Goal: Information Seeking & Learning: Learn about a topic

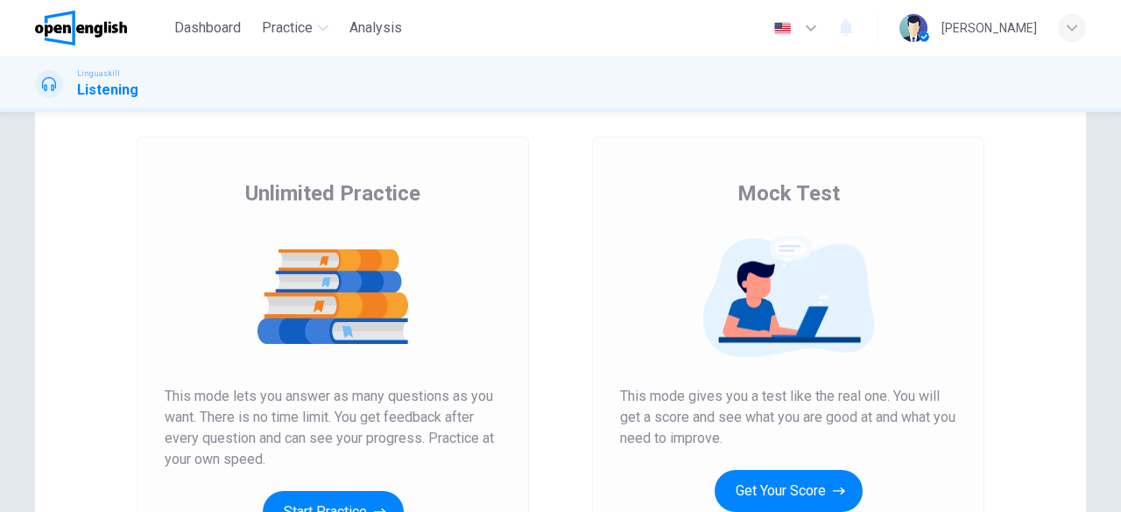
scroll to position [263, 0]
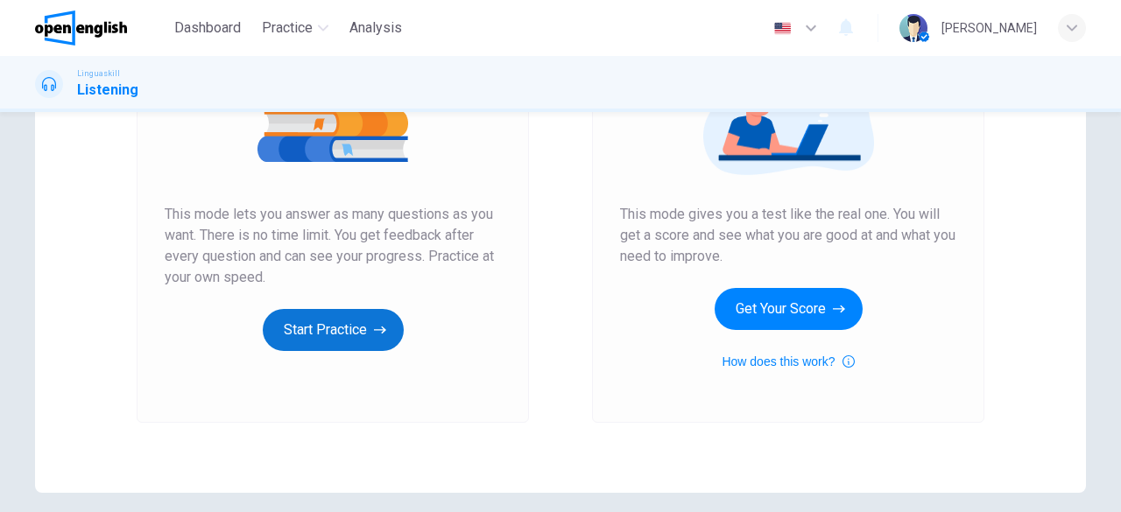
click at [342, 332] on button "Start Practice" at bounding box center [333, 330] width 141 height 42
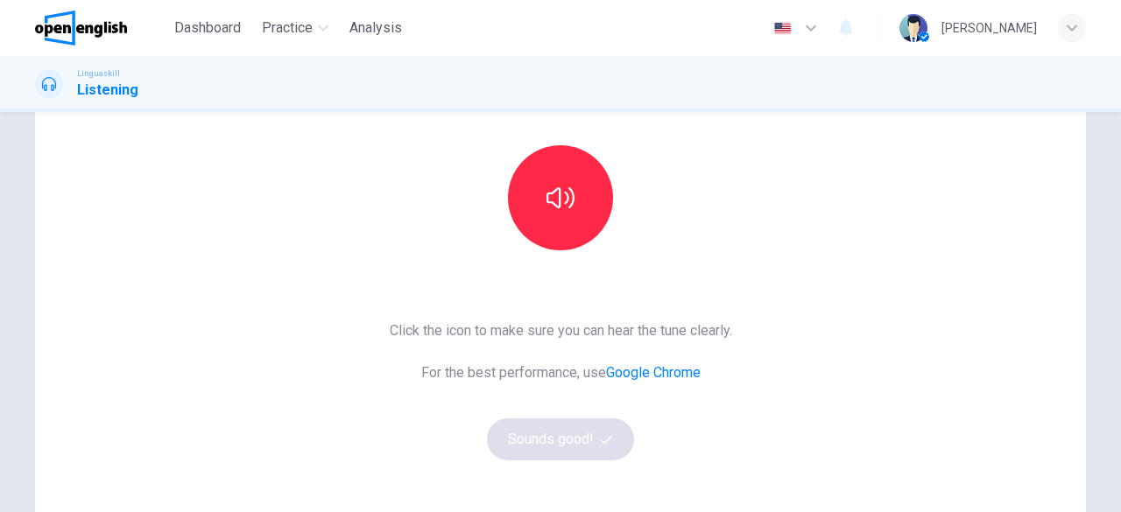
scroll to position [175, 0]
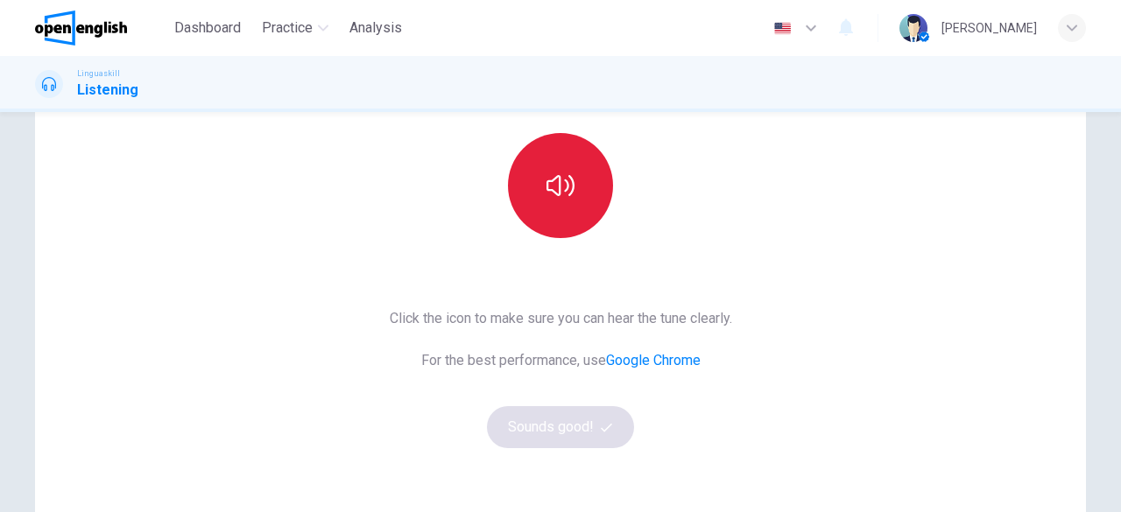
click at [601, 183] on button "button" at bounding box center [560, 185] width 105 height 105
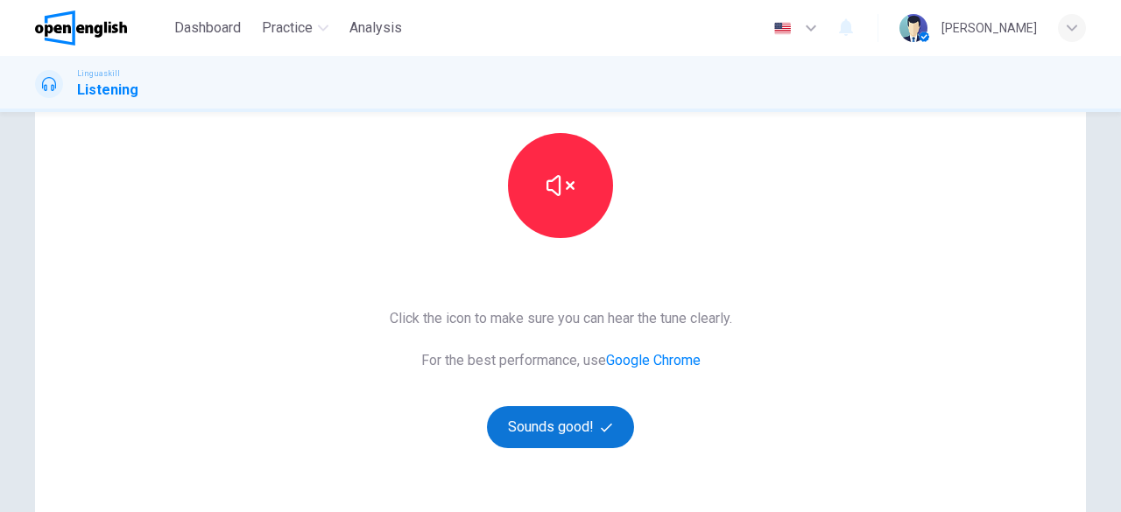
click at [585, 425] on button "Sounds good!" at bounding box center [560, 427] width 147 height 42
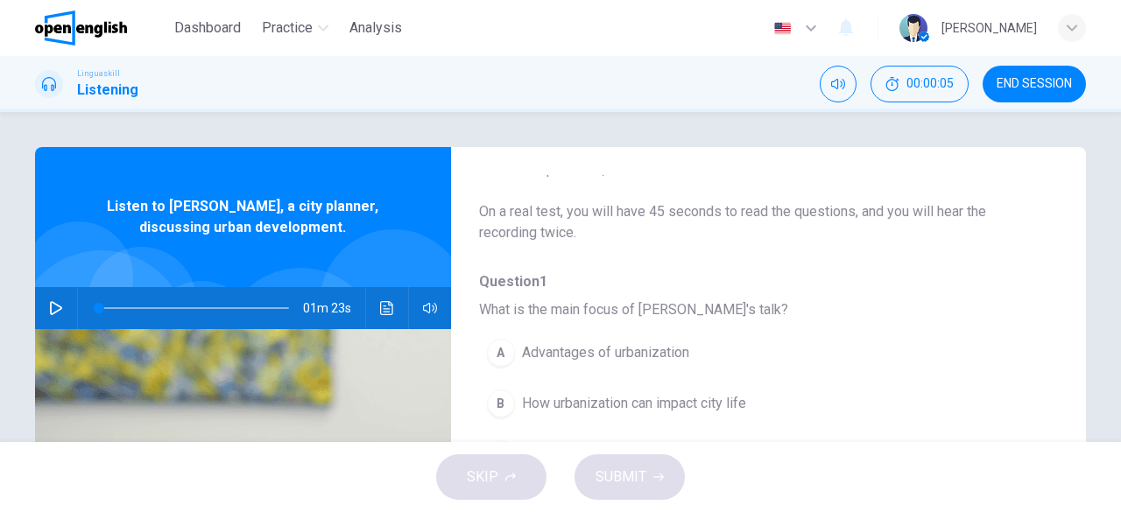
scroll to position [0, 0]
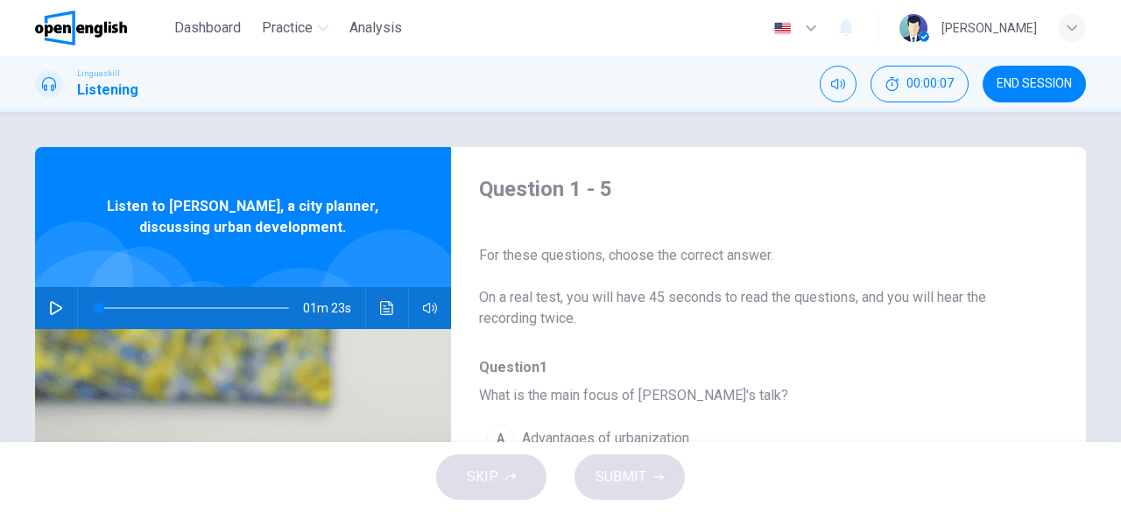
click at [52, 311] on icon "button" at bounding box center [56, 308] width 12 height 14
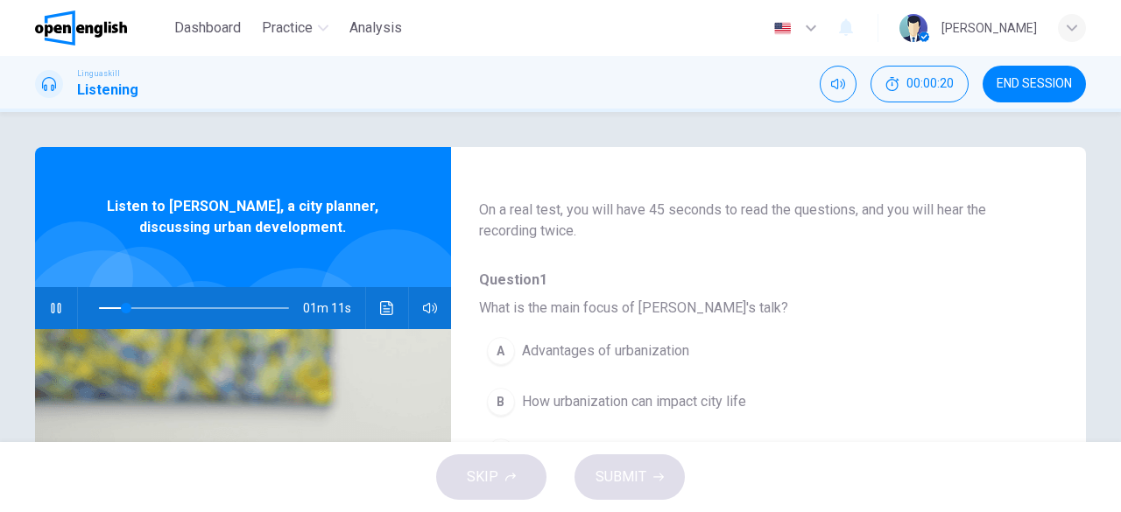
scroll to position [175, 0]
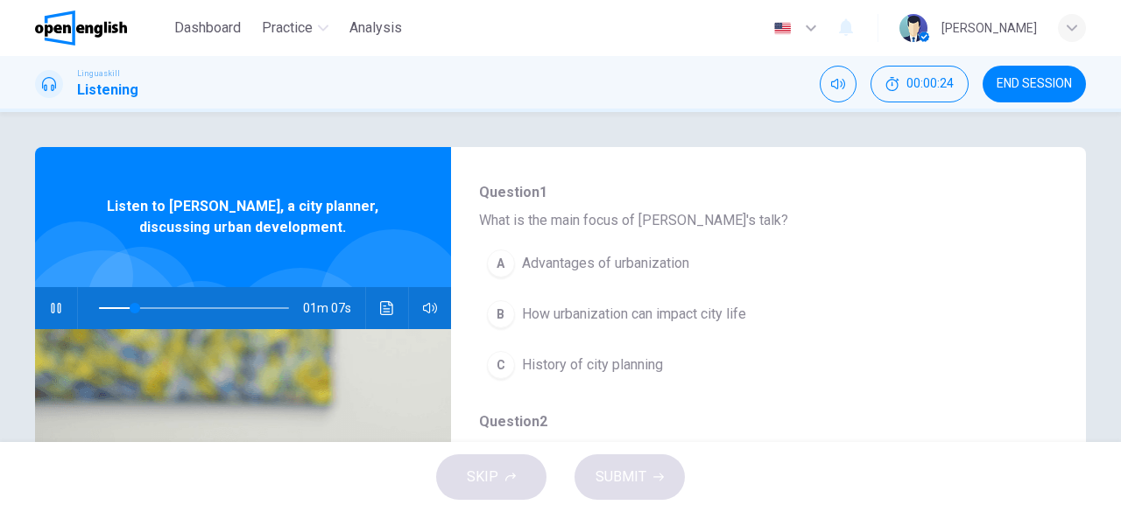
click at [671, 309] on span "How urbanization can impact city life" at bounding box center [634, 314] width 224 height 21
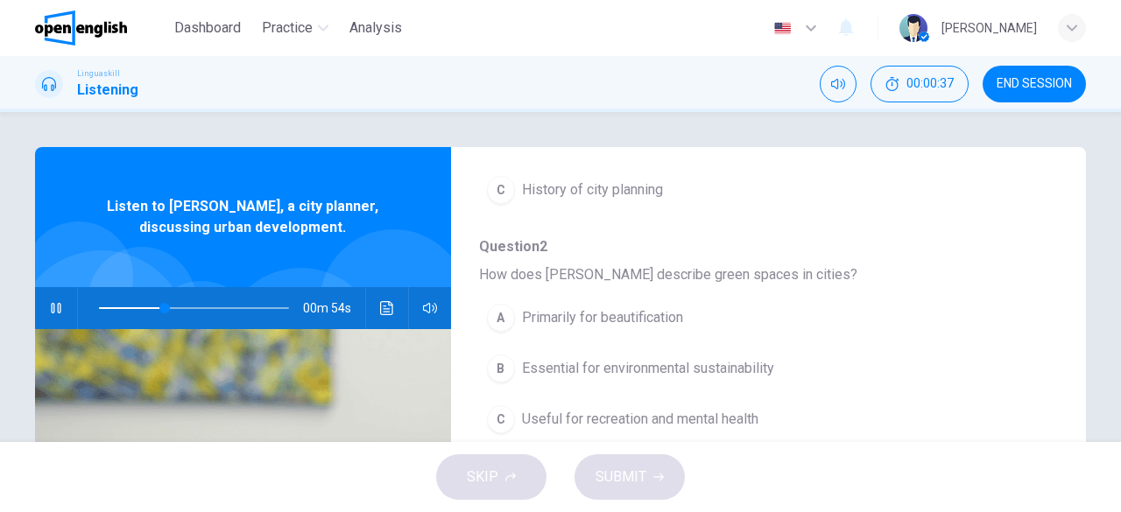
scroll to position [438, 0]
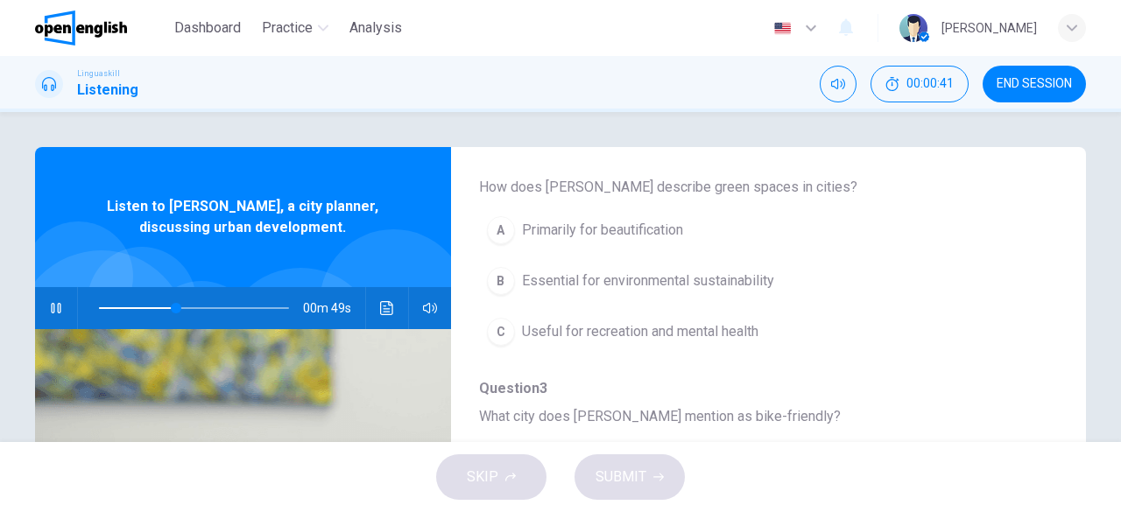
click at [697, 335] on span "Useful for recreation and mental health" at bounding box center [640, 331] width 236 height 21
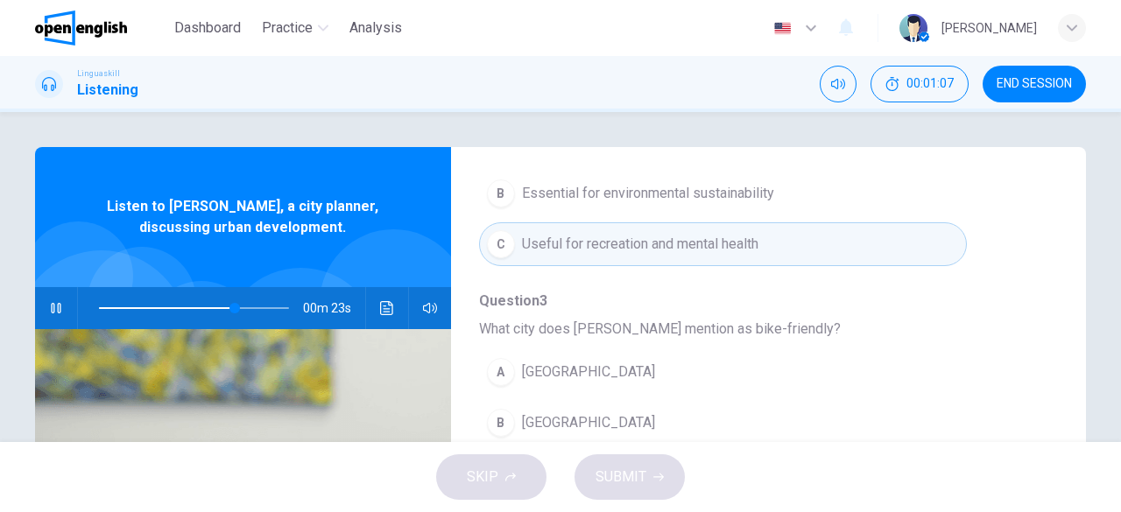
scroll to position [613, 0]
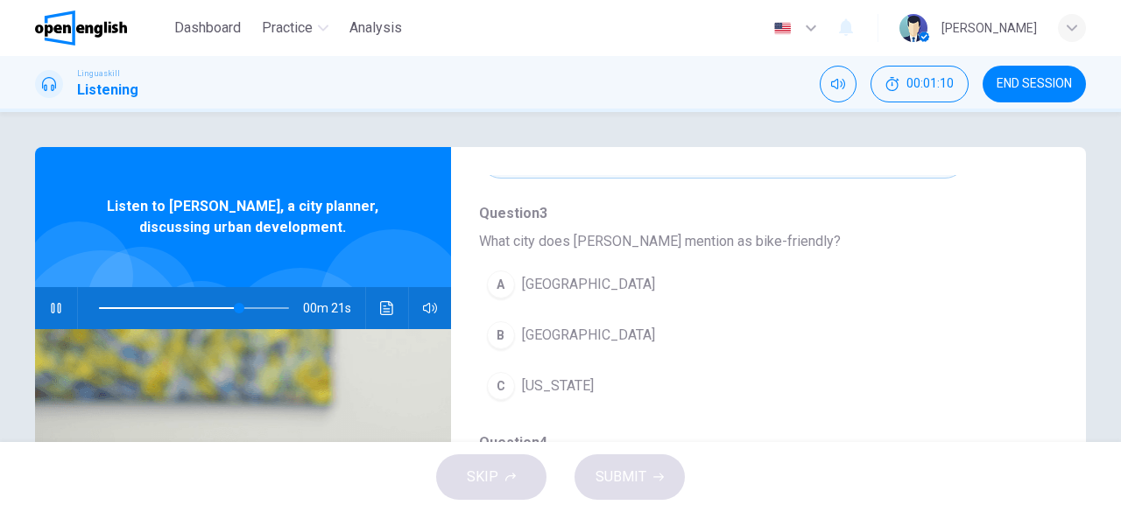
click at [578, 328] on span "[GEOGRAPHIC_DATA]" at bounding box center [588, 335] width 133 height 21
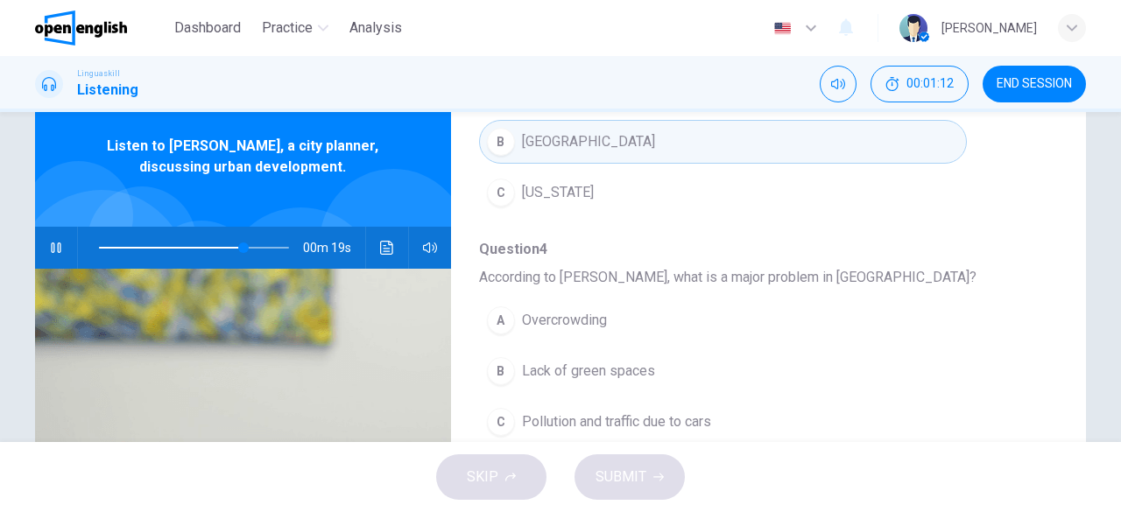
scroll to position [88, 0]
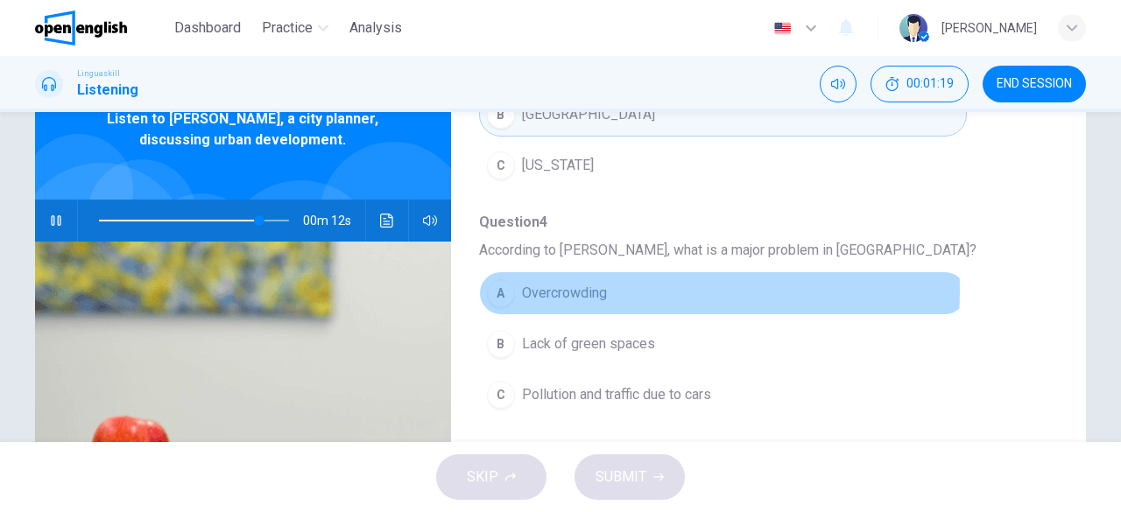
click at [589, 285] on span "Overcrowding" at bounding box center [564, 293] width 85 height 21
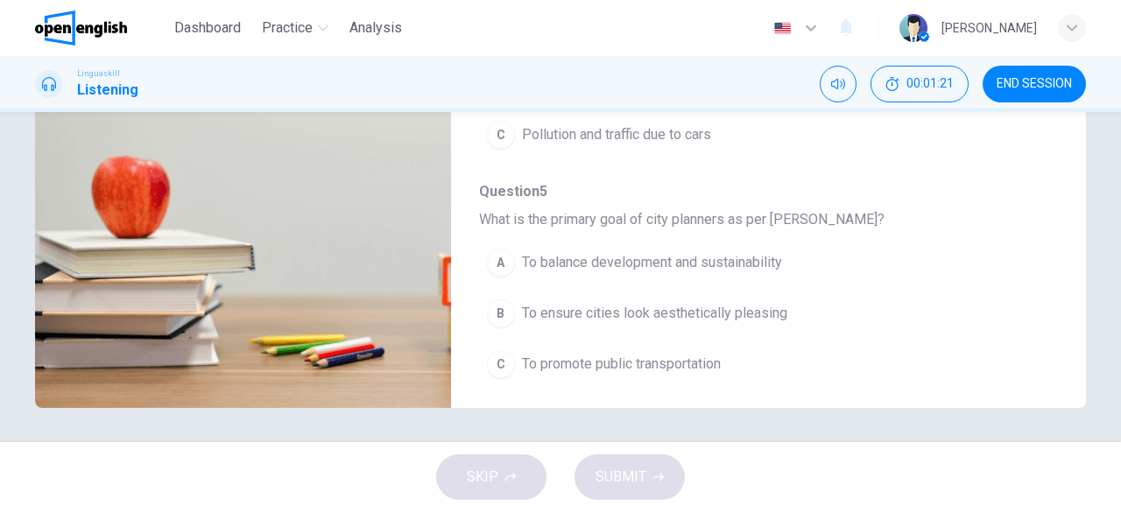
scroll to position [349, 0]
type input "*"
click at [738, 252] on span "To balance development and sustainability" at bounding box center [652, 261] width 260 height 21
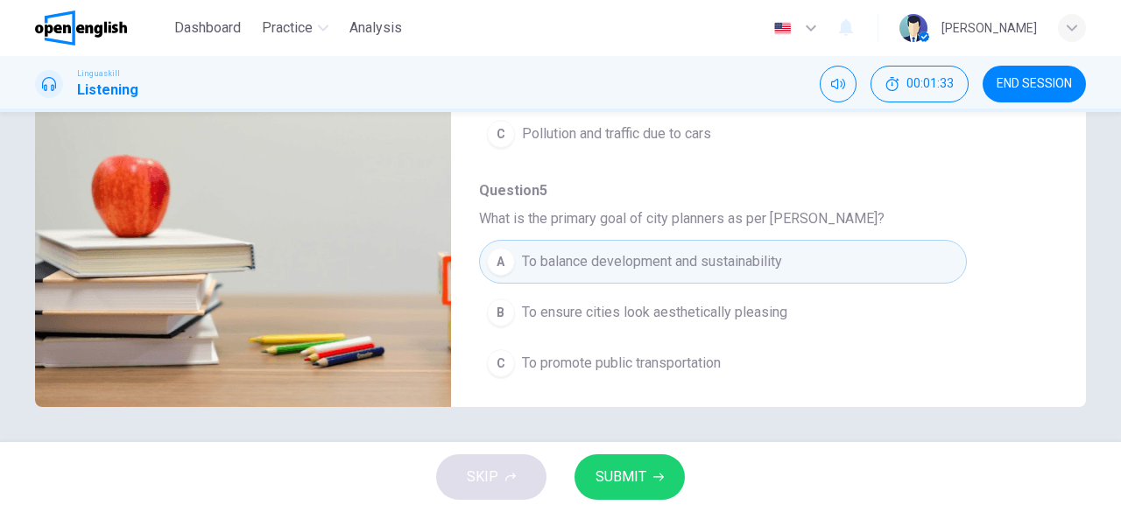
click at [642, 472] on span "SUBMIT" at bounding box center [621, 477] width 51 height 25
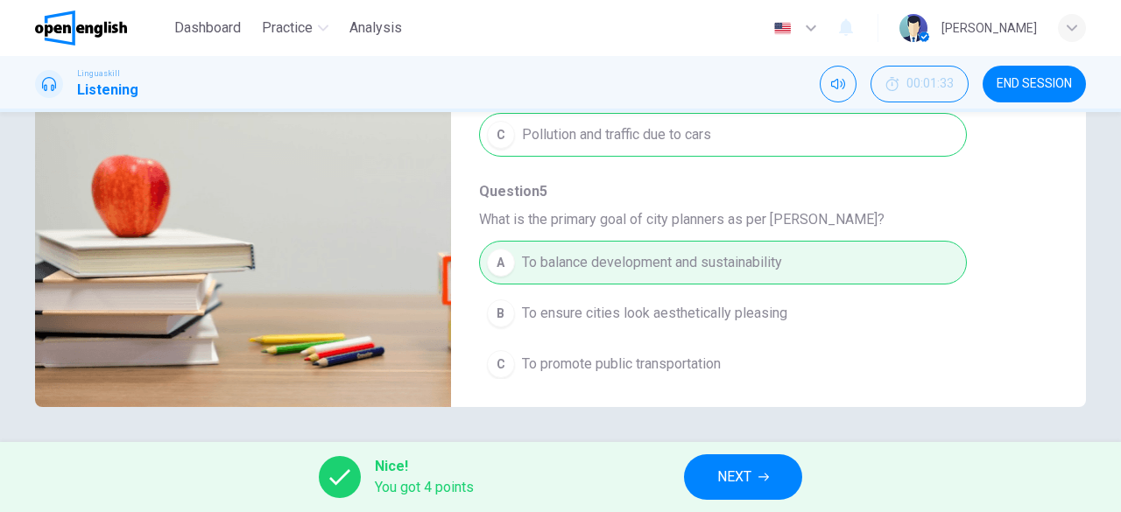
scroll to position [746, 0]
click at [768, 474] on icon "button" at bounding box center [763, 477] width 11 height 11
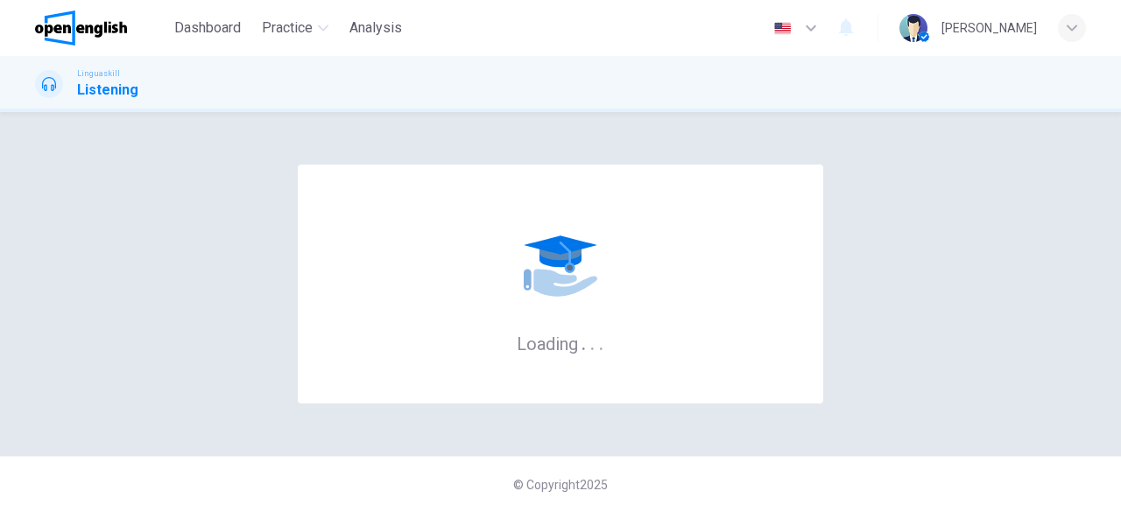
scroll to position [0, 0]
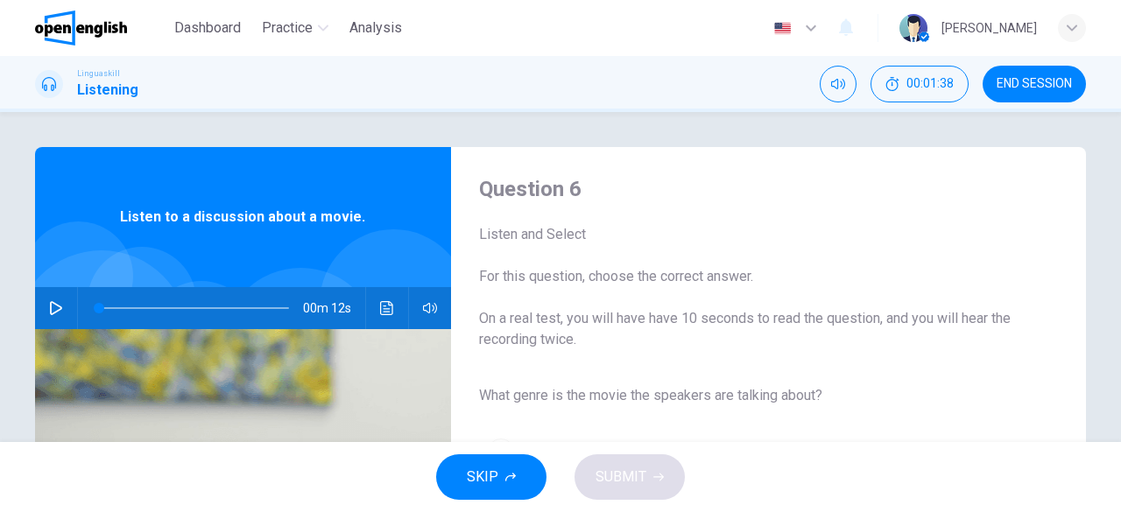
click at [52, 305] on icon "button" at bounding box center [56, 308] width 12 height 14
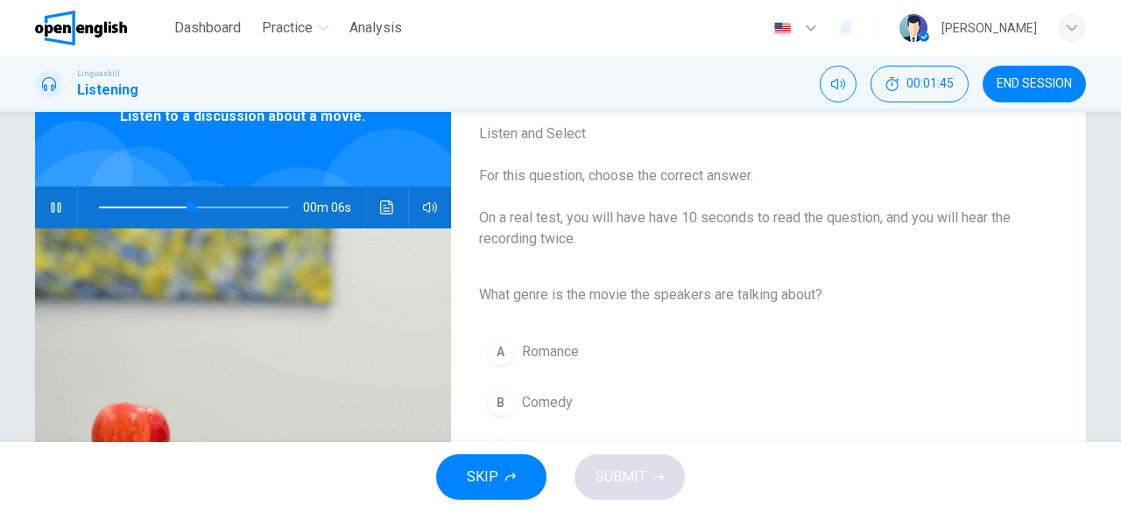
scroll to position [175, 0]
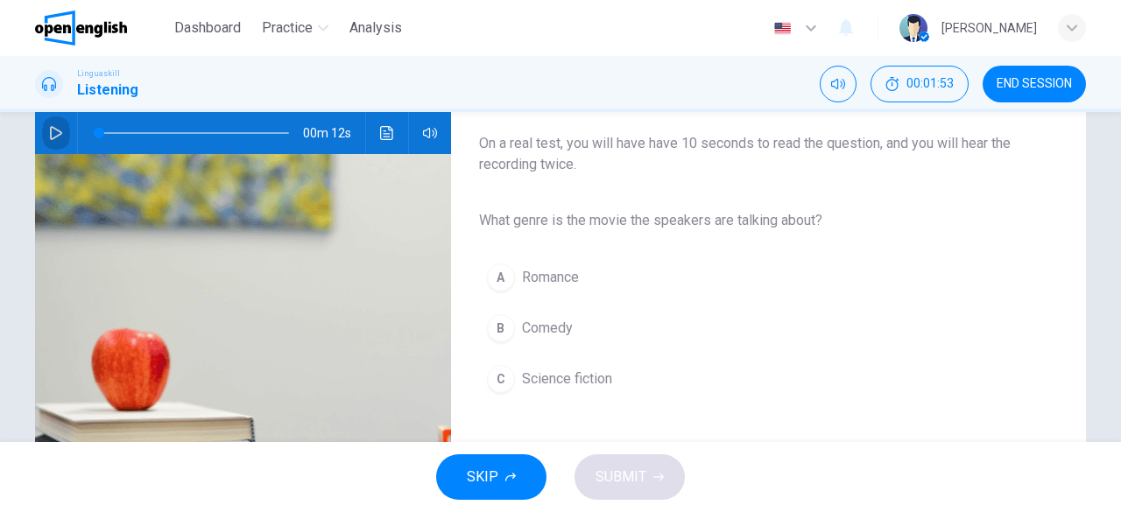
click at [56, 137] on icon "button" at bounding box center [56, 133] width 14 height 14
click at [590, 374] on span "Science fiction" at bounding box center [567, 379] width 90 height 21
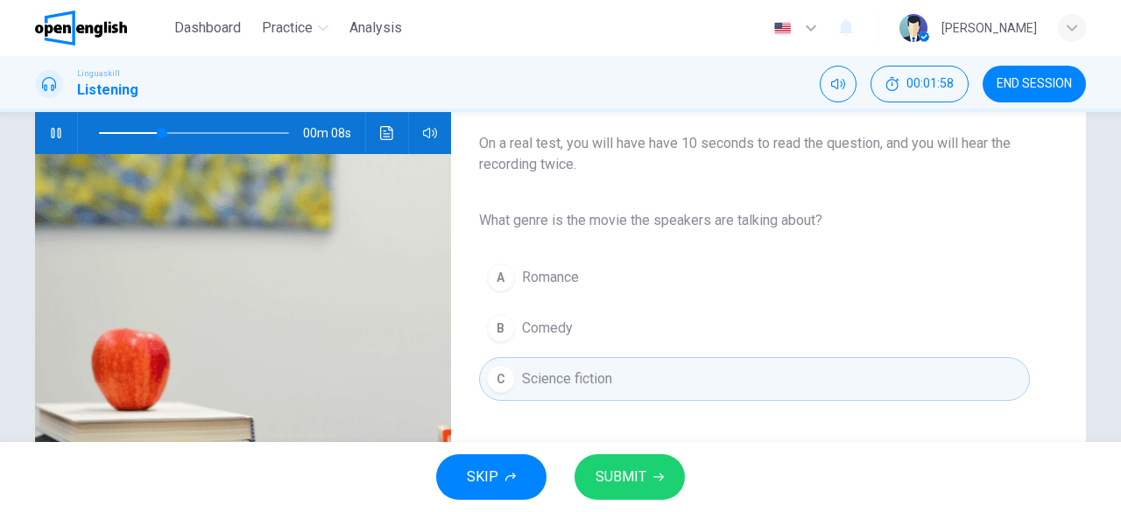
click at [639, 480] on span "SUBMIT" at bounding box center [621, 477] width 51 height 25
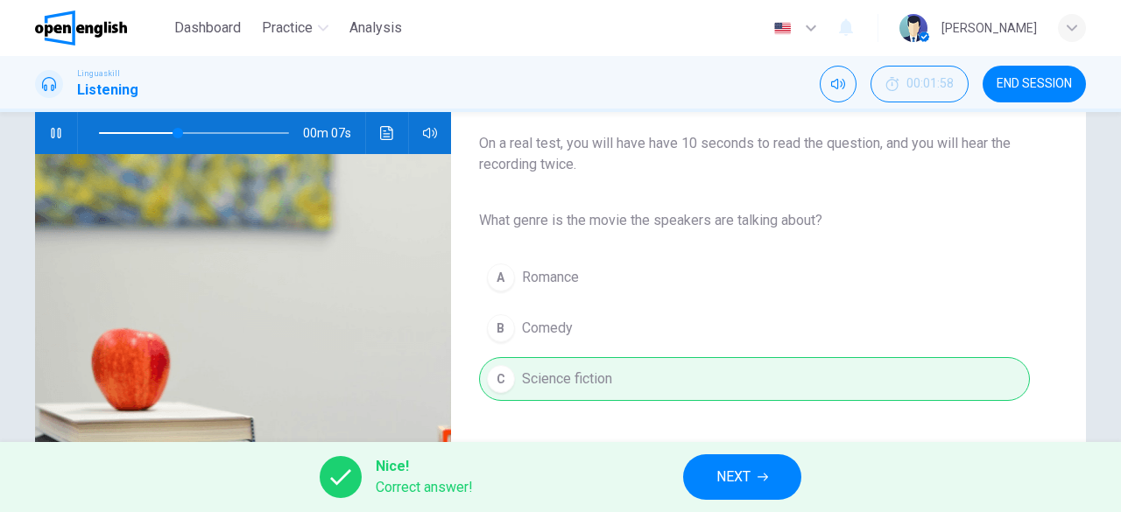
type input "**"
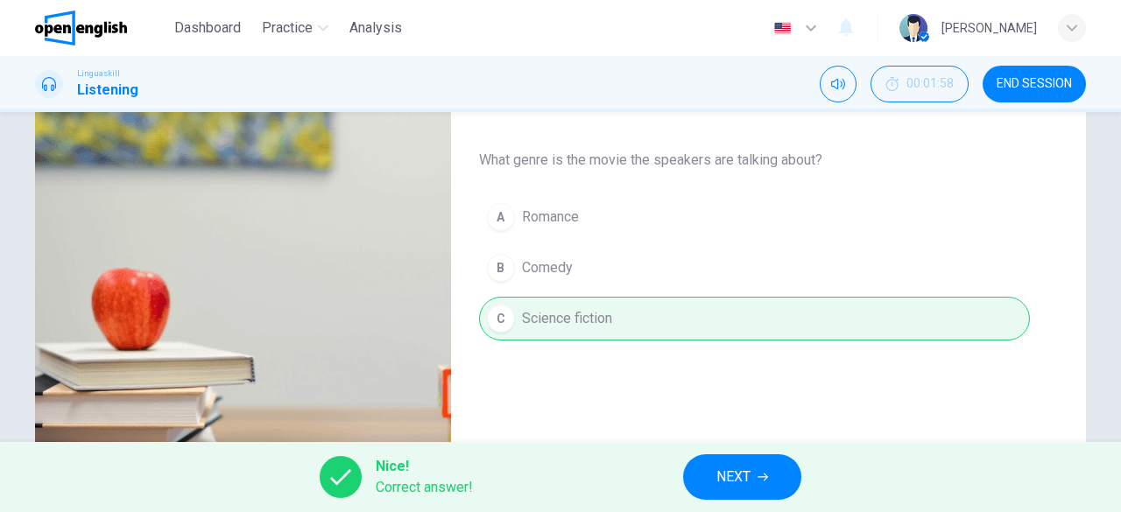
scroll to position [263, 0]
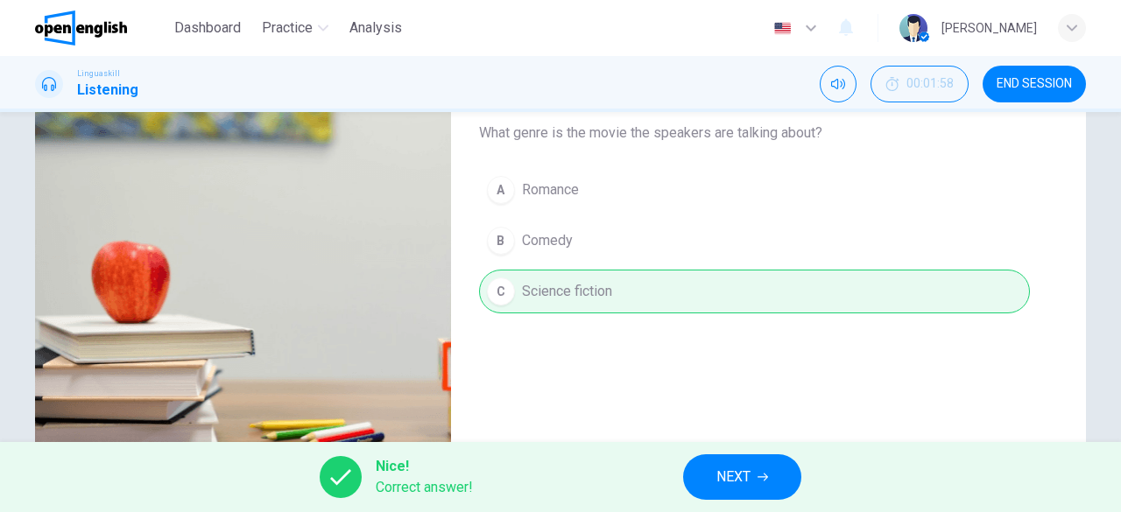
click at [768, 479] on icon "button" at bounding box center [763, 477] width 11 height 11
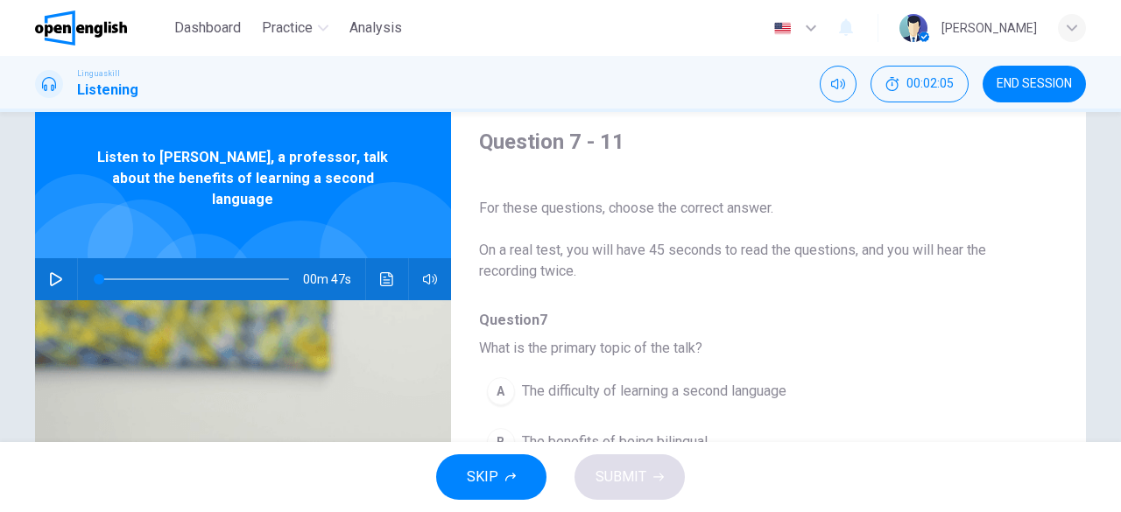
scroll to position [88, 0]
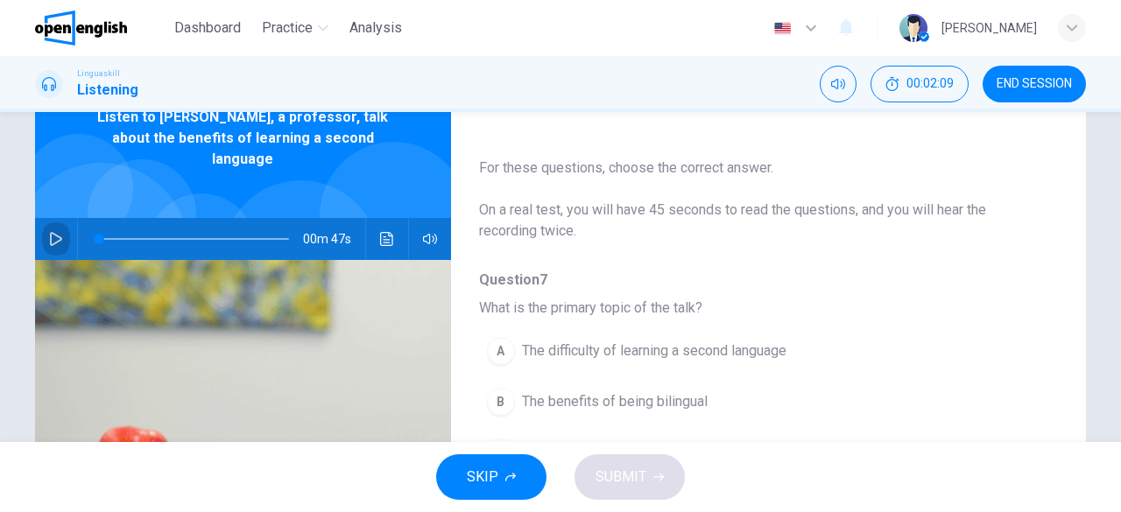
click at [51, 232] on icon "button" at bounding box center [56, 239] width 14 height 14
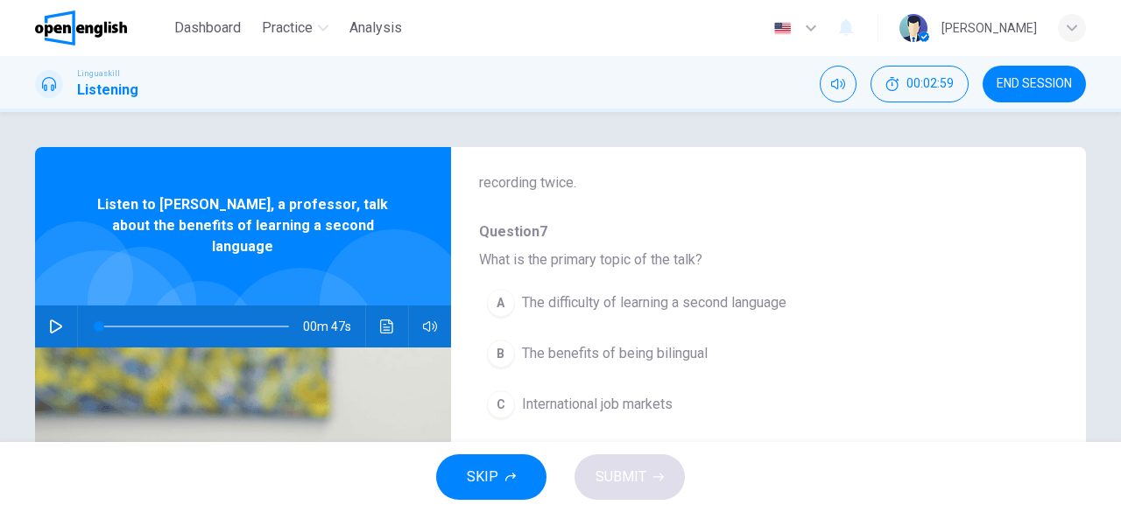
scroll to position [175, 0]
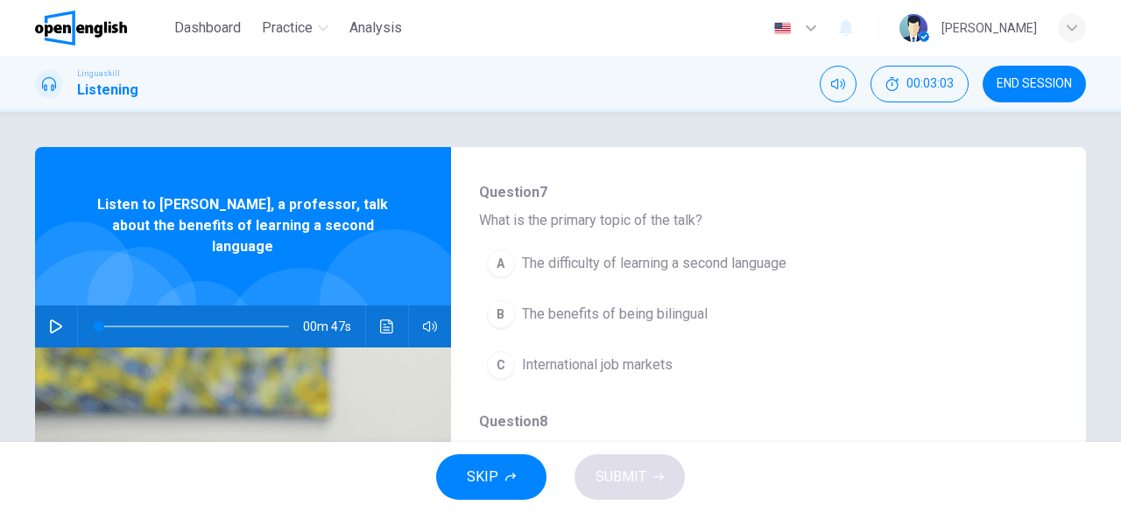
click at [50, 320] on icon "button" at bounding box center [56, 327] width 12 height 14
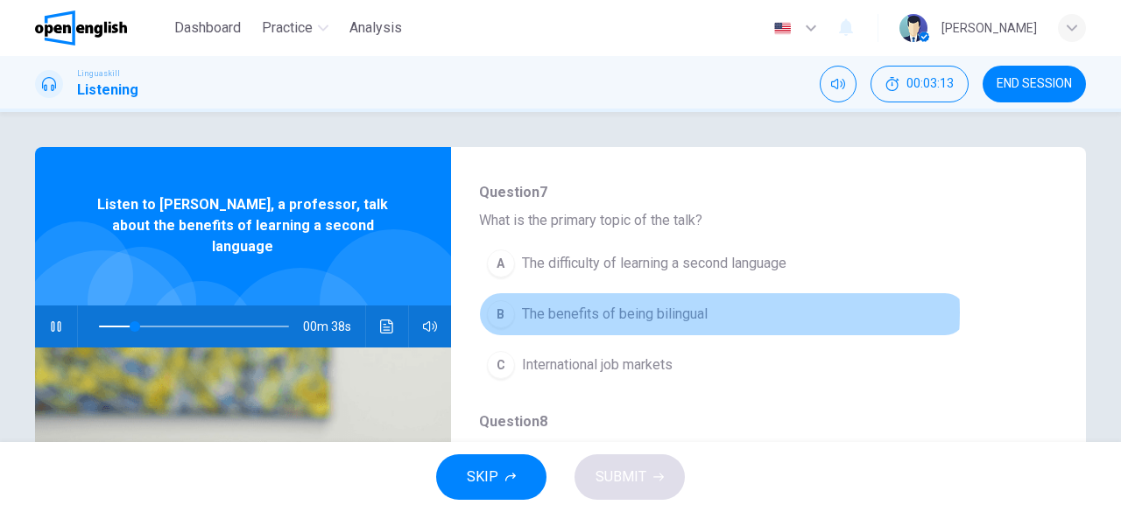
click at [676, 312] on span "The benefits of being bilingual" at bounding box center [615, 314] width 186 height 21
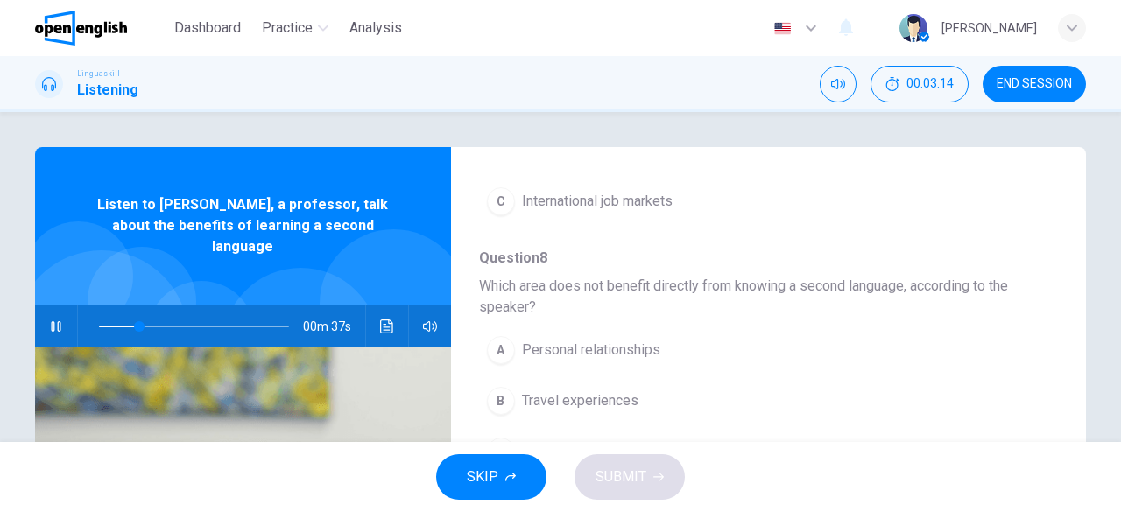
scroll to position [350, 0]
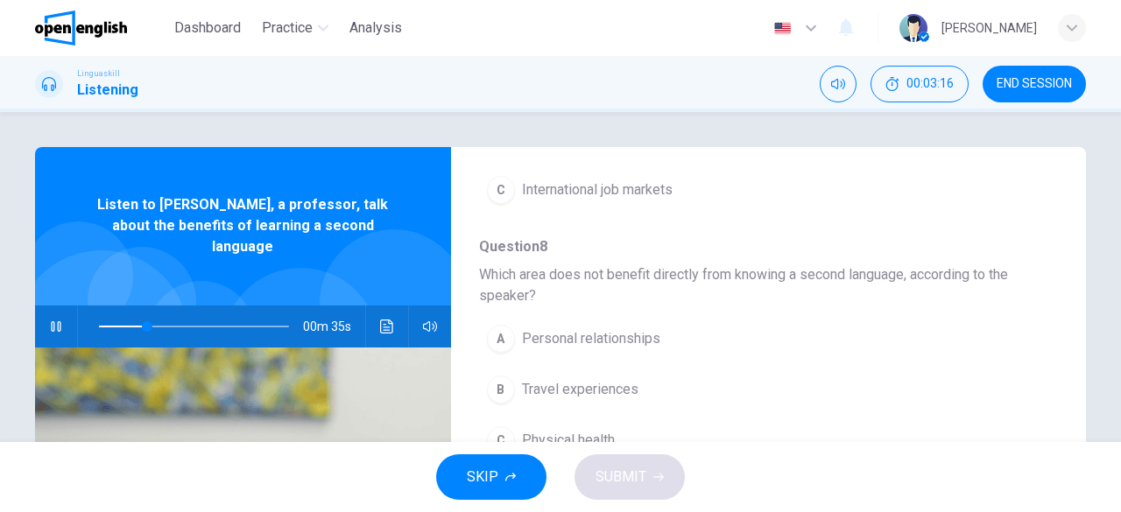
click at [53, 321] on icon "button" at bounding box center [56, 326] width 10 height 11
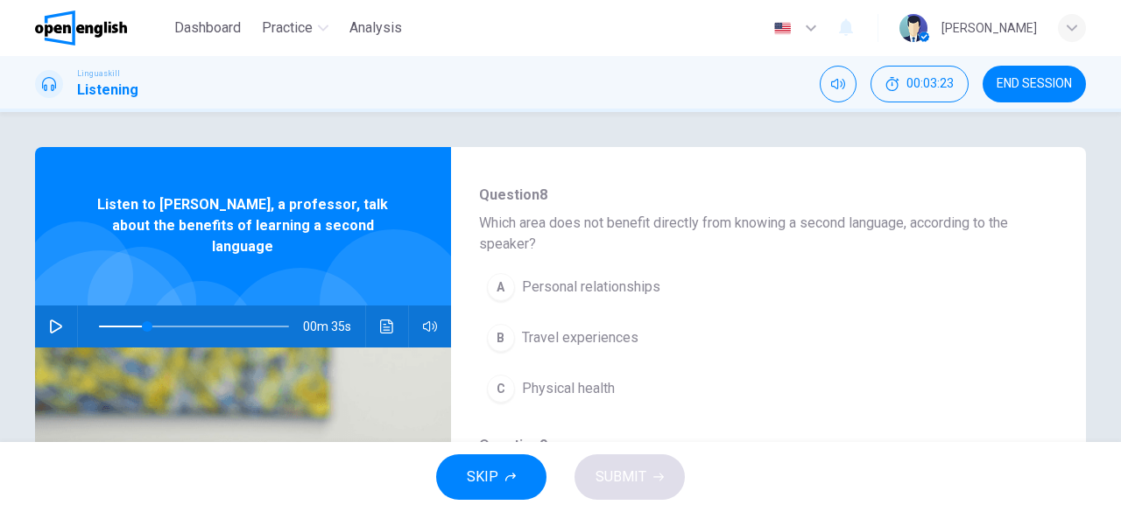
scroll to position [438, 0]
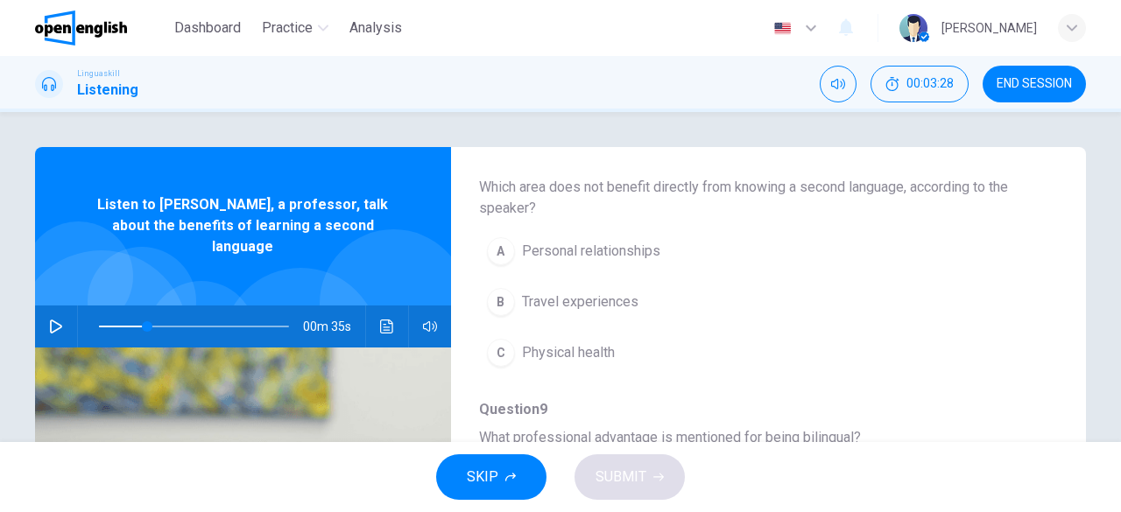
click at [49, 320] on icon "button" at bounding box center [56, 327] width 14 height 14
click at [54, 320] on icon "button" at bounding box center [56, 327] width 14 height 14
click at [615, 355] on button "C Physical health" at bounding box center [723, 353] width 488 height 44
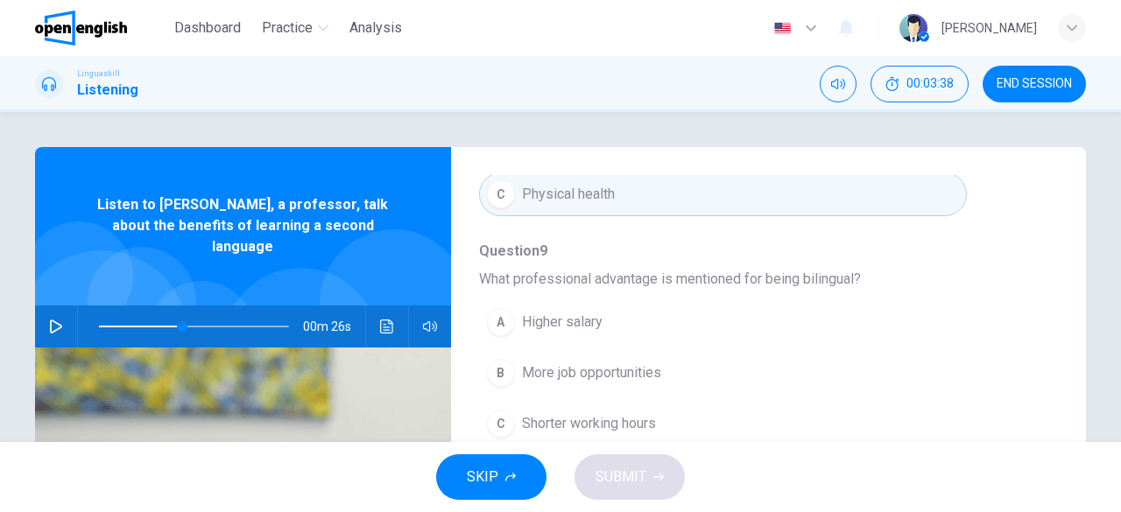
scroll to position [613, 0]
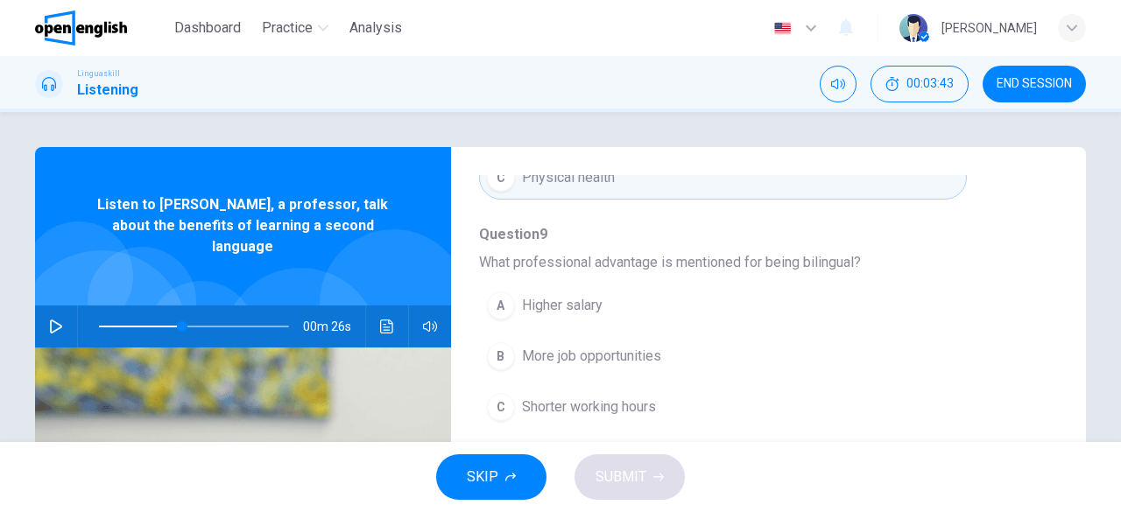
click at [51, 320] on icon "button" at bounding box center [56, 327] width 12 height 14
click at [627, 402] on span "Shorter working hours" at bounding box center [589, 407] width 134 height 21
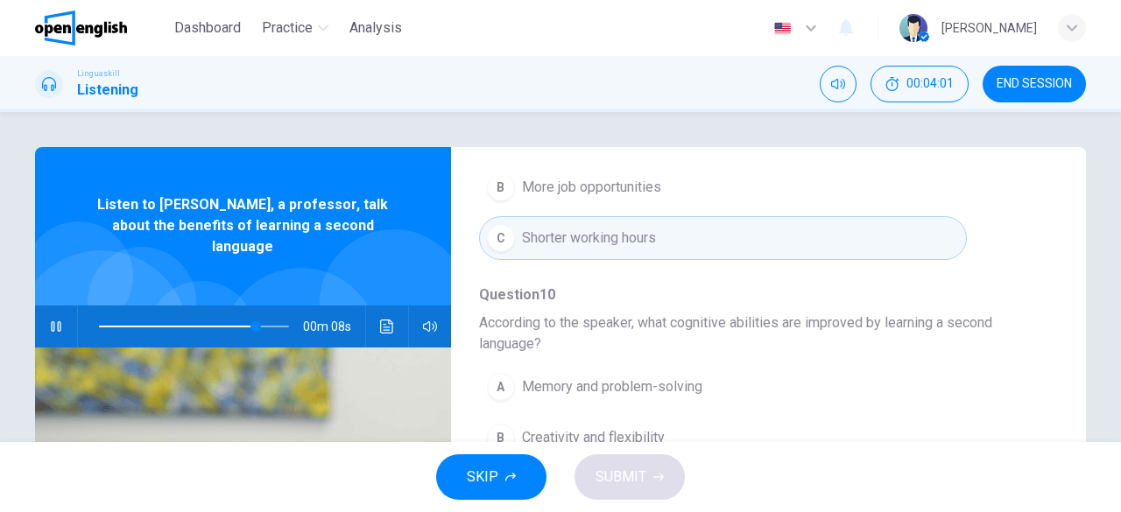
scroll to position [788, 0]
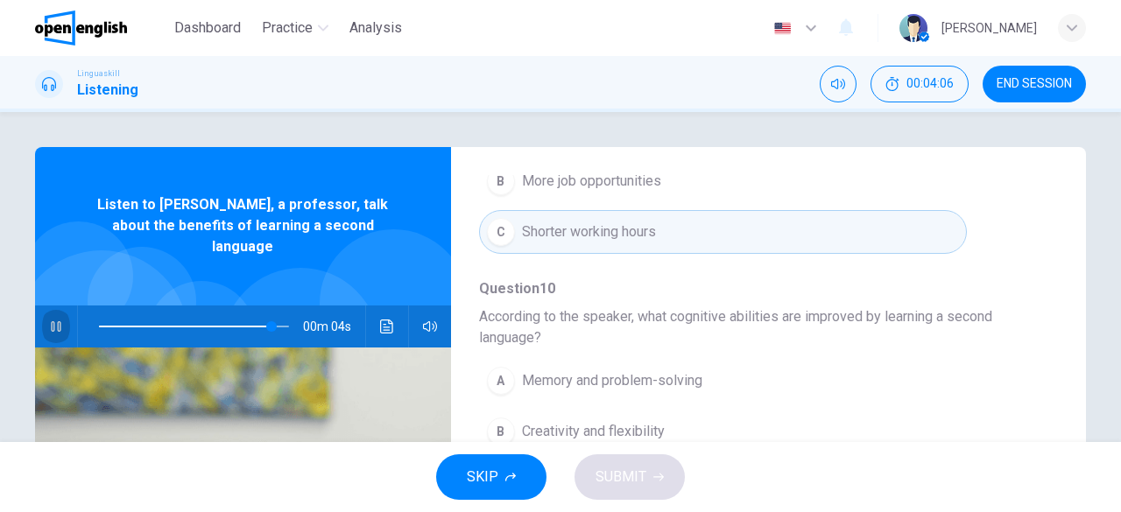
click at [51, 320] on icon "button" at bounding box center [56, 327] width 14 height 14
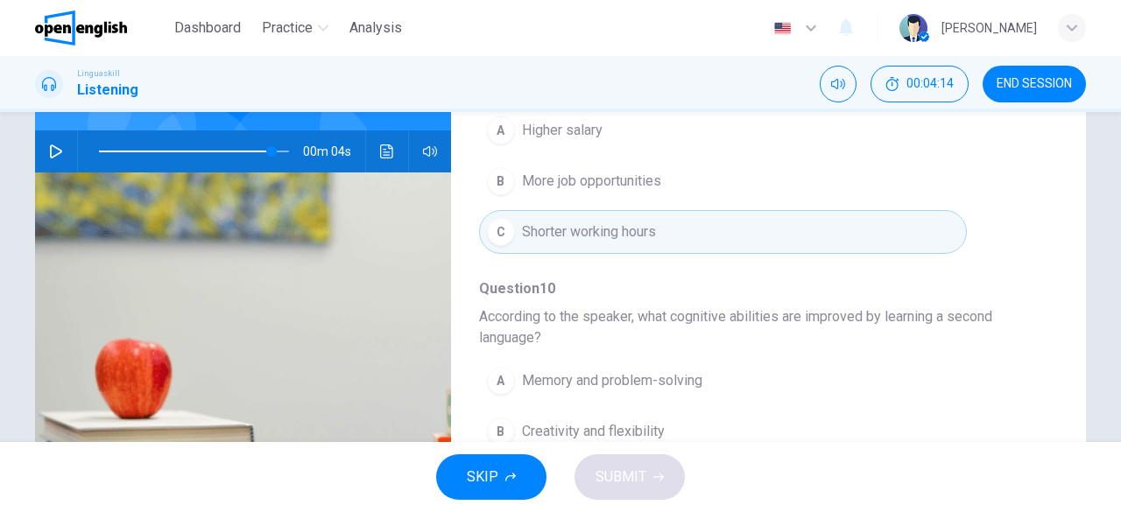
scroll to position [701, 0]
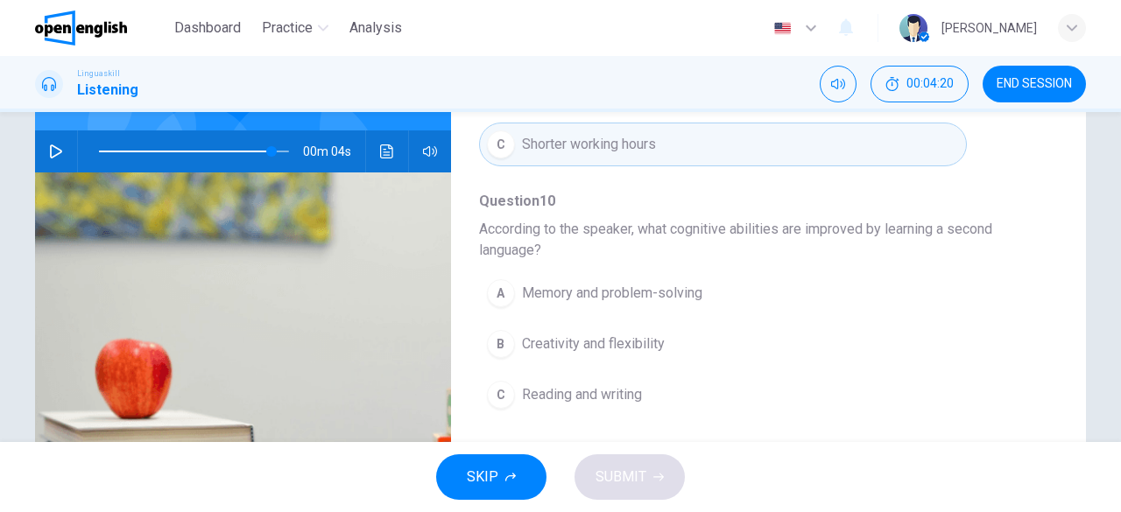
click at [51, 144] on icon "button" at bounding box center [56, 151] width 12 height 14
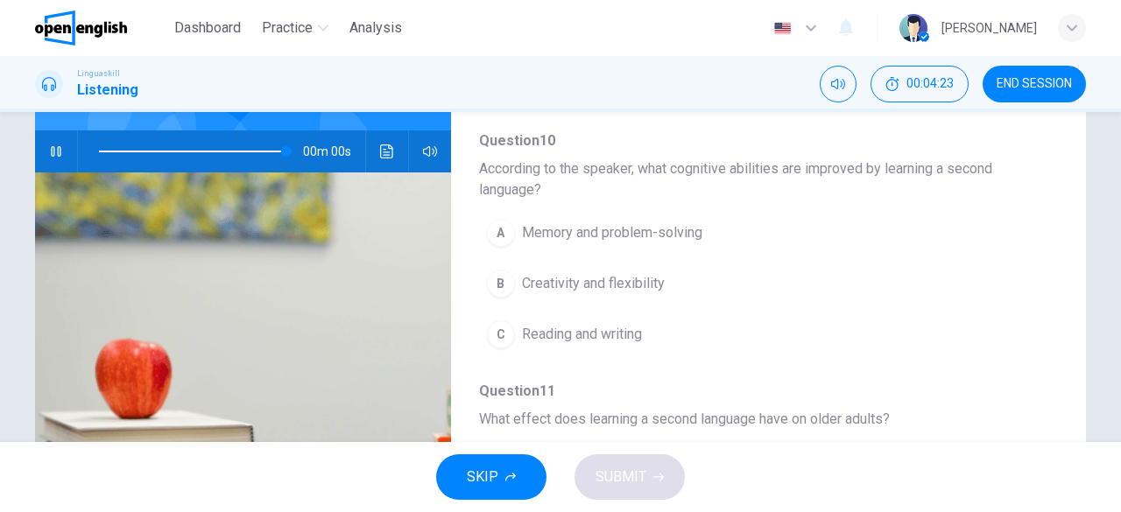
scroll to position [788, 0]
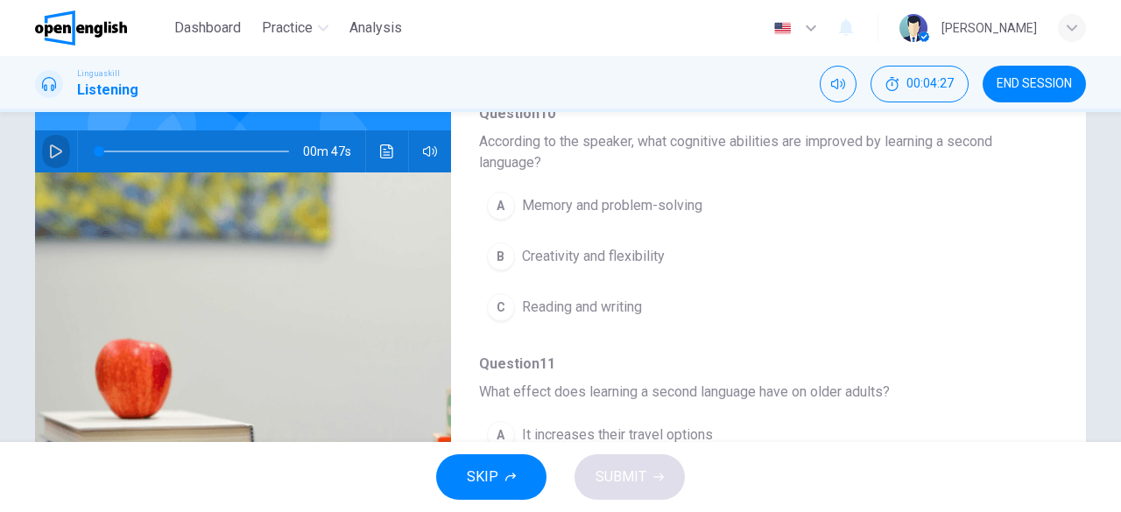
click at [56, 144] on icon "button" at bounding box center [56, 151] width 14 height 14
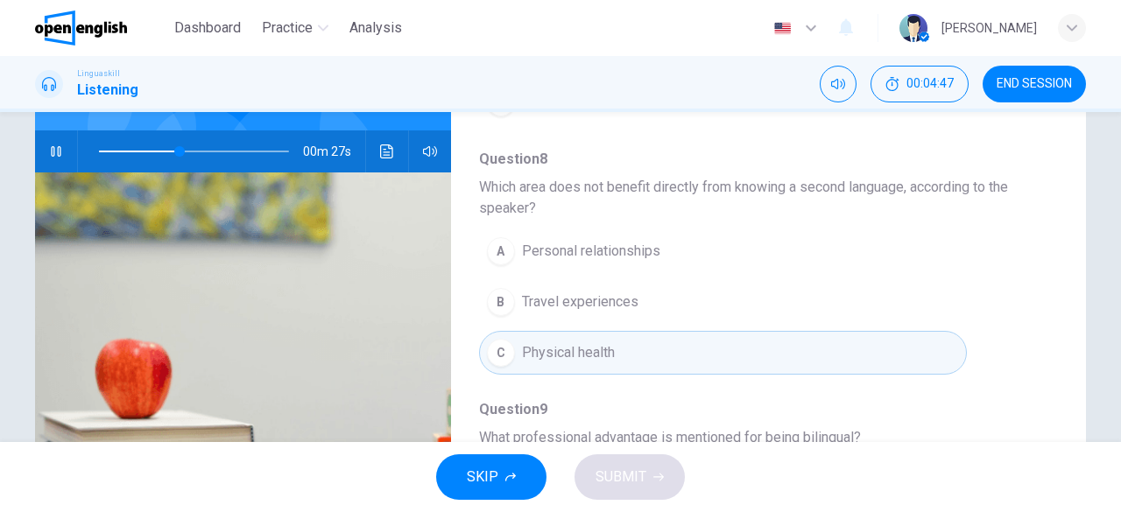
scroll to position [438, 0]
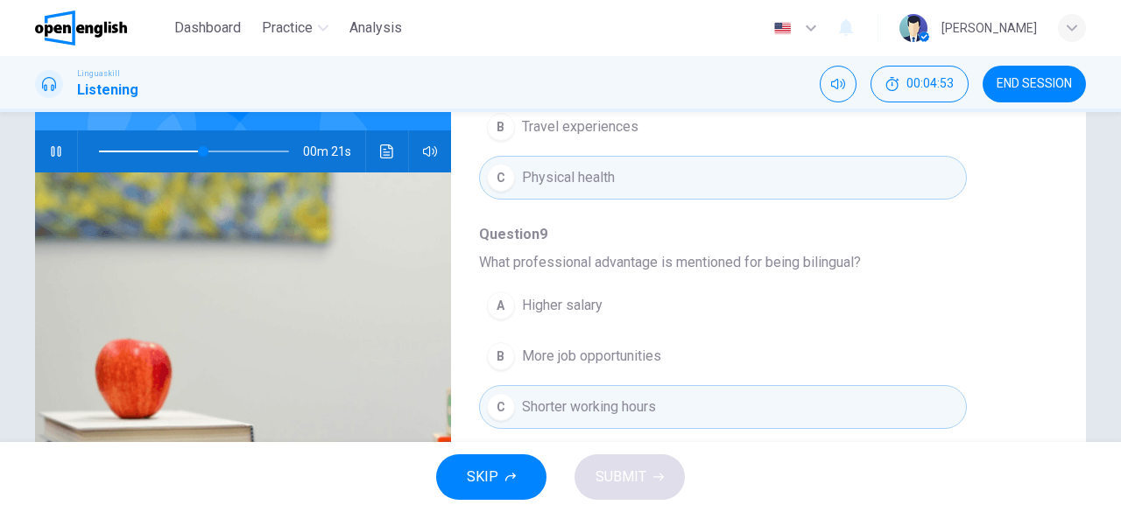
click at [638, 348] on span "More job opportunities" at bounding box center [591, 356] width 139 height 21
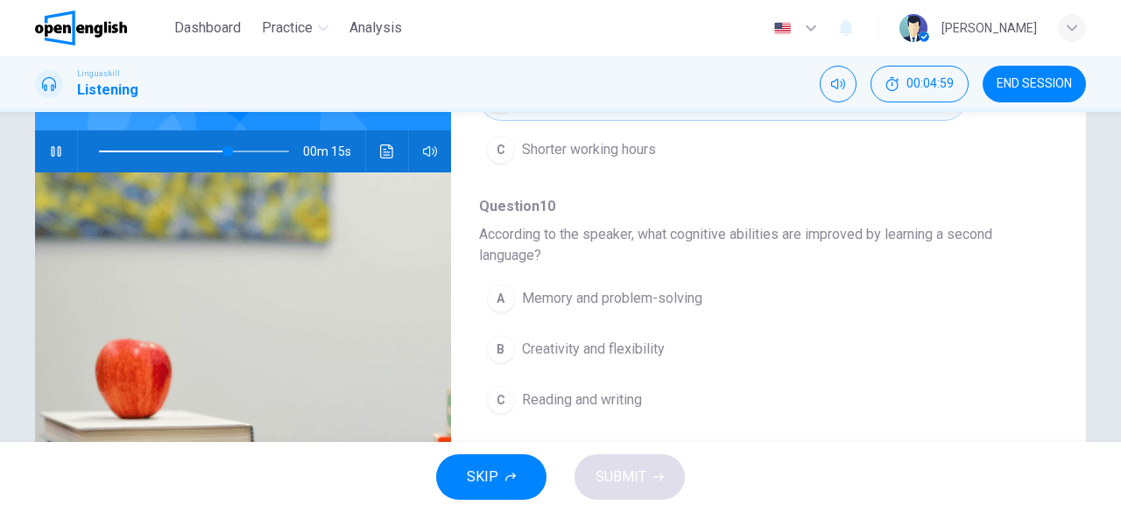
scroll to position [701, 0]
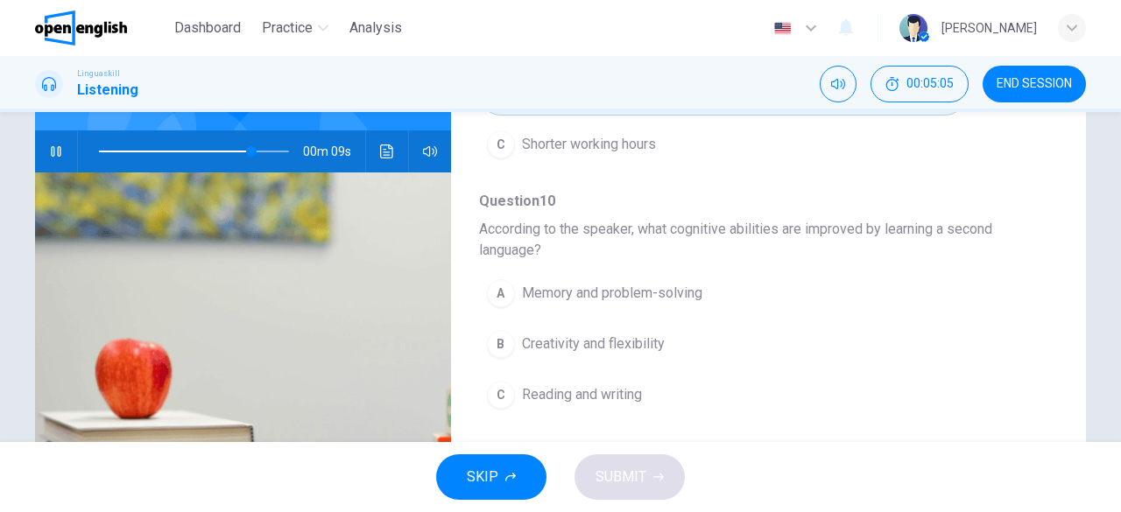
click at [621, 289] on span "Memory and problem-solving" at bounding box center [612, 293] width 180 height 21
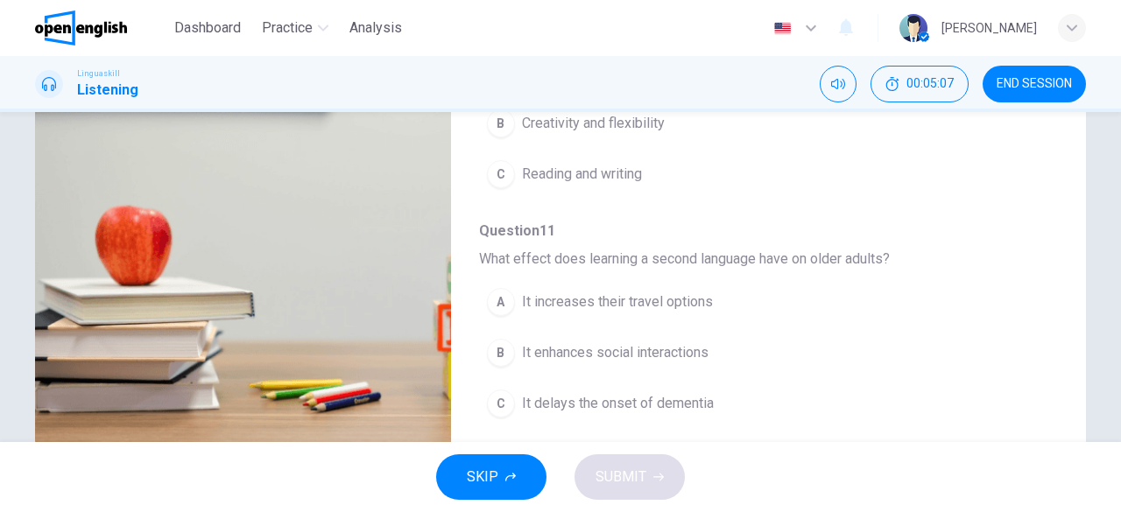
scroll to position [349, 0]
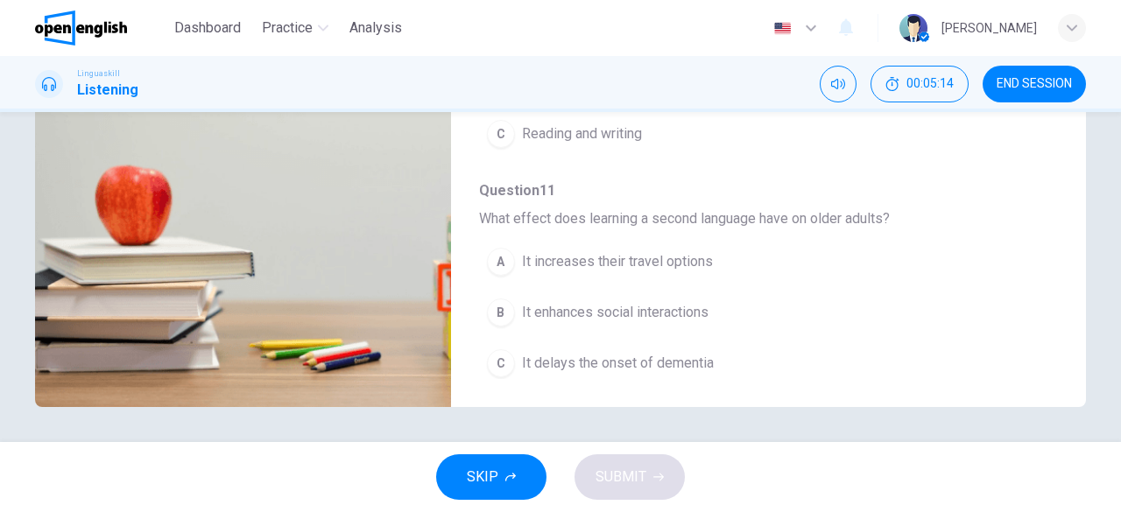
type input "*"
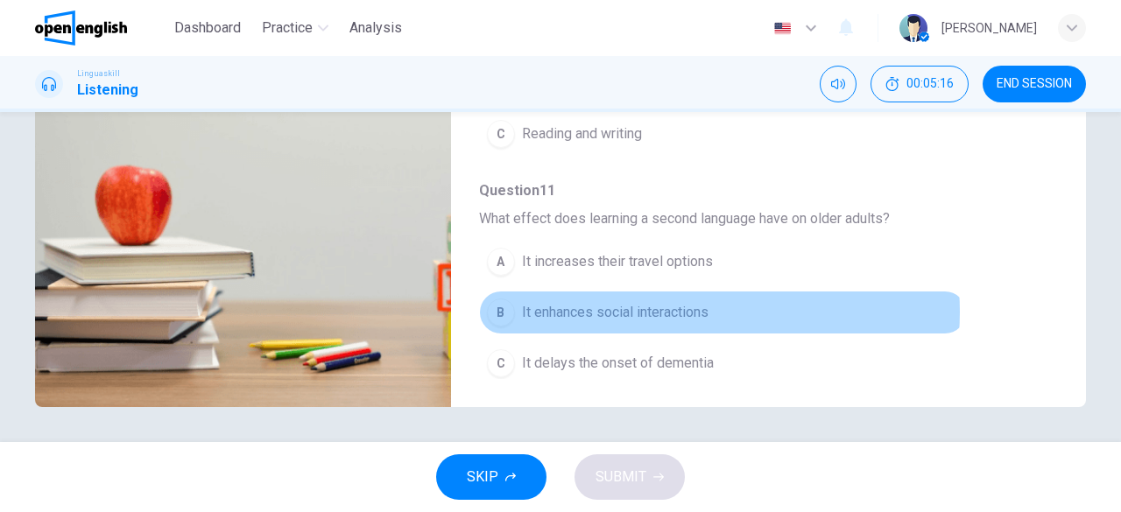
click at [676, 303] on span "It enhances social interactions" at bounding box center [615, 312] width 187 height 21
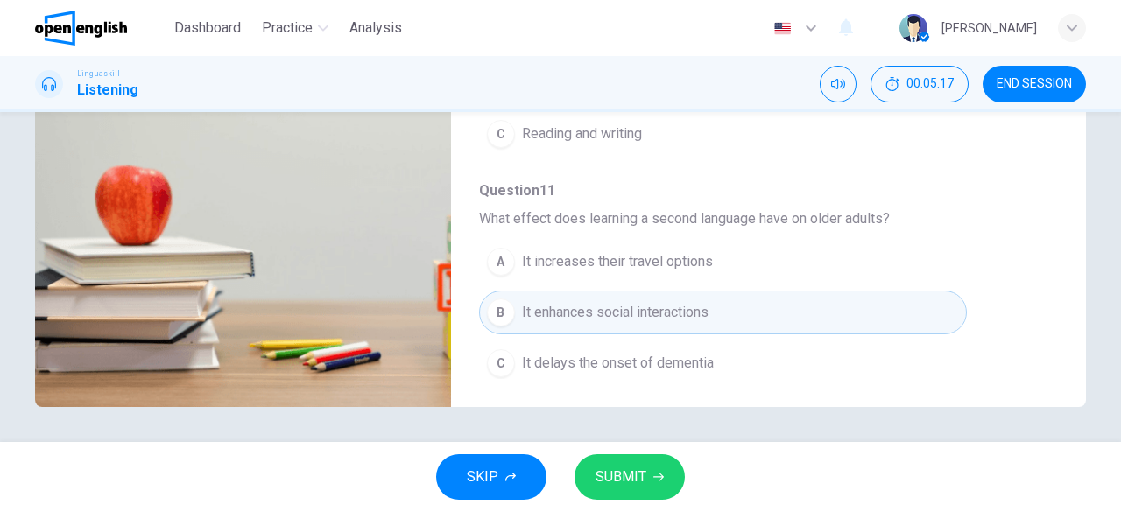
click at [648, 477] on button "SUBMIT" at bounding box center [629, 478] width 110 height 46
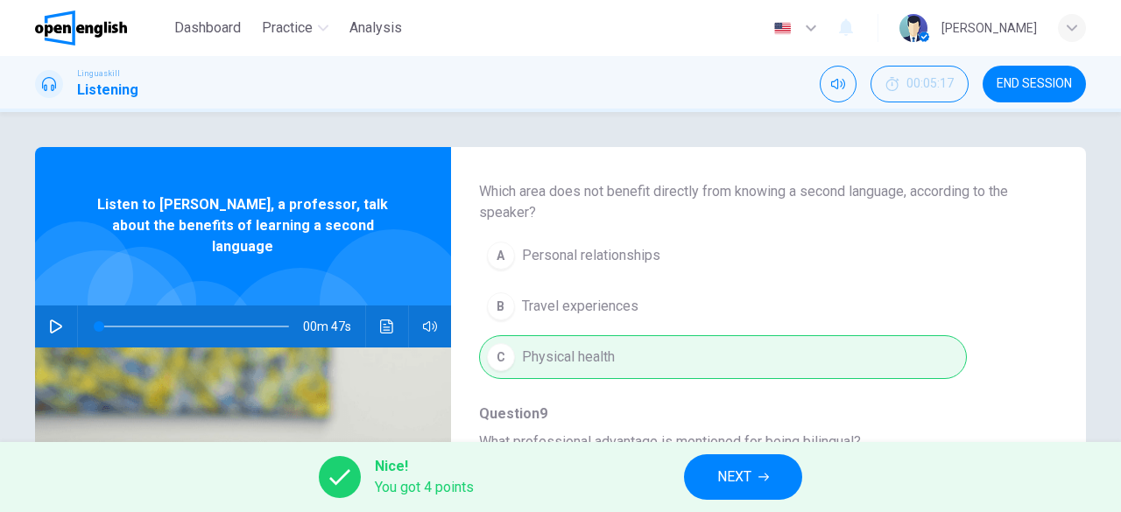
scroll to position [350, 0]
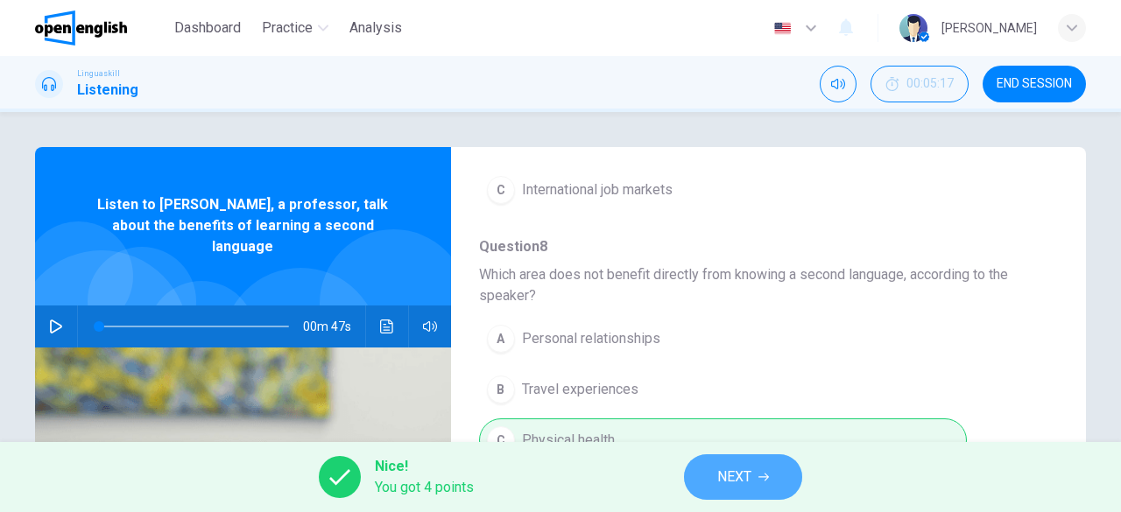
click at [764, 465] on button "NEXT" at bounding box center [743, 478] width 118 height 46
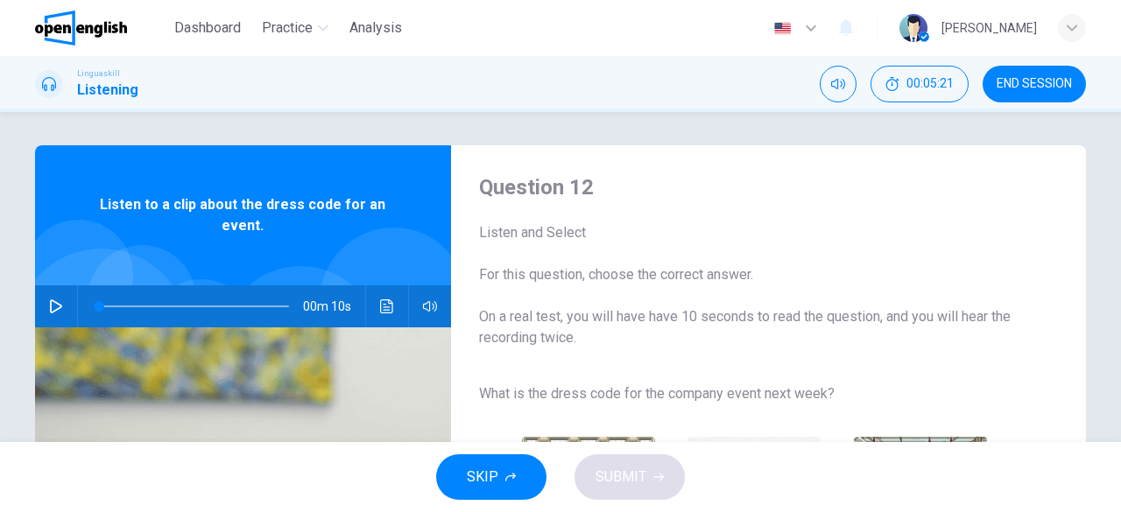
scroll to position [0, 0]
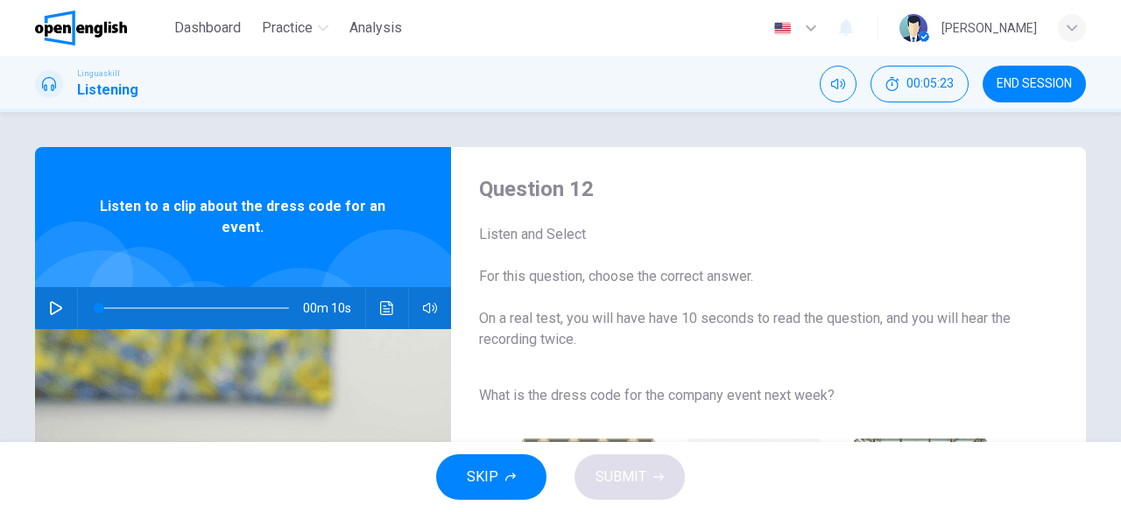
click at [56, 313] on icon "button" at bounding box center [56, 308] width 14 height 14
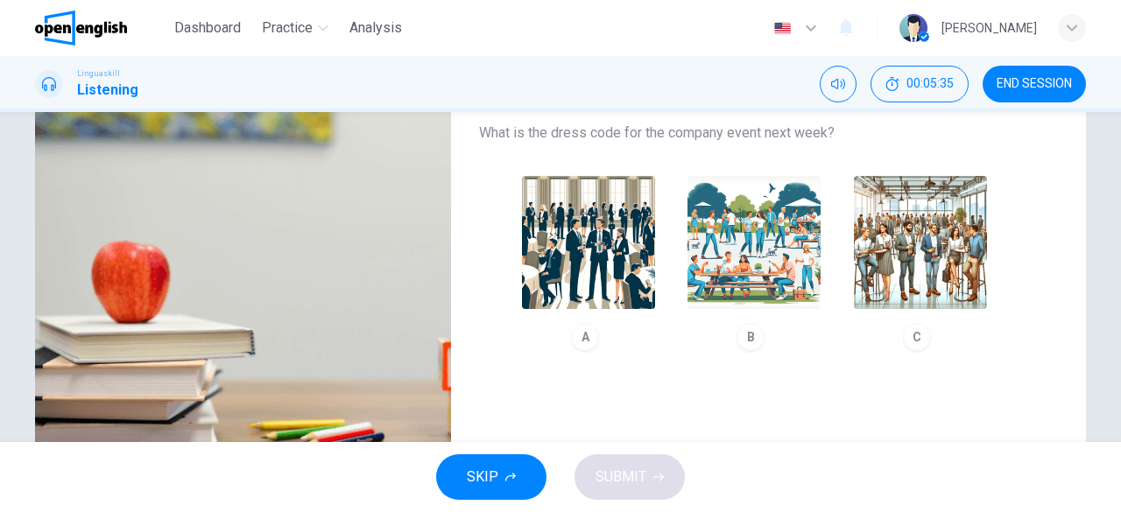
scroll to position [175, 0]
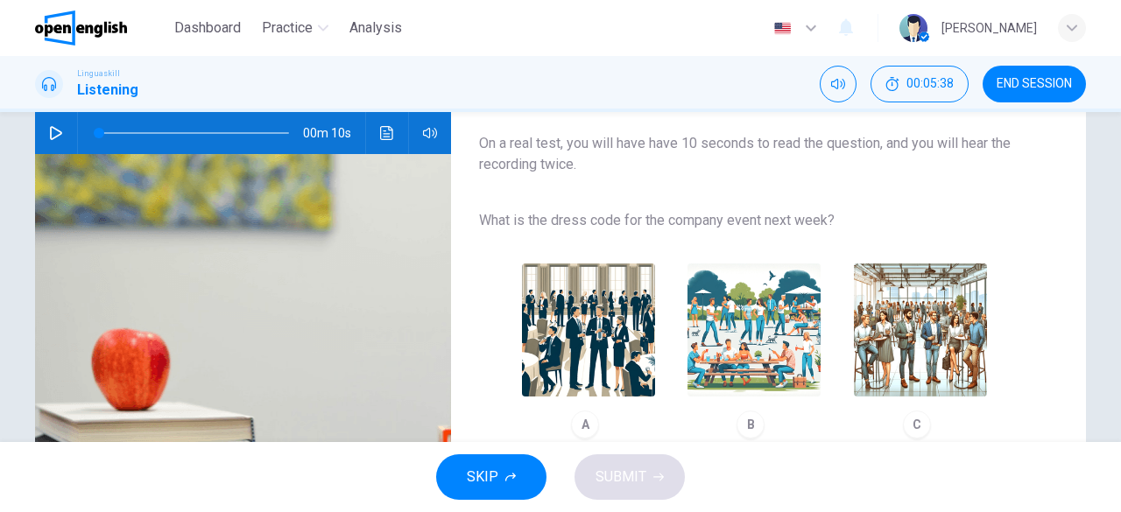
click at [57, 138] on icon "button" at bounding box center [56, 133] width 14 height 14
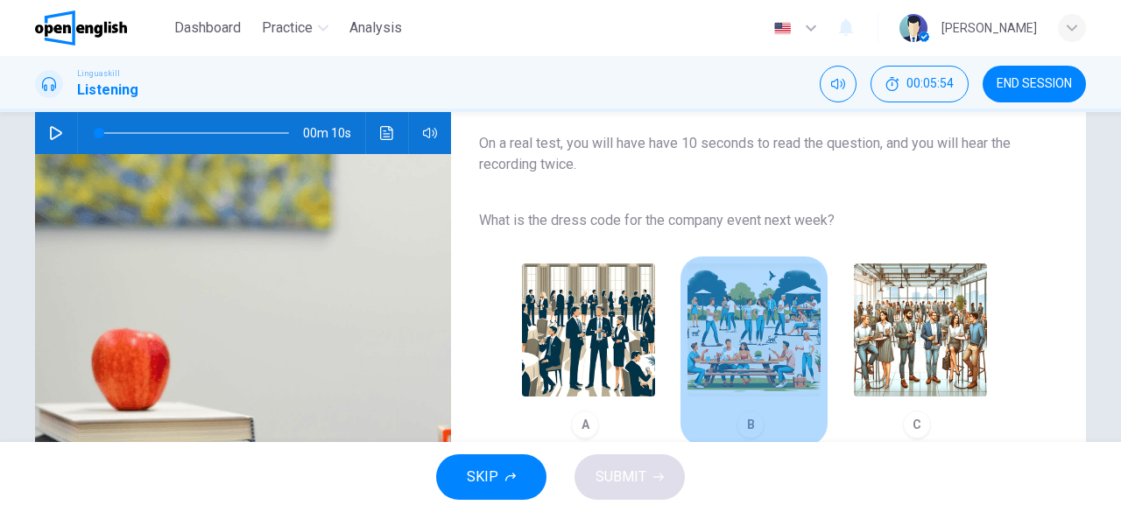
click at [738, 332] on img "button" at bounding box center [753, 330] width 133 height 133
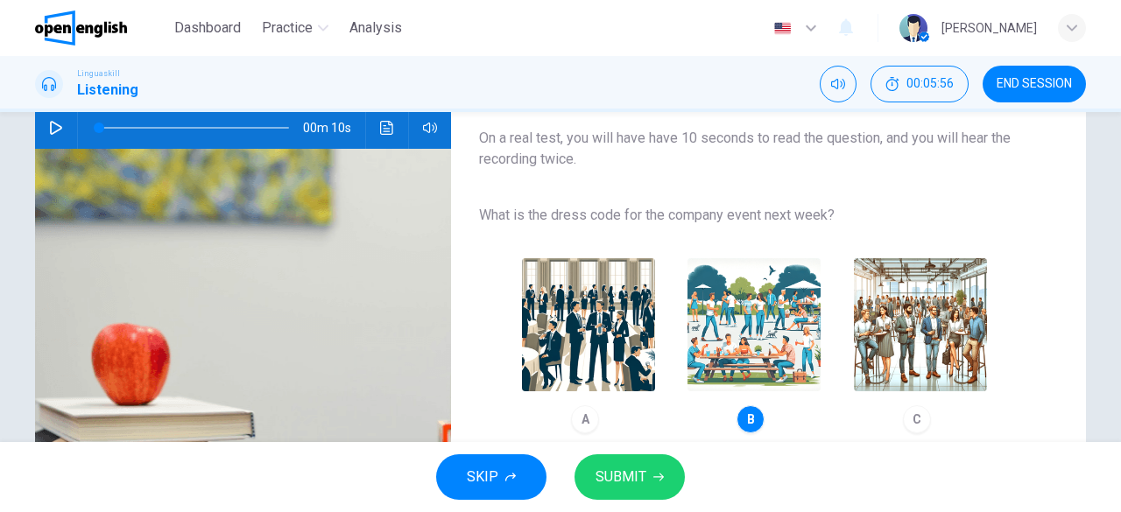
scroll to position [86, 0]
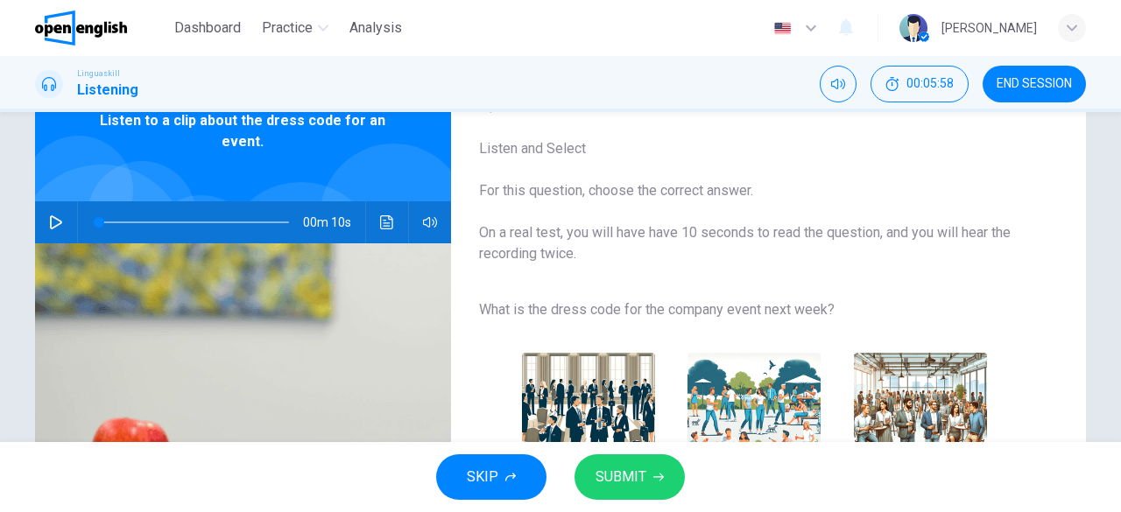
click at [57, 218] on icon "button" at bounding box center [56, 222] width 14 height 14
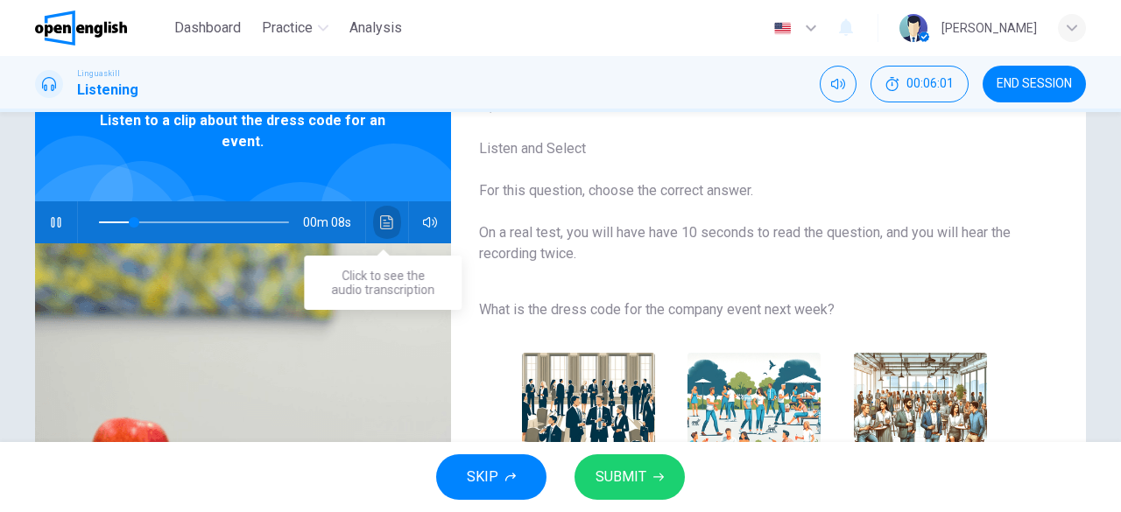
click at [391, 230] on button "Click to see the audio transcription" at bounding box center [387, 222] width 28 height 42
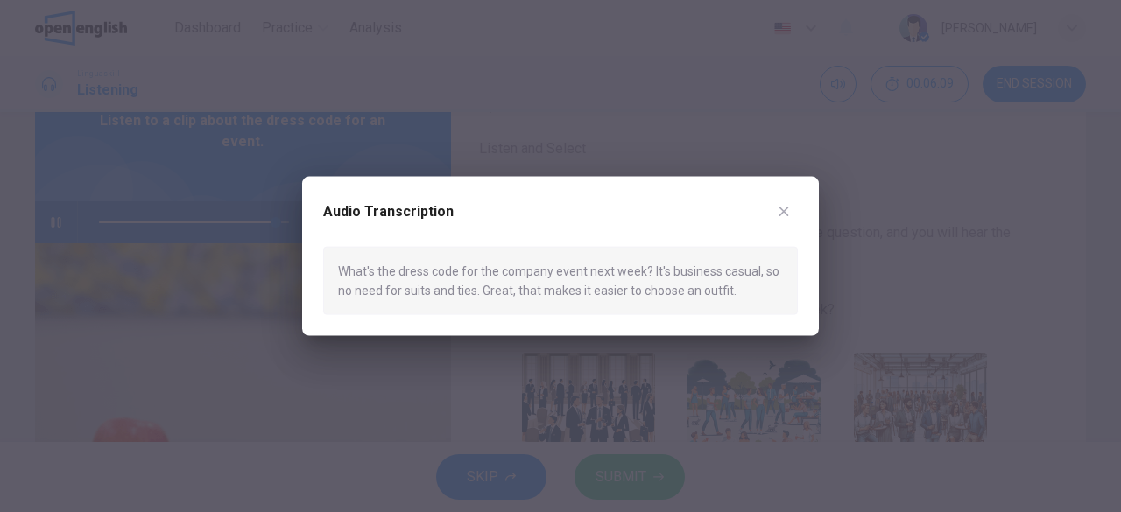
type input "*"
click at [785, 218] on icon "button" at bounding box center [784, 211] width 14 height 14
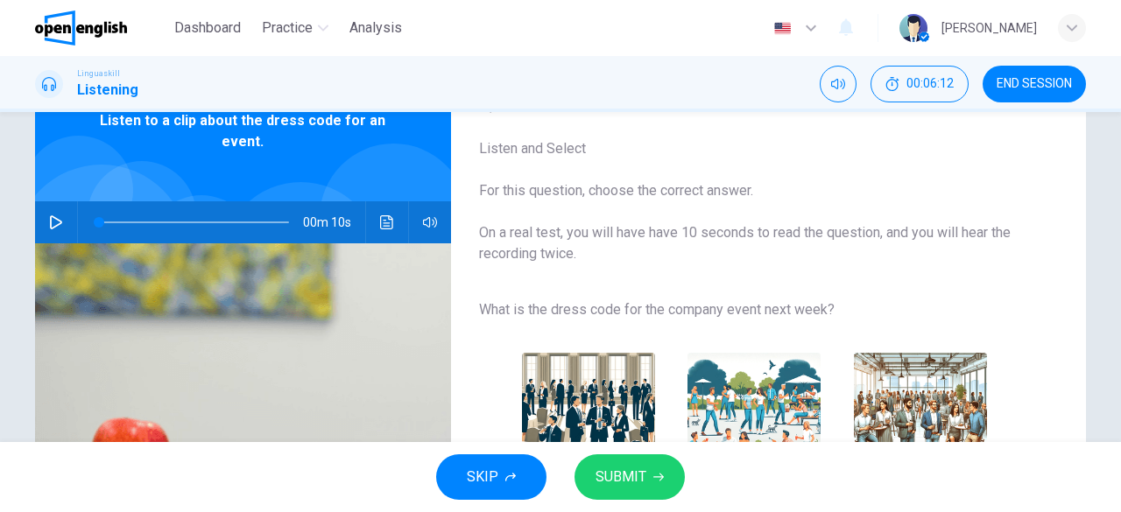
scroll to position [173, 0]
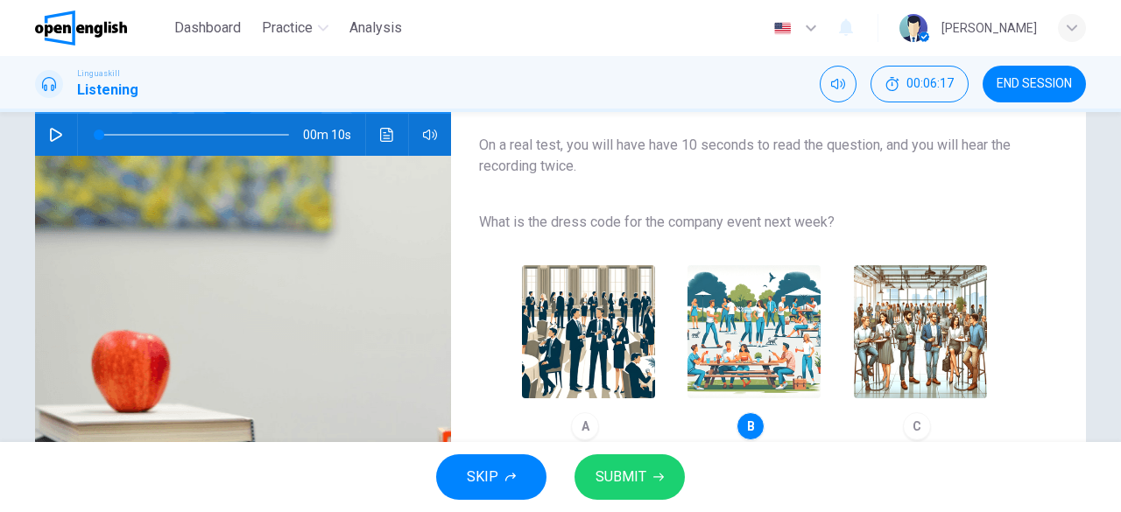
click at [651, 483] on button "SUBMIT" at bounding box center [629, 478] width 110 height 46
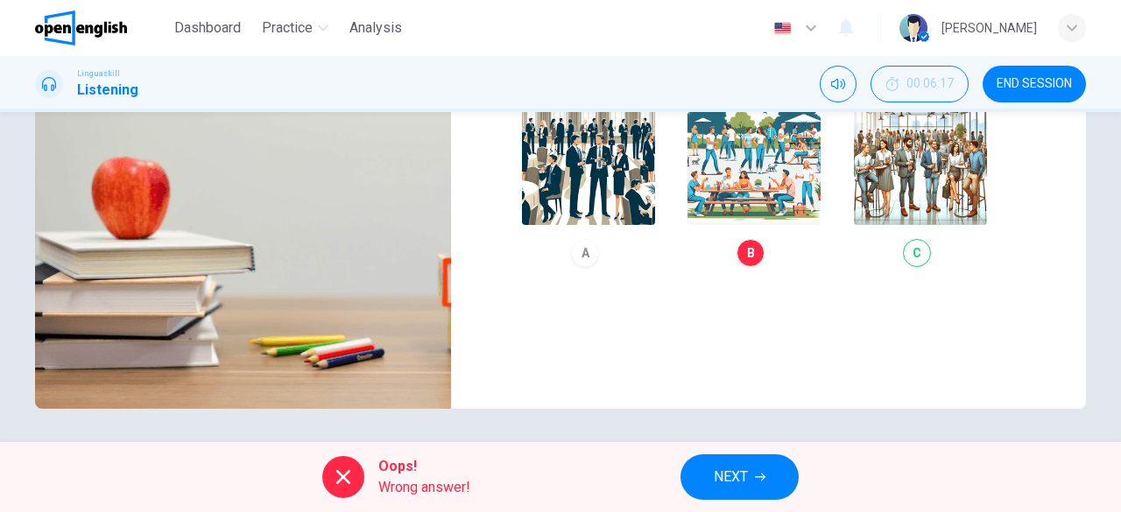
scroll to position [349, 0]
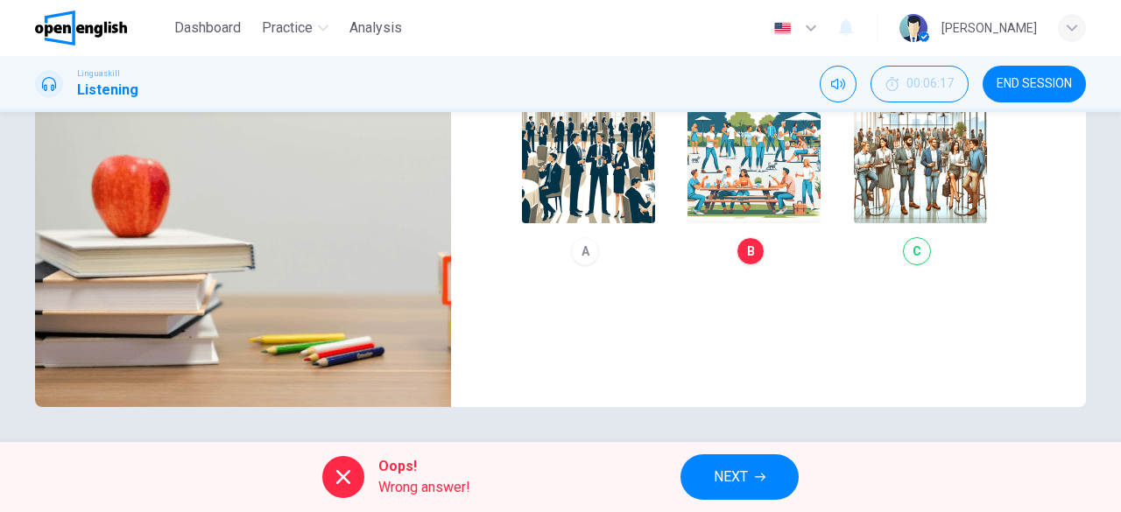
click at [750, 467] on button "NEXT" at bounding box center [739, 478] width 118 height 46
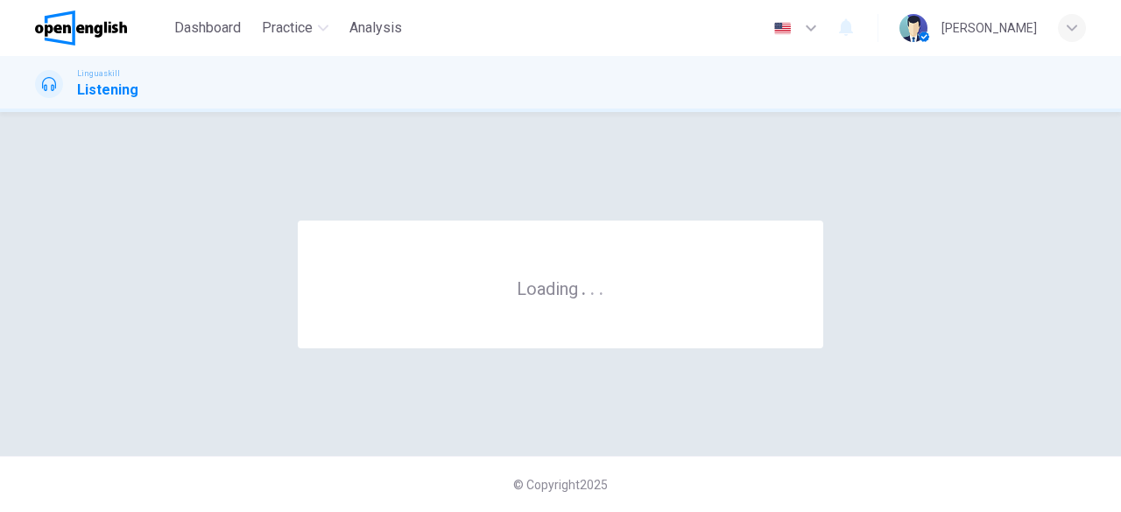
scroll to position [0, 0]
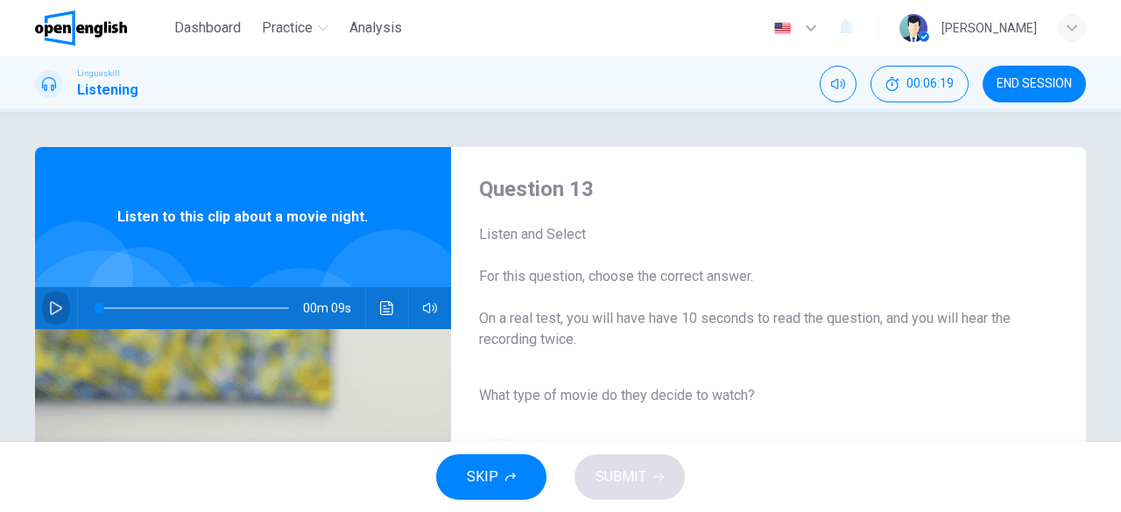
click at [55, 307] on icon "button" at bounding box center [56, 308] width 12 height 14
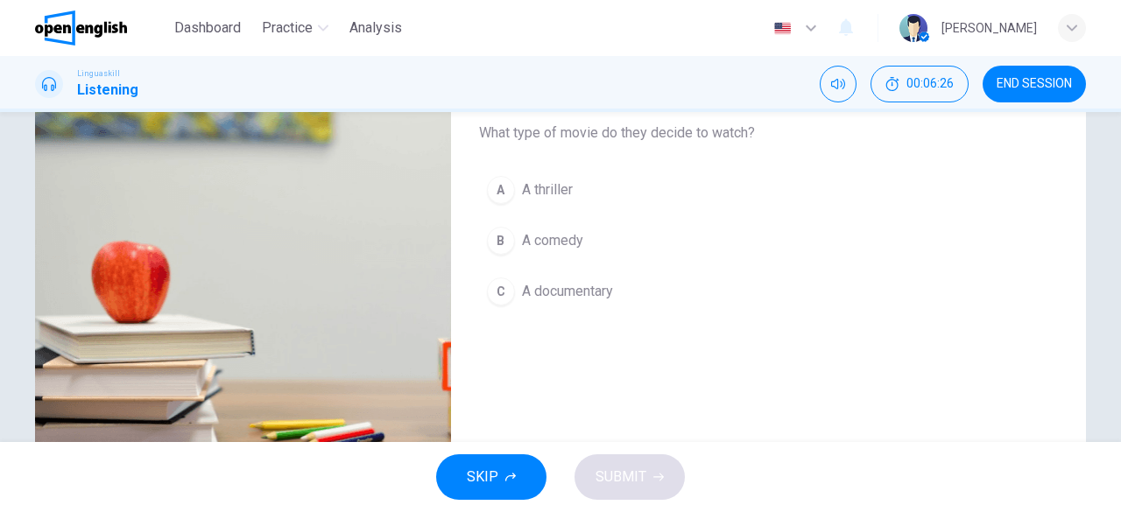
scroll to position [175, 0]
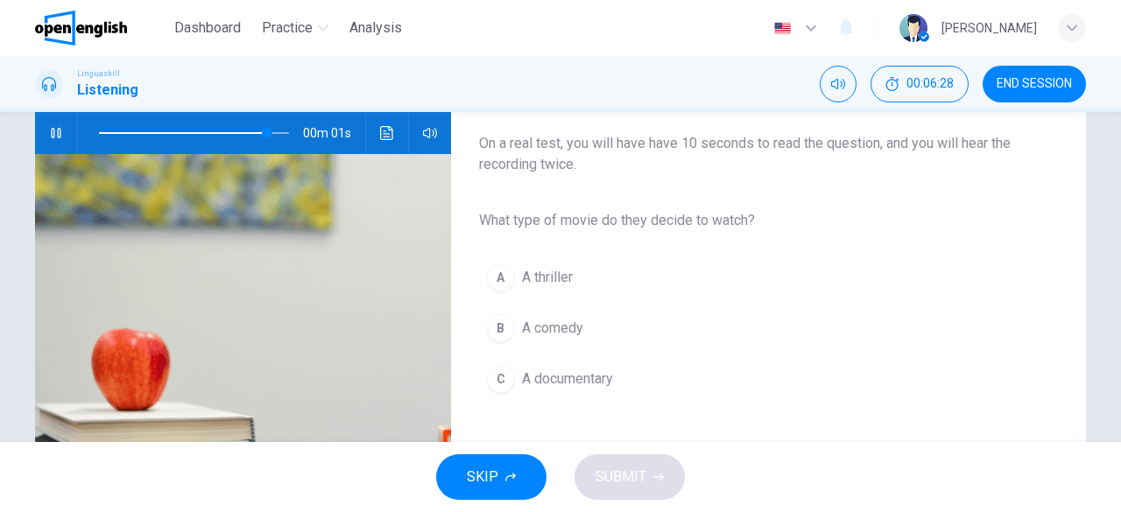
click at [569, 321] on span "A comedy" at bounding box center [552, 328] width 61 height 21
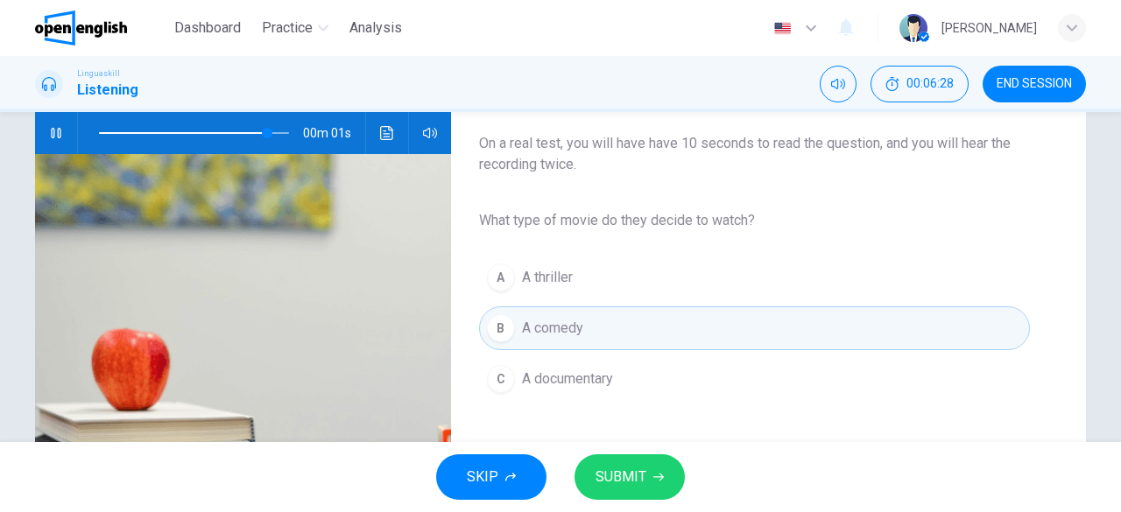
type input "*"
click at [627, 465] on span "SUBMIT" at bounding box center [621, 477] width 51 height 25
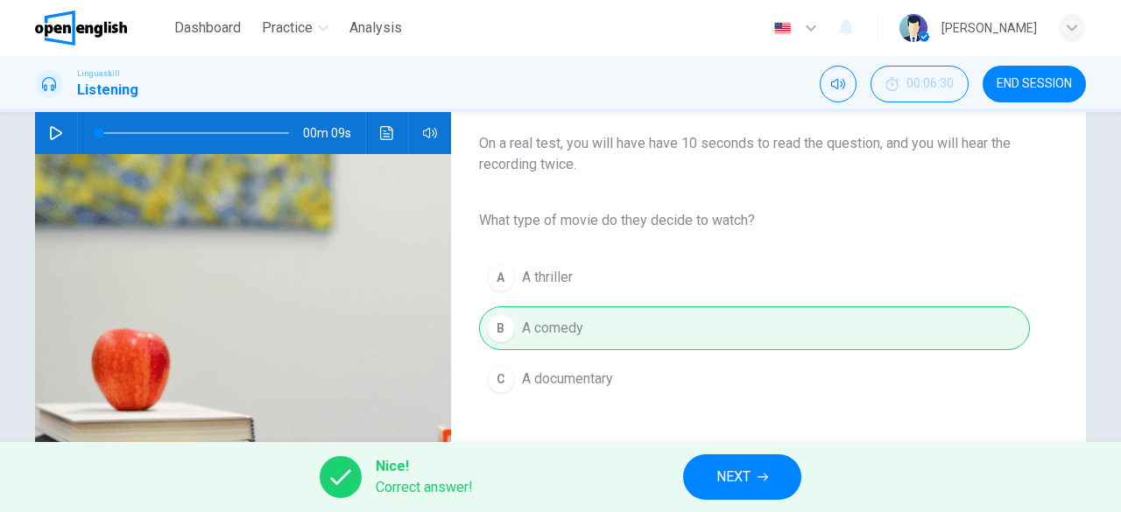
click at [789, 471] on button "NEXT" at bounding box center [742, 478] width 118 height 46
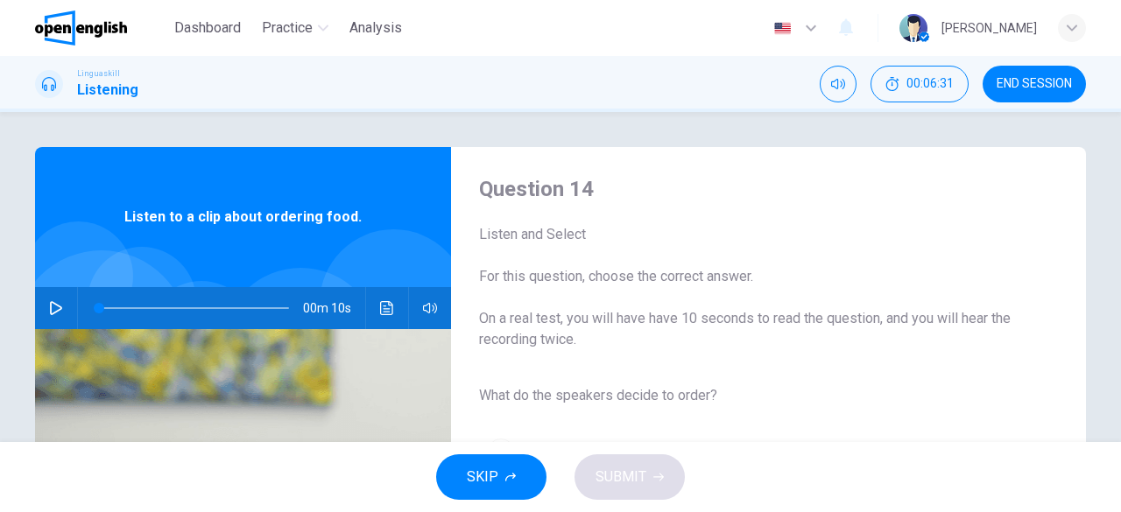
click at [49, 311] on icon "button" at bounding box center [56, 308] width 14 height 14
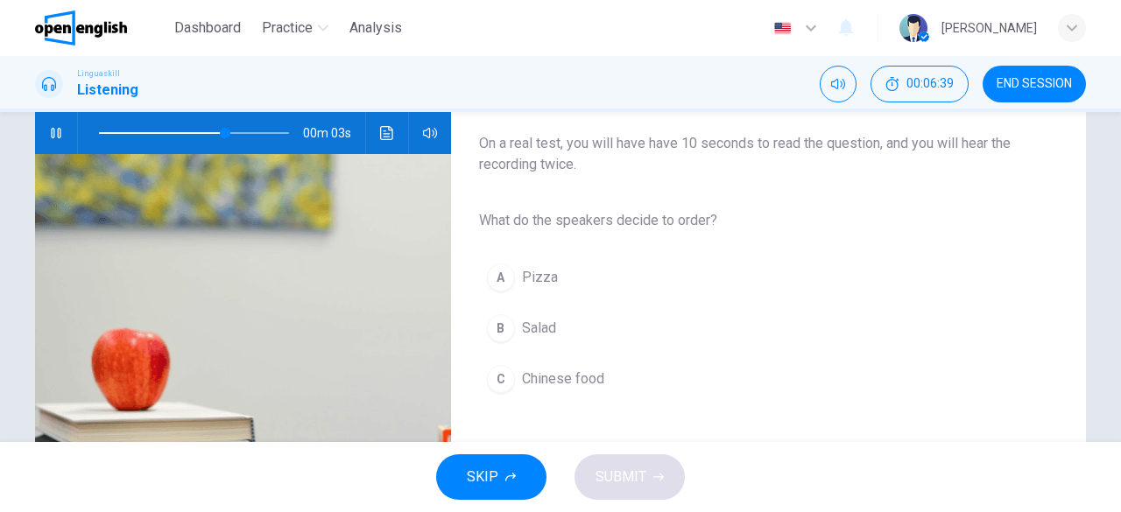
scroll to position [88, 0]
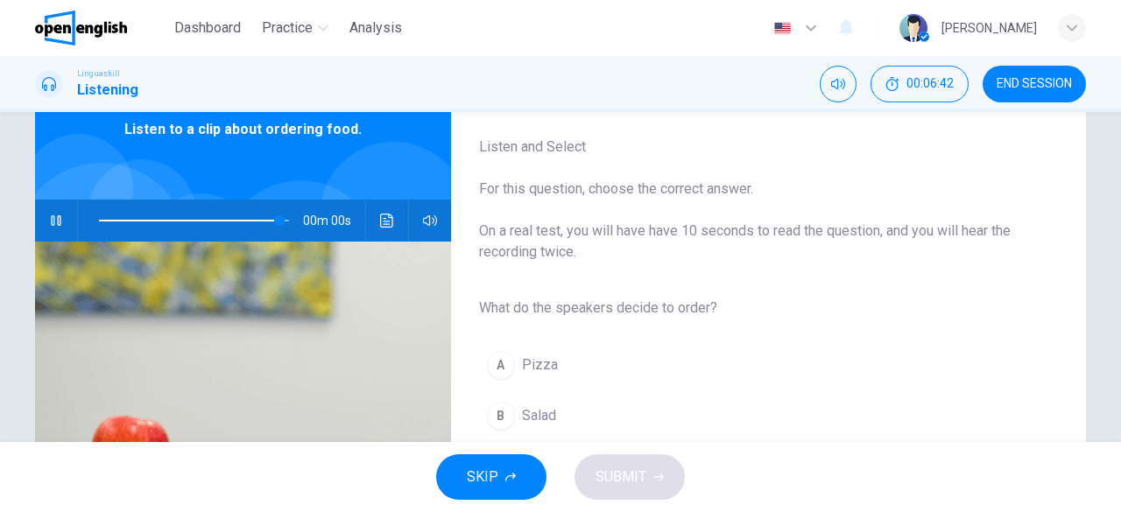
type input "*"
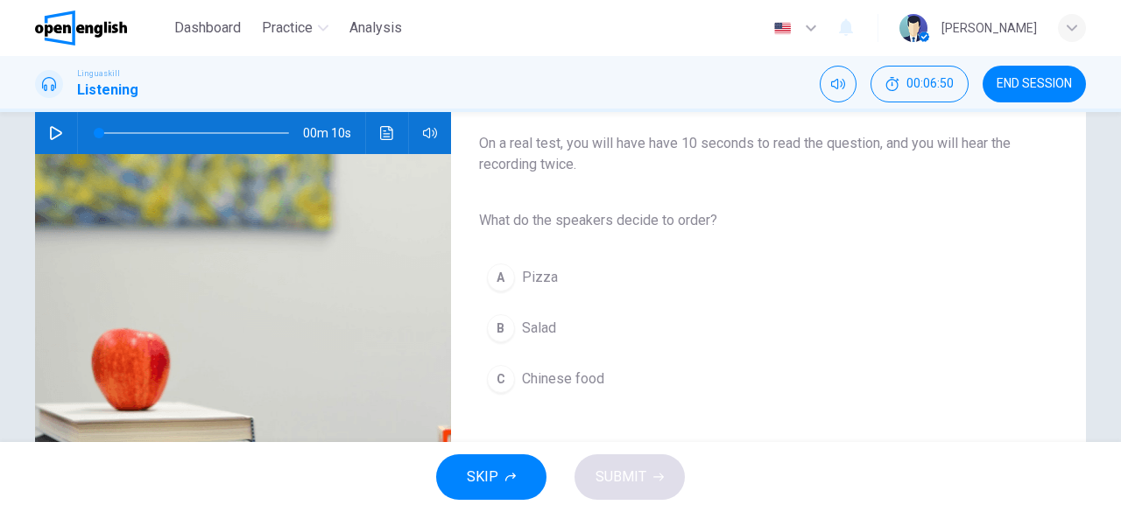
click at [535, 320] on span "Salad" at bounding box center [539, 328] width 34 height 21
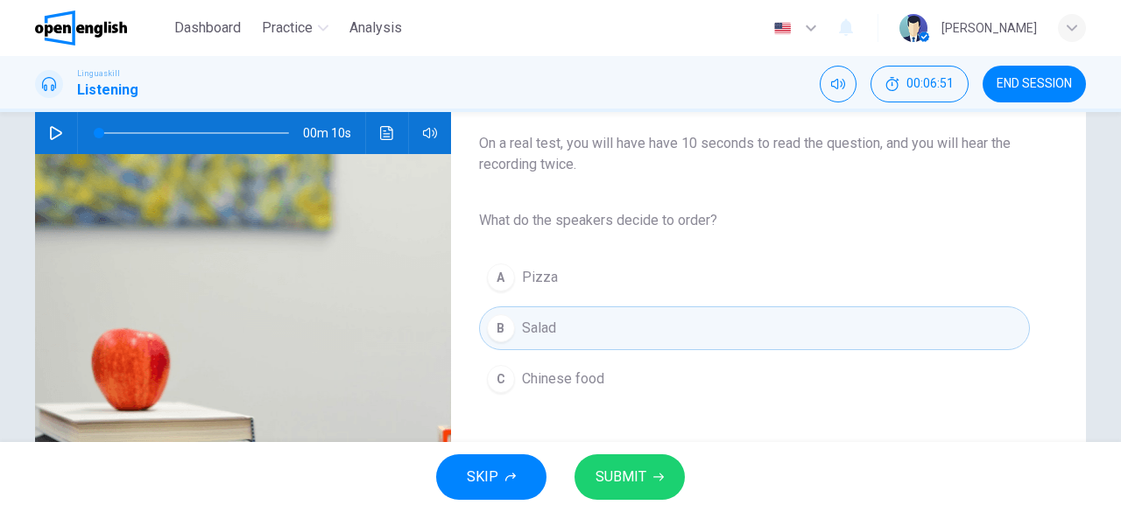
click at [637, 474] on span "SUBMIT" at bounding box center [621, 477] width 51 height 25
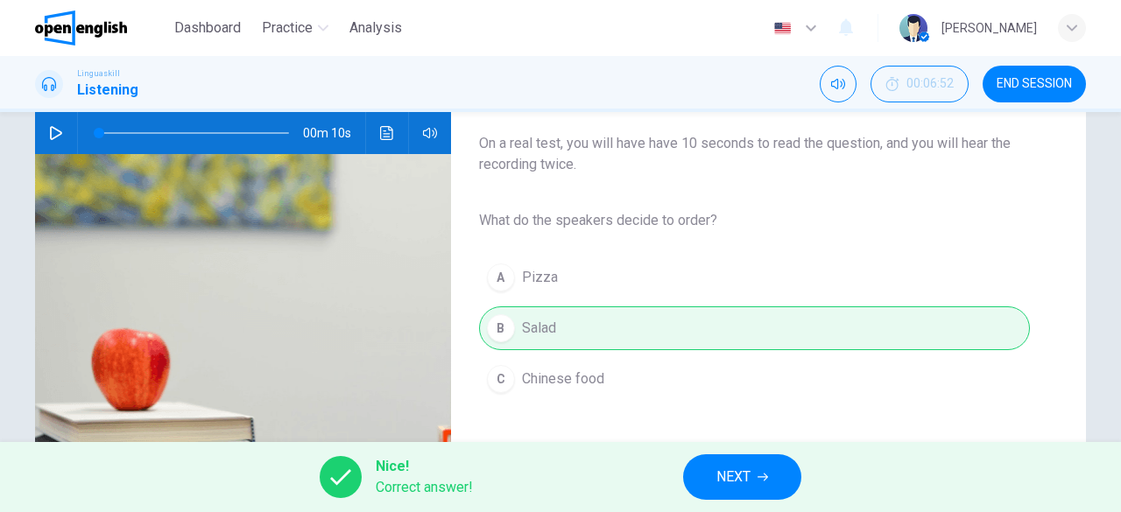
click at [744, 478] on span "NEXT" at bounding box center [733, 477] width 34 height 25
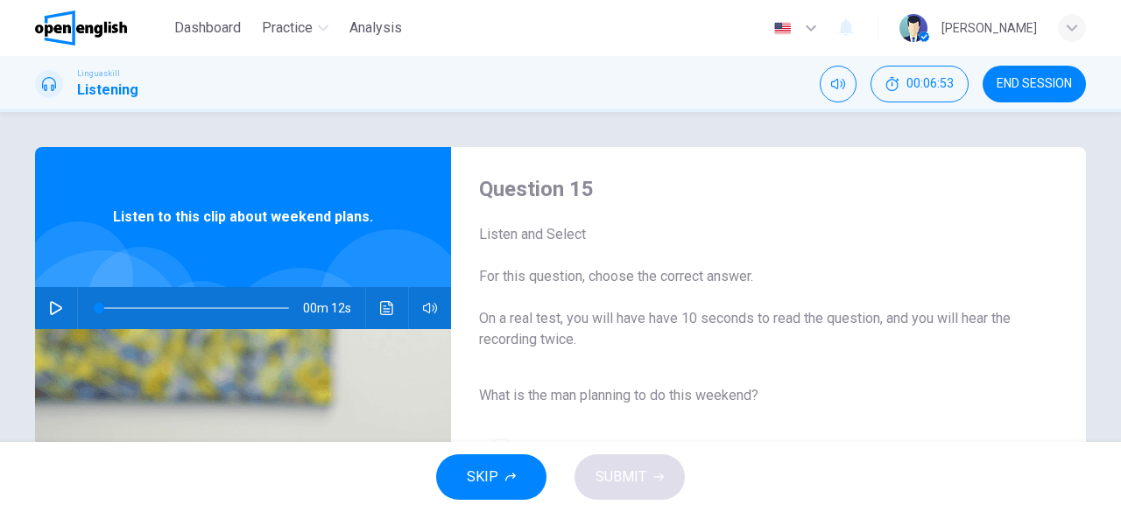
click at [52, 313] on icon "button" at bounding box center [56, 308] width 14 height 14
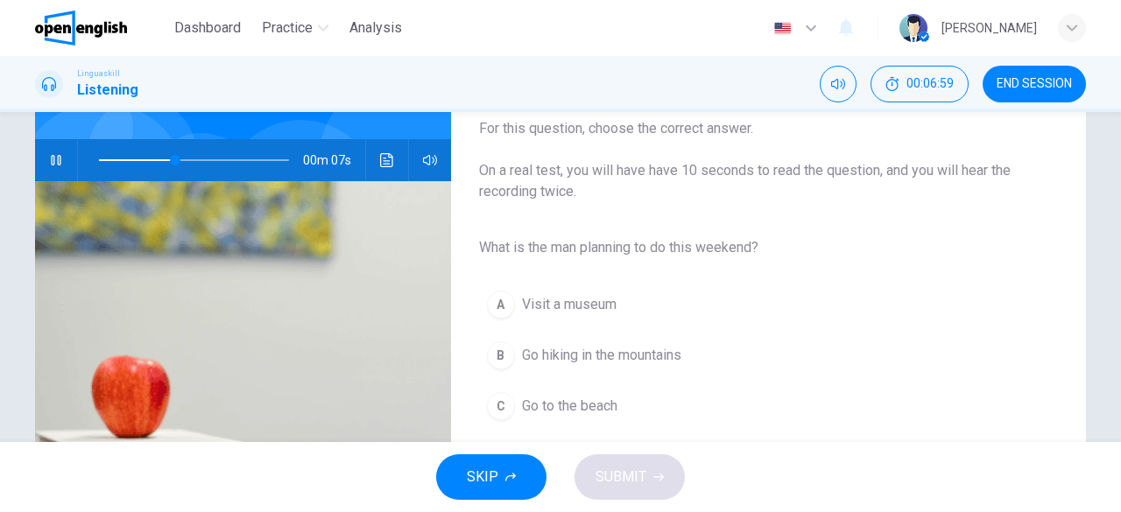
scroll to position [175, 0]
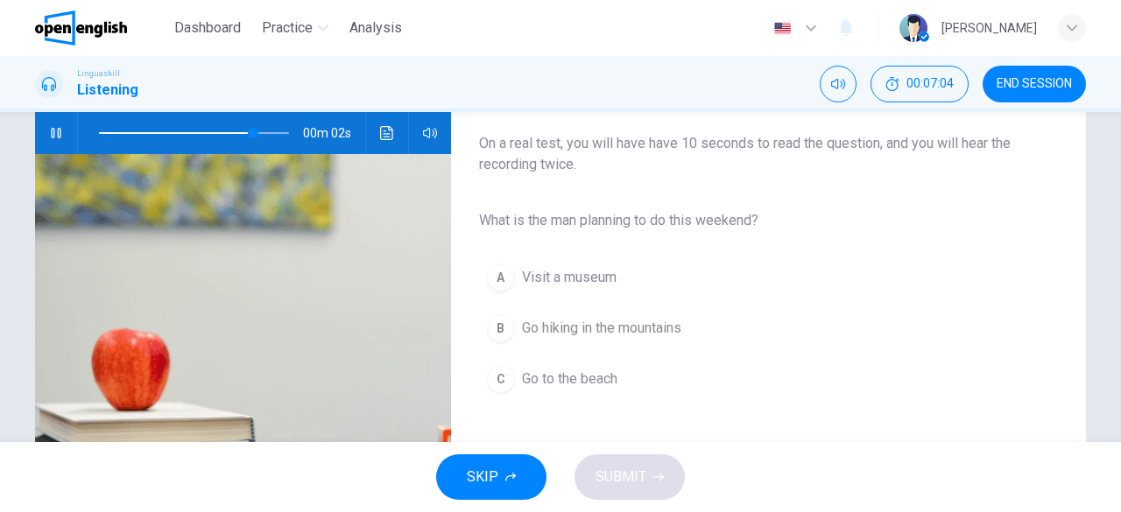
click at [676, 325] on span "Go hiking in the mountains" at bounding box center [601, 328] width 159 height 21
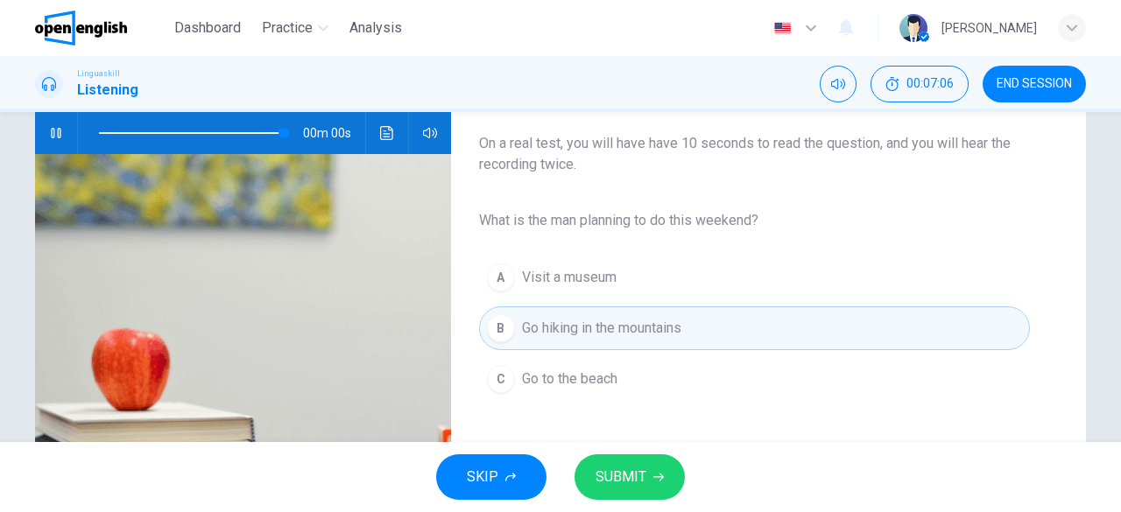
type input "*"
click at [662, 474] on icon "button" at bounding box center [658, 477] width 11 height 11
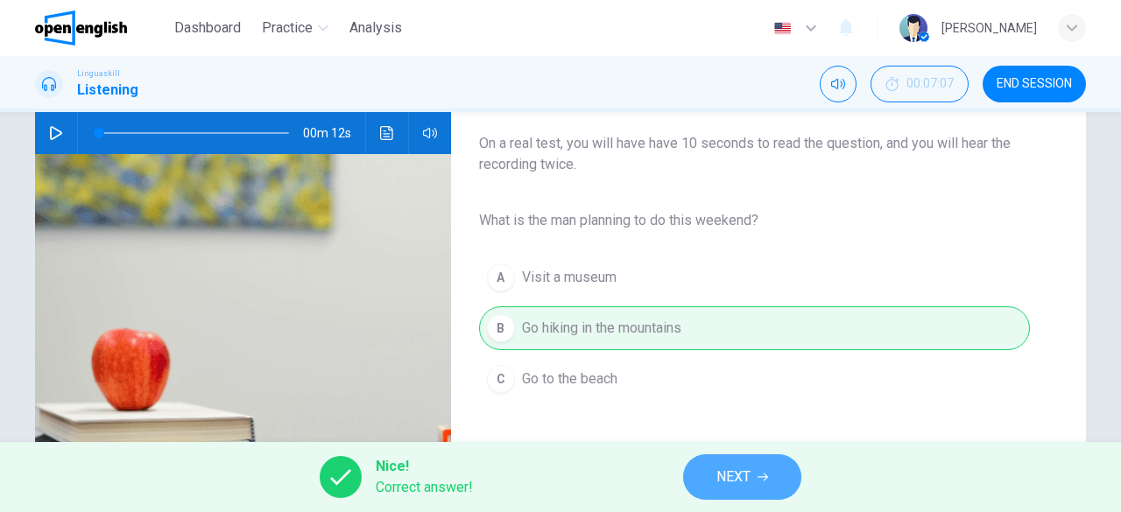
click at [762, 472] on icon "button" at bounding box center [763, 477] width 11 height 11
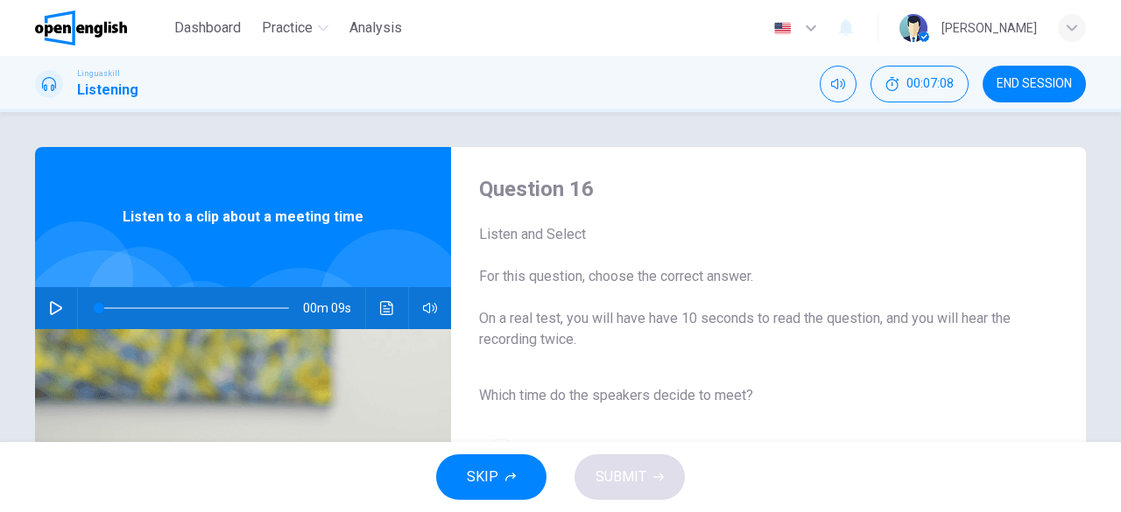
click at [56, 313] on icon "button" at bounding box center [56, 308] width 14 height 14
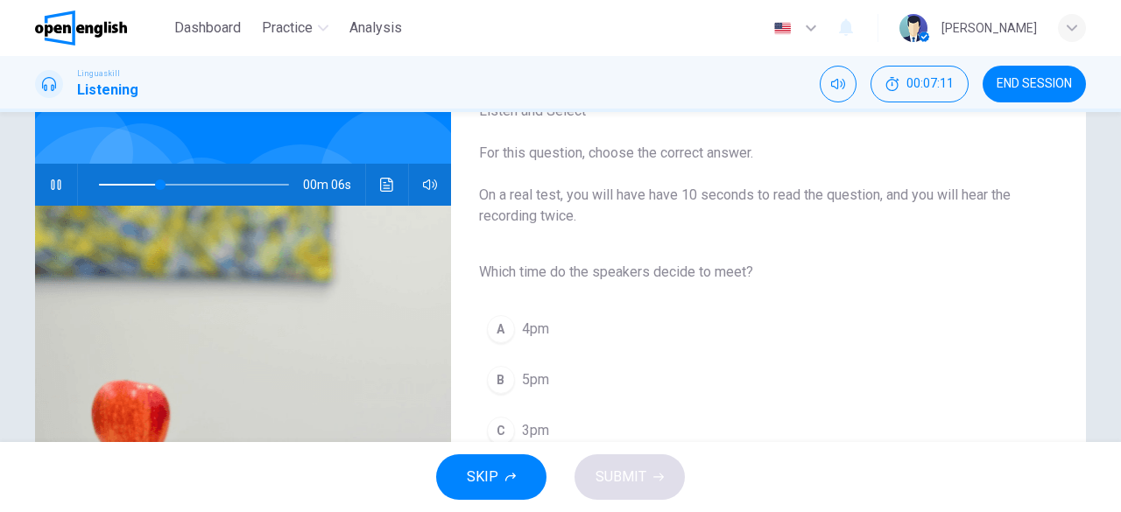
scroll to position [175, 0]
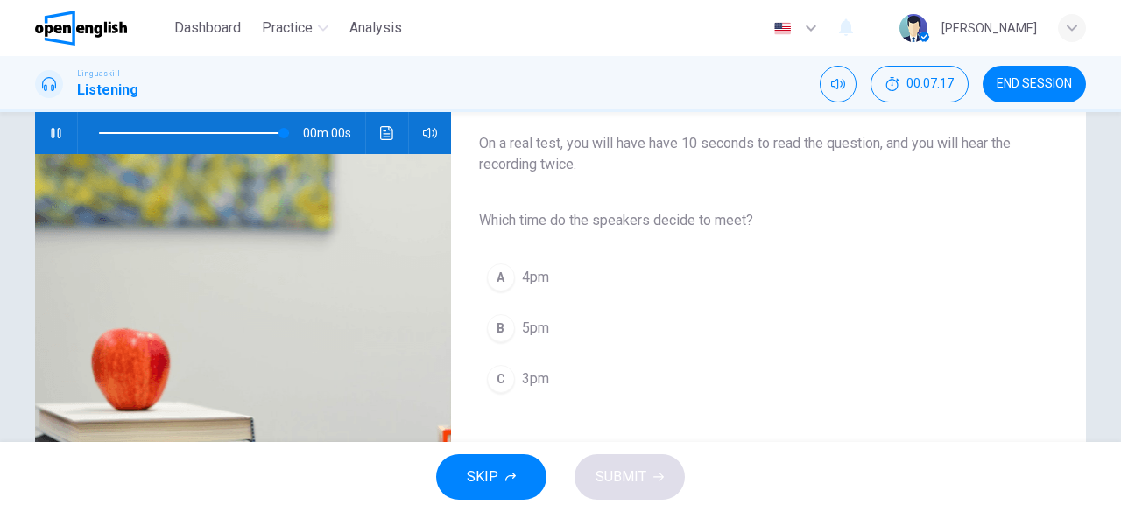
click at [523, 374] on span "3pm" at bounding box center [535, 379] width 27 height 21
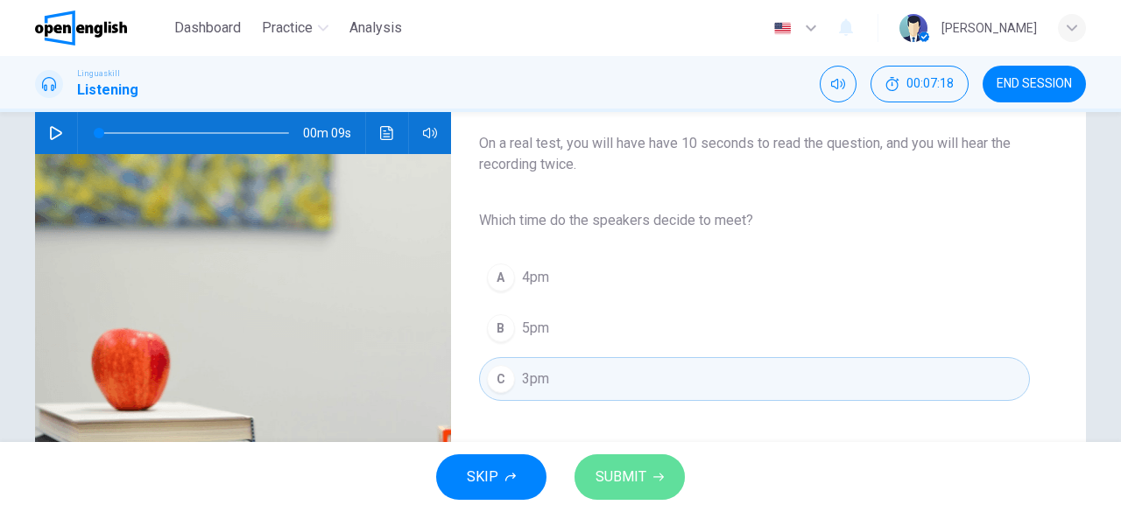
click at [645, 478] on span "SUBMIT" at bounding box center [621, 477] width 51 height 25
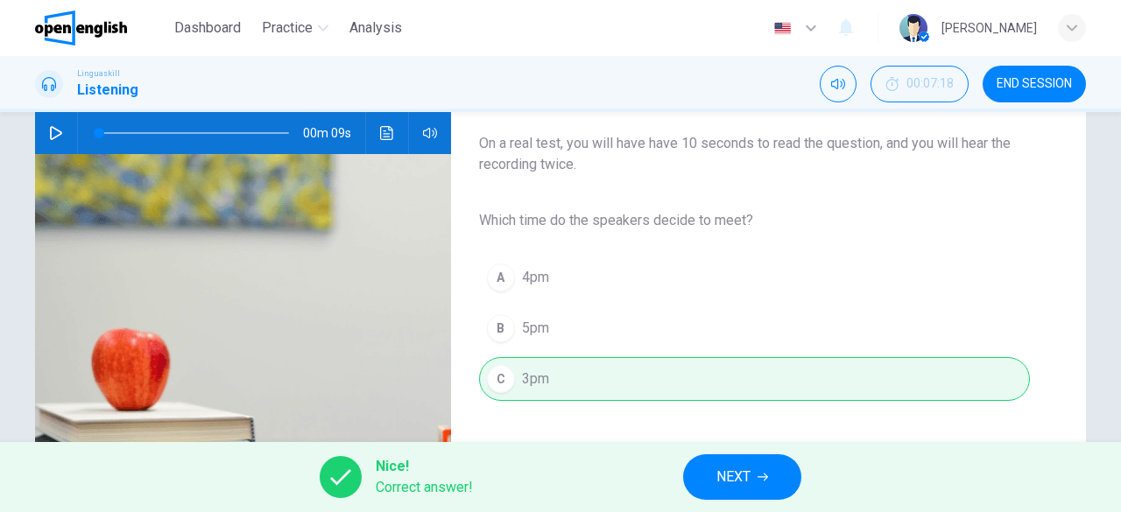
click at [765, 477] on icon "button" at bounding box center [763, 478] width 11 height 8
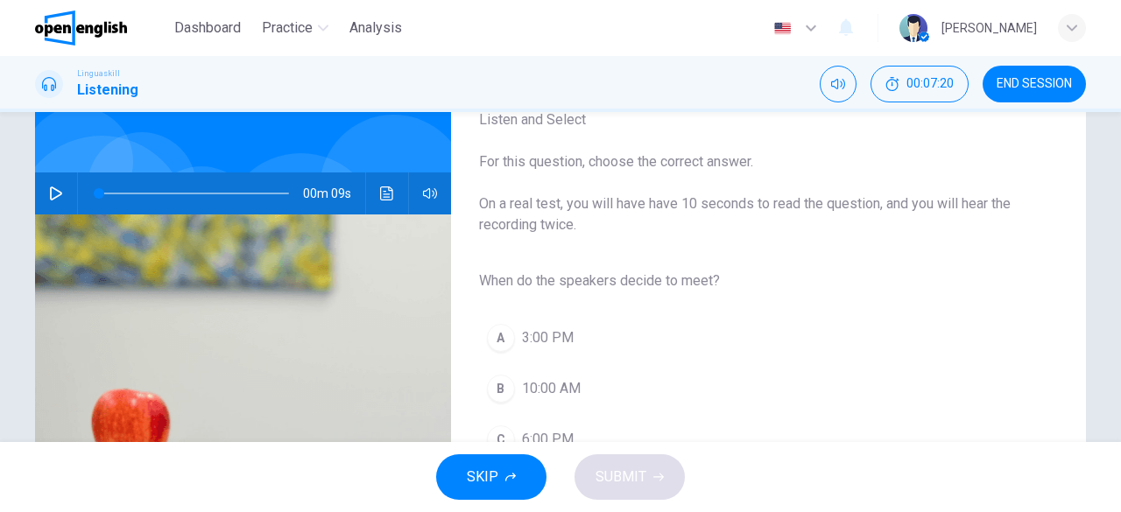
scroll to position [88, 0]
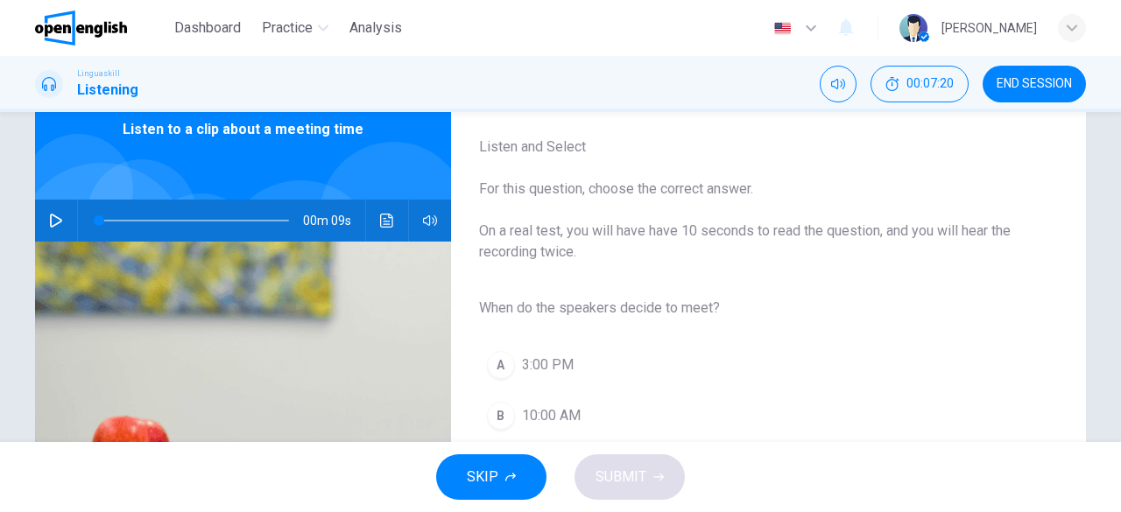
click at [49, 227] on icon "button" at bounding box center [56, 221] width 14 height 14
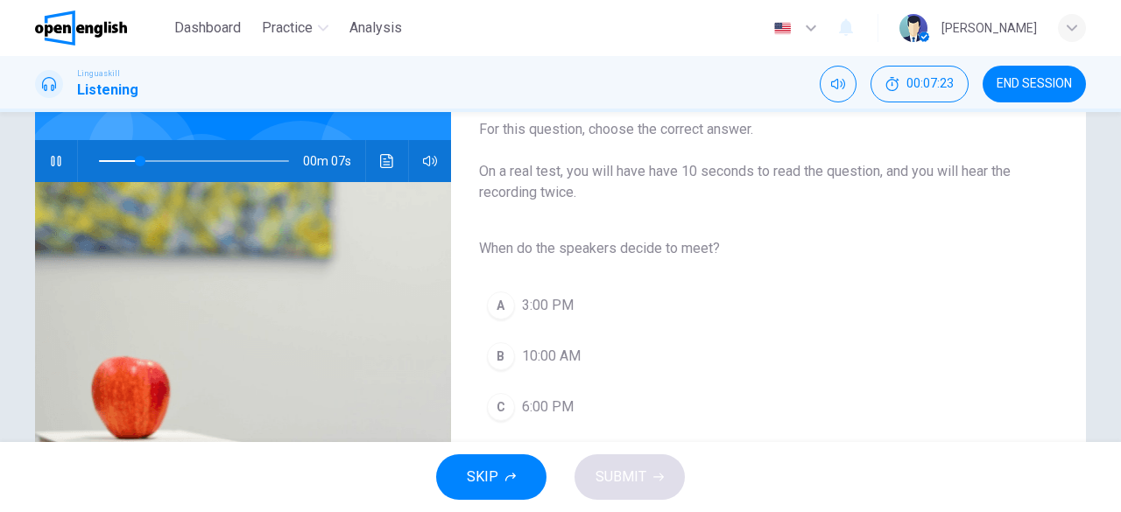
scroll to position [175, 0]
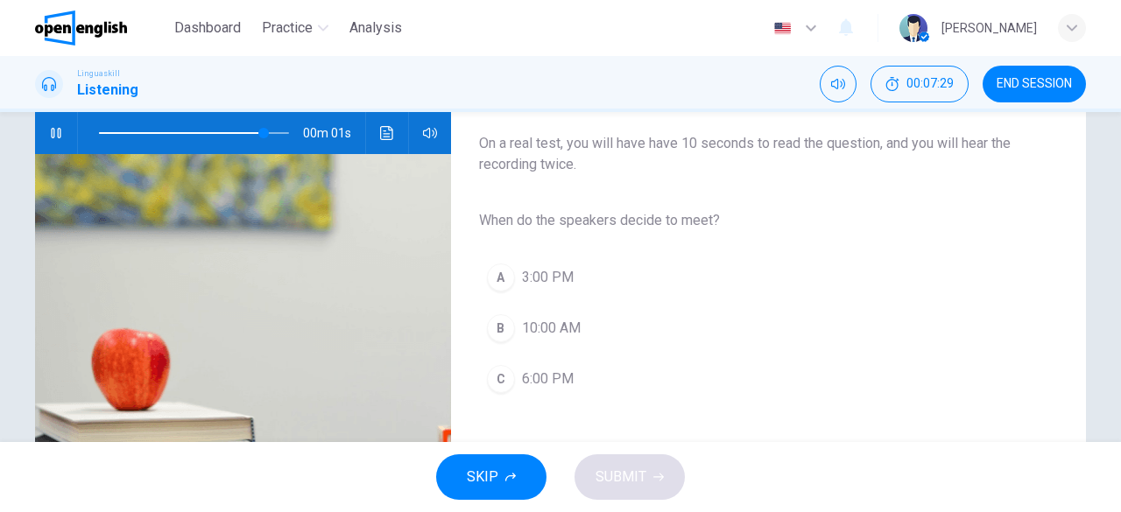
click at [537, 274] on span "3:00 PM" at bounding box center [548, 277] width 52 height 21
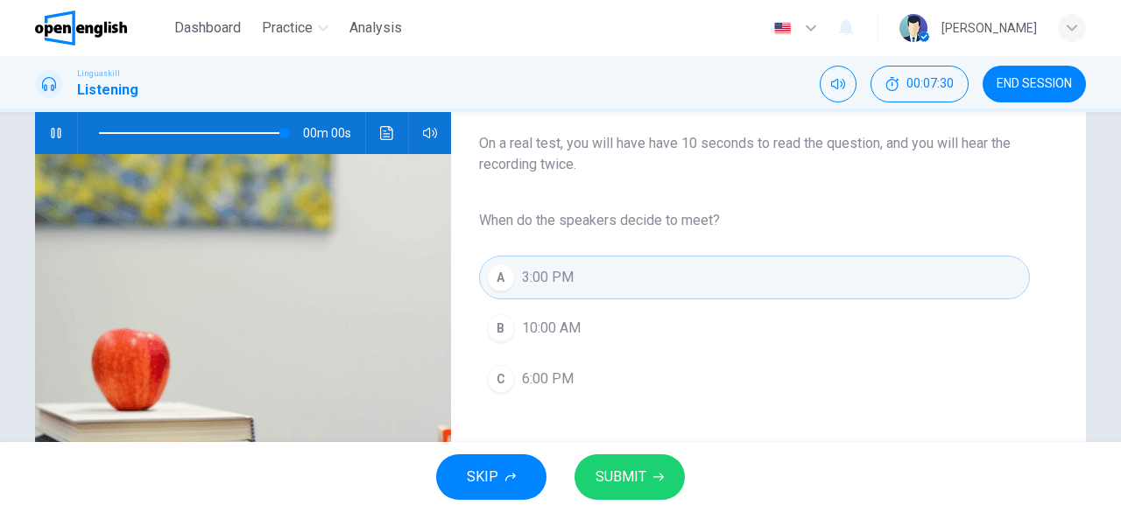
type input "*"
click at [641, 482] on span "SUBMIT" at bounding box center [621, 477] width 51 height 25
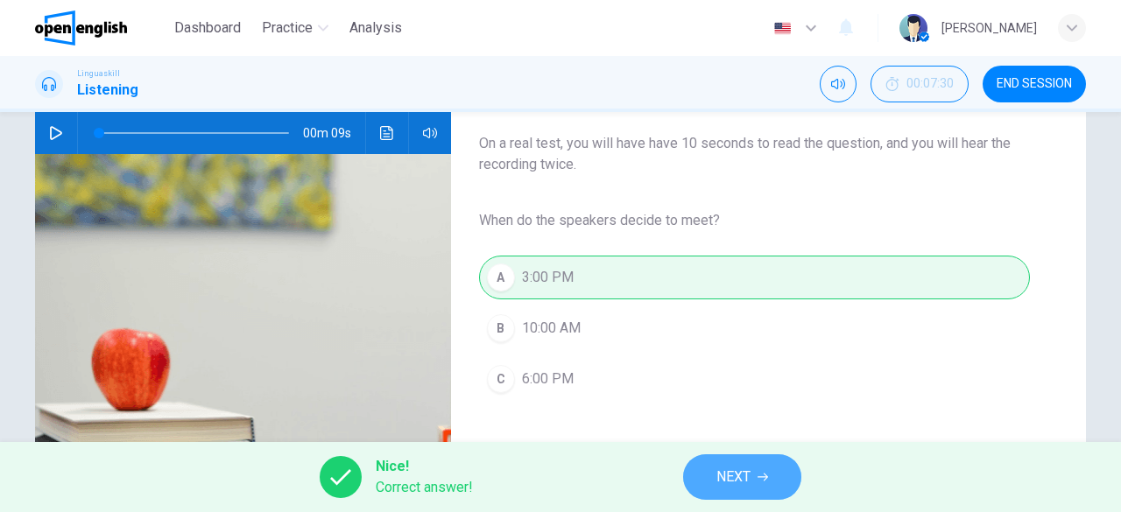
click at [758, 478] on icon "button" at bounding box center [763, 477] width 11 height 11
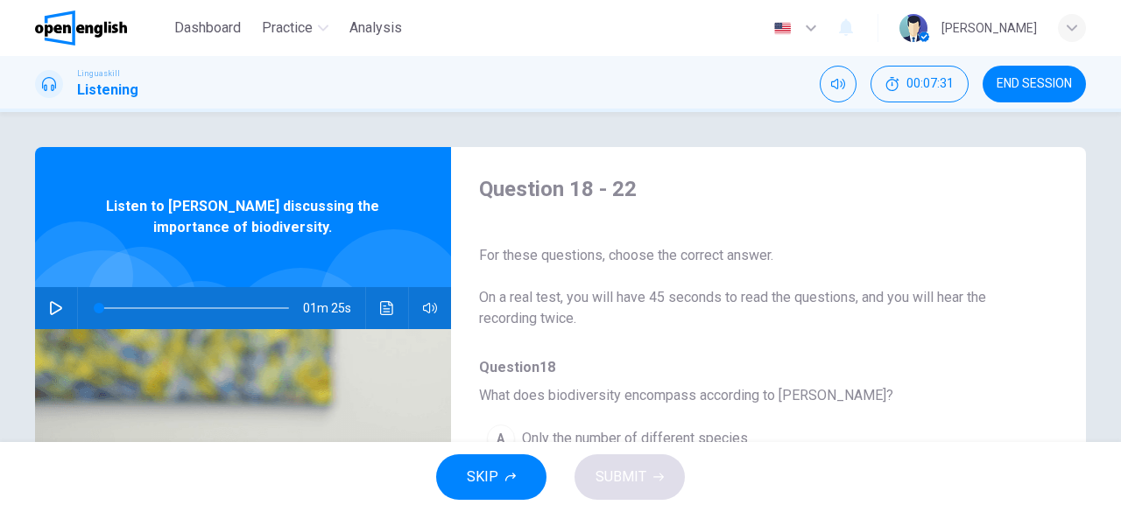
click at [49, 307] on icon "button" at bounding box center [56, 308] width 14 height 14
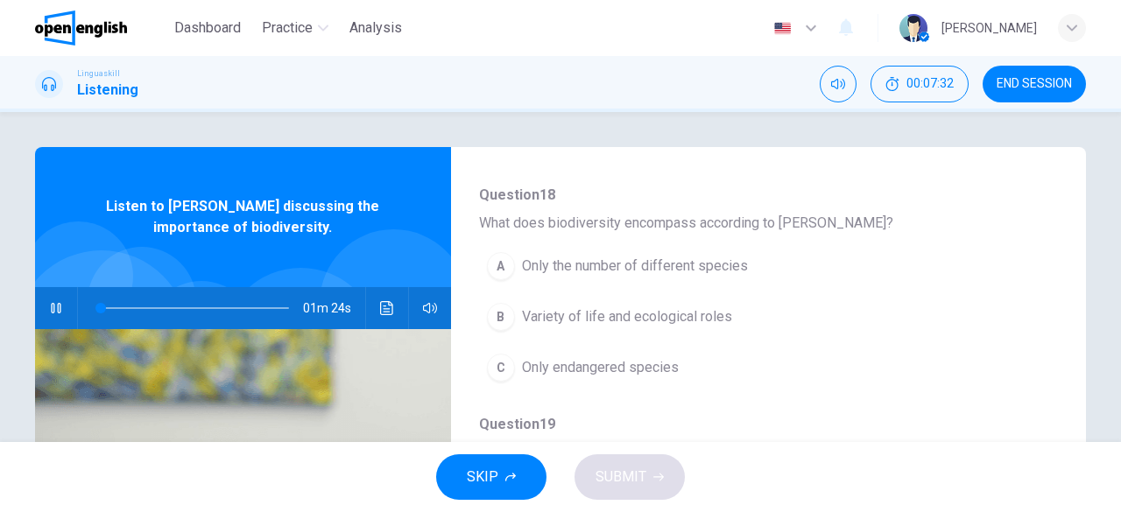
scroll to position [175, 0]
click at [677, 309] on span "Variety of life and ecological roles" at bounding box center [627, 314] width 210 height 21
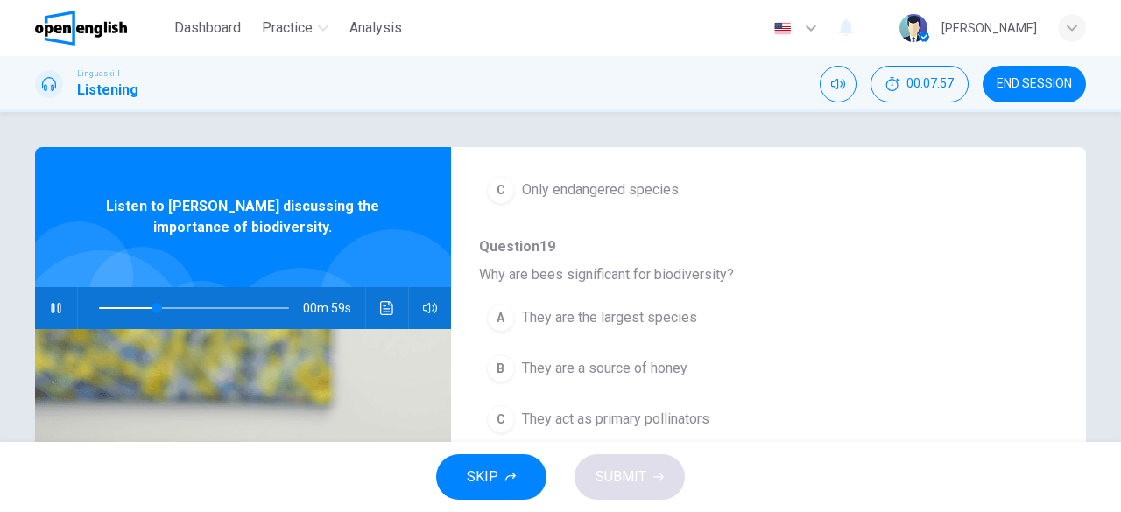
scroll to position [438, 0]
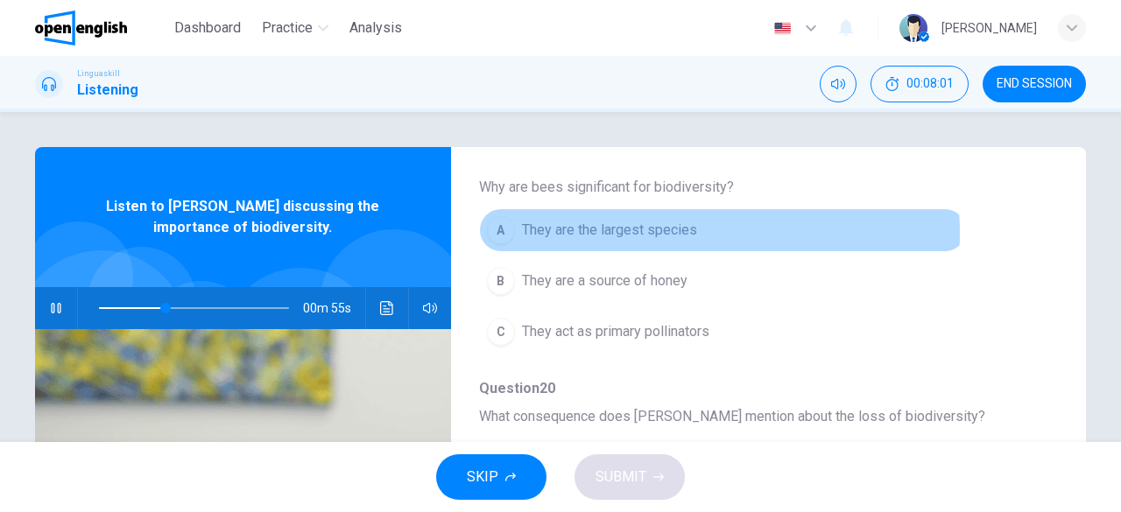
click at [673, 231] on span "They are the largest species" at bounding box center [609, 230] width 175 height 21
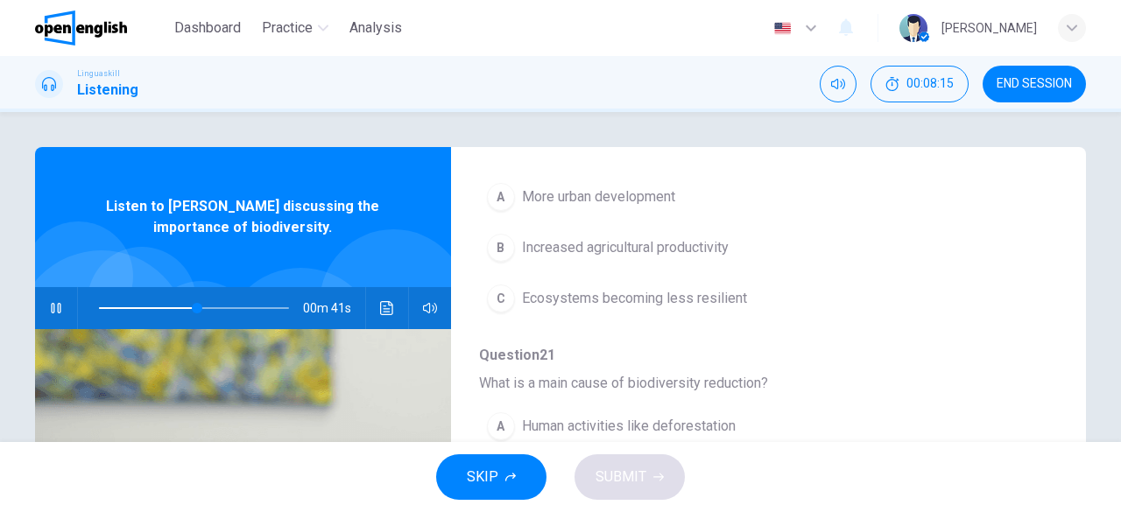
scroll to position [613, 0]
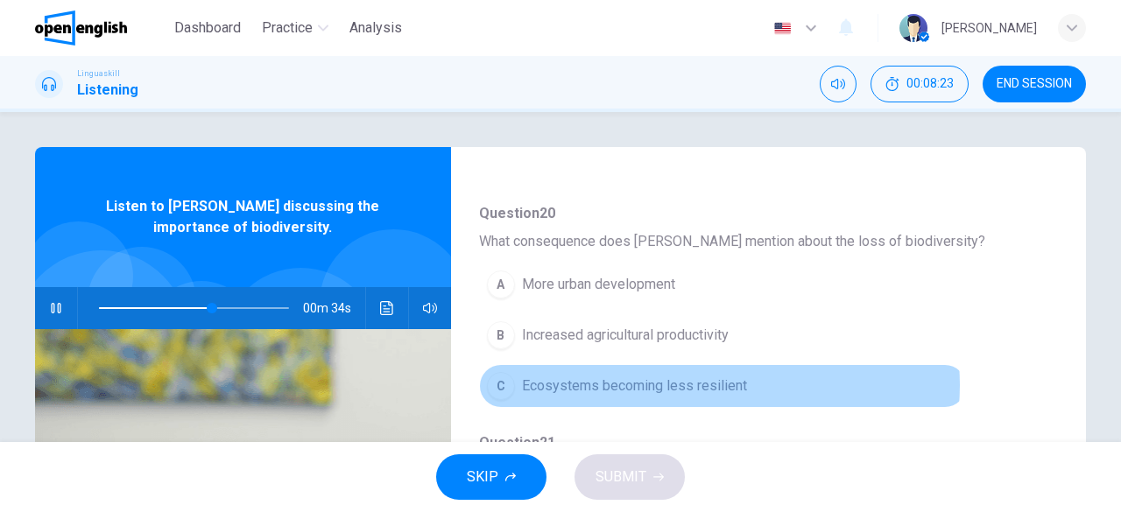
click at [713, 380] on span "Ecosystems becoming less resilient" at bounding box center [634, 386] width 225 height 21
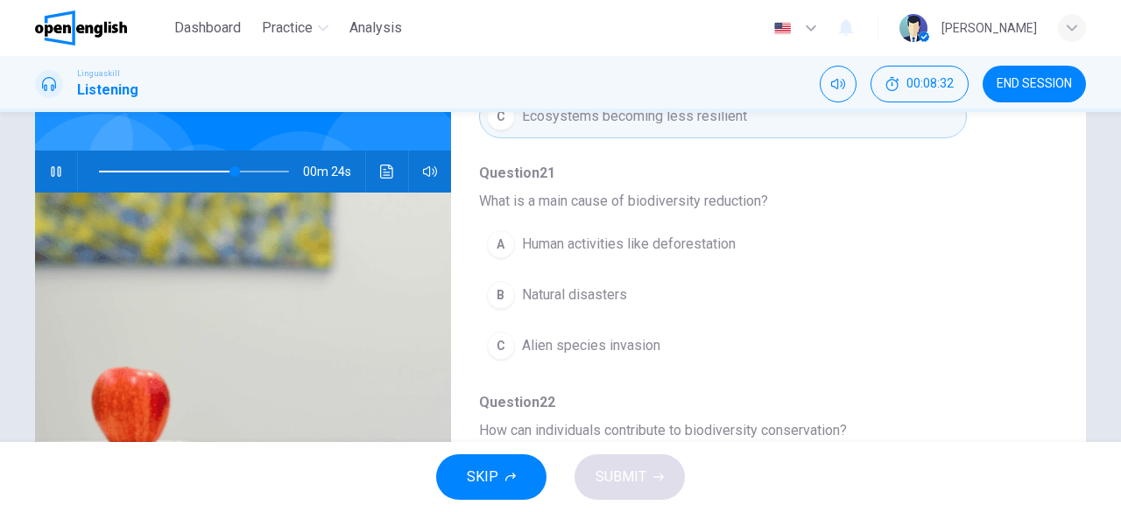
scroll to position [175, 0]
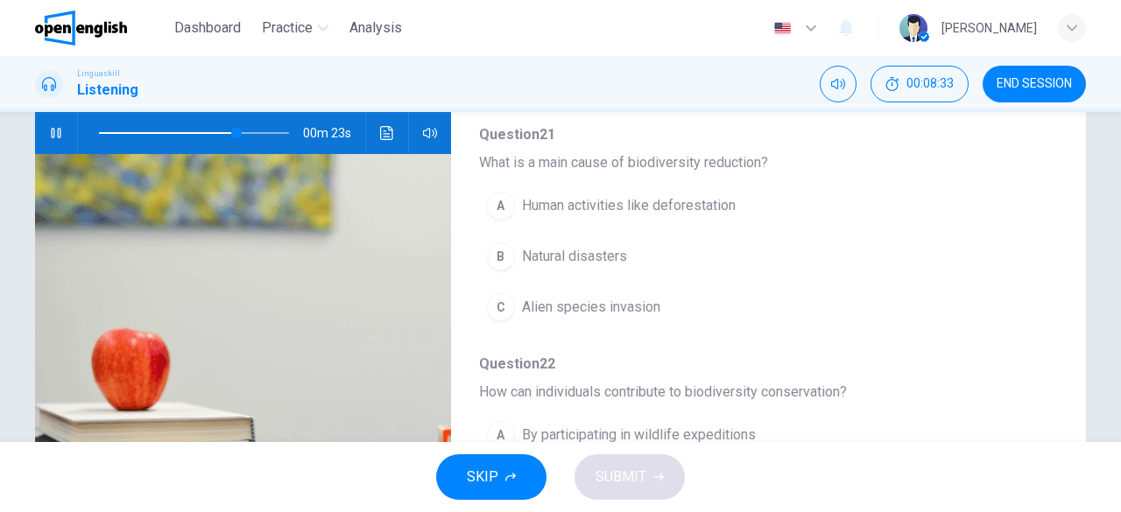
click at [589, 250] on span "Natural disasters" at bounding box center [574, 256] width 105 height 21
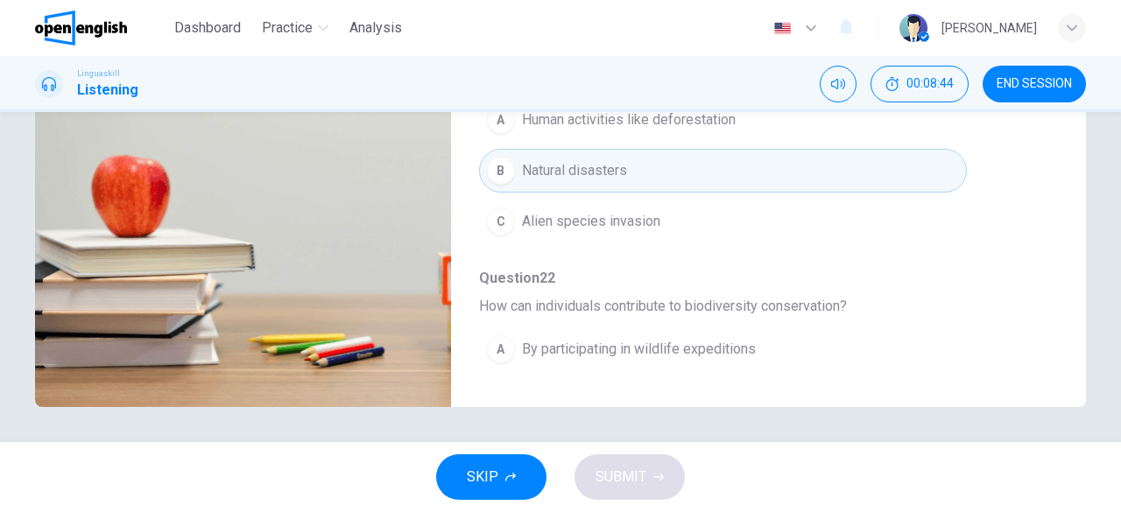
scroll to position [746, 0]
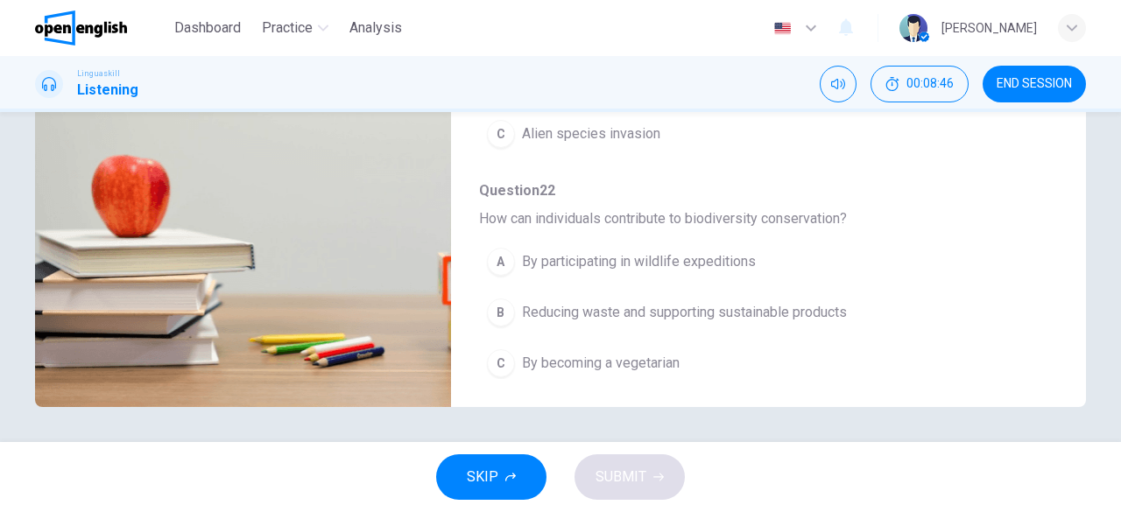
click at [787, 302] on span "Reducing waste and supporting sustainable products" at bounding box center [684, 312] width 325 height 21
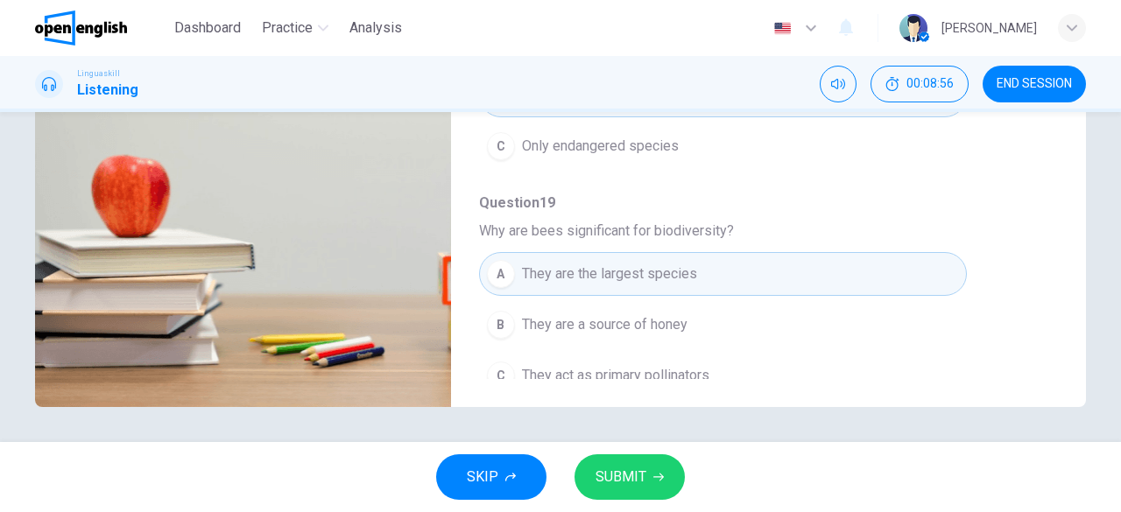
scroll to position [0, 0]
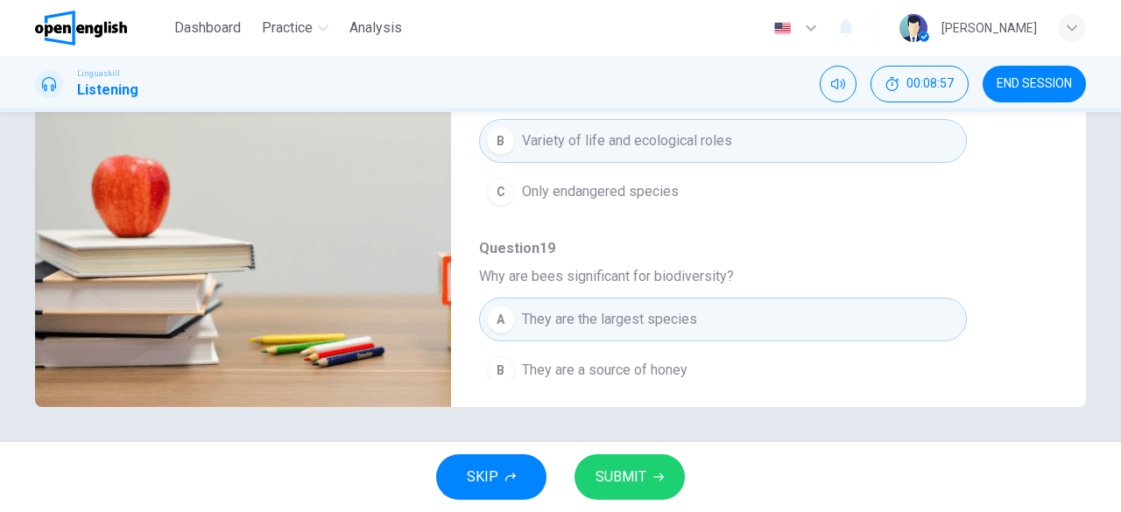
type input "*"
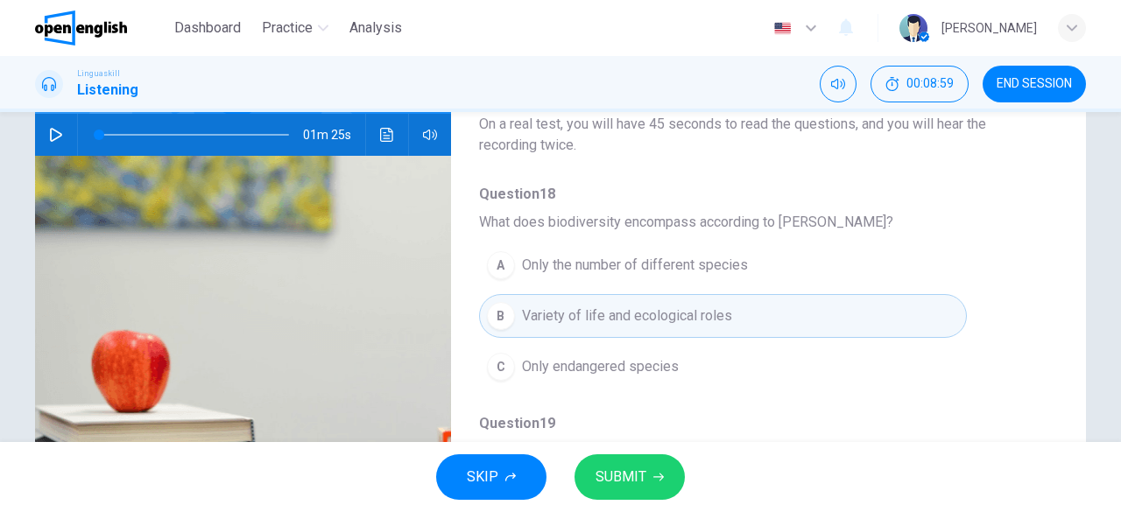
scroll to position [86, 0]
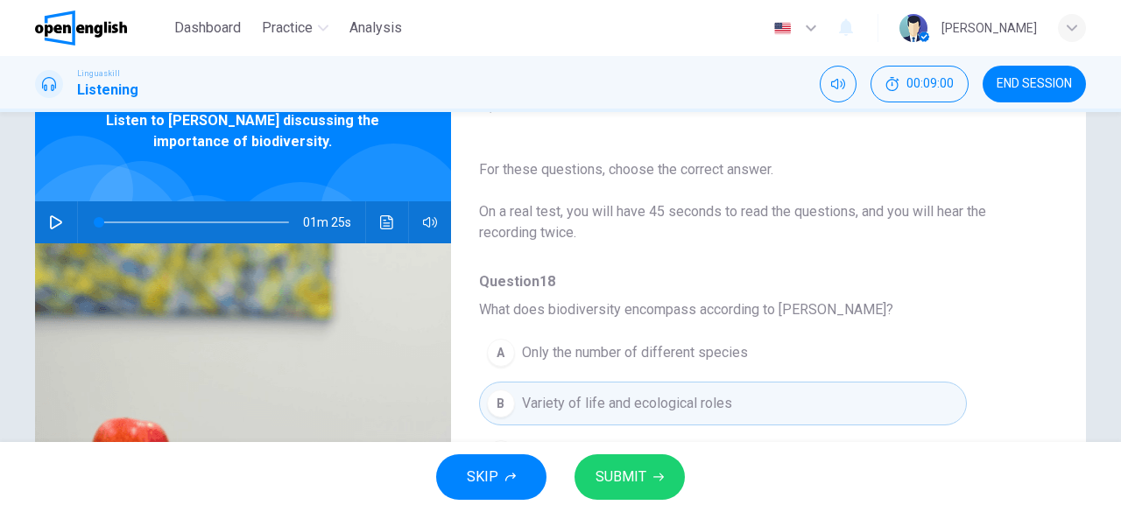
click at [662, 468] on button "SUBMIT" at bounding box center [629, 478] width 110 height 46
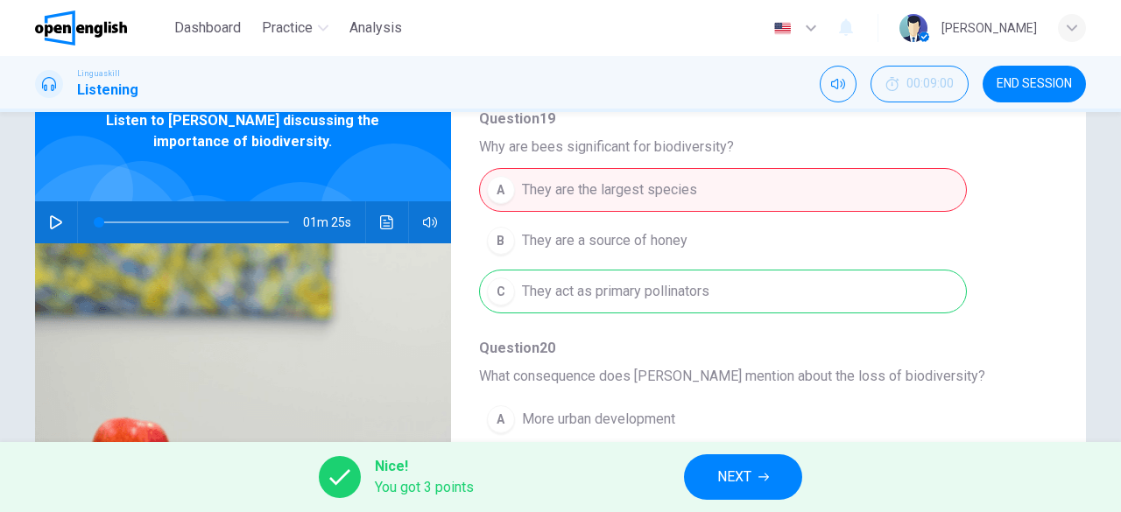
scroll to position [525, 0]
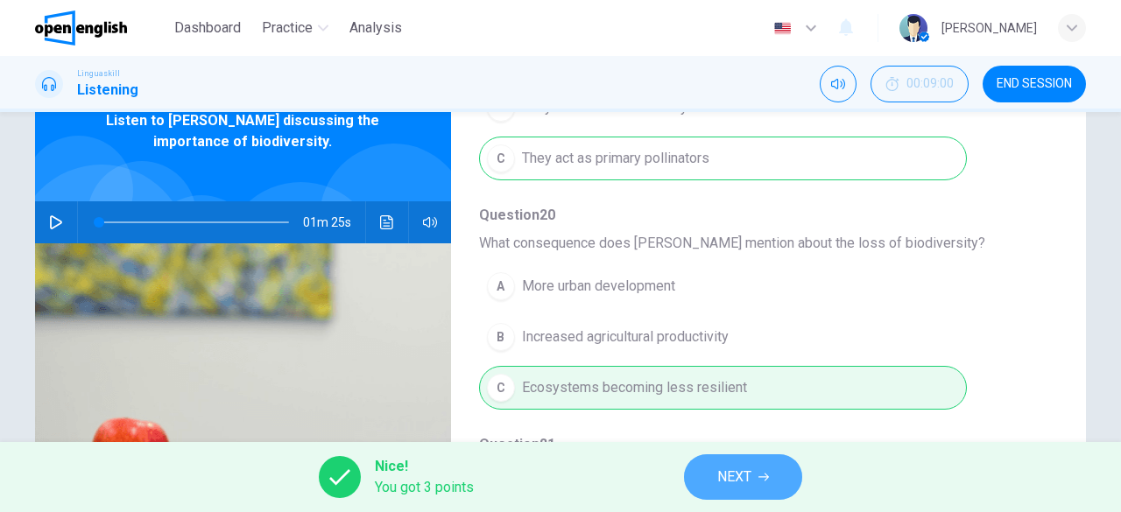
click at [775, 474] on button "NEXT" at bounding box center [743, 478] width 118 height 46
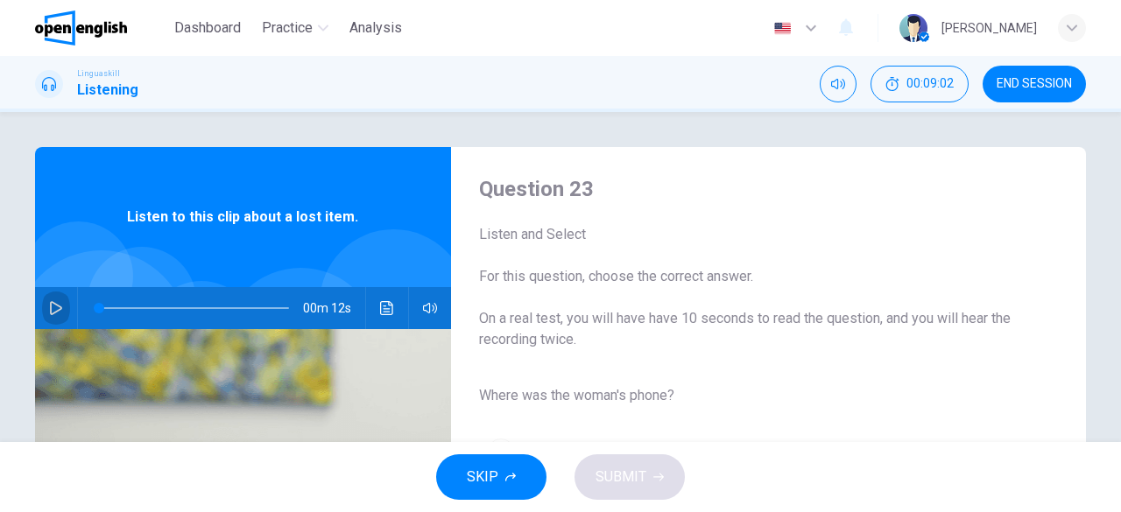
click at [53, 306] on icon "button" at bounding box center [56, 308] width 12 height 14
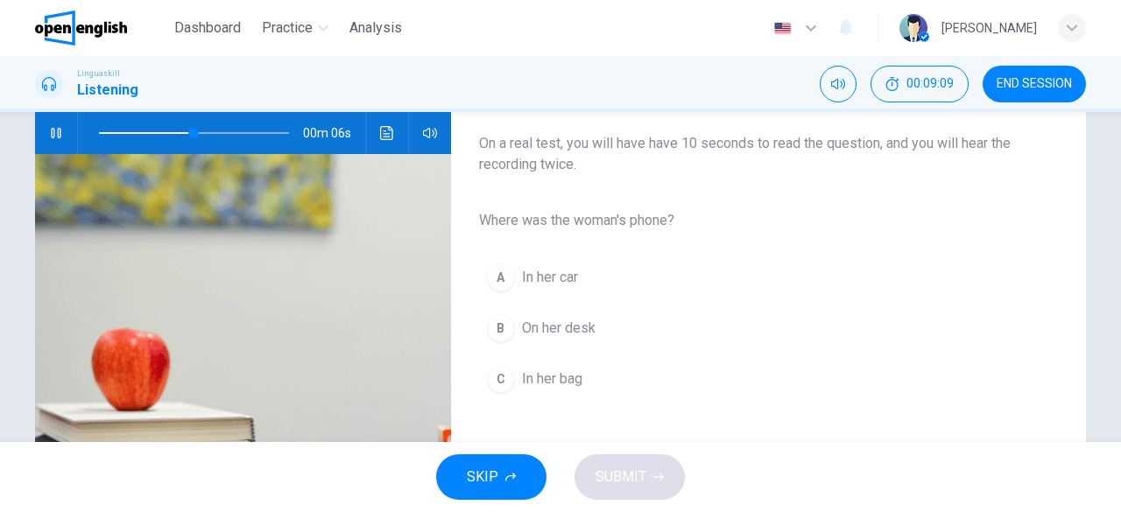
click at [544, 375] on span "In her bag" at bounding box center [552, 379] width 60 height 21
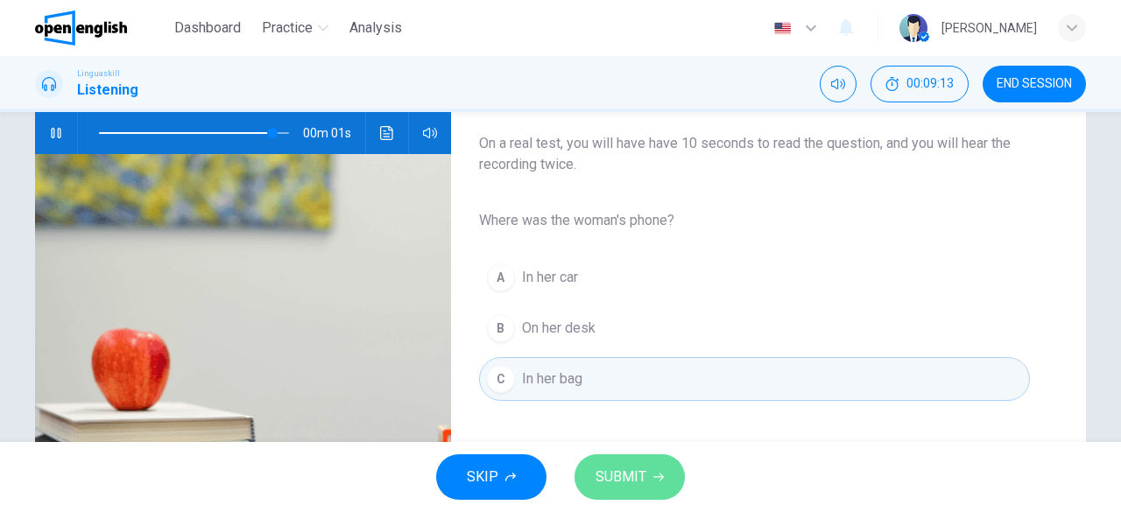
click at [639, 472] on span "SUBMIT" at bounding box center [621, 477] width 51 height 25
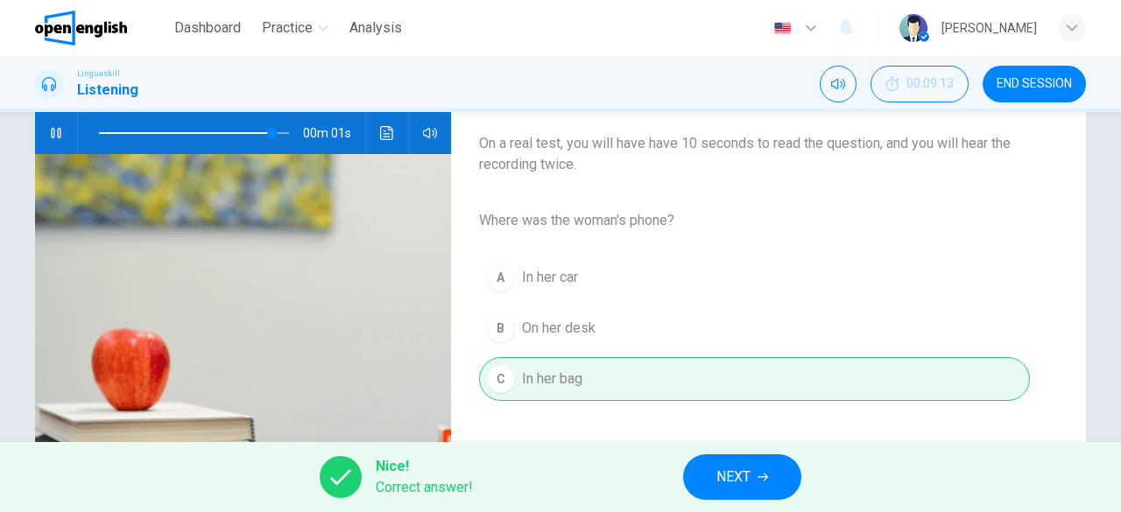
type input "*"
click at [761, 477] on icon "button" at bounding box center [763, 478] width 11 height 8
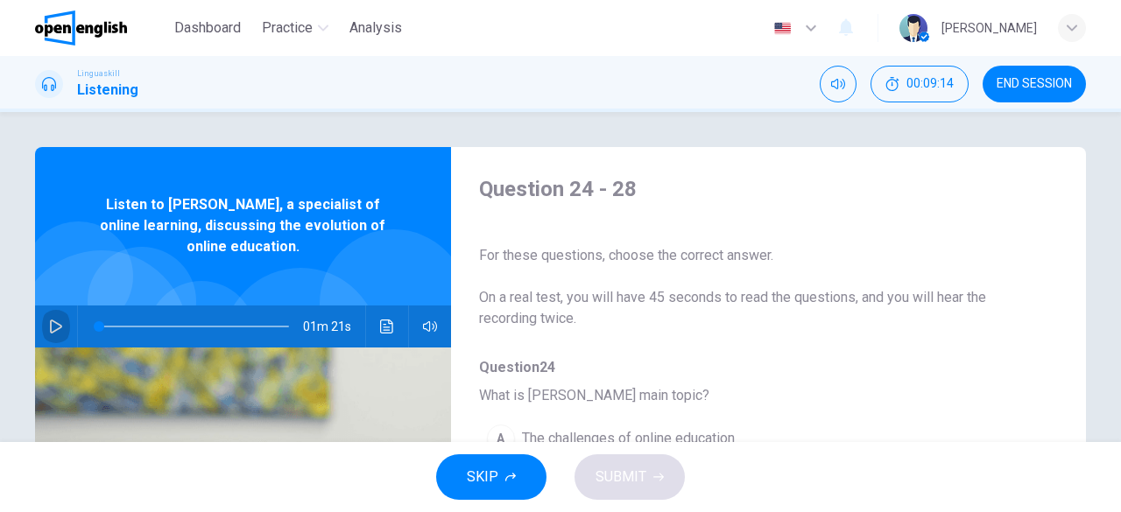
click at [58, 325] on icon "button" at bounding box center [56, 327] width 14 height 14
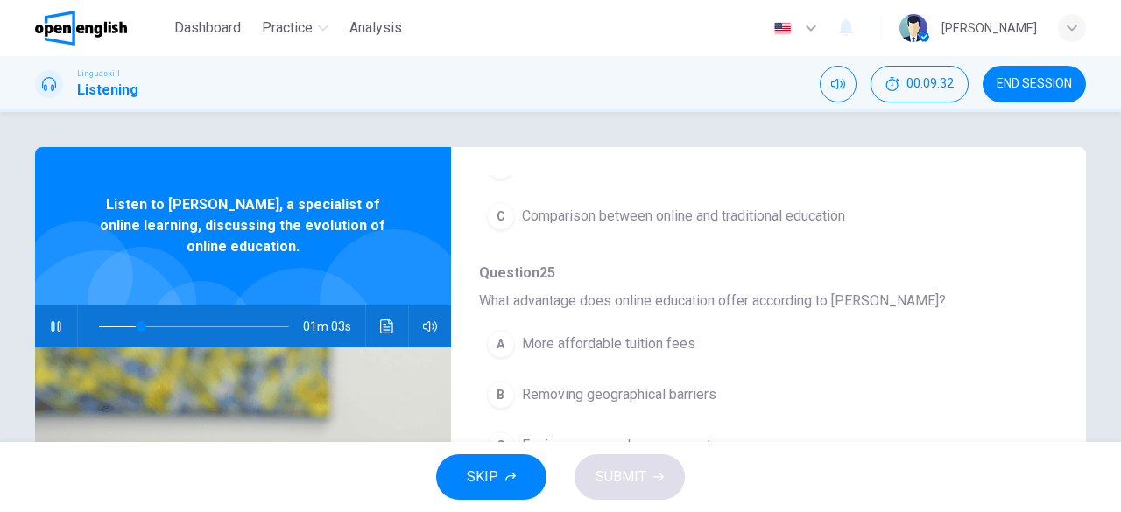
scroll to position [350, 0]
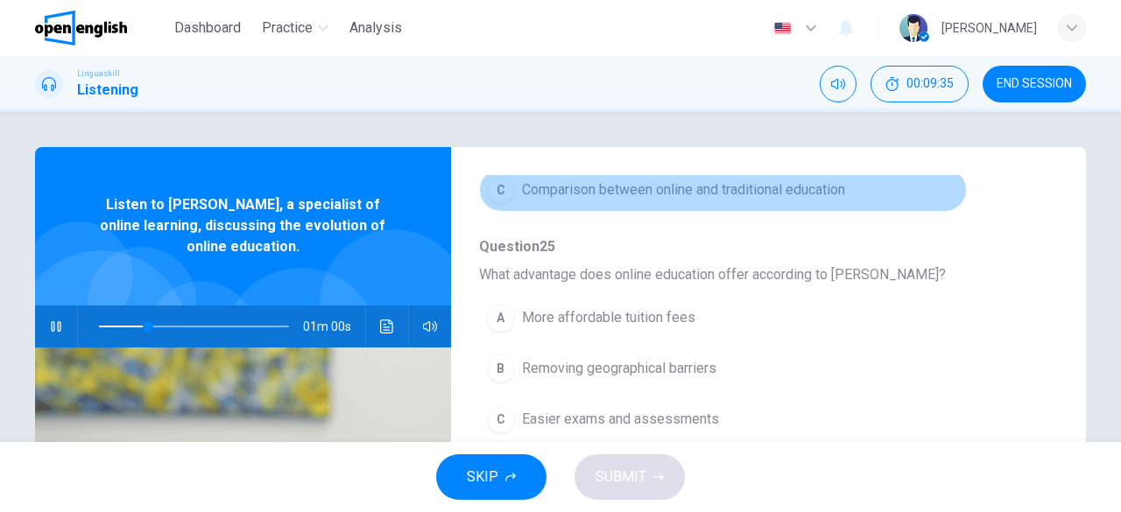
click at [813, 185] on span "Comparison between online and traditional education" at bounding box center [683, 190] width 323 height 21
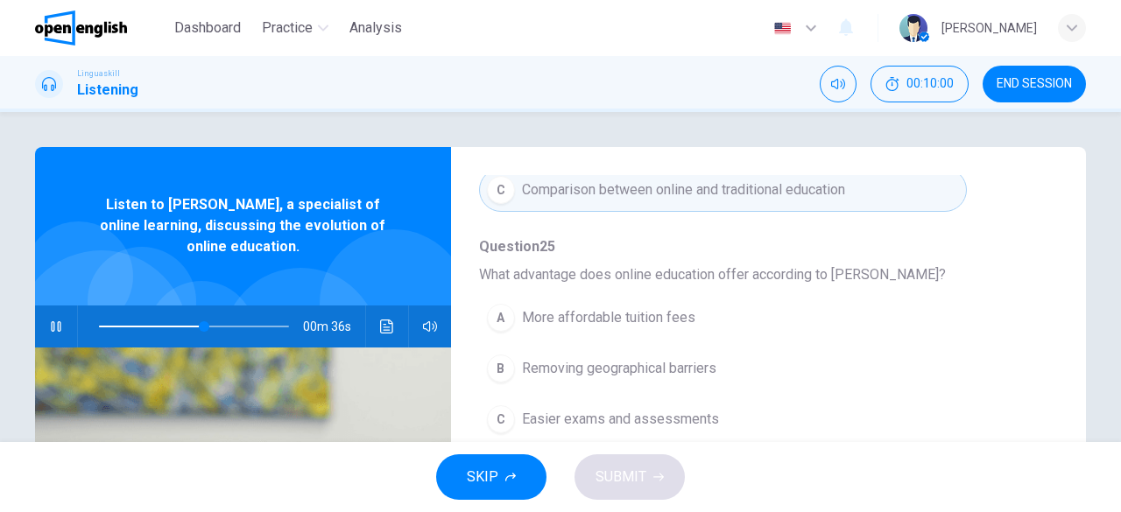
click at [654, 365] on span "Removing geographical barriers" at bounding box center [619, 368] width 194 height 21
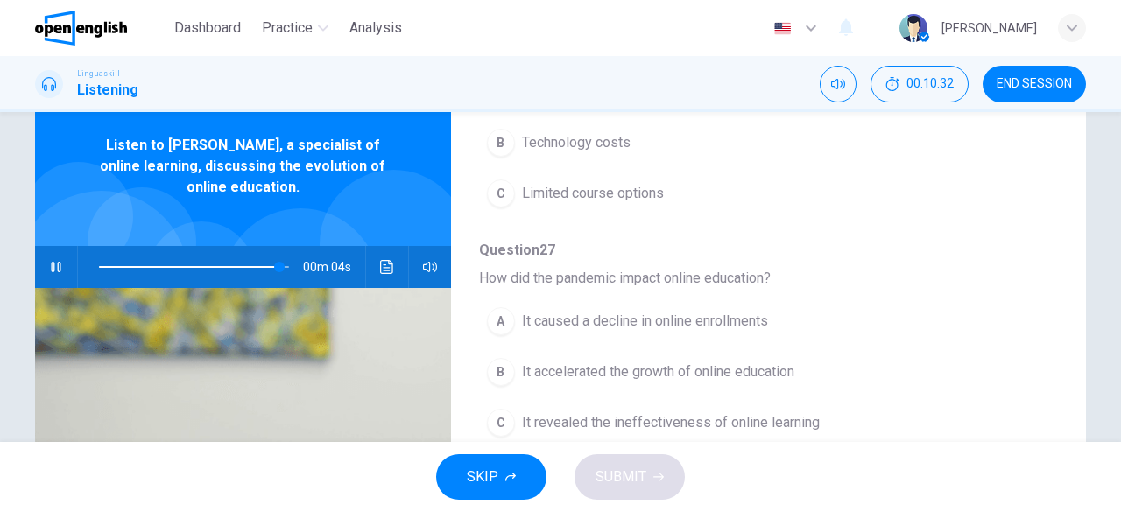
scroll to position [88, 0]
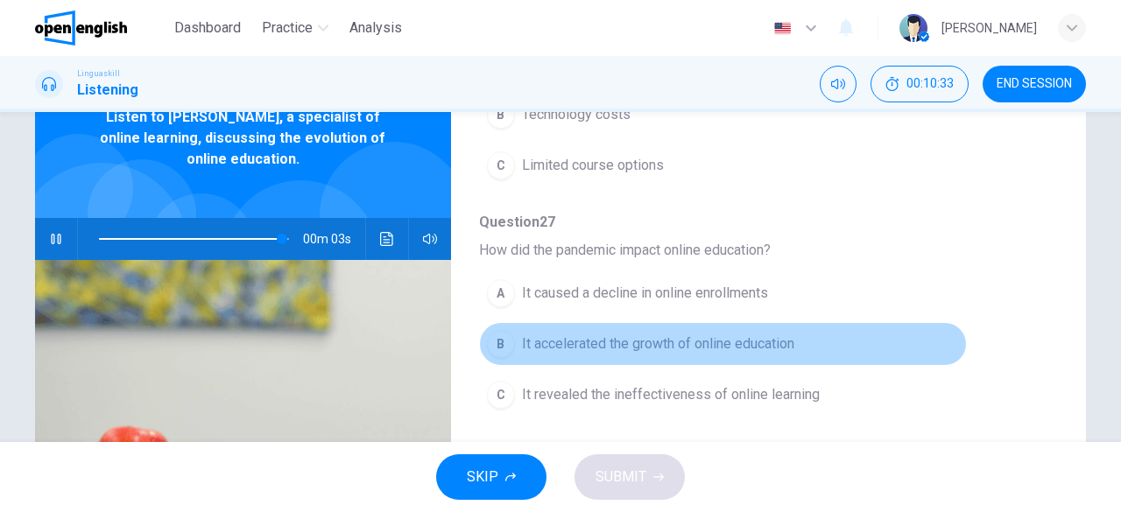
click at [760, 348] on span "It accelerated the growth of online education" at bounding box center [658, 344] width 272 height 21
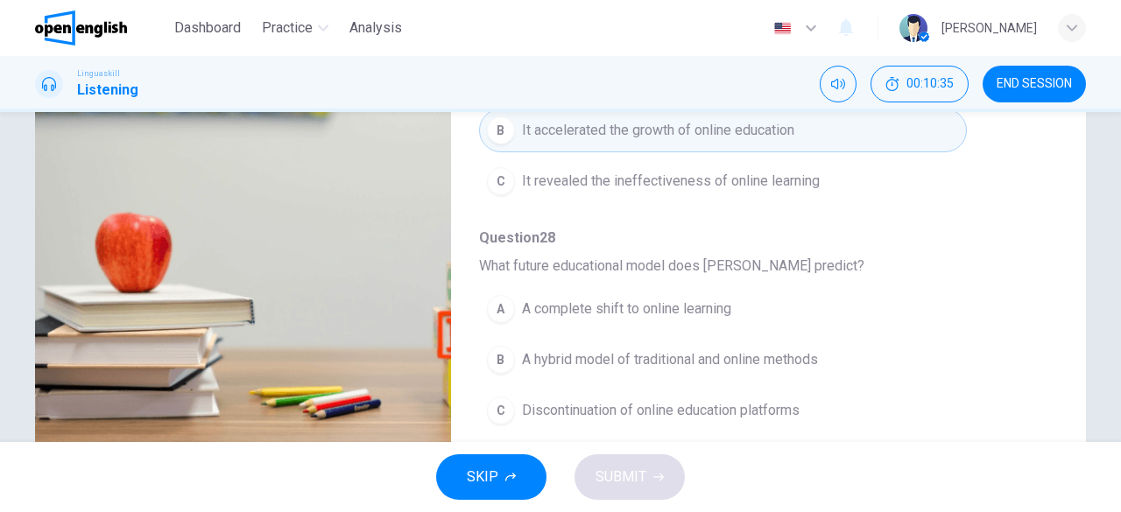
scroll to position [349, 0]
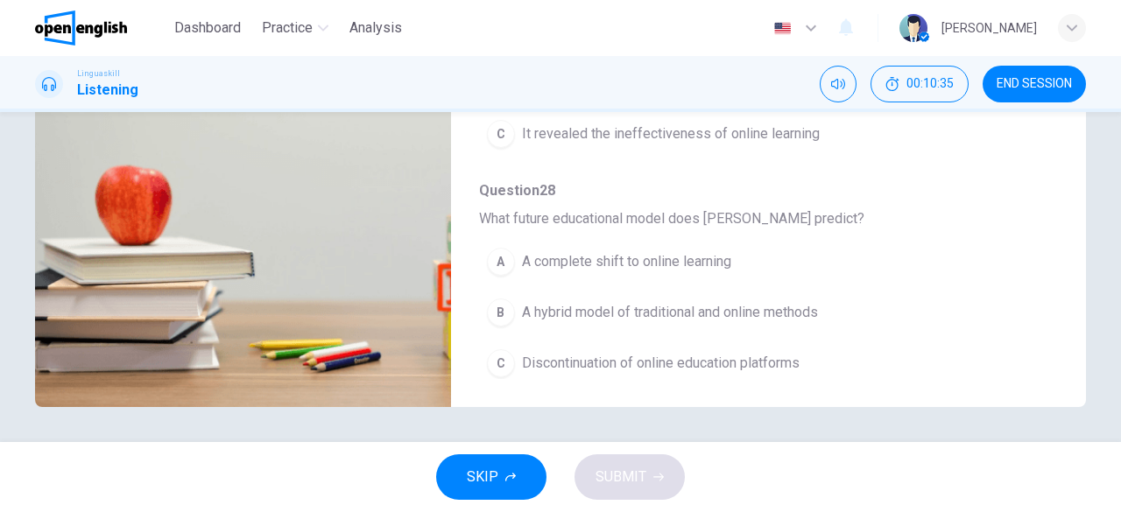
type input "*"
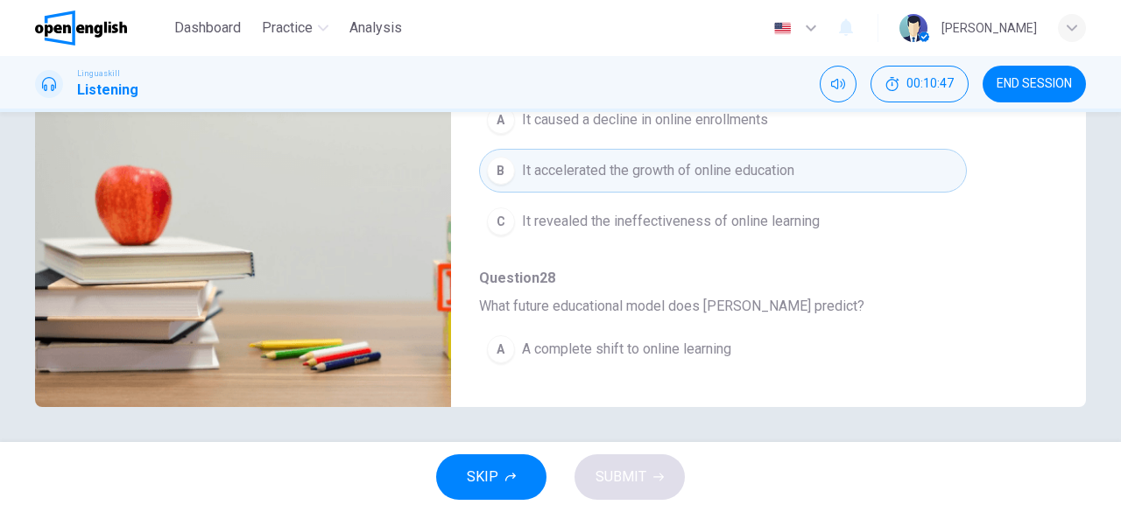
scroll to position [746, 0]
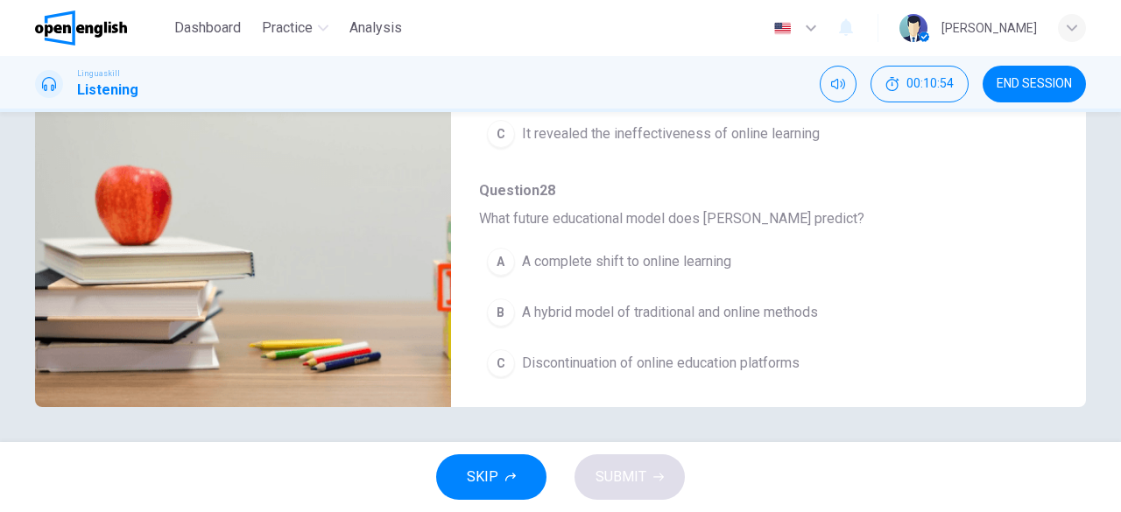
click at [758, 302] on span "A hybrid model of traditional and online methods" at bounding box center [670, 312] width 296 height 21
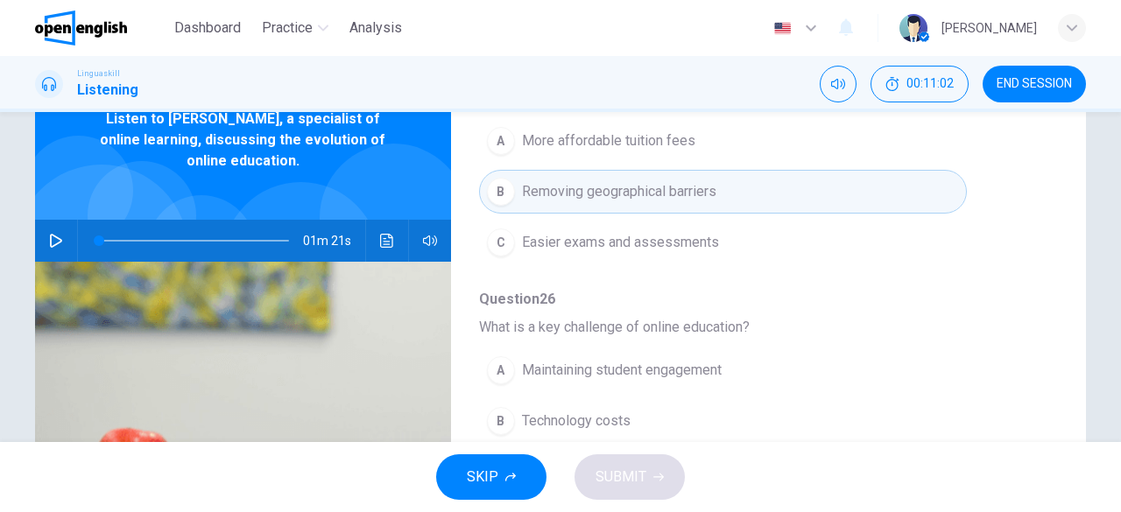
scroll to position [525, 0]
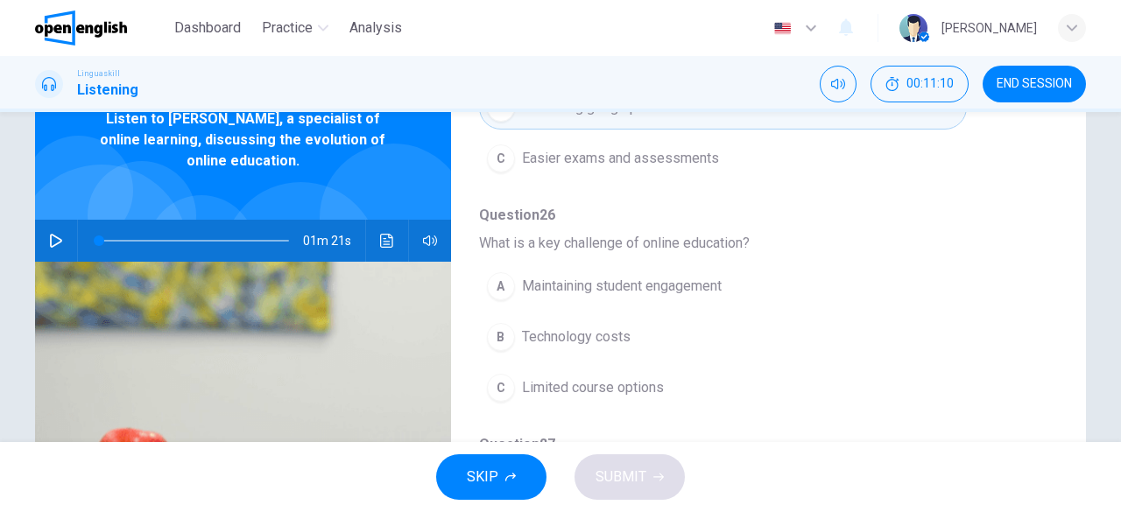
click at [722, 290] on span "Maintaining student engagement" at bounding box center [622, 286] width 200 height 21
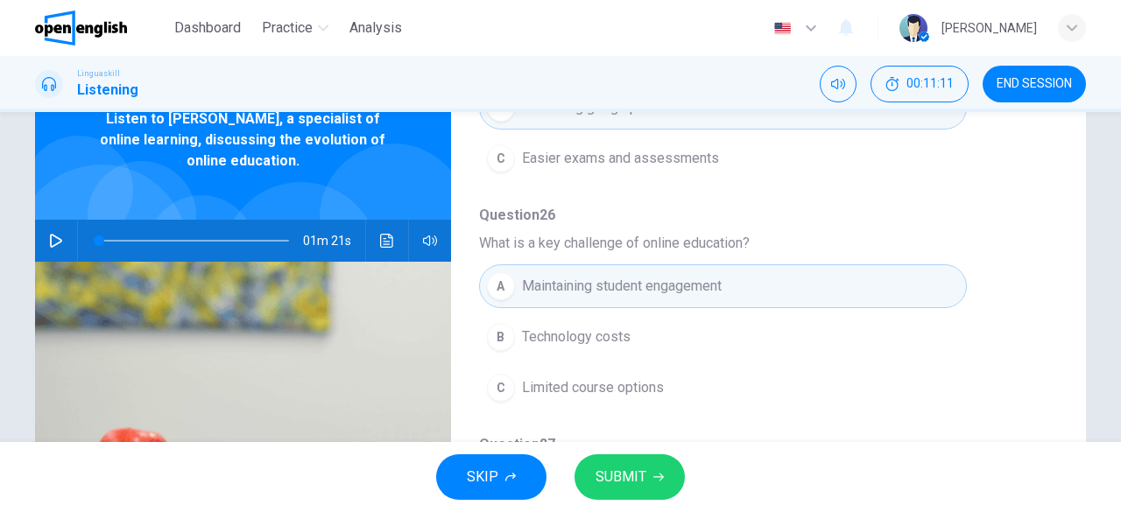
click at [651, 484] on button "SUBMIT" at bounding box center [629, 478] width 110 height 46
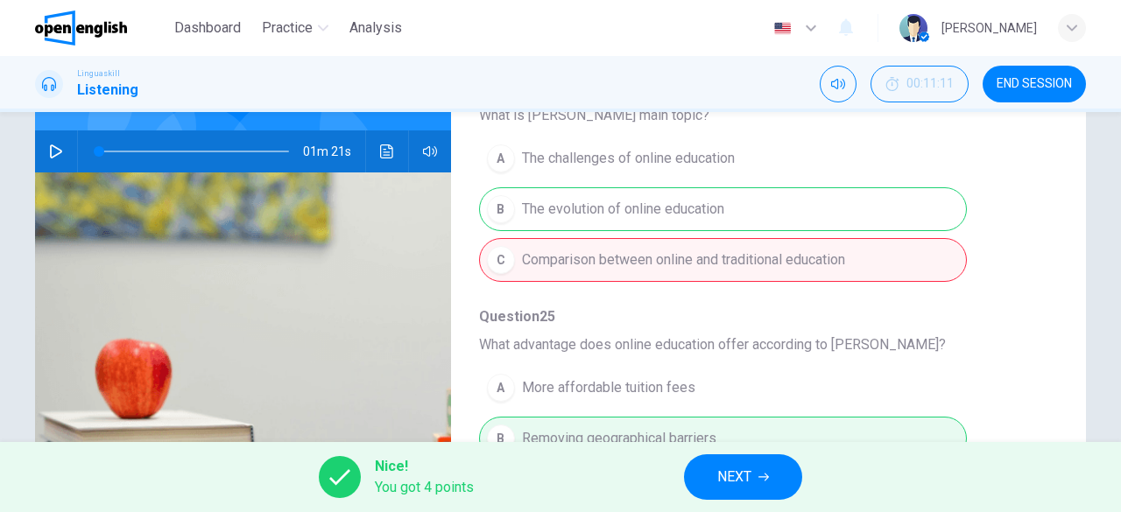
scroll to position [46, 0]
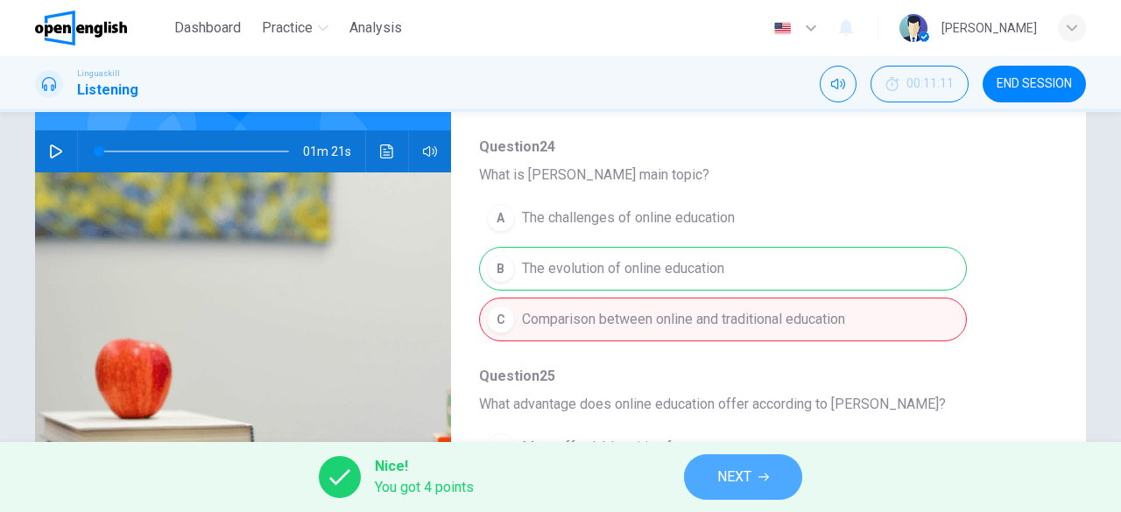
click at [771, 480] on button "NEXT" at bounding box center [743, 478] width 118 height 46
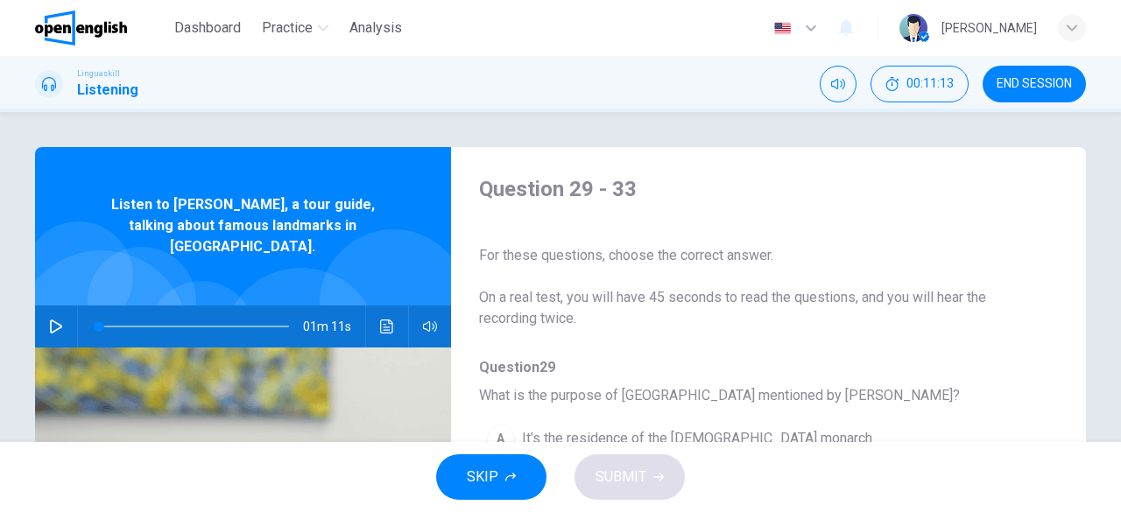
click at [56, 320] on icon "button" at bounding box center [56, 327] width 14 height 14
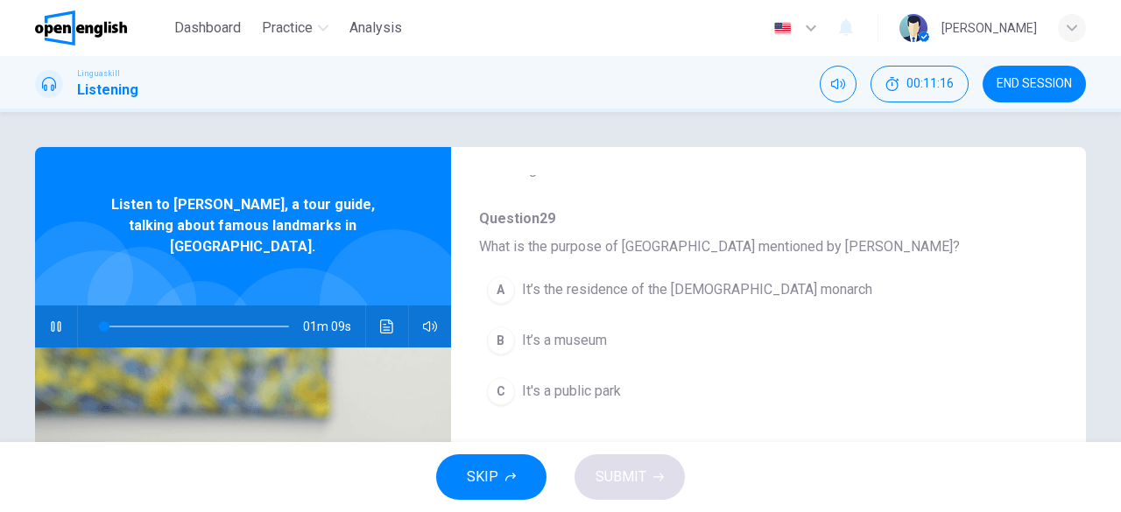
scroll to position [175, 0]
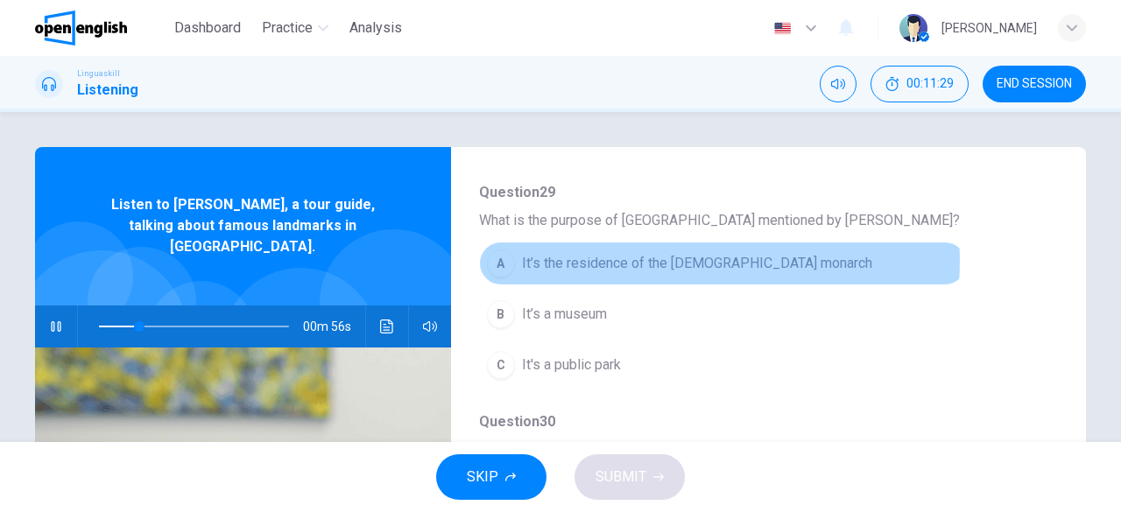
click at [687, 261] on span "It’s the residence of the [DEMOGRAPHIC_DATA] monarch" at bounding box center [697, 263] width 350 height 21
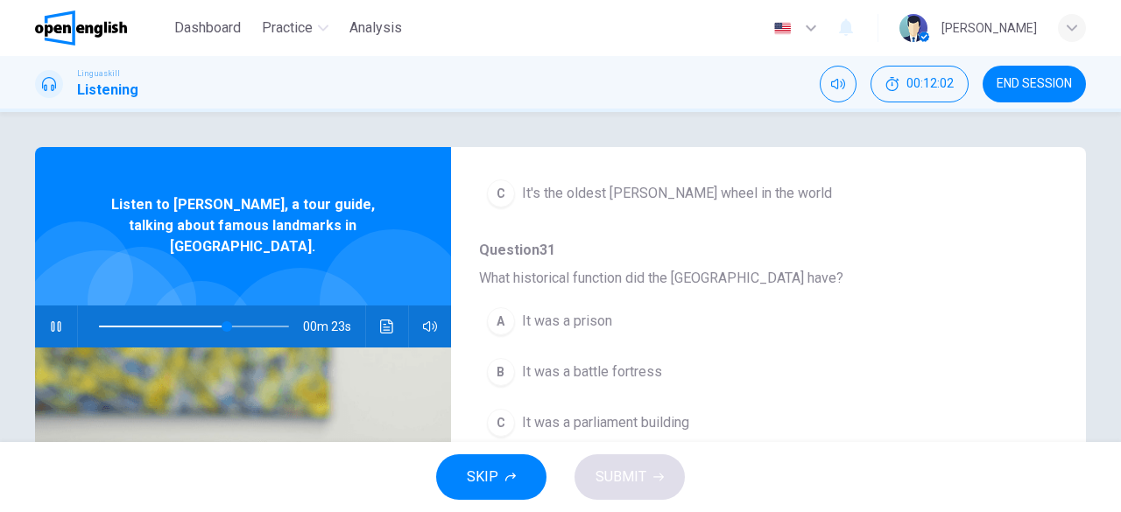
scroll to position [613, 0]
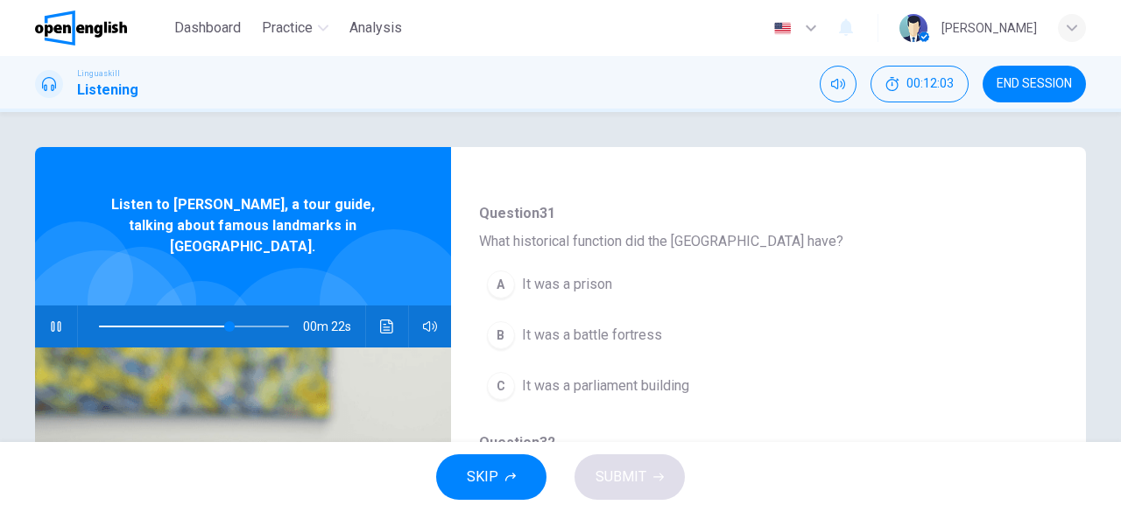
click at [541, 283] on span "It was a prison" at bounding box center [567, 284] width 90 height 21
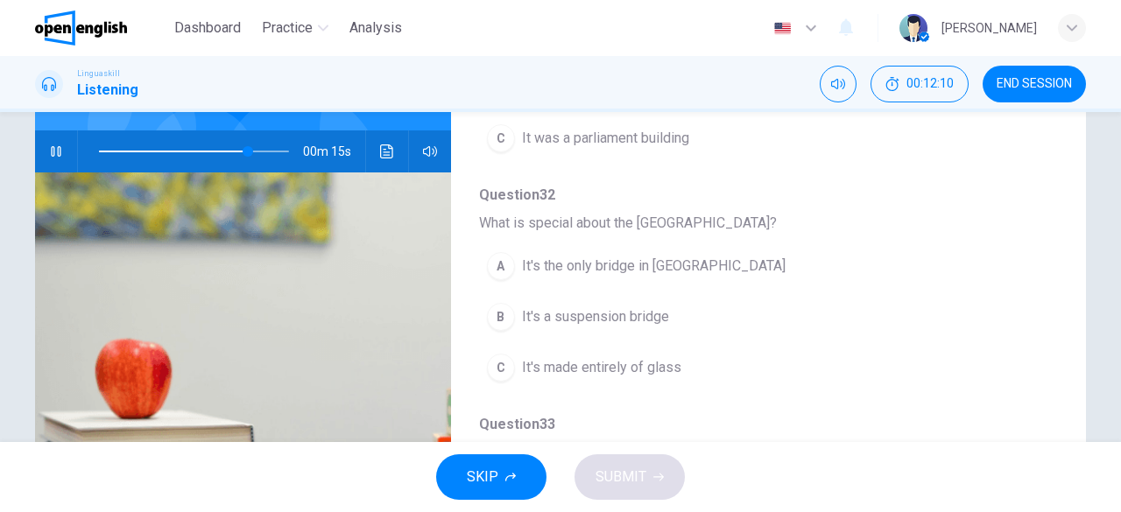
scroll to position [659, 0]
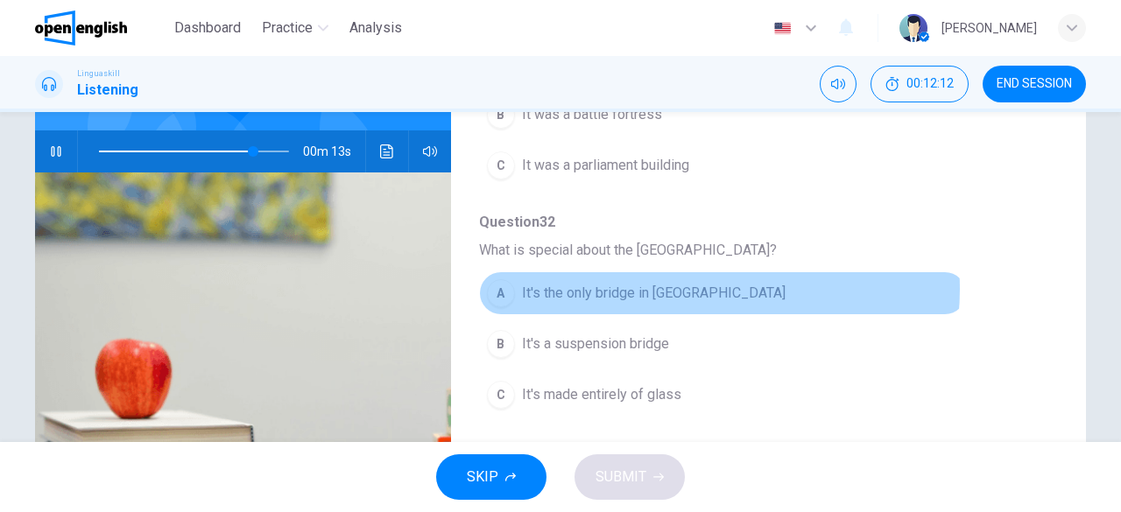
click at [690, 283] on span "It's the only bridge in [GEOGRAPHIC_DATA]" at bounding box center [654, 293] width 264 height 21
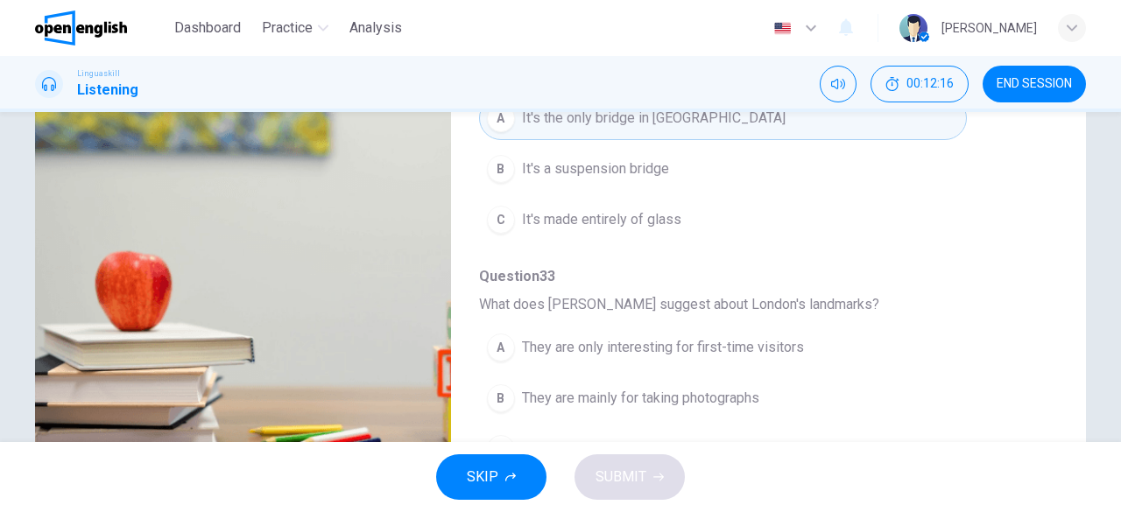
scroll to position [349, 0]
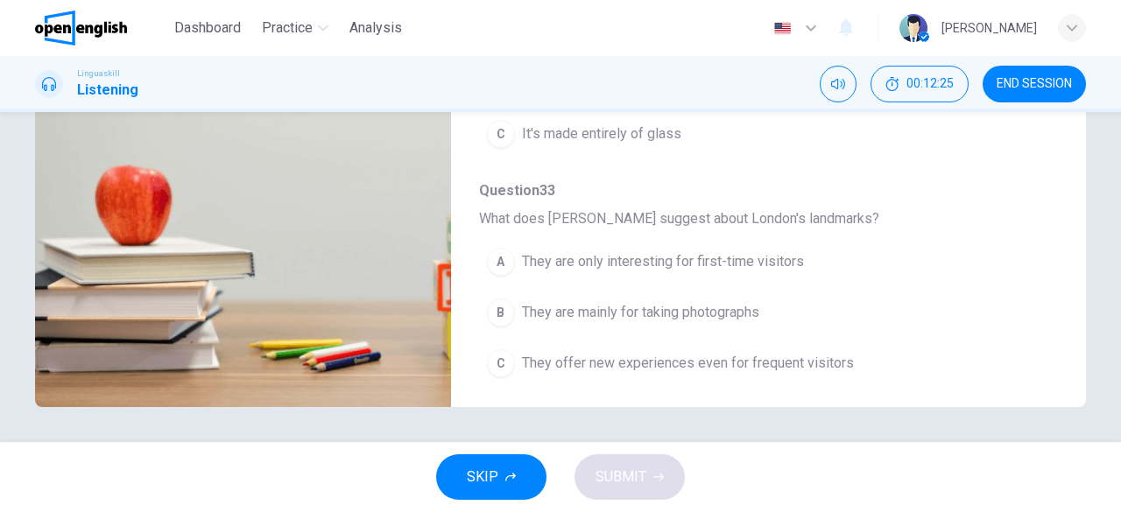
type input "*"
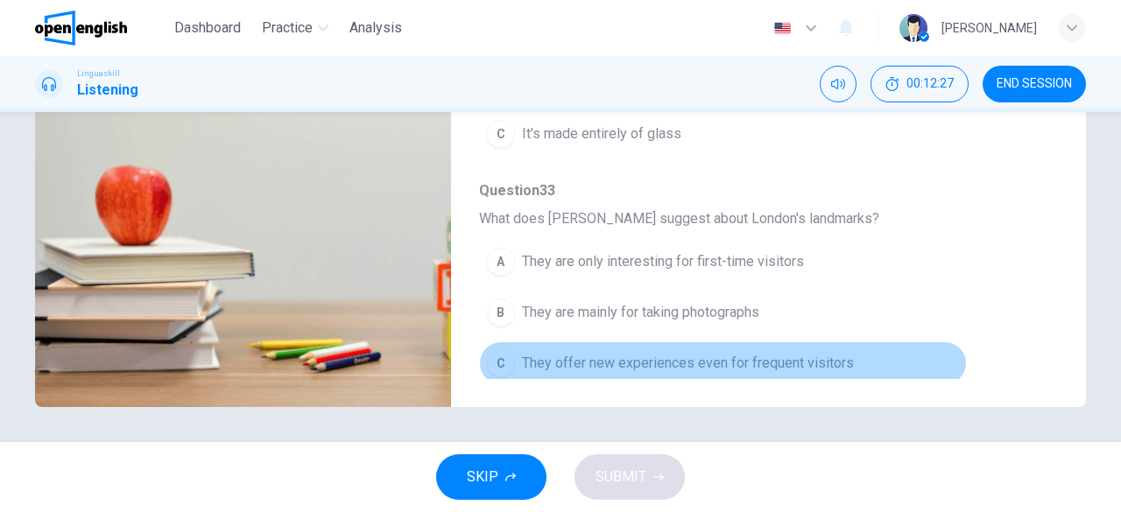
click at [774, 353] on span "They offer new experiences even for frequent visitors" at bounding box center [688, 363] width 332 height 21
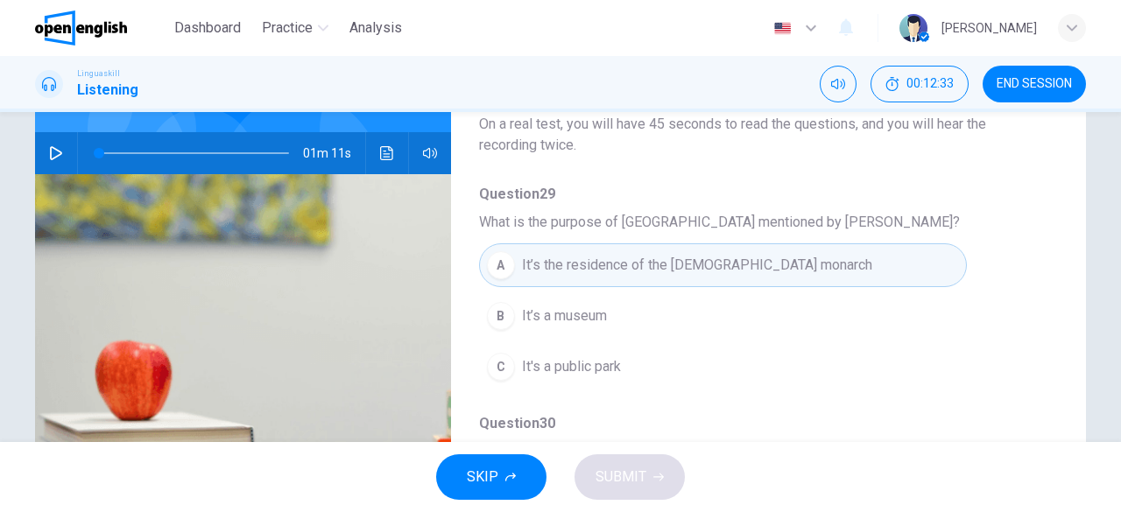
scroll to position [175, 0]
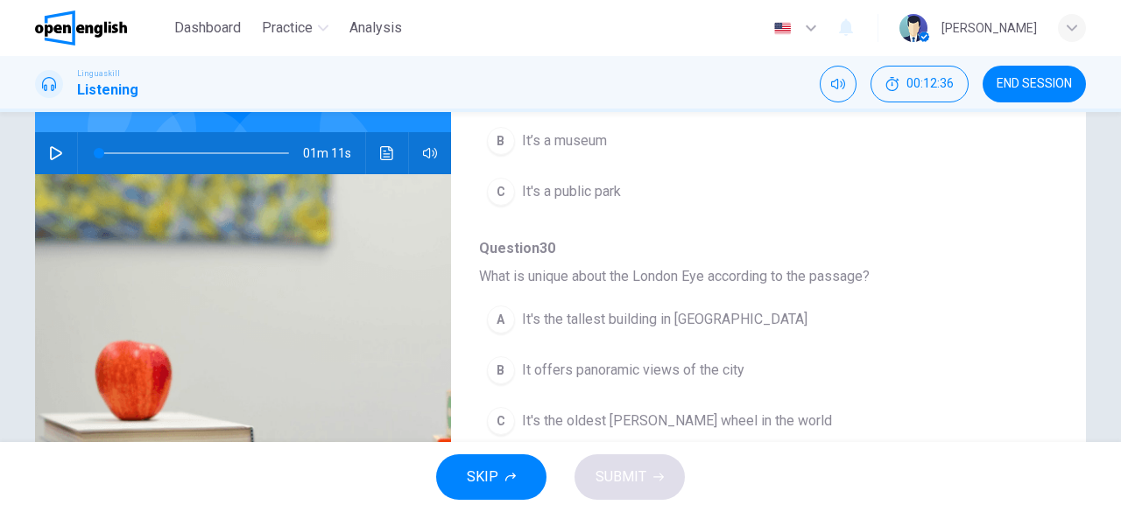
click at [690, 366] on span "It offers panoramic views of the city" at bounding box center [633, 370] width 222 height 21
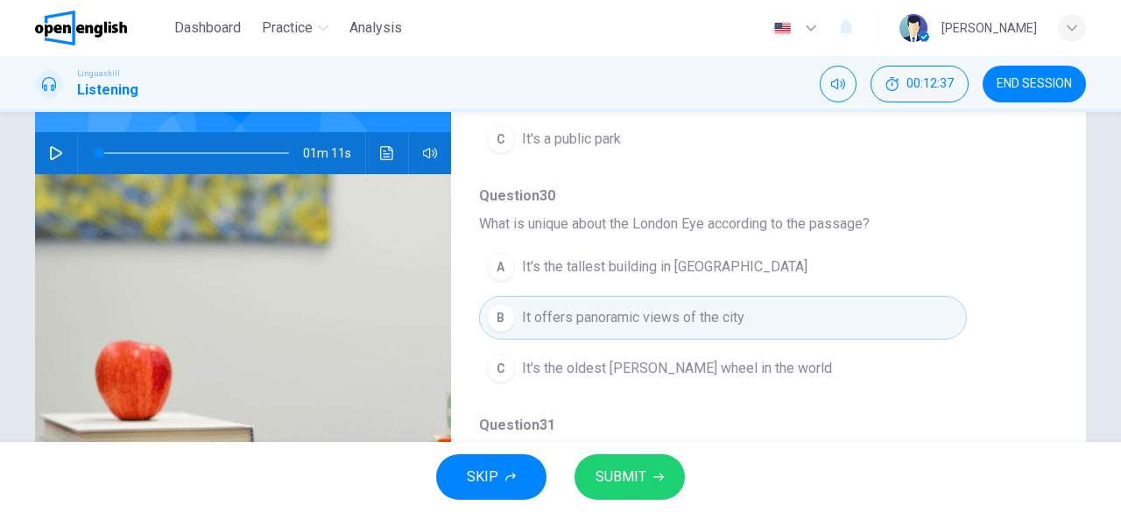
scroll to position [263, 0]
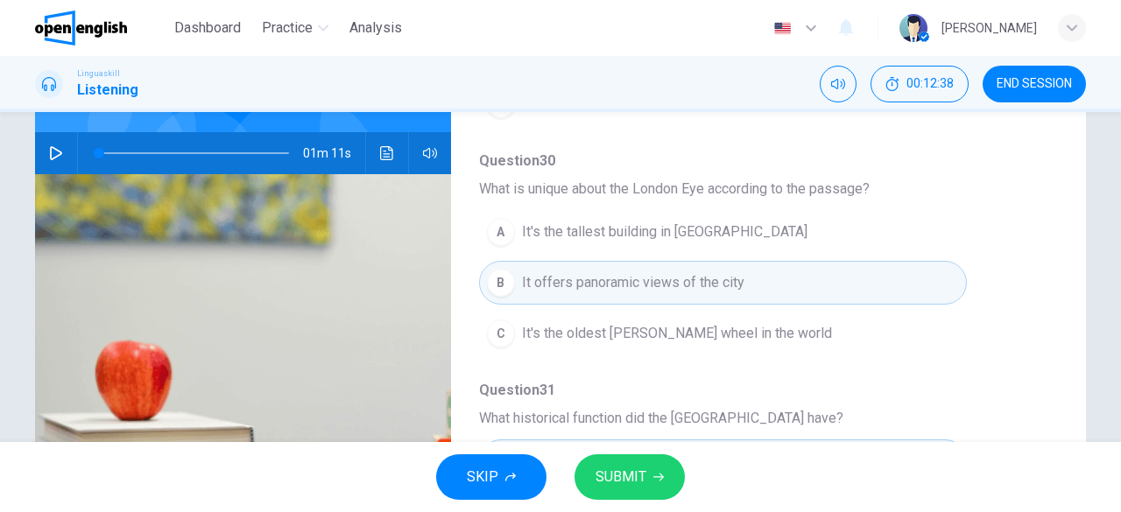
click at [660, 488] on button "SUBMIT" at bounding box center [629, 478] width 110 height 46
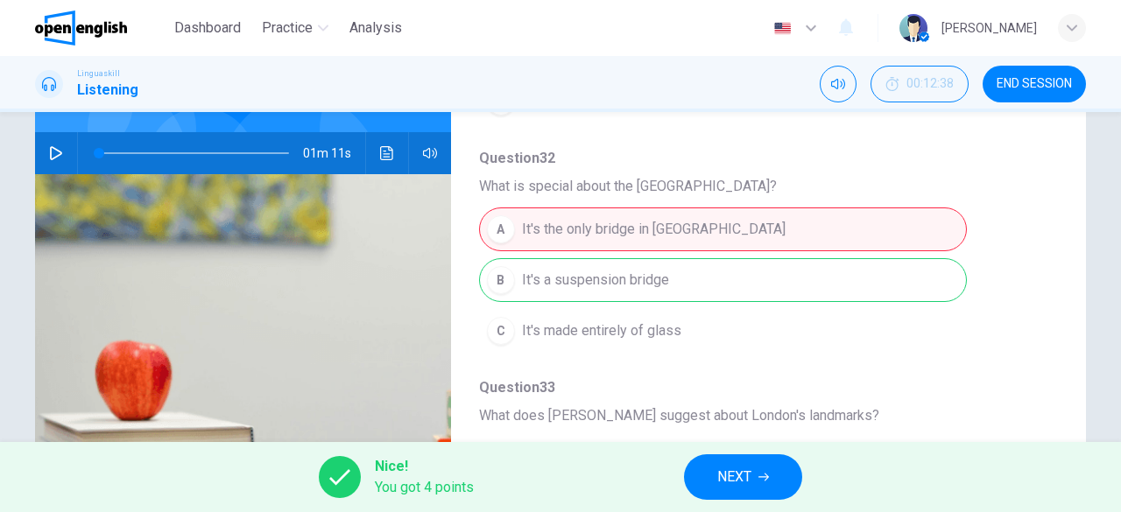
scroll to position [746, 0]
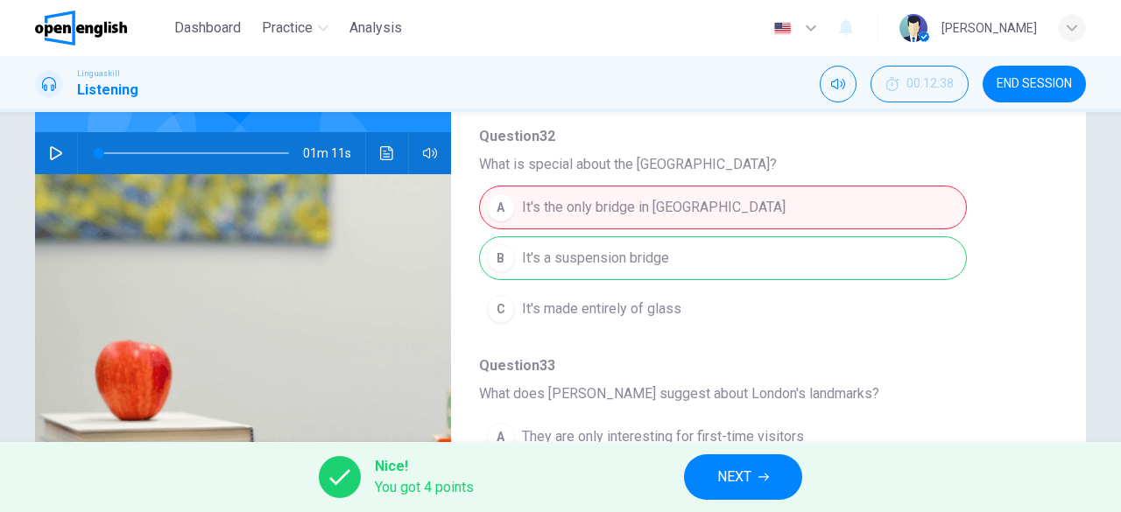
click at [786, 470] on button "NEXT" at bounding box center [743, 478] width 118 height 46
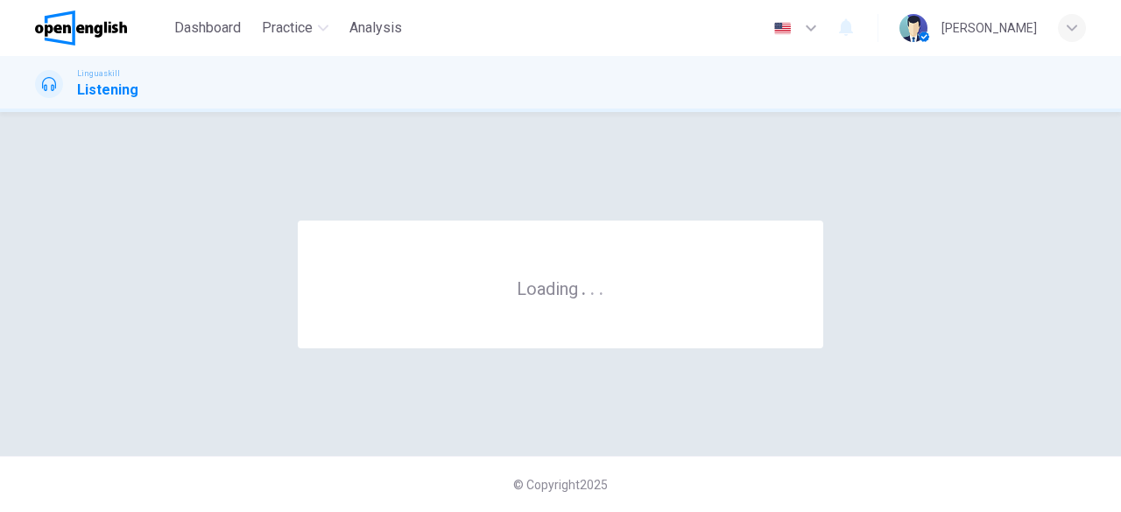
scroll to position [0, 0]
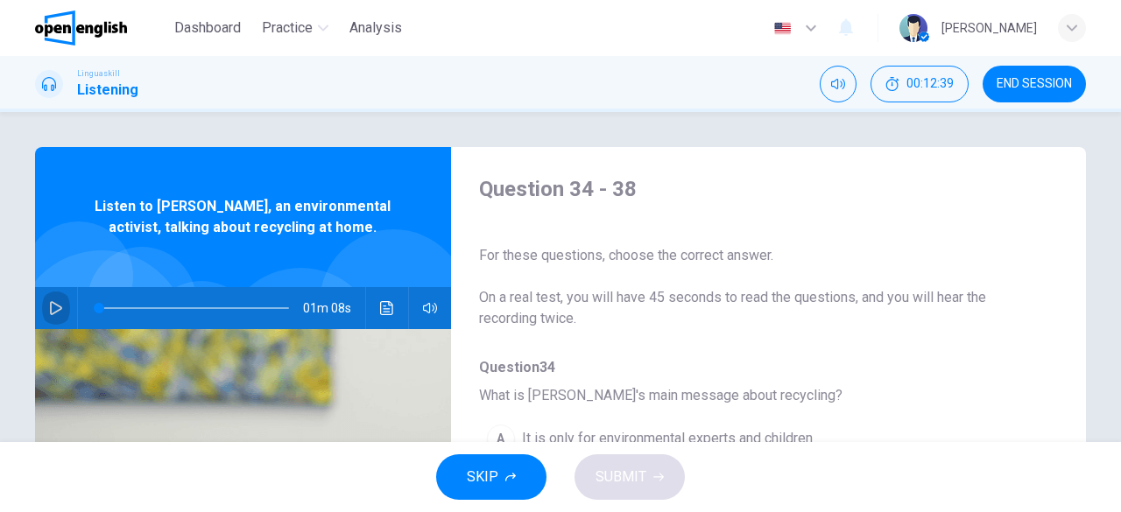
click at [44, 303] on button "button" at bounding box center [56, 308] width 28 height 42
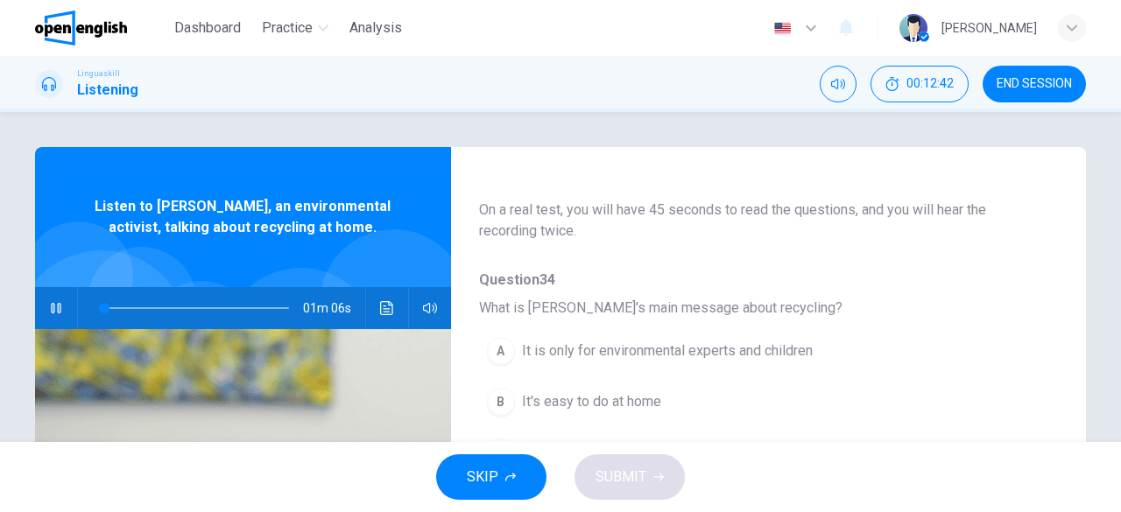
scroll to position [175, 0]
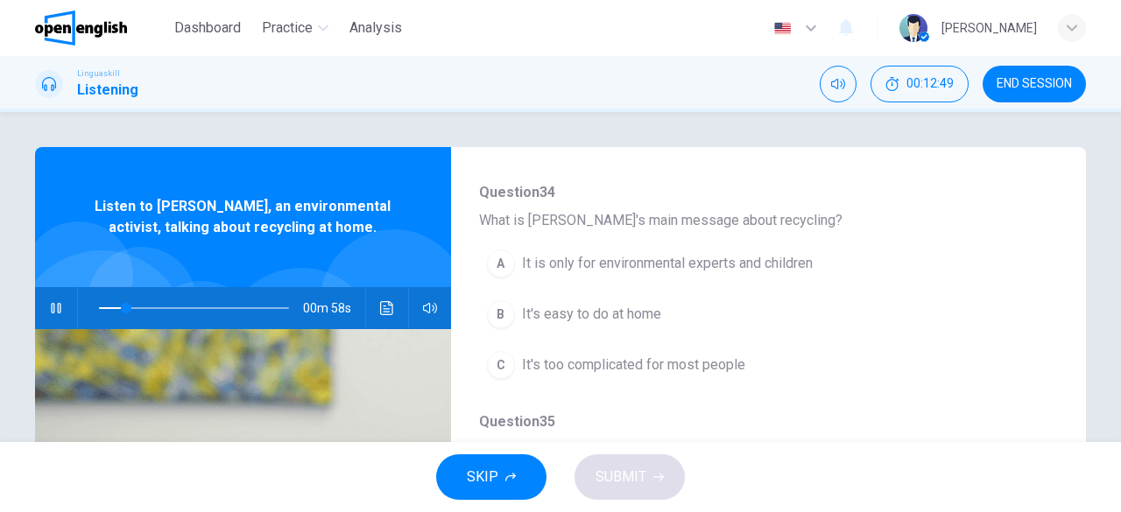
click at [631, 320] on span "It's easy to do at home" at bounding box center [591, 314] width 139 height 21
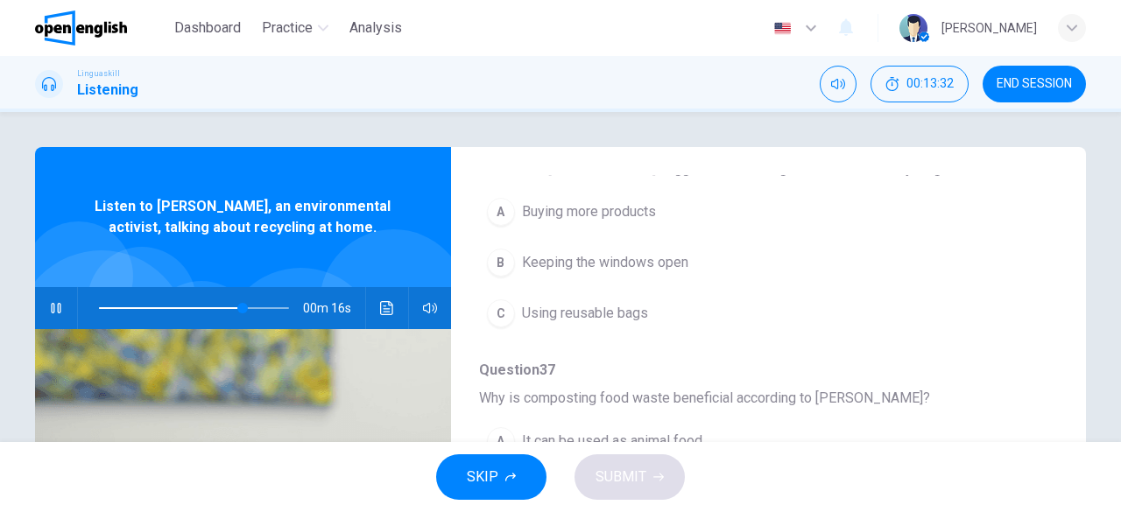
scroll to position [659, 0]
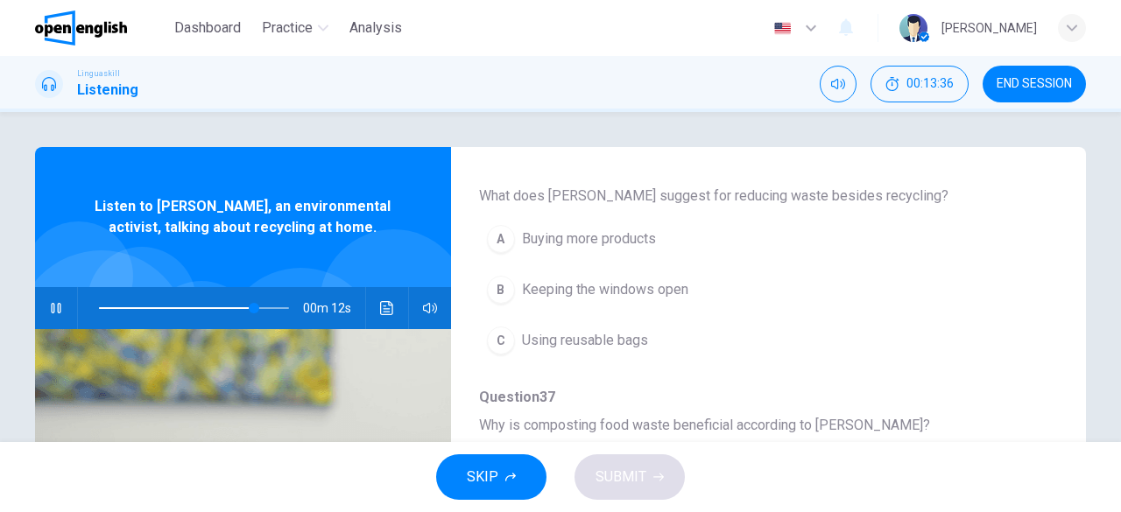
click at [638, 332] on span "Using reusable bags" at bounding box center [585, 340] width 126 height 21
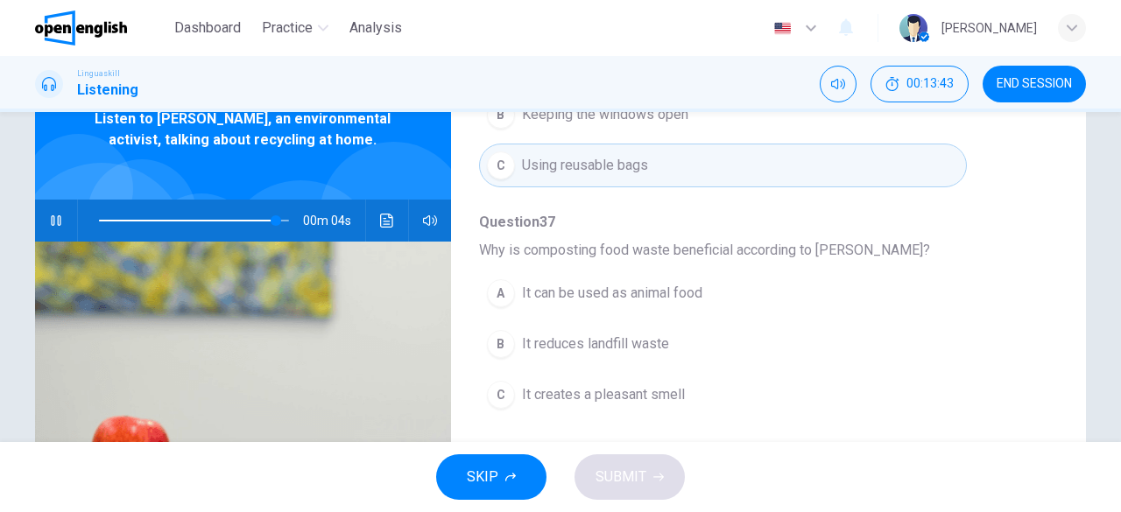
scroll to position [175, 0]
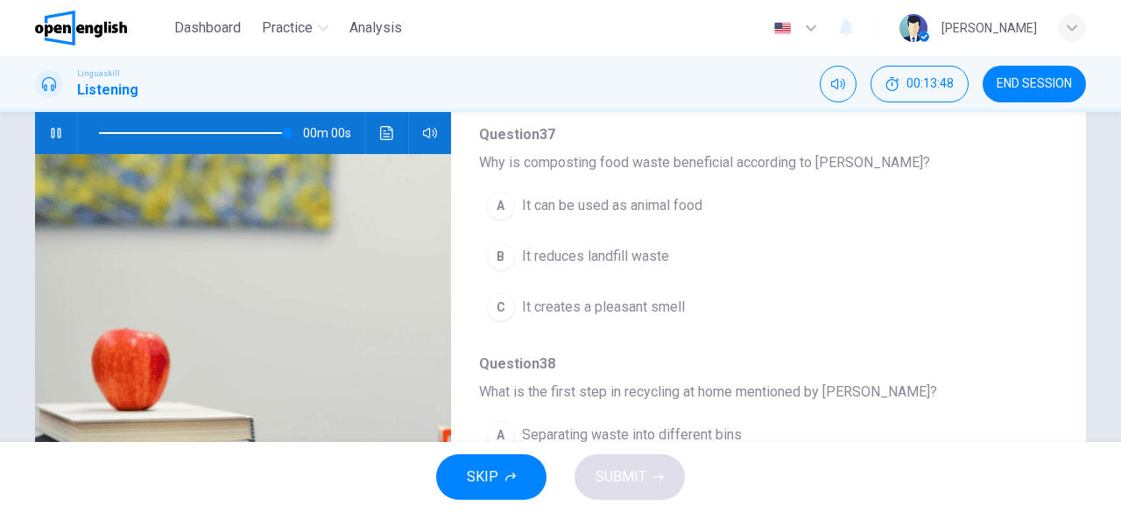
type input "*"
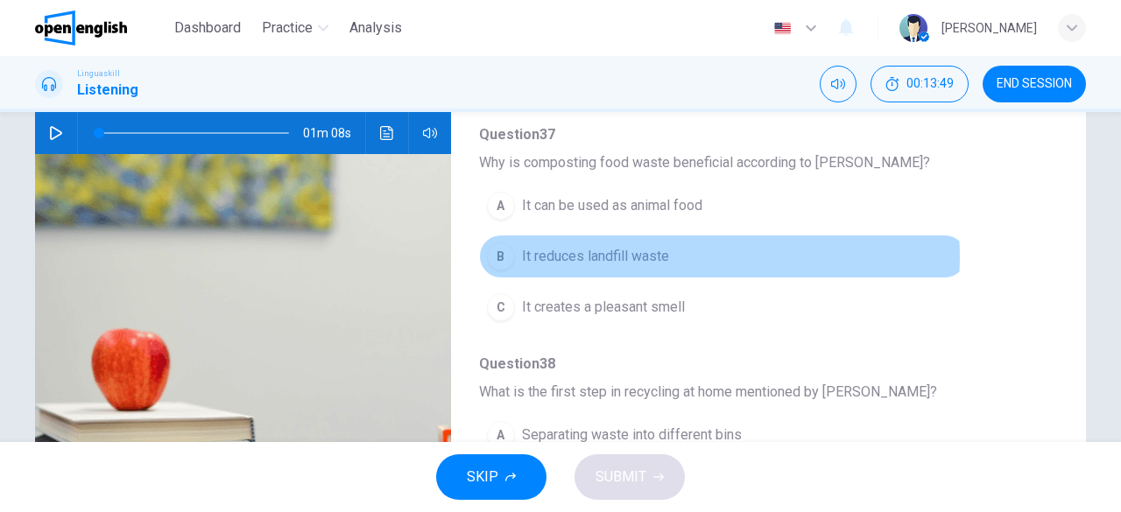
click at [653, 250] on span "It reduces landfill waste" at bounding box center [595, 256] width 147 height 21
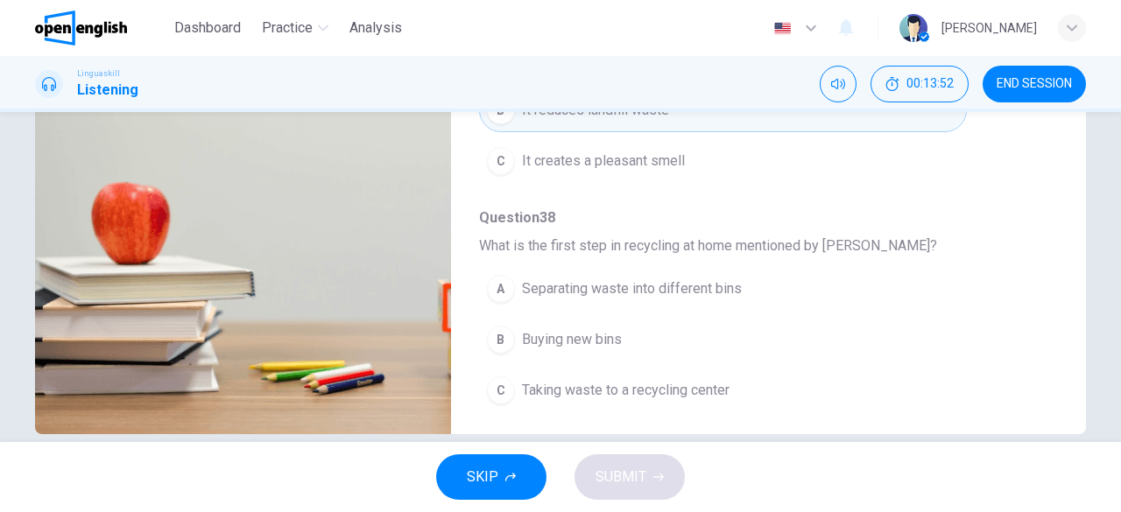
scroll to position [349, 0]
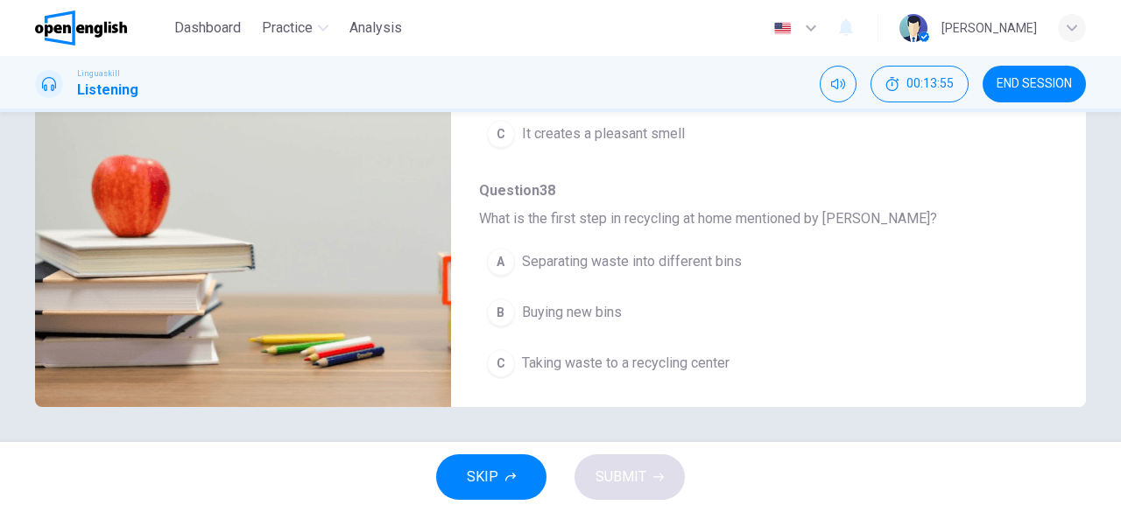
click at [703, 242] on button "A Separating waste into different bins" at bounding box center [723, 262] width 488 height 44
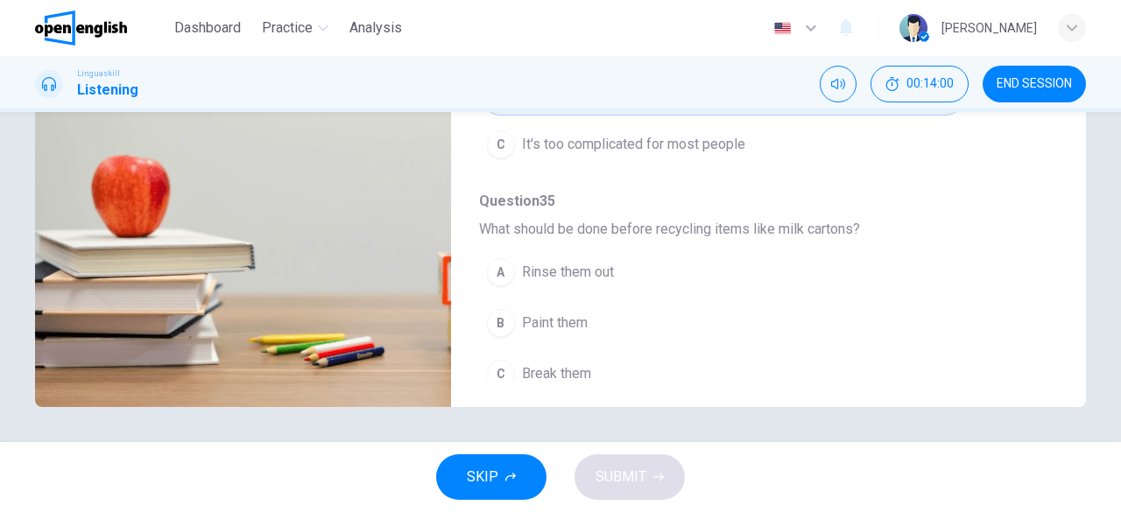
scroll to position [46, 0]
click at [601, 277] on span "Rinse them out" at bounding box center [568, 274] width 92 height 21
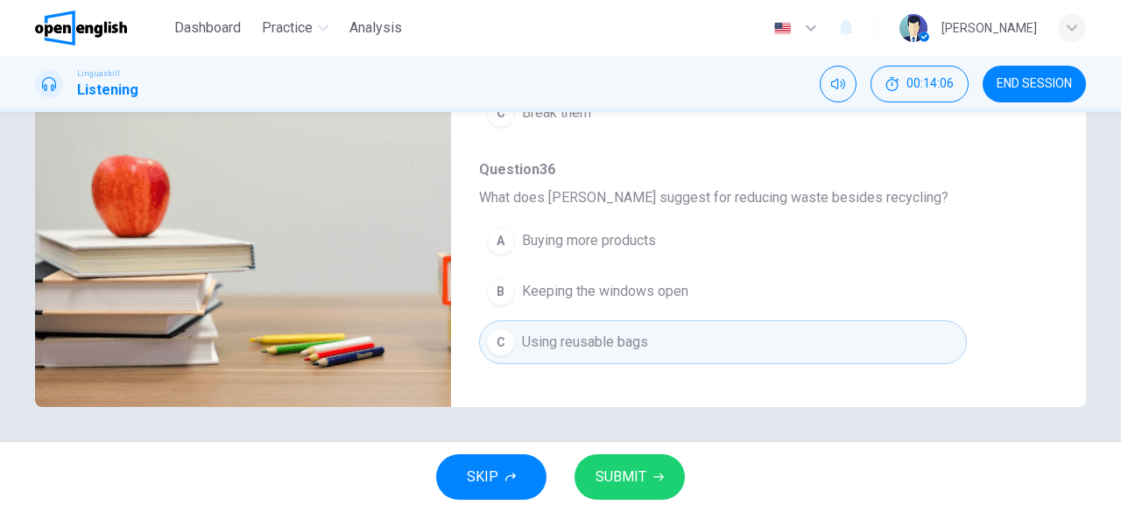
scroll to position [746, 0]
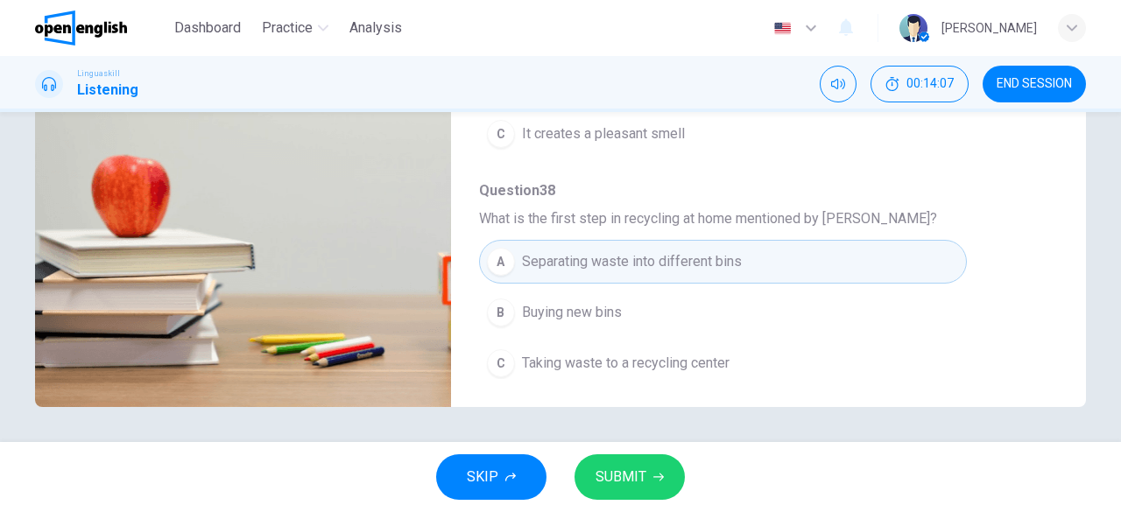
click at [632, 470] on span "SUBMIT" at bounding box center [621, 477] width 51 height 25
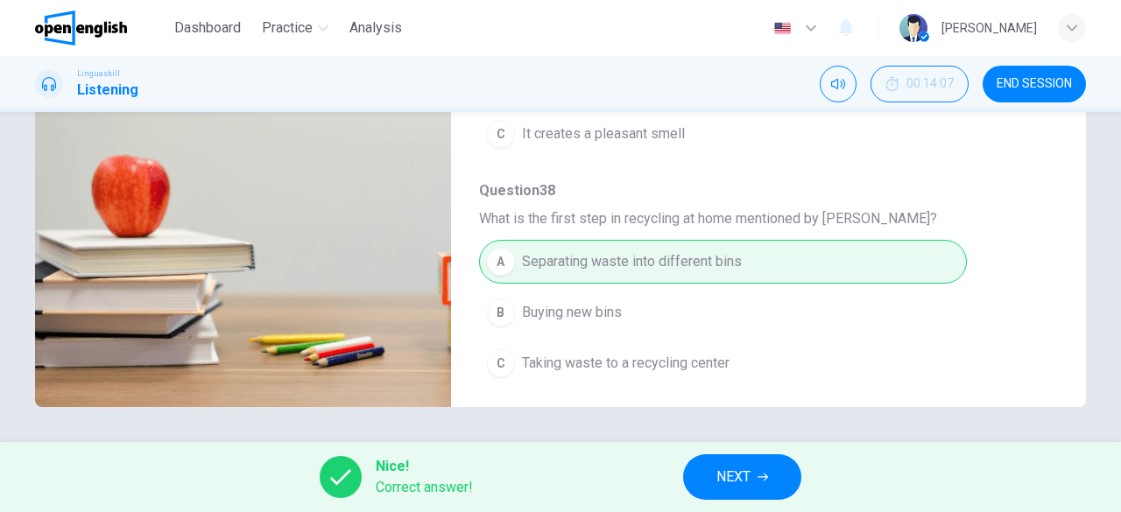
click at [748, 481] on span "NEXT" at bounding box center [733, 477] width 34 height 25
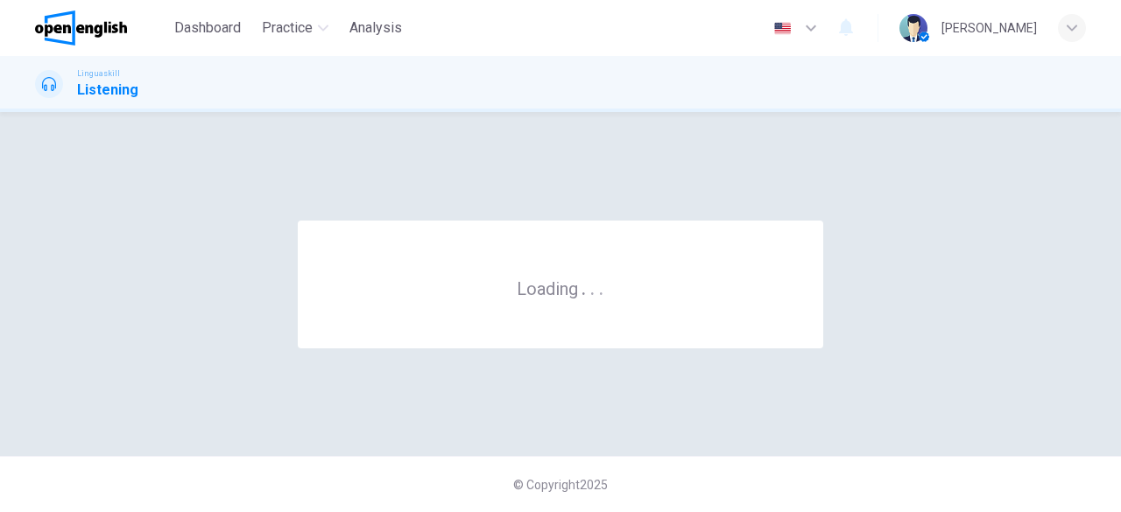
scroll to position [0, 0]
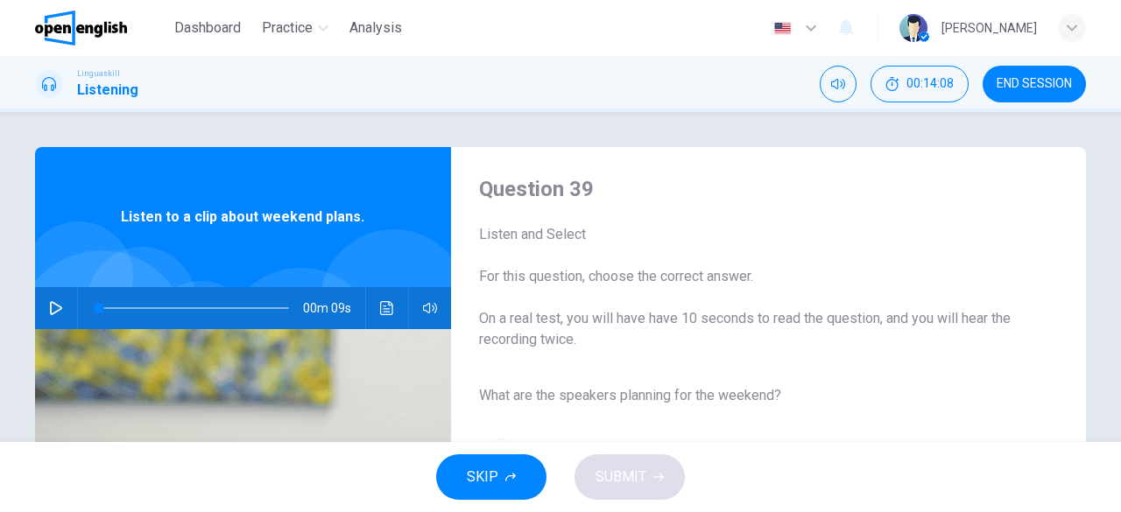
click at [49, 308] on icon "button" at bounding box center [56, 308] width 14 height 14
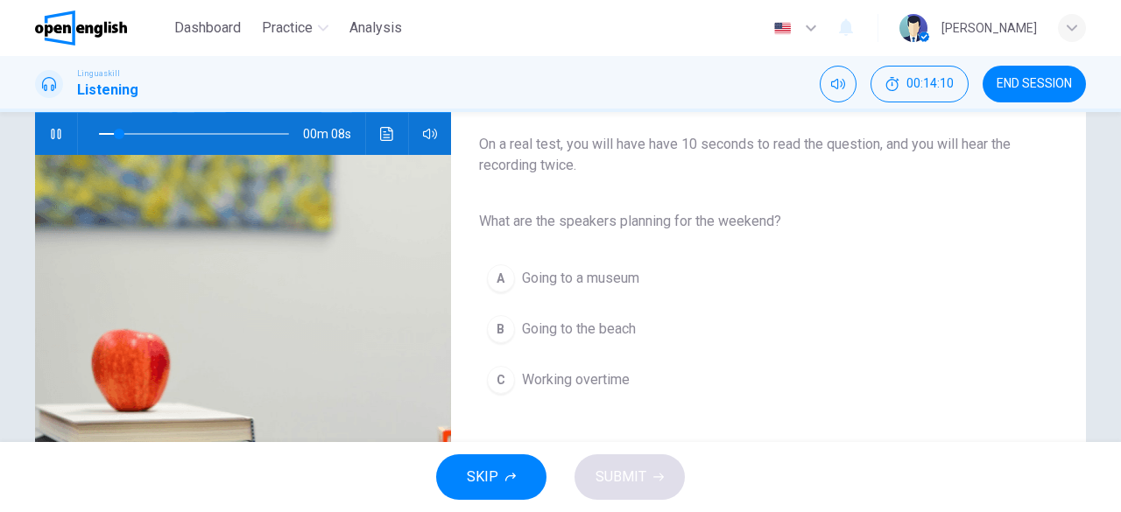
scroll to position [175, 0]
click at [601, 327] on span "Going to the beach" at bounding box center [579, 328] width 114 height 21
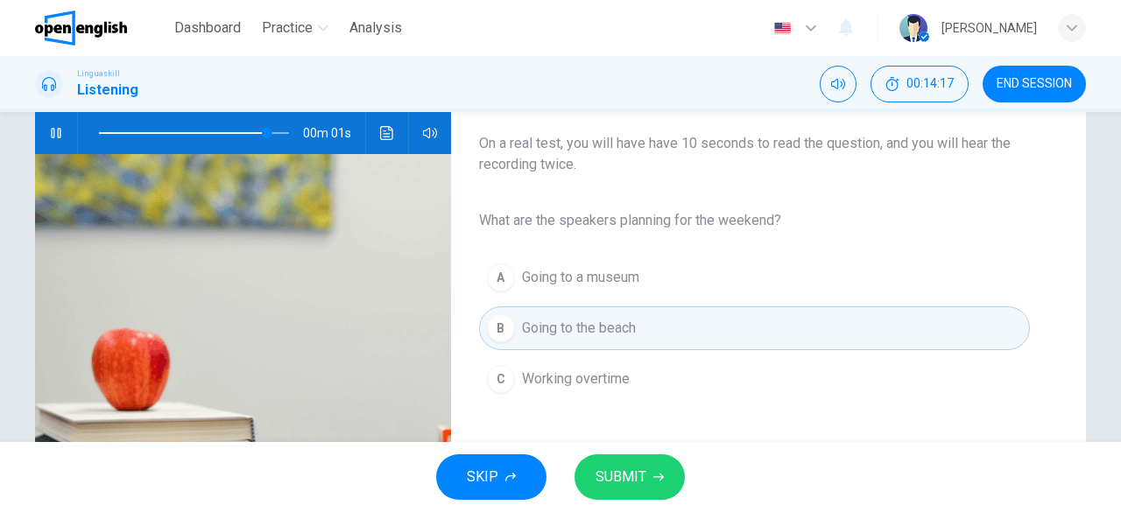
click at [646, 479] on button "SUBMIT" at bounding box center [629, 478] width 110 height 46
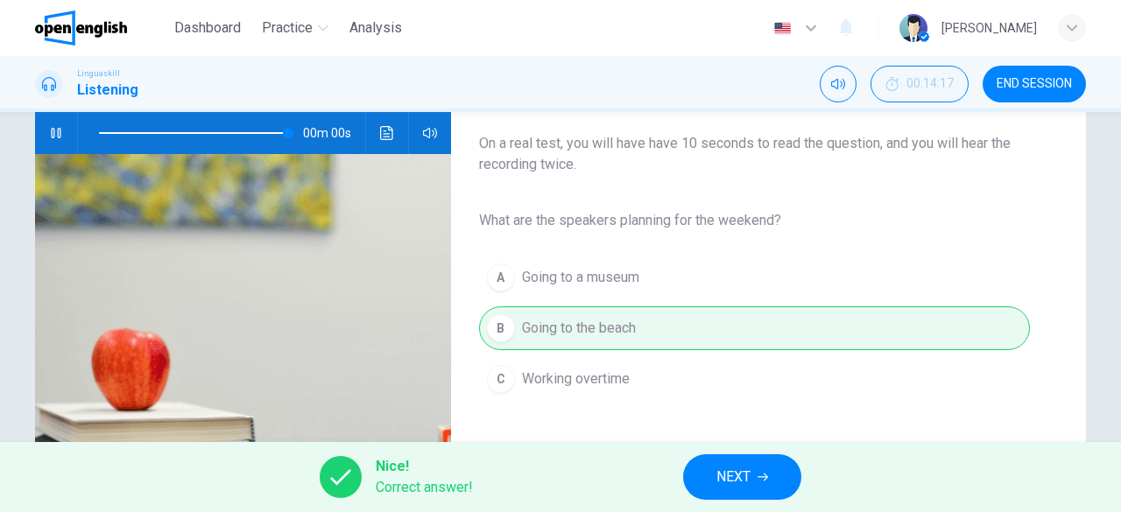
type input "*"
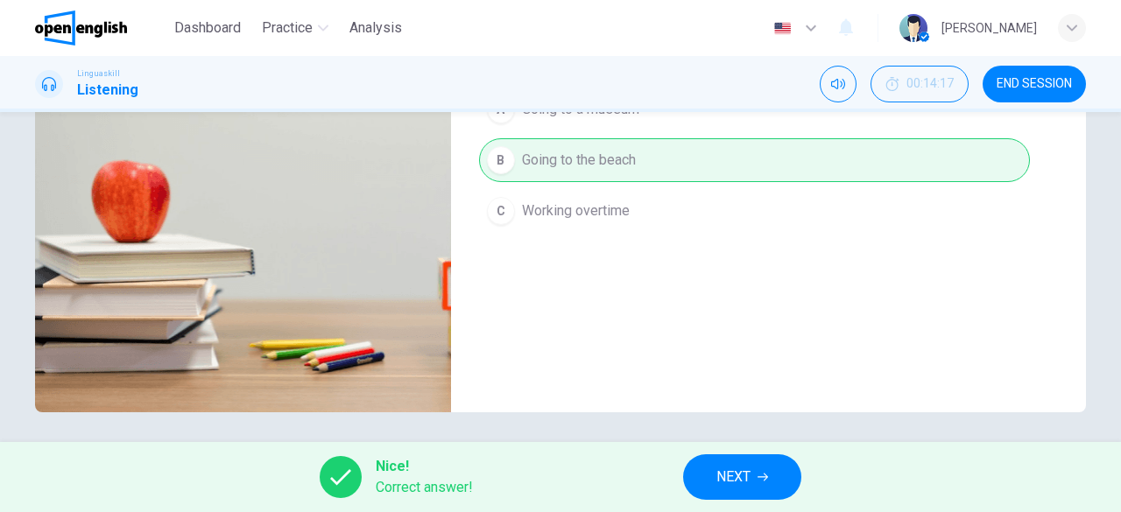
scroll to position [349, 0]
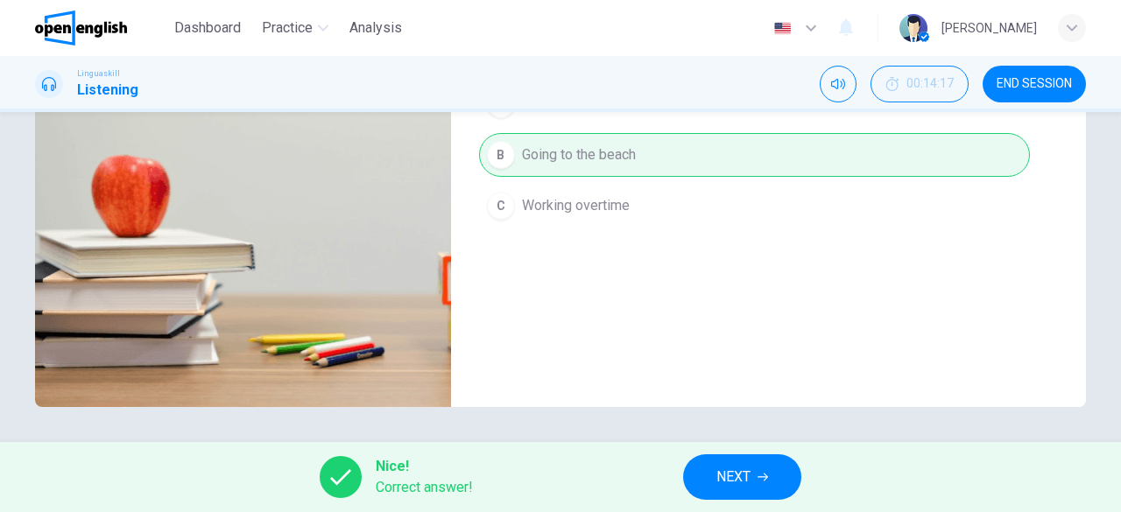
click at [767, 476] on icon "button" at bounding box center [763, 478] width 11 height 8
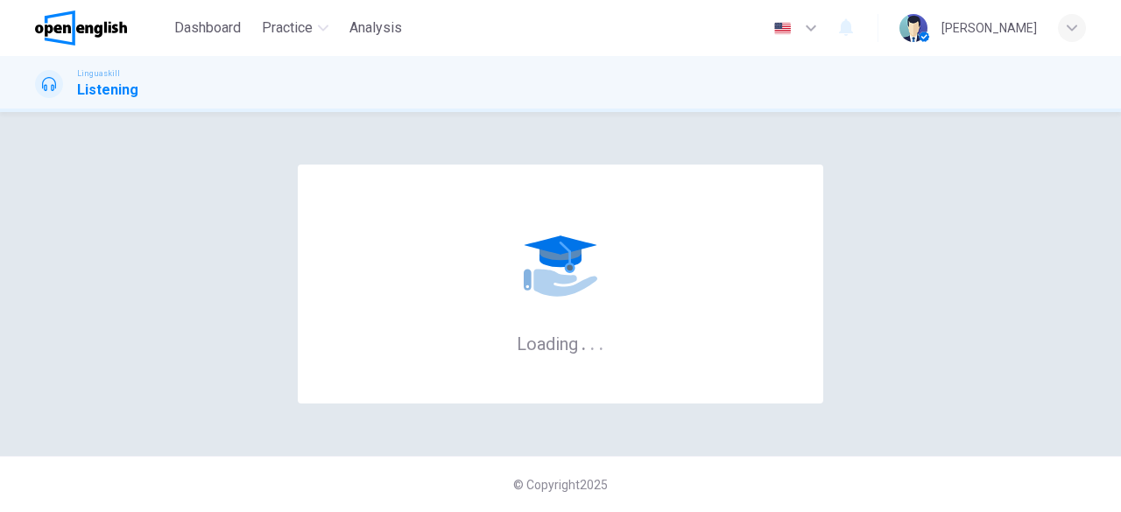
scroll to position [0, 0]
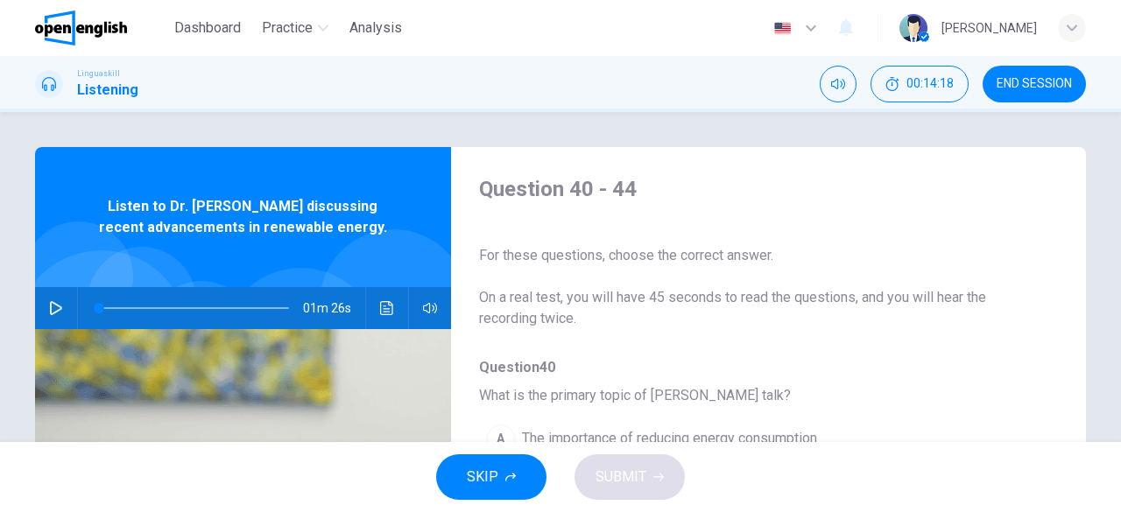
click at [49, 304] on icon "button" at bounding box center [56, 308] width 14 height 14
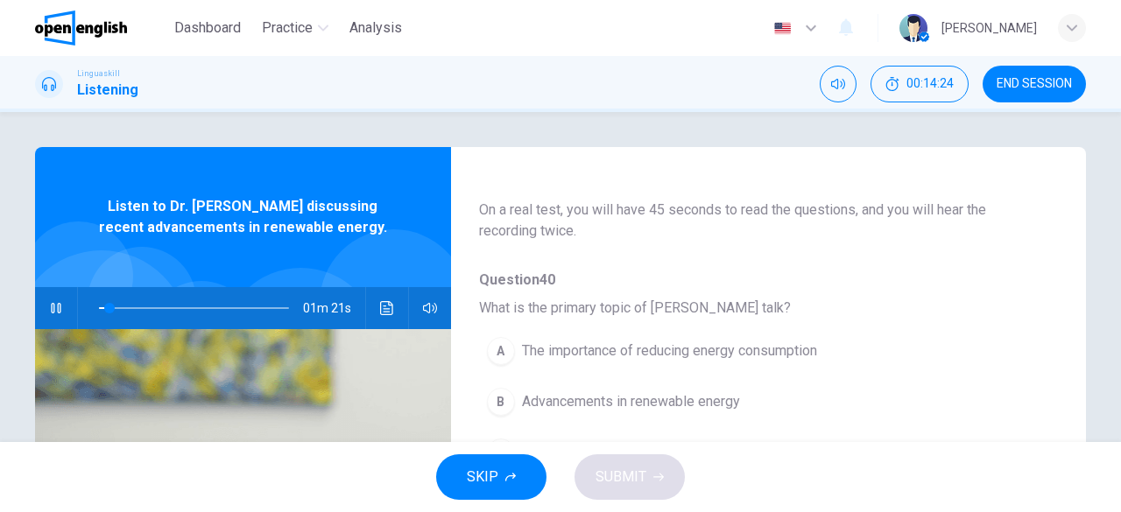
scroll to position [175, 0]
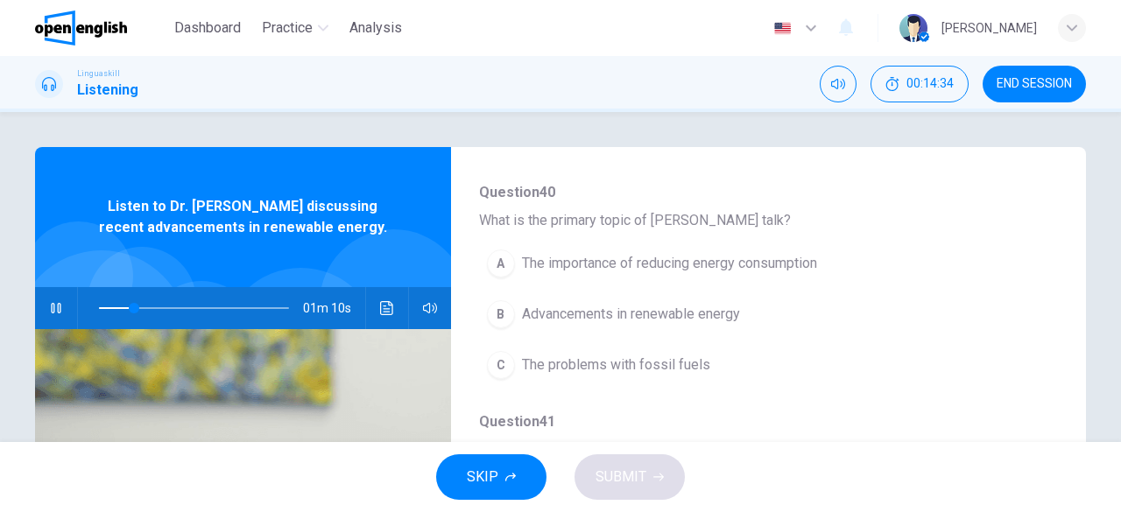
click at [715, 318] on span "Advancements in renewable energy" at bounding box center [631, 314] width 218 height 21
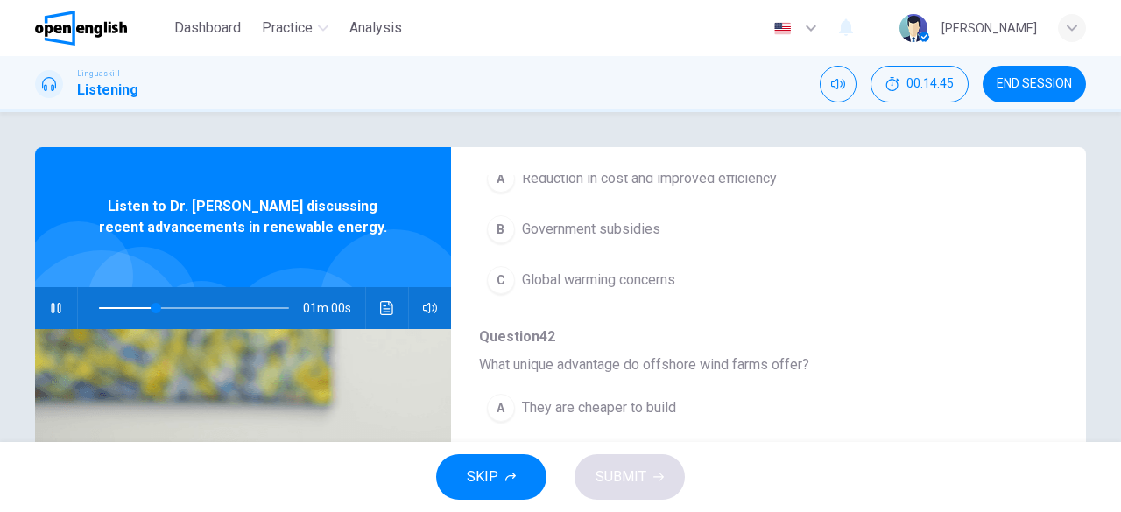
scroll to position [613, 0]
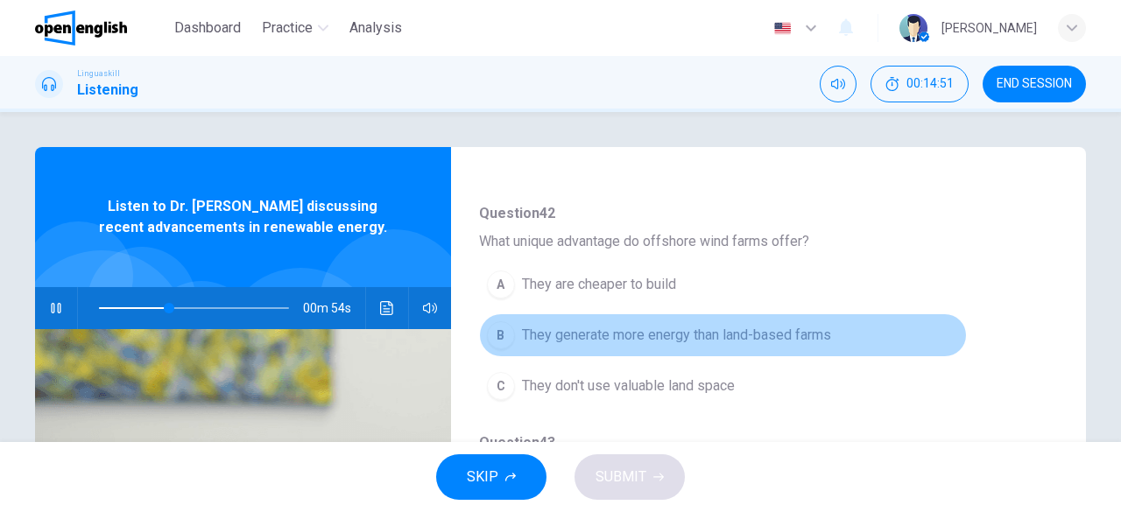
click at [786, 336] on span "They generate more energy than land-based farms" at bounding box center [676, 335] width 309 height 21
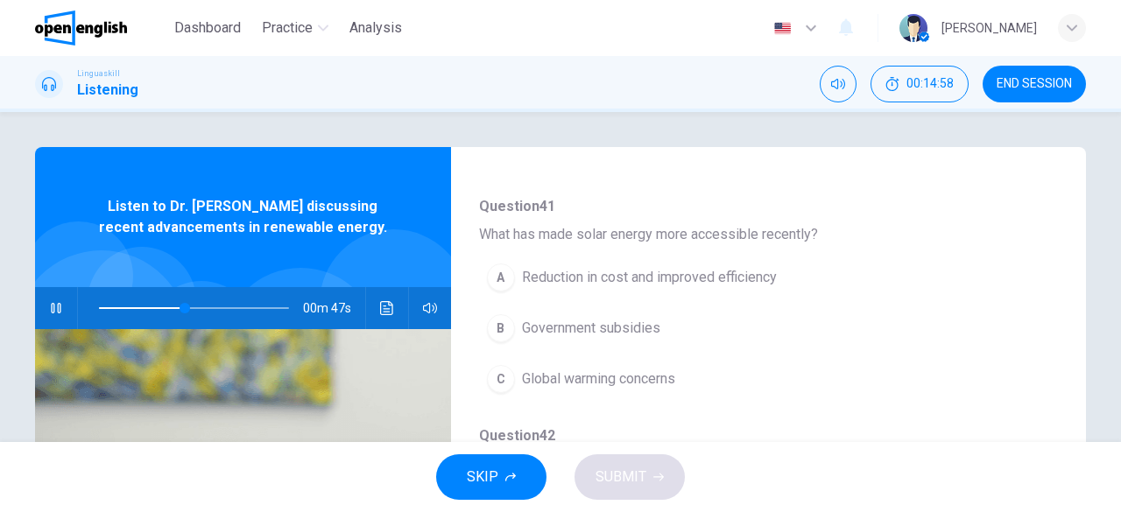
scroll to position [417, 0]
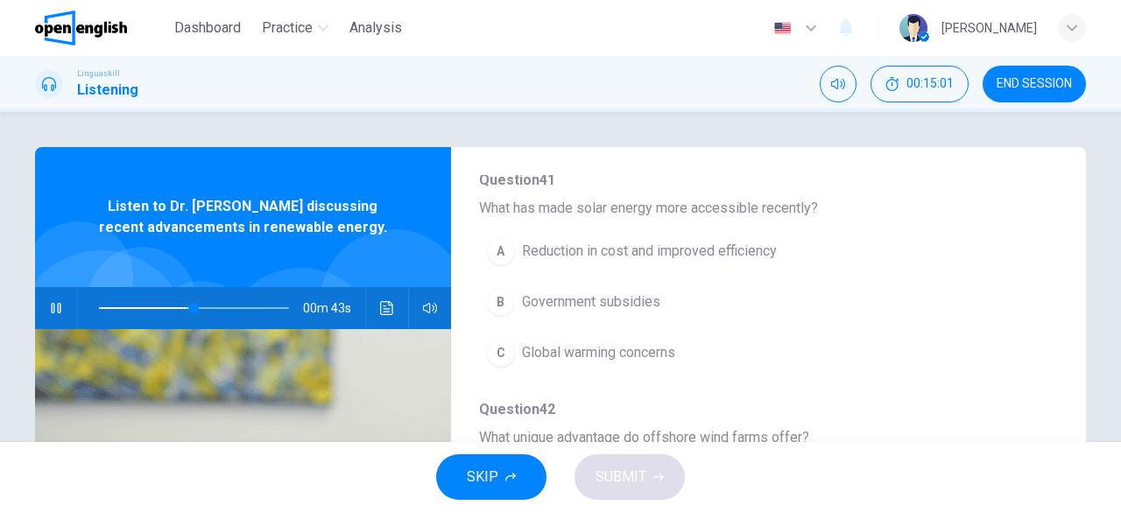
click at [591, 303] on span "Government subsidies" at bounding box center [591, 302] width 138 height 21
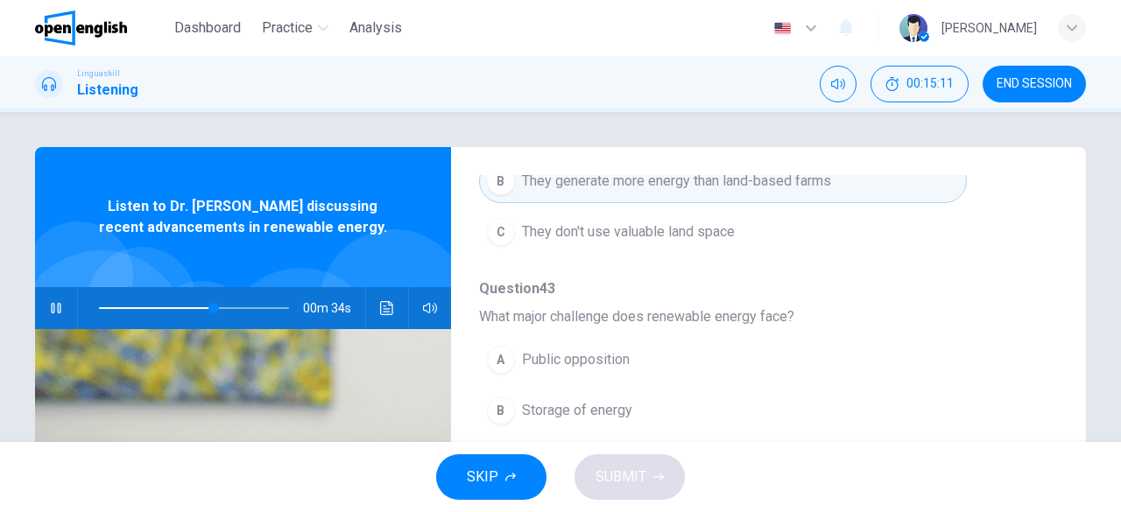
scroll to position [88, 0]
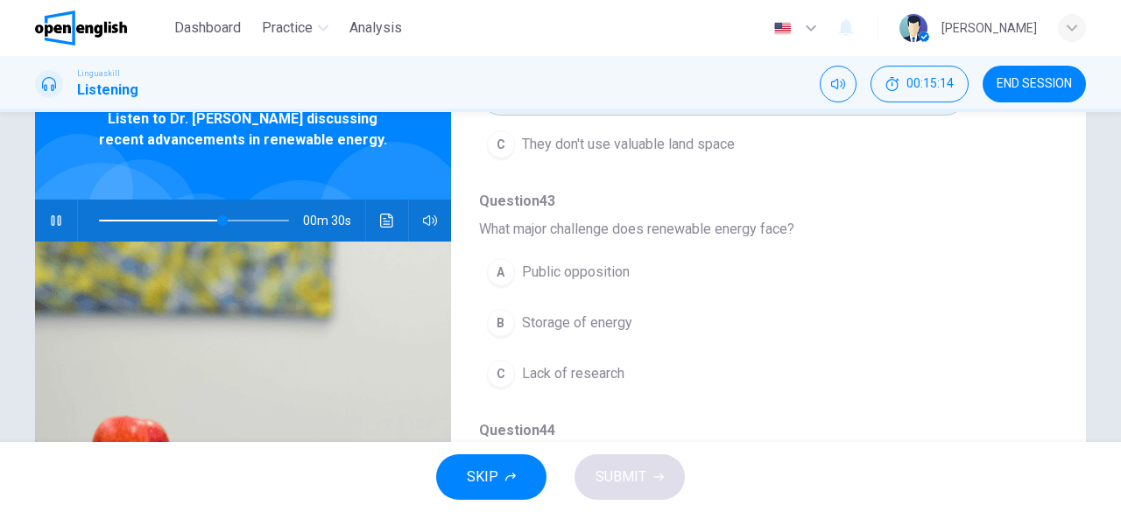
click at [587, 322] on span "Storage of energy" at bounding box center [577, 323] width 110 height 21
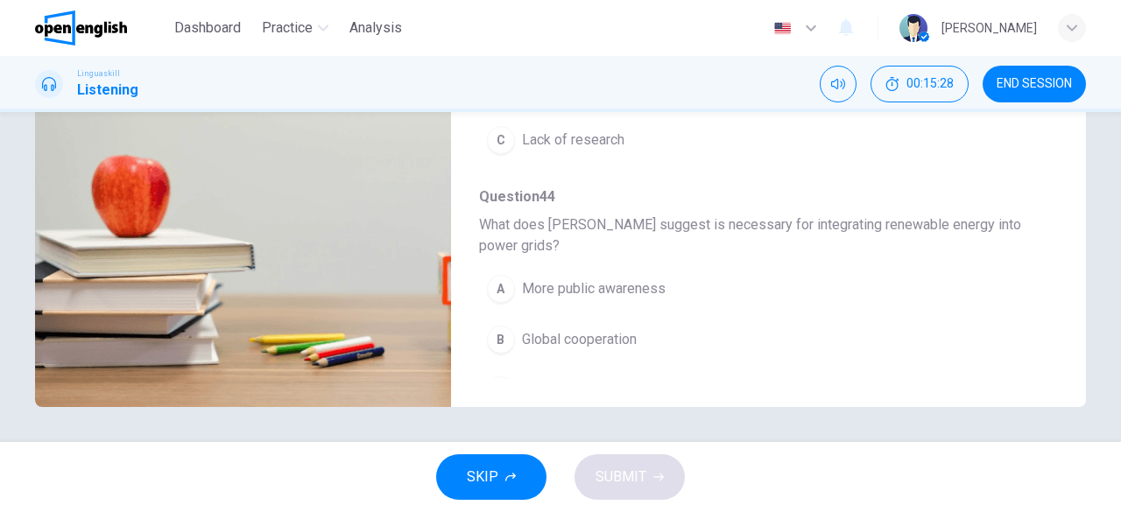
scroll to position [767, 0]
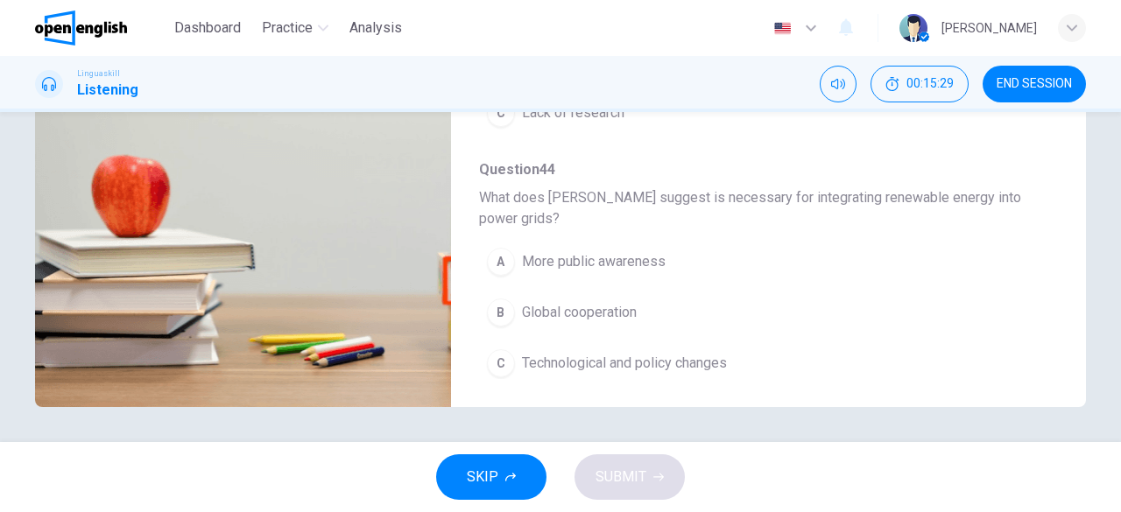
click at [715, 353] on span "Technological and policy changes" at bounding box center [624, 363] width 205 height 21
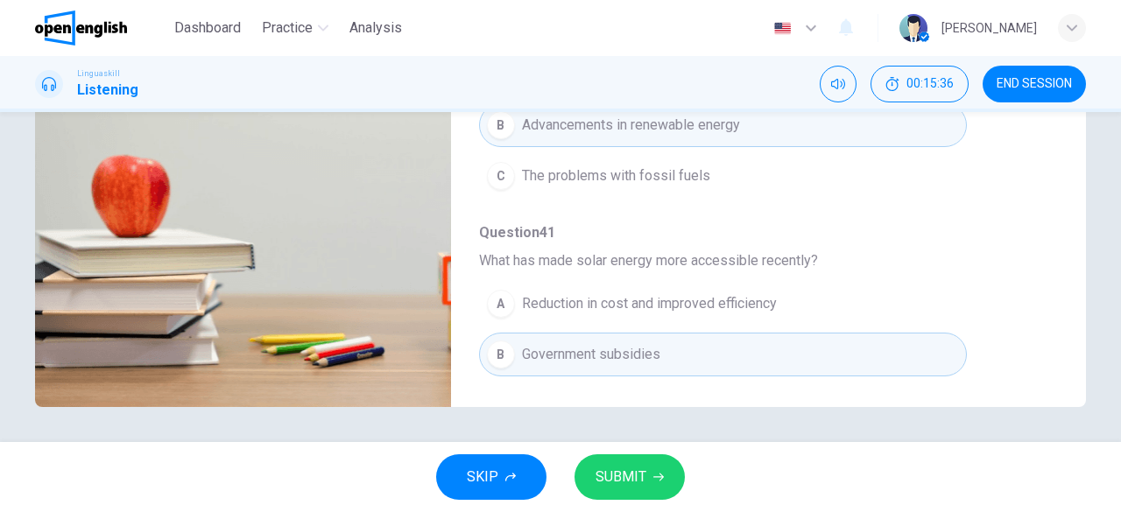
scroll to position [0, 0]
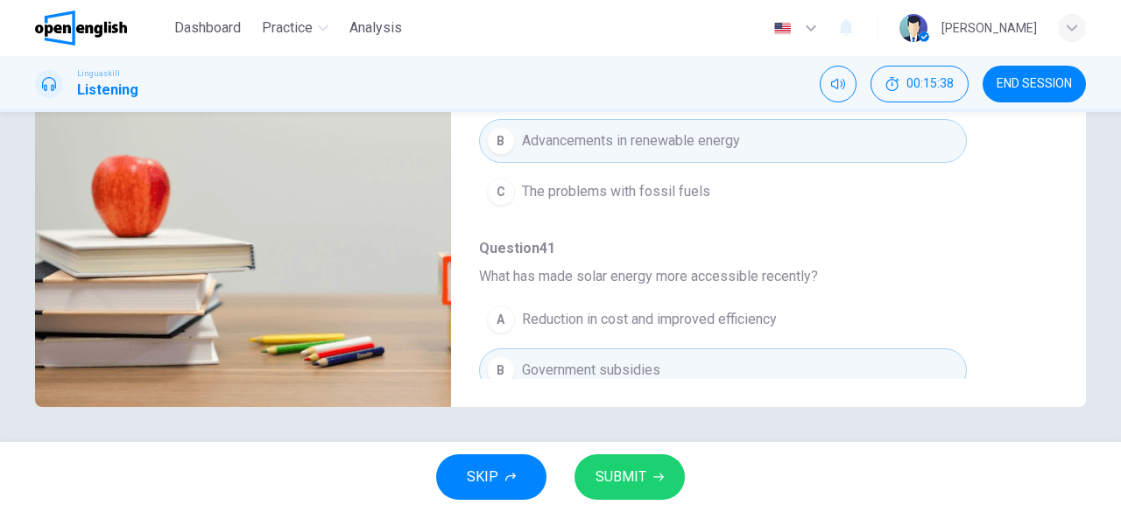
click at [669, 483] on button "SUBMIT" at bounding box center [629, 478] width 110 height 46
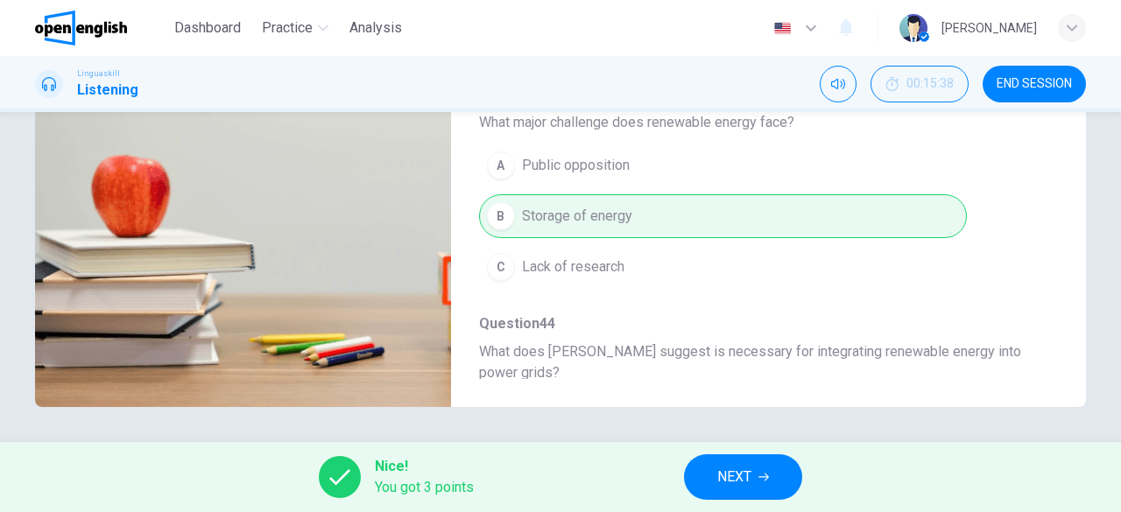
scroll to position [767, 0]
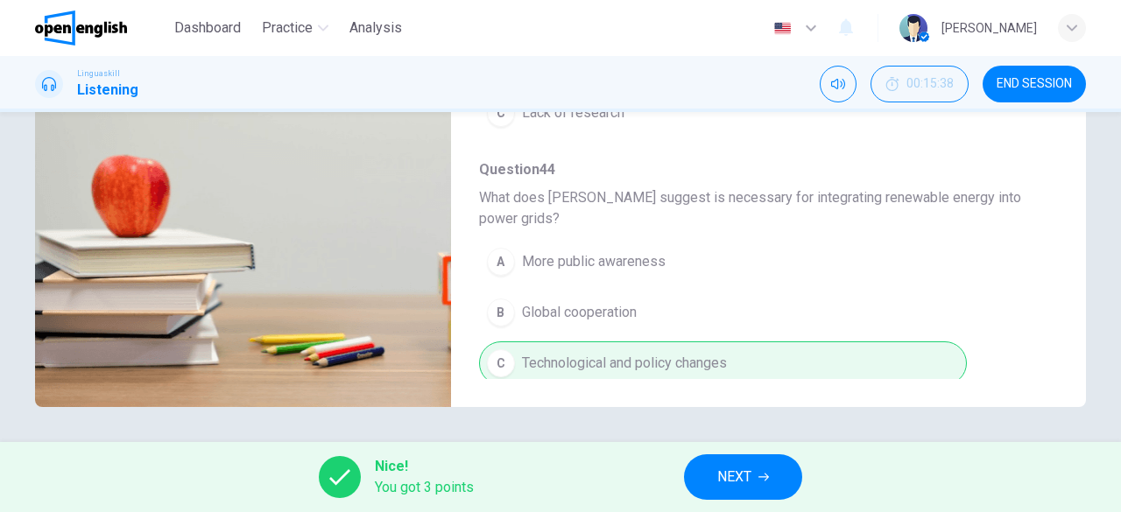
type input "**"
click at [750, 476] on span "NEXT" at bounding box center [734, 477] width 34 height 25
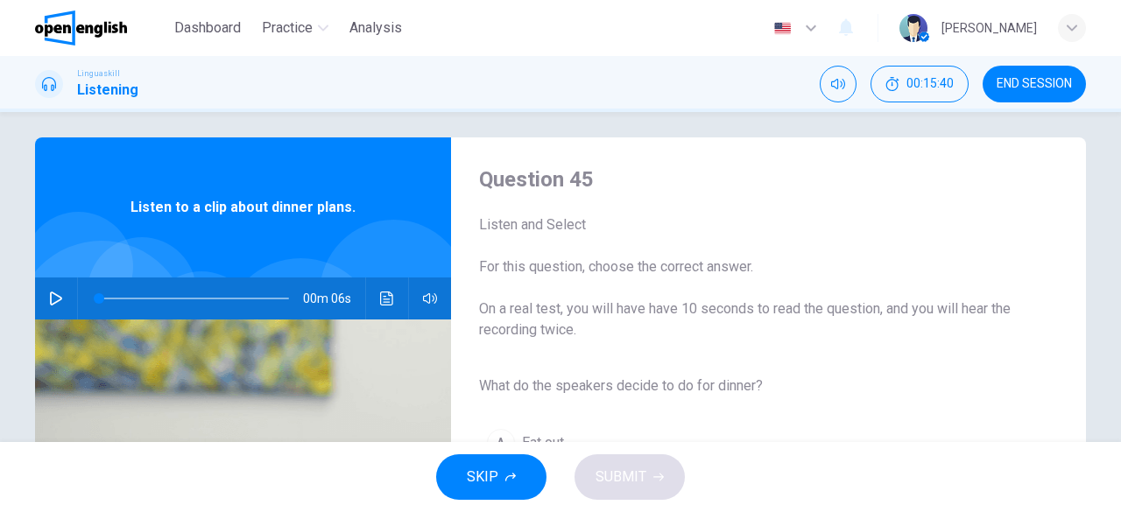
scroll to position [0, 0]
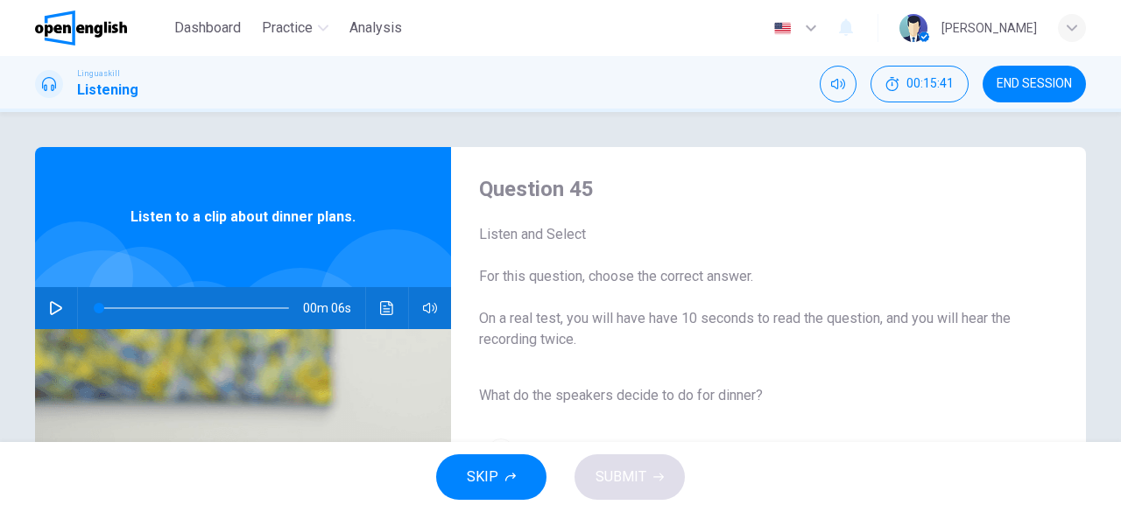
click at [51, 304] on icon "button" at bounding box center [56, 308] width 12 height 14
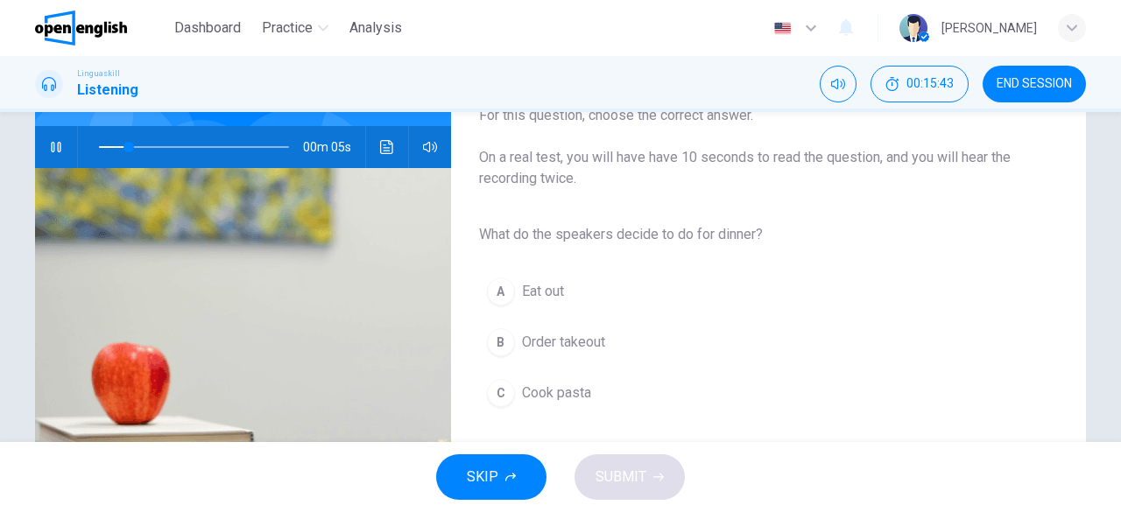
scroll to position [175, 0]
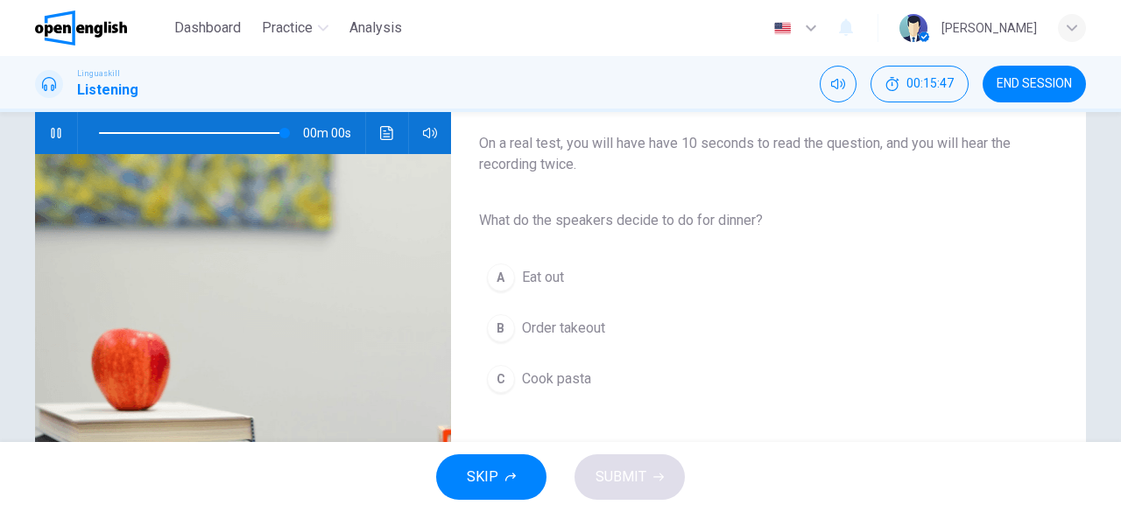
type input "*"
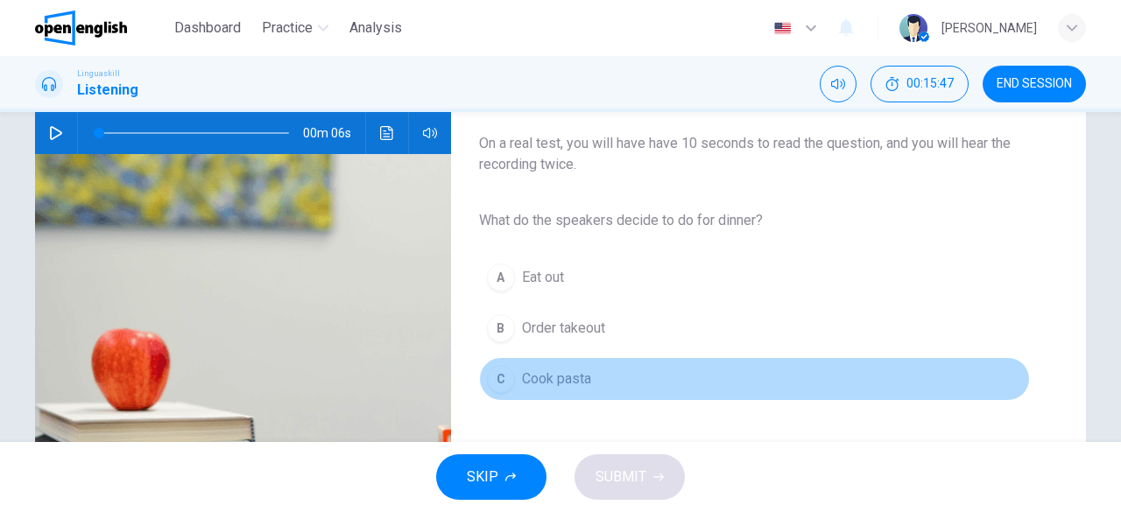
click at [541, 377] on span "Cook pasta" at bounding box center [556, 379] width 69 height 21
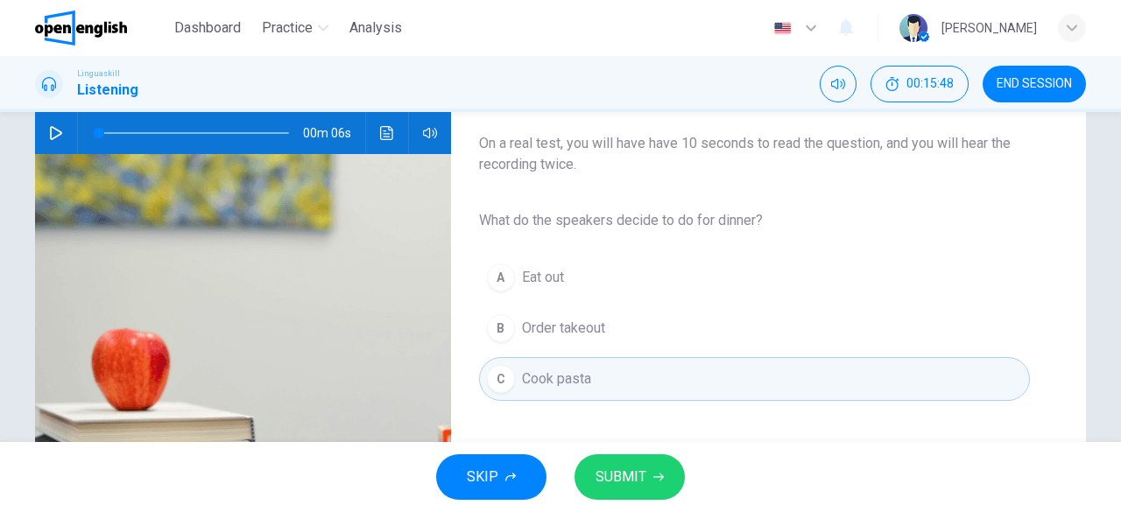
click at [640, 475] on span "SUBMIT" at bounding box center [621, 477] width 51 height 25
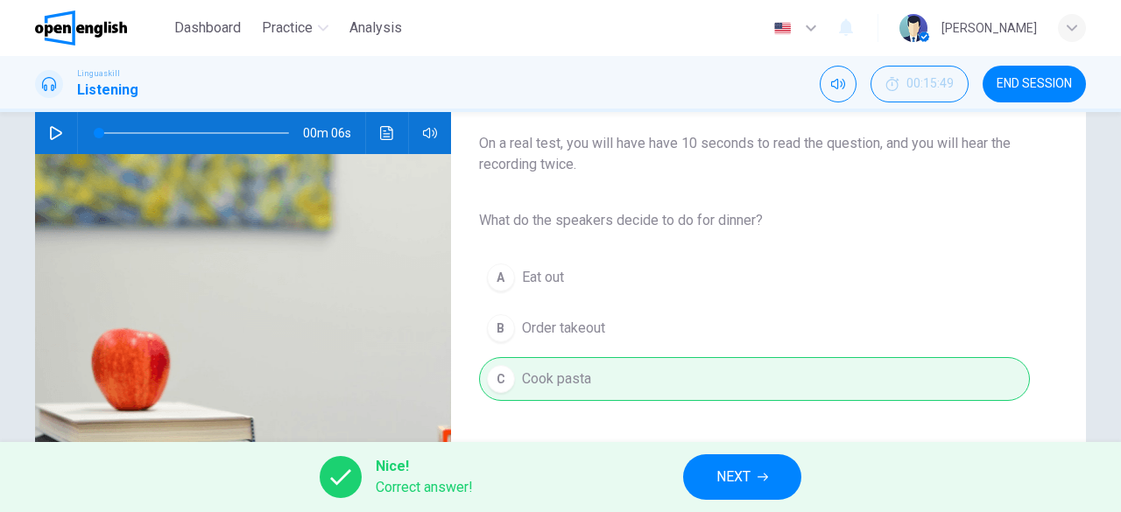
click at [778, 473] on button "NEXT" at bounding box center [742, 478] width 118 height 46
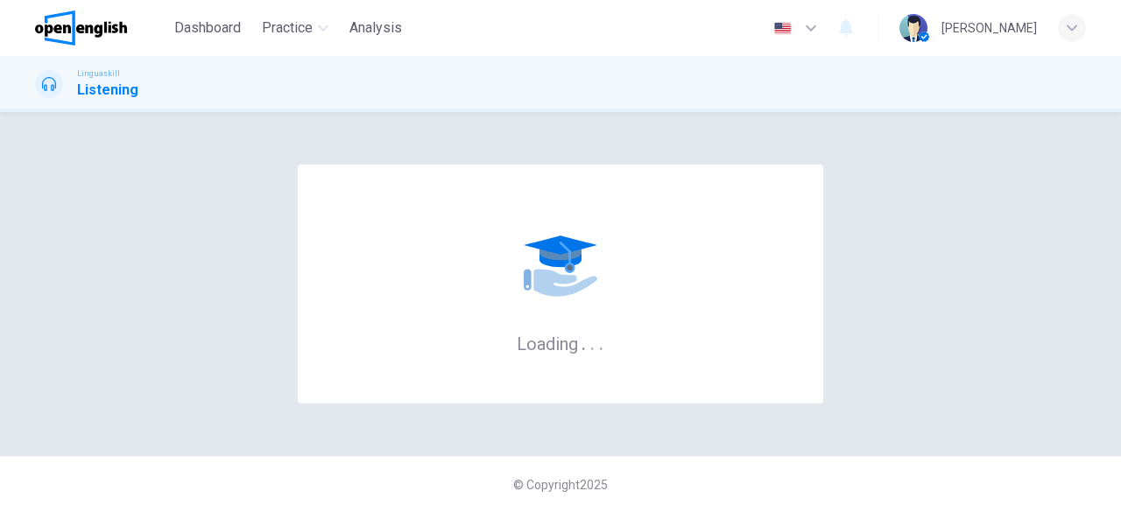
scroll to position [0, 0]
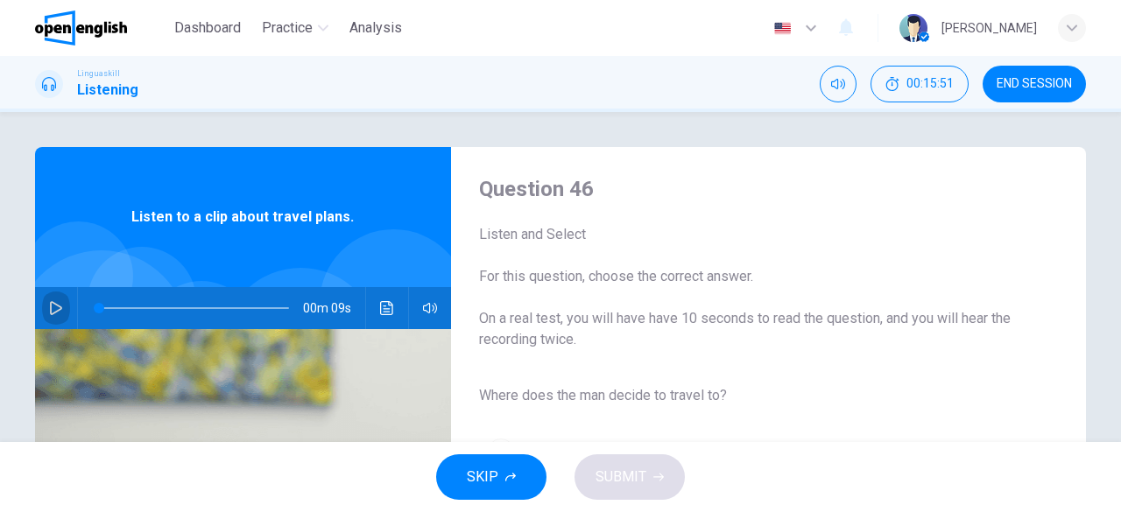
click at [49, 307] on icon "button" at bounding box center [56, 308] width 14 height 14
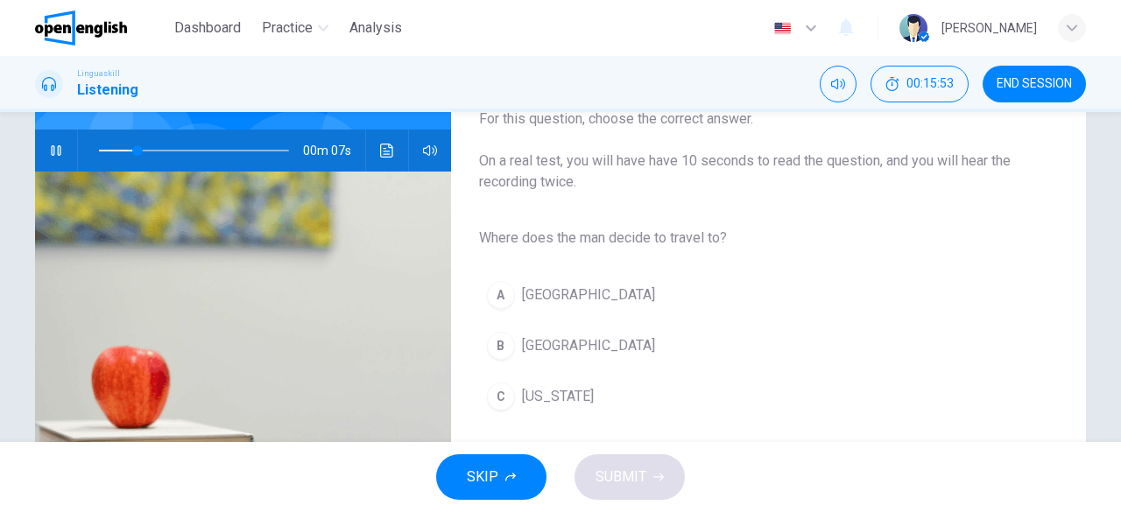
scroll to position [175, 0]
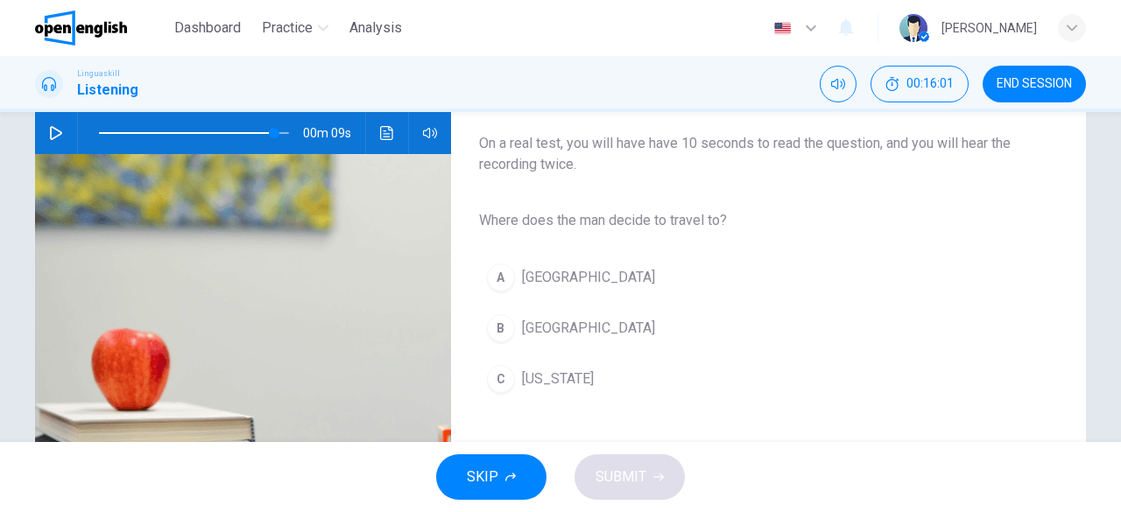
type input "*"
click at [546, 327] on span "[GEOGRAPHIC_DATA]" at bounding box center [588, 328] width 133 height 21
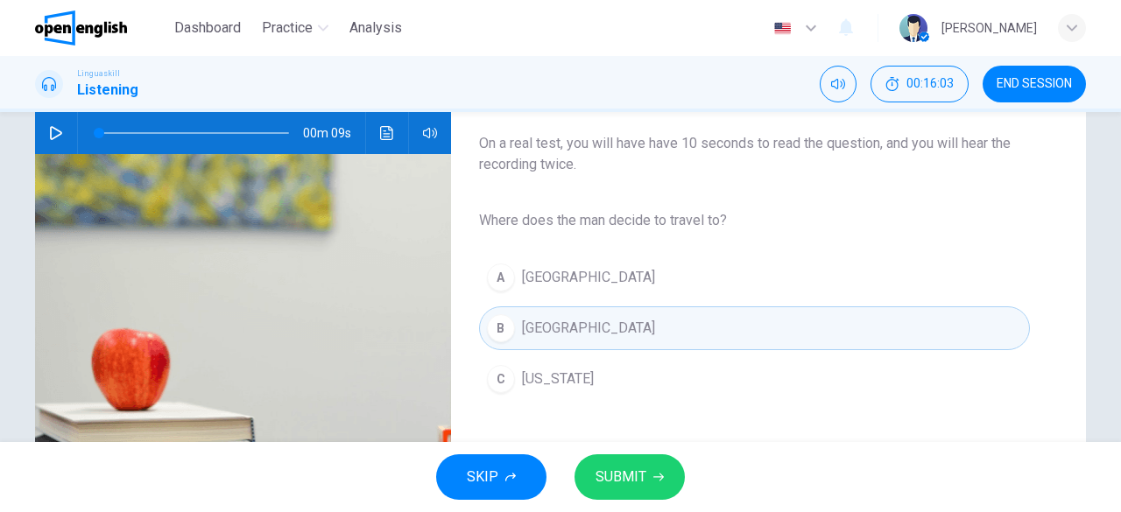
click at [651, 479] on button "SUBMIT" at bounding box center [629, 478] width 110 height 46
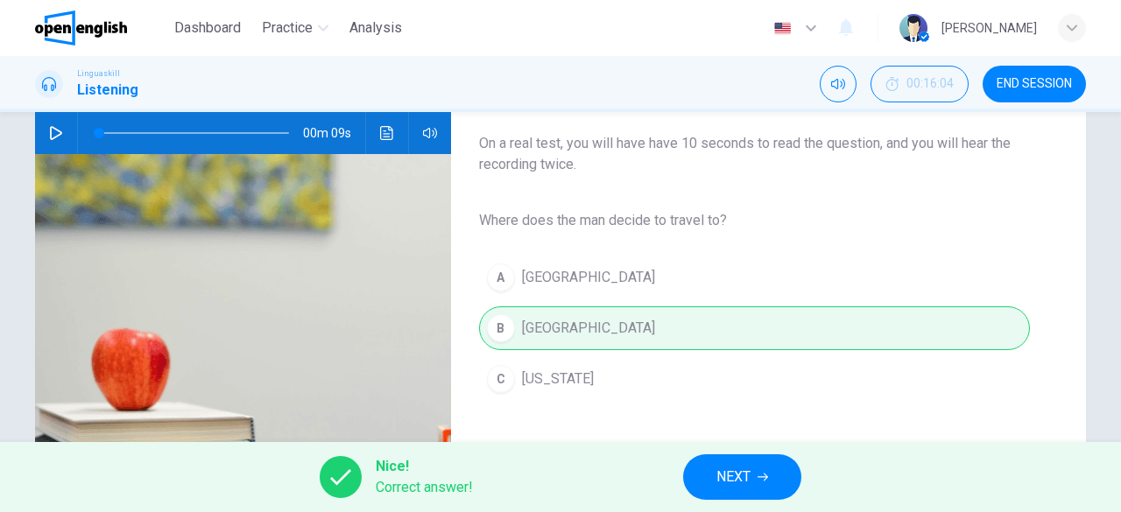
click at [747, 476] on span "NEXT" at bounding box center [733, 477] width 34 height 25
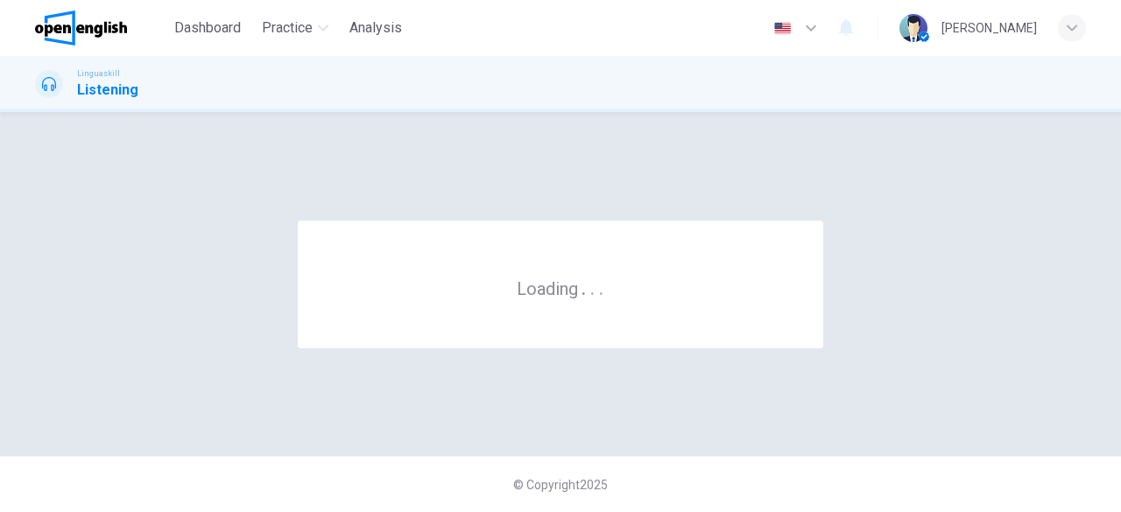
scroll to position [0, 0]
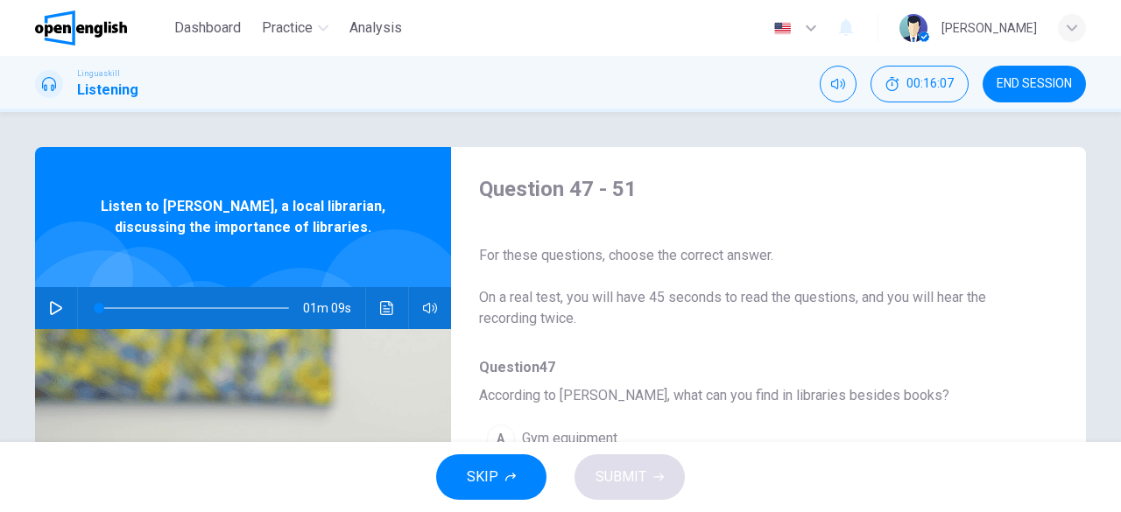
click at [50, 314] on icon "button" at bounding box center [56, 308] width 12 height 14
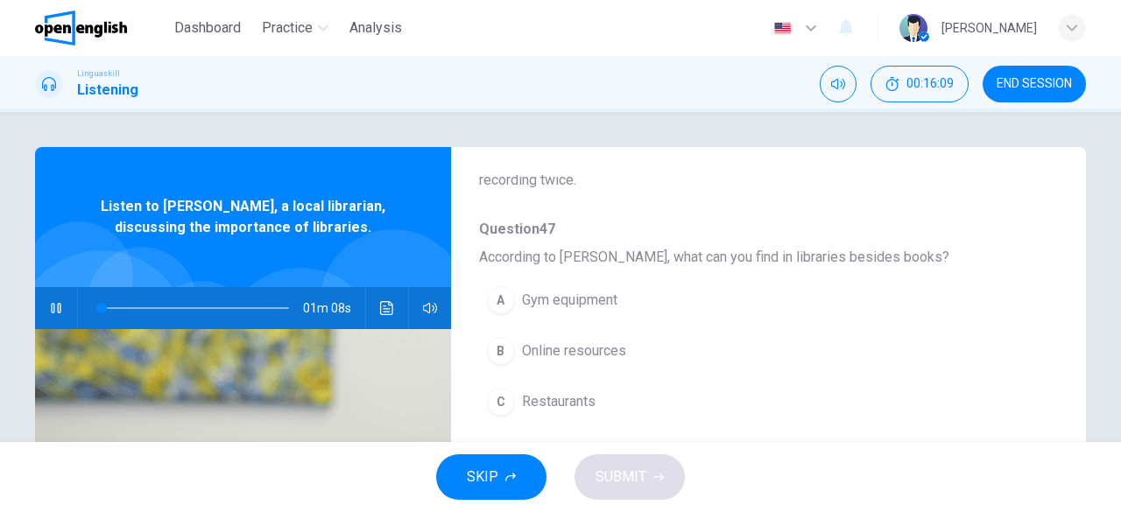
scroll to position [175, 0]
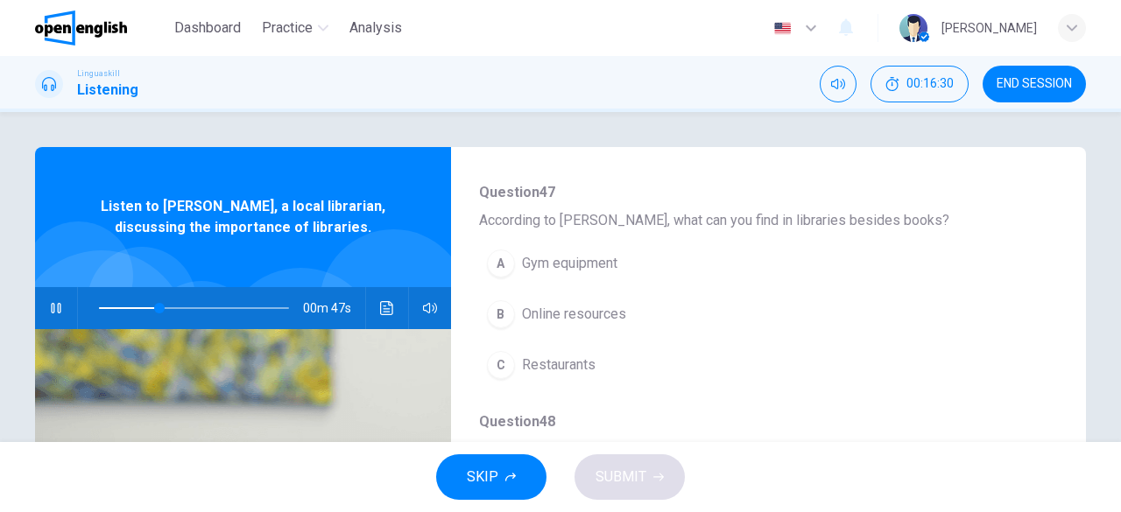
drag, startPoint x: 818, startPoint y: 219, endPoint x: 767, endPoint y: 221, distance: 50.8
click at [767, 221] on span "According to [PERSON_NAME], what can you find in libraries besides books?" at bounding box center [754, 220] width 551 height 21
drag, startPoint x: 770, startPoint y: 221, endPoint x: 820, endPoint y: 221, distance: 49.9
click at [820, 221] on span "According to [PERSON_NAME], what can you find in libraries besides books?" at bounding box center [754, 220] width 551 height 21
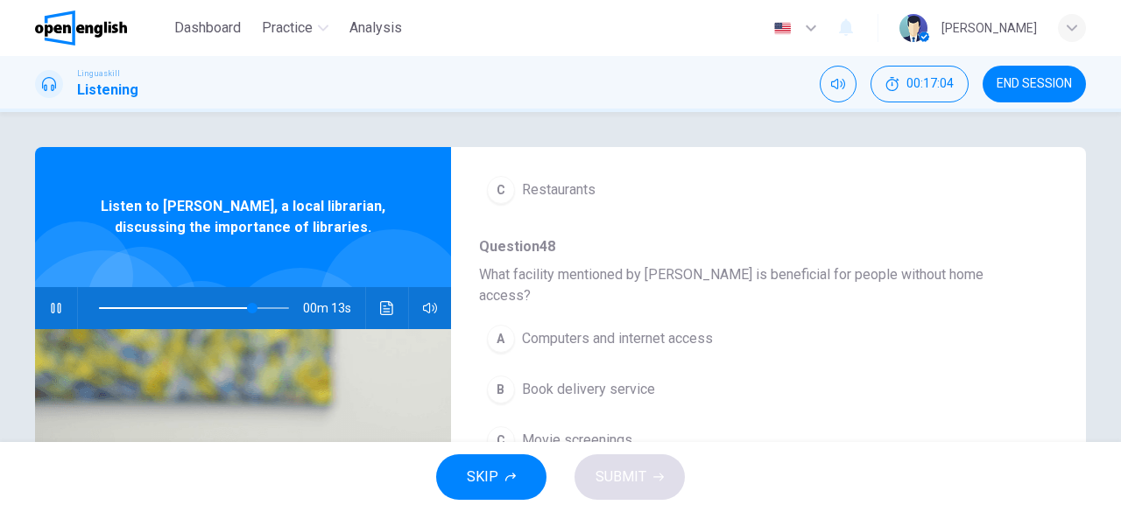
scroll to position [438, 0]
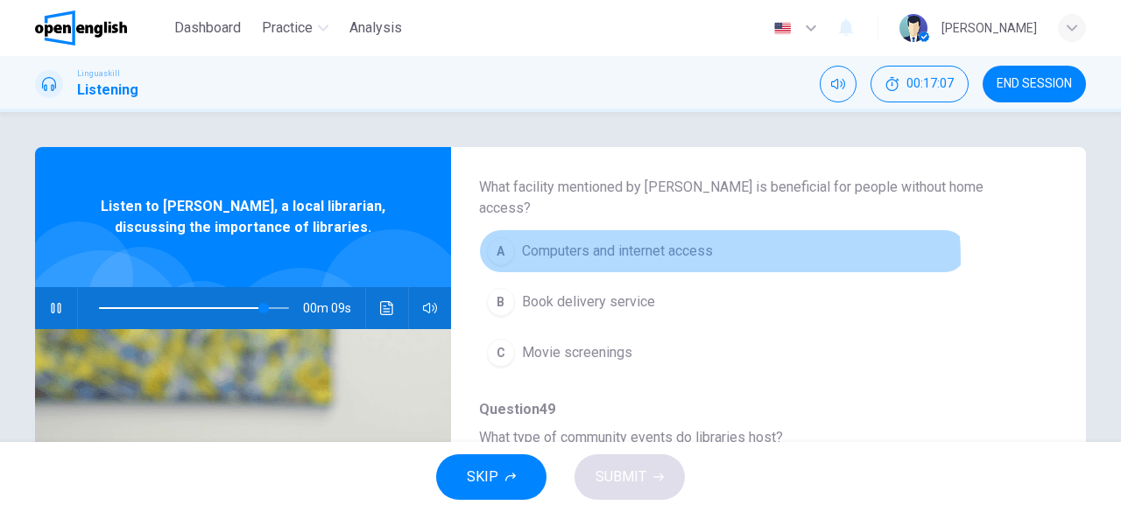
click at [691, 241] on span "Computers and internet access" at bounding box center [617, 251] width 191 height 21
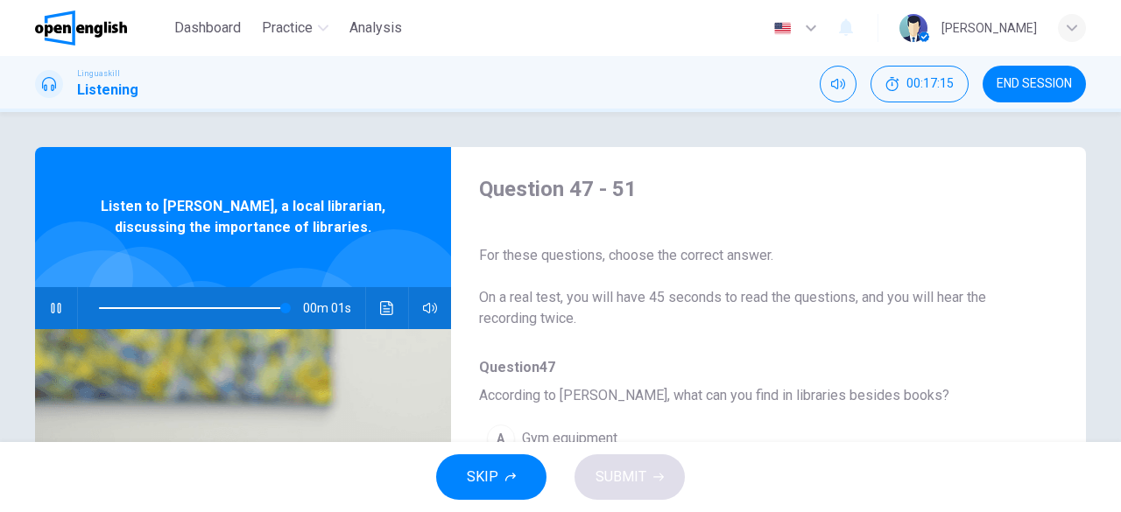
scroll to position [88, 0]
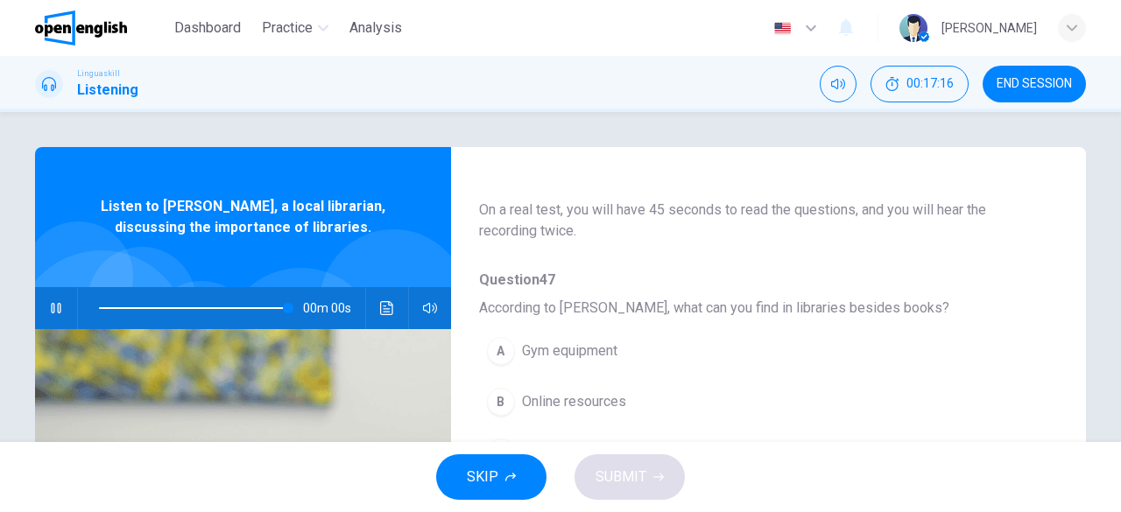
click at [597, 403] on span "Online resources" at bounding box center [574, 401] width 104 height 21
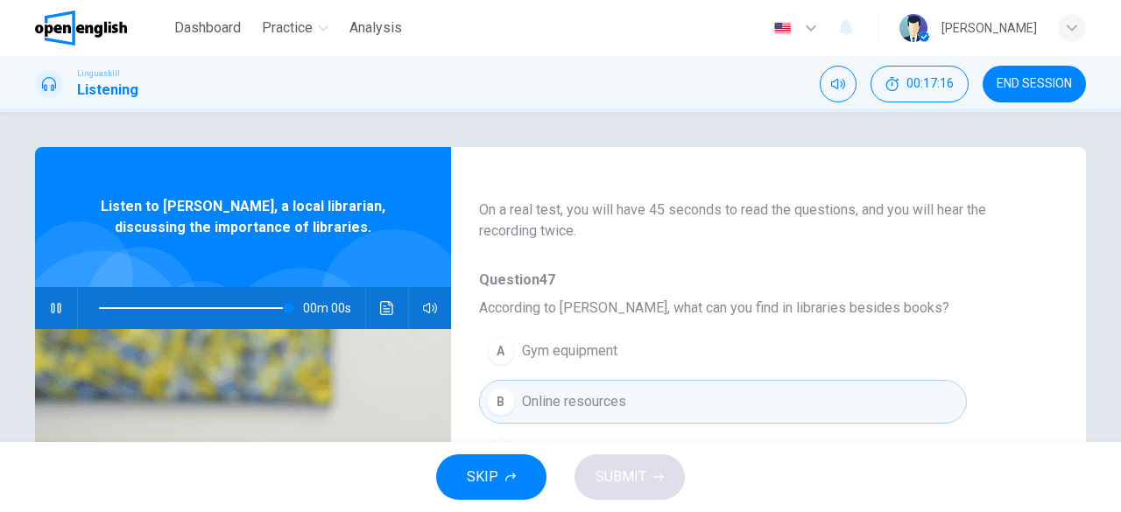
type input "*"
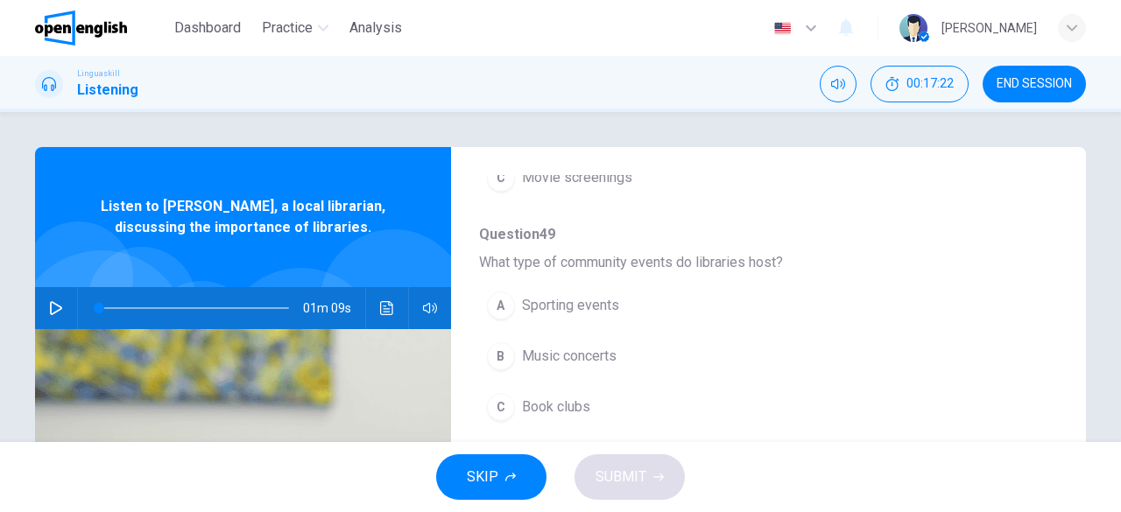
scroll to position [701, 0]
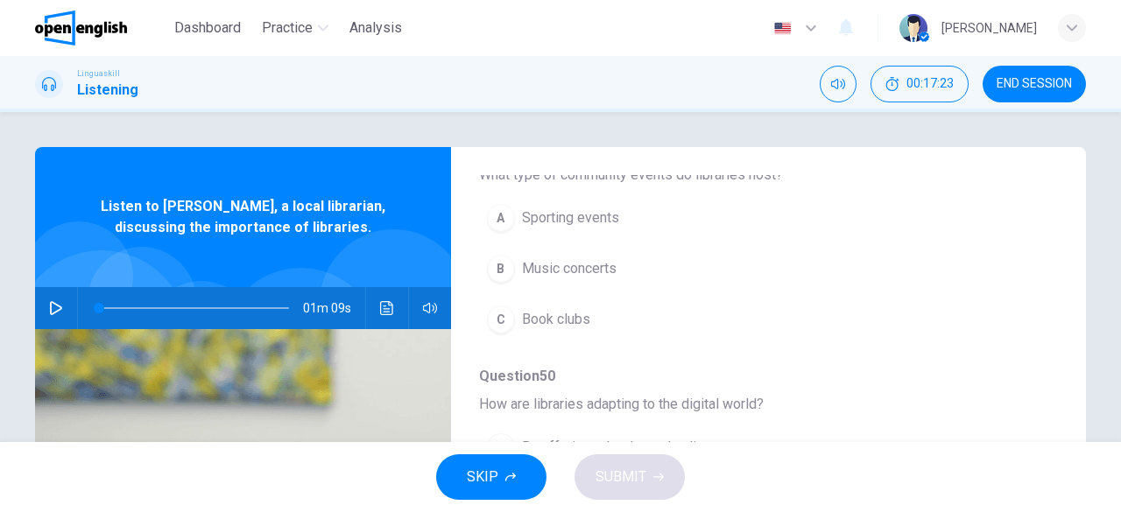
click at [542, 309] on span "Book clubs" at bounding box center [556, 319] width 68 height 21
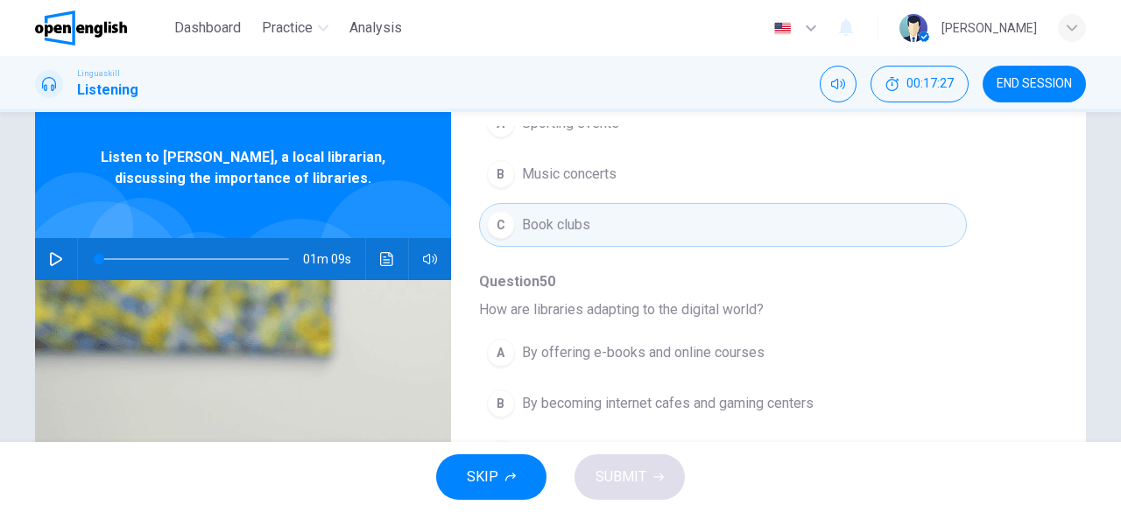
scroll to position [88, 0]
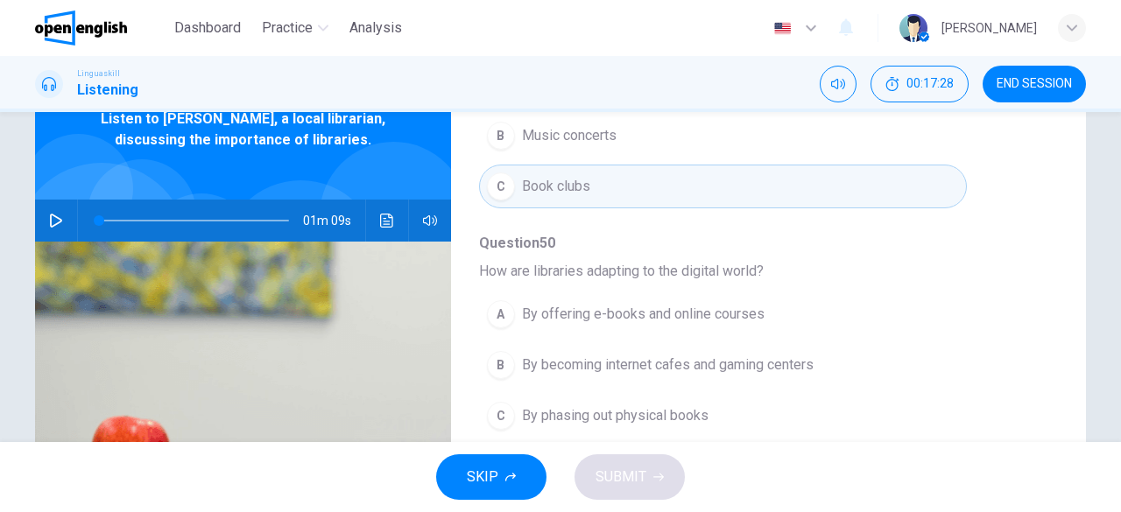
click at [710, 304] on span "By offering e-books and online courses" at bounding box center [643, 314] width 243 height 21
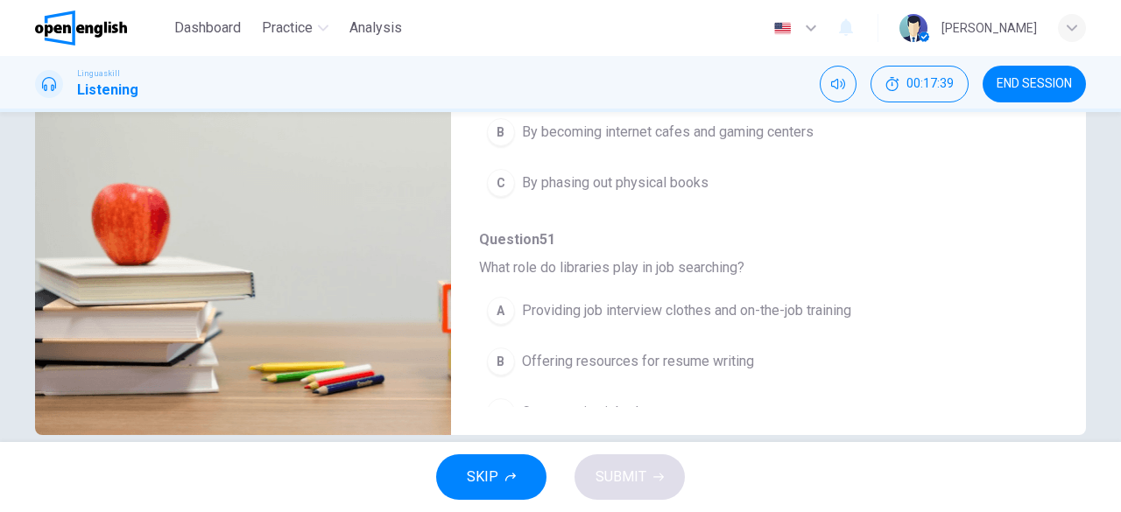
scroll to position [349, 0]
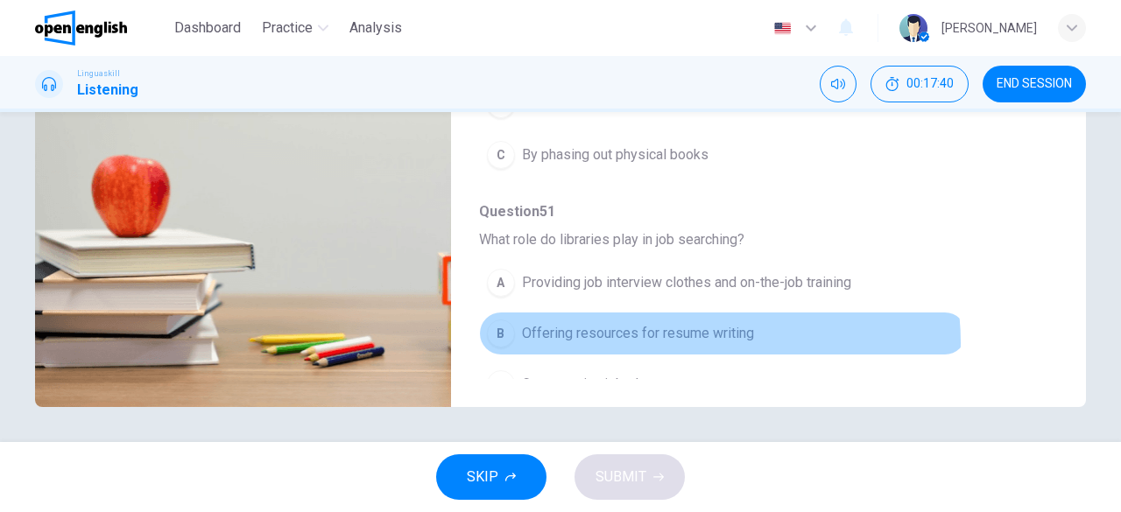
click at [704, 323] on span "Offering resources for resume writing" at bounding box center [638, 333] width 232 height 21
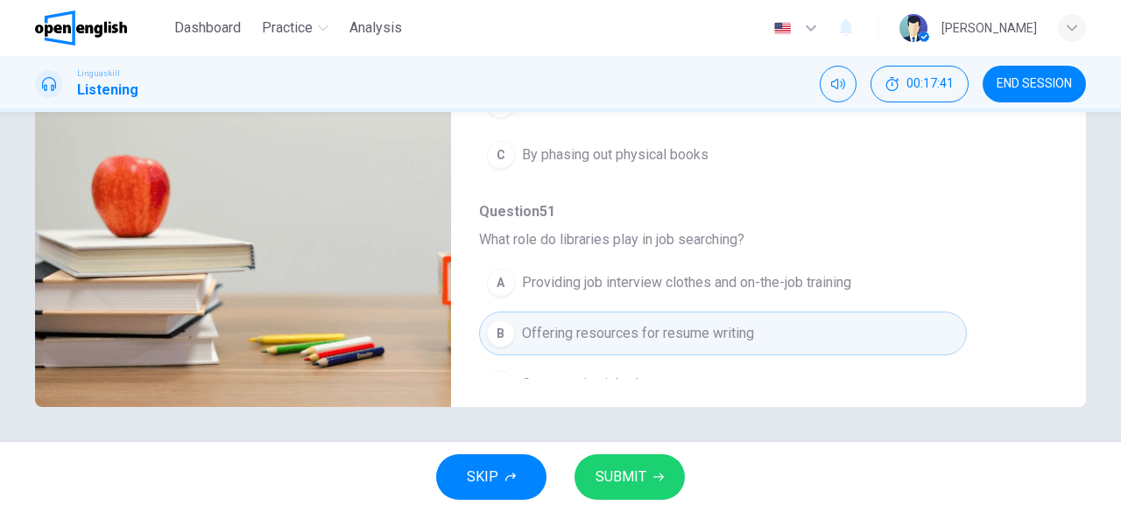
click at [632, 479] on span "SUBMIT" at bounding box center [621, 477] width 51 height 25
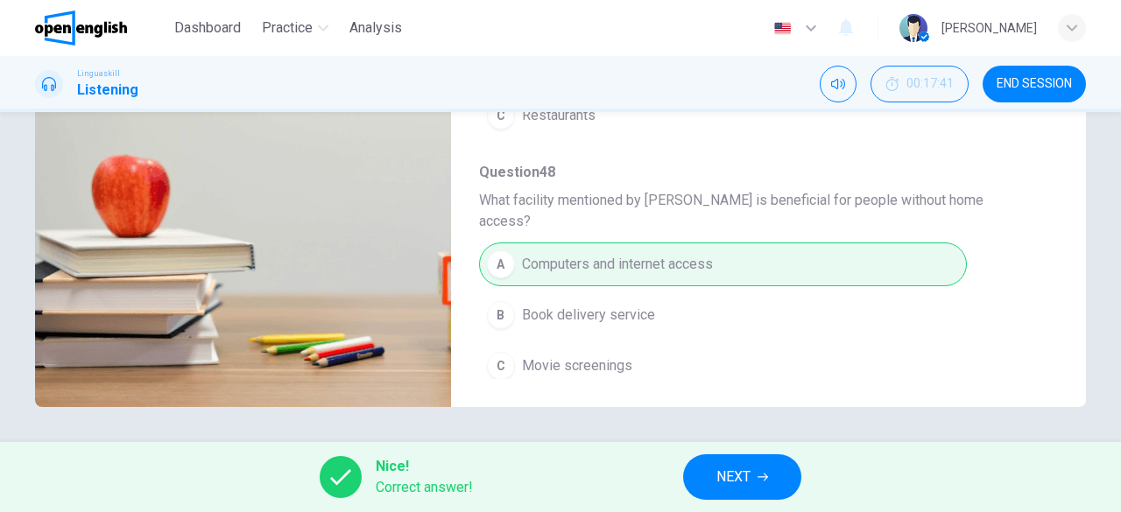
scroll to position [0, 0]
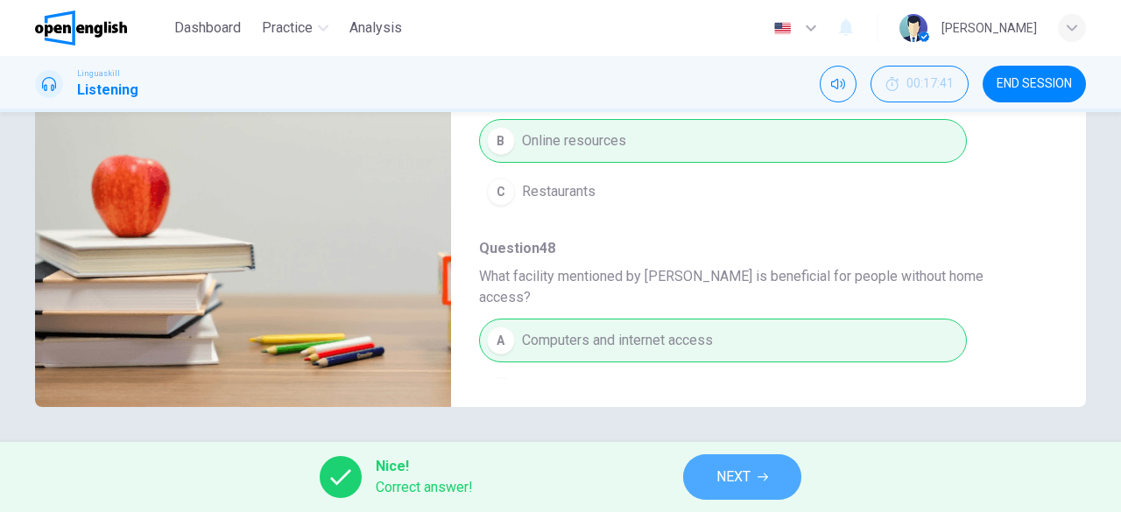
click at [751, 476] on span "NEXT" at bounding box center [733, 477] width 34 height 25
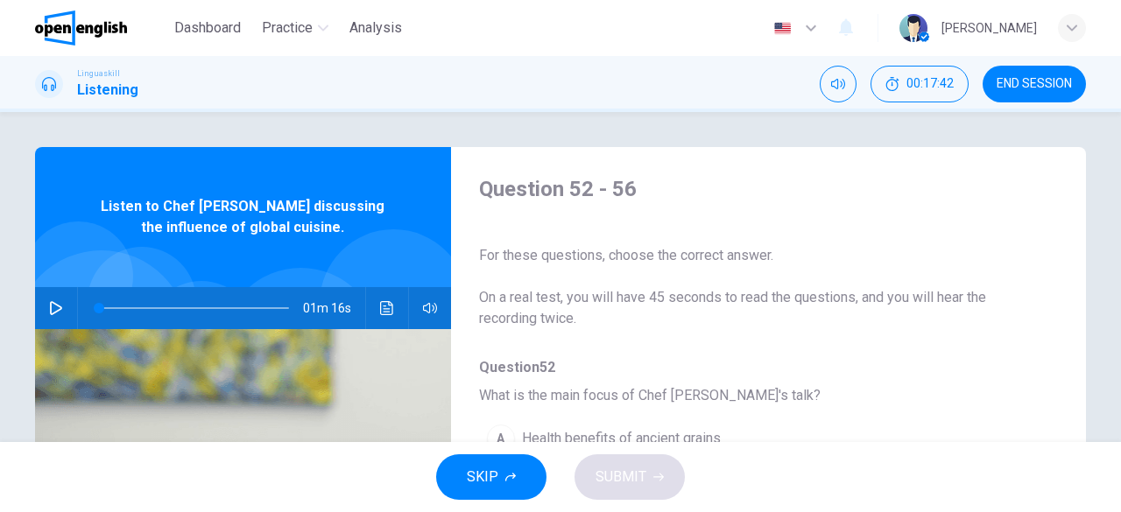
click at [51, 304] on icon "button" at bounding box center [56, 308] width 12 height 14
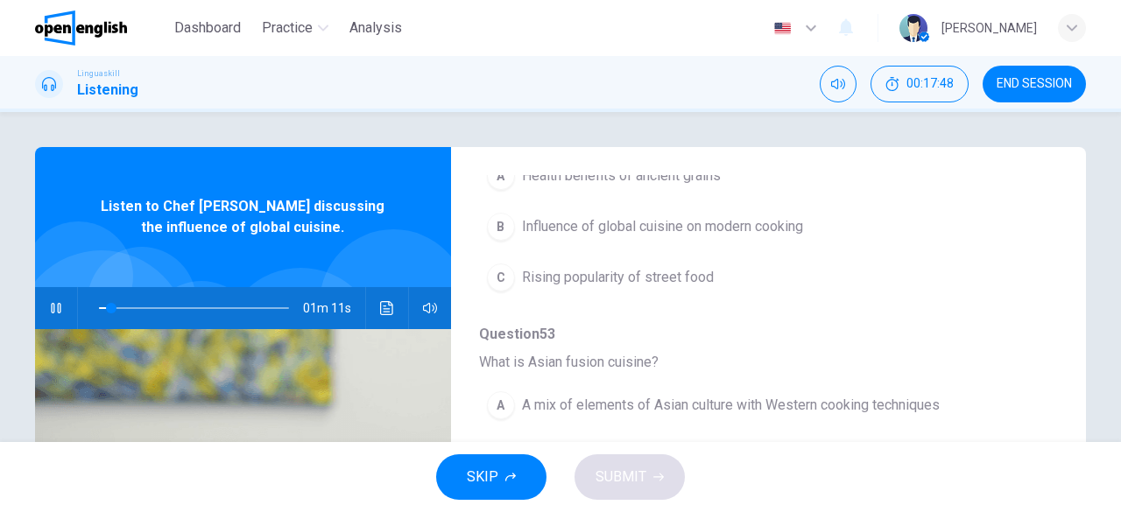
scroll to position [175, 0]
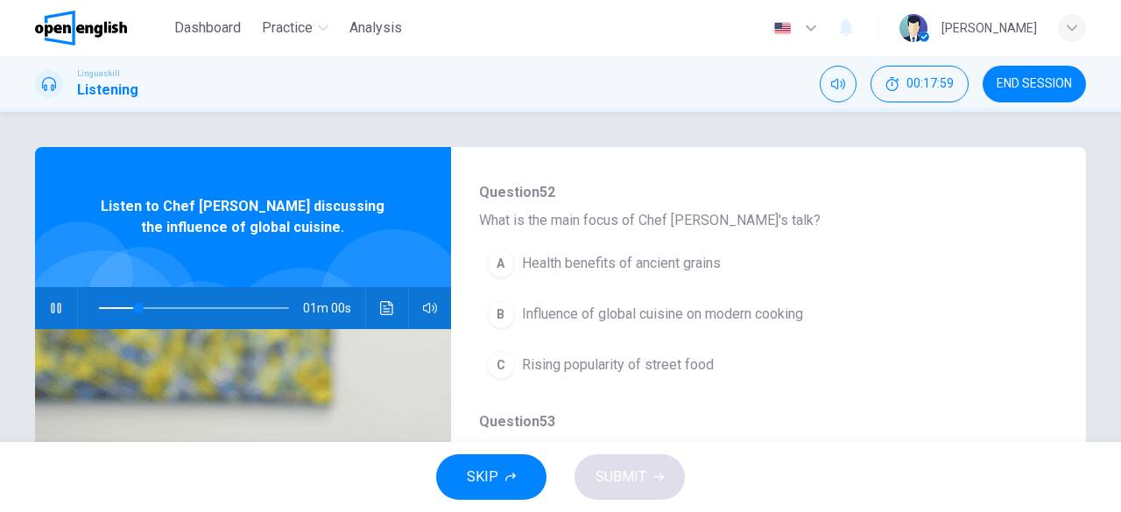
click at [716, 321] on span "Influence of global cuisine on modern cooking" at bounding box center [662, 314] width 281 height 21
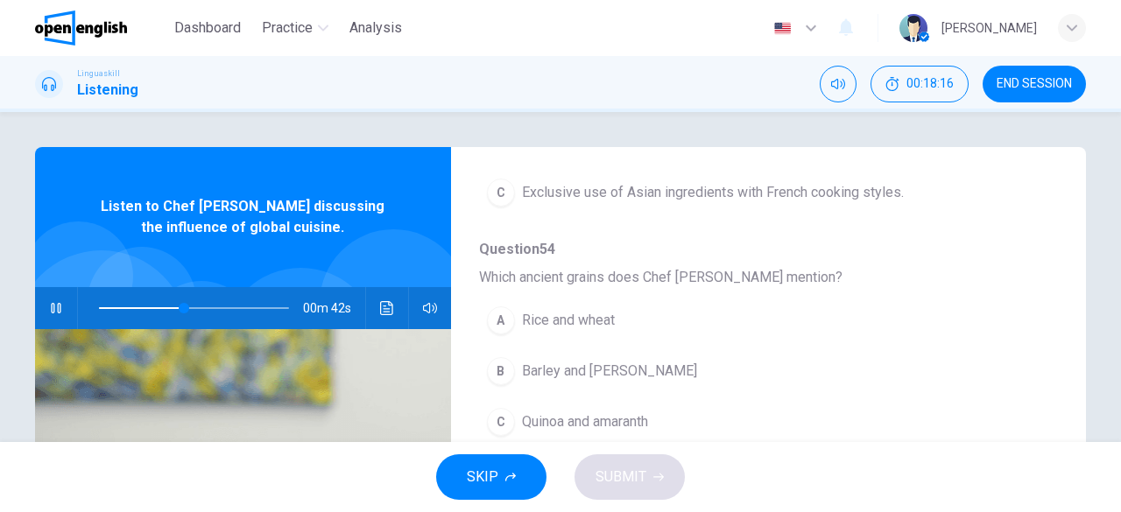
scroll to position [613, 0]
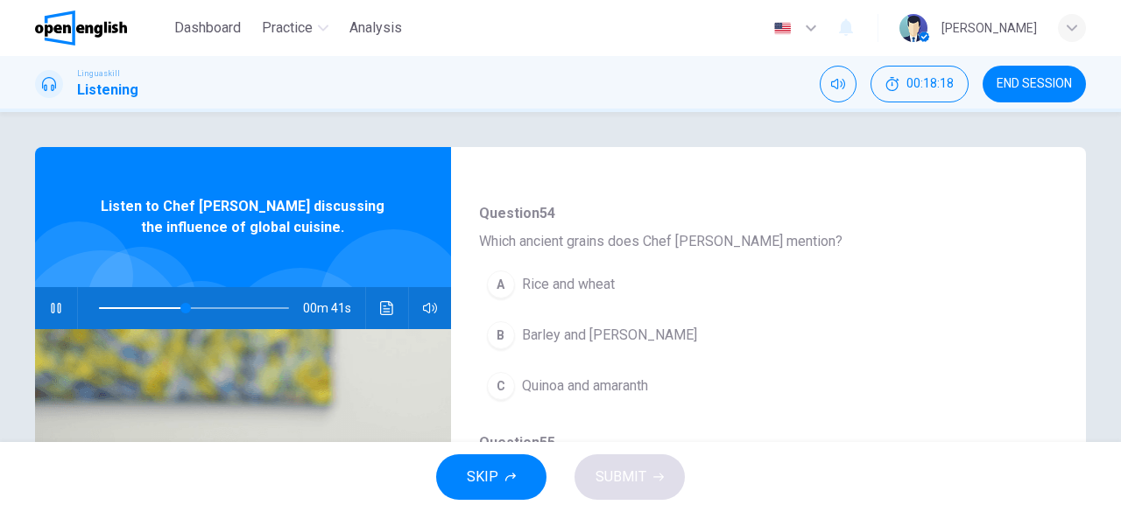
click at [627, 377] on span "Quinoa and amaranth" at bounding box center [585, 386] width 126 height 21
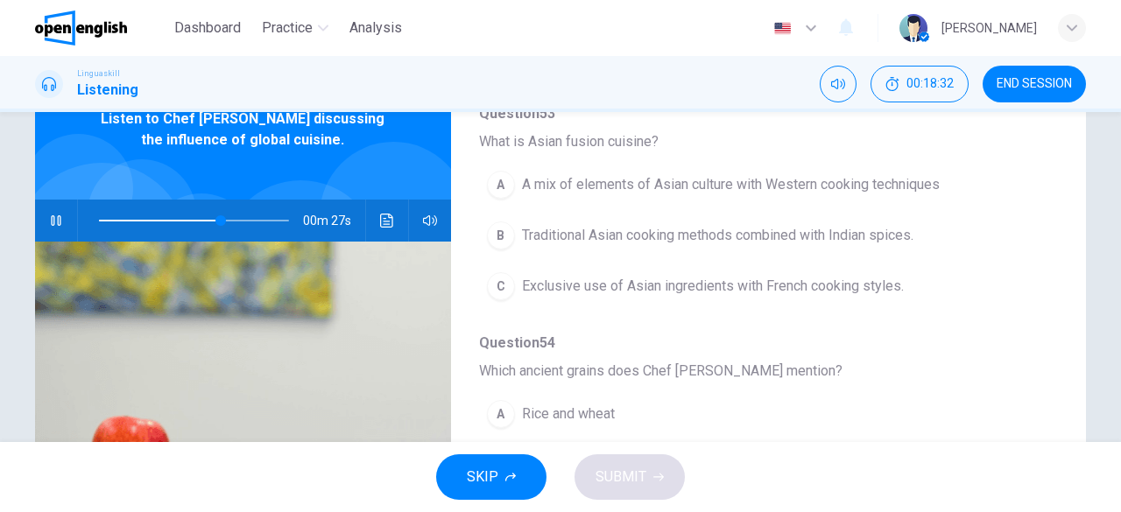
scroll to position [308, 0]
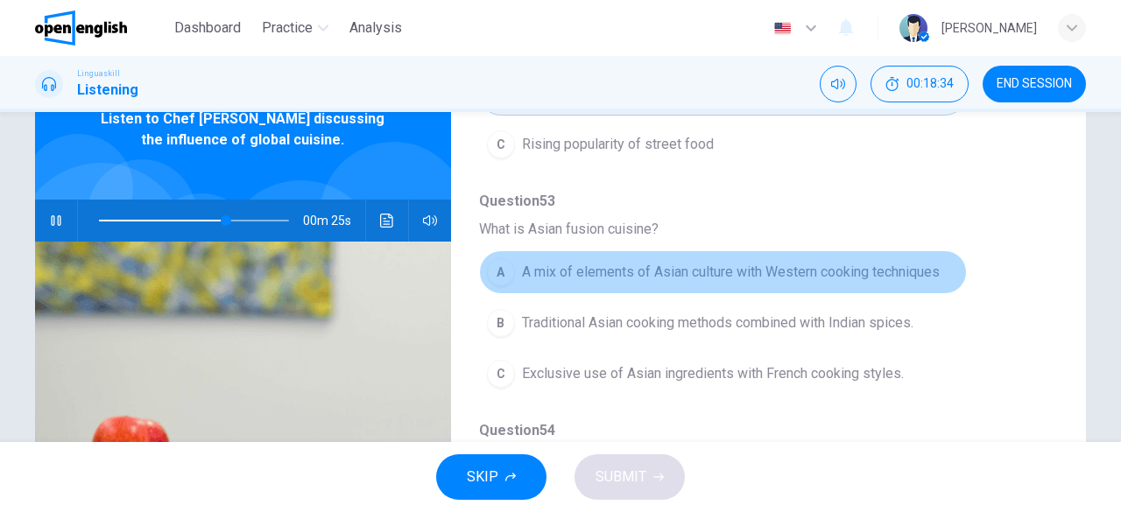
click at [844, 267] on span "A mix of elements of Asian culture with Western cooking techniques" at bounding box center [731, 272] width 418 height 21
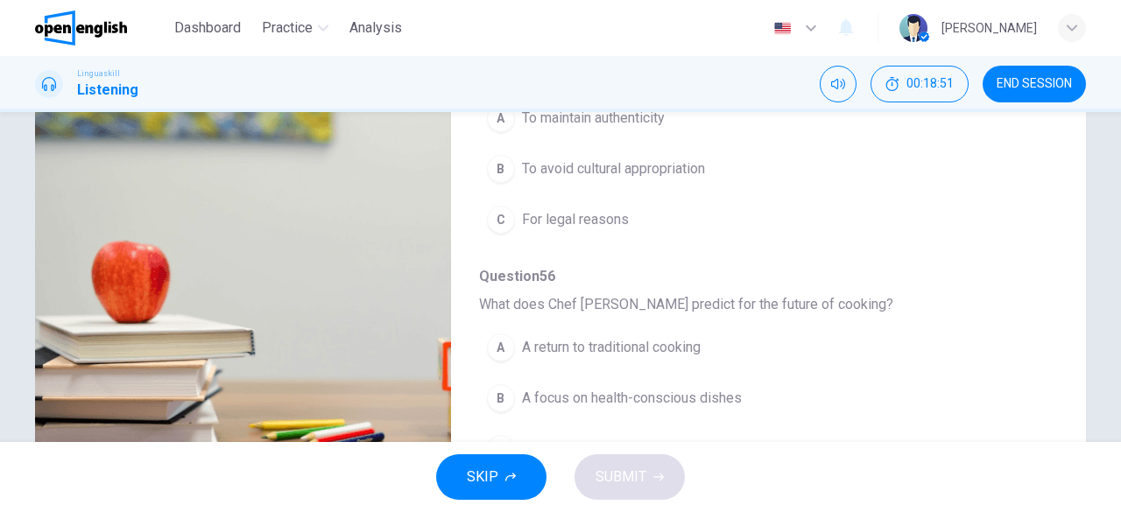
scroll to position [349, 0]
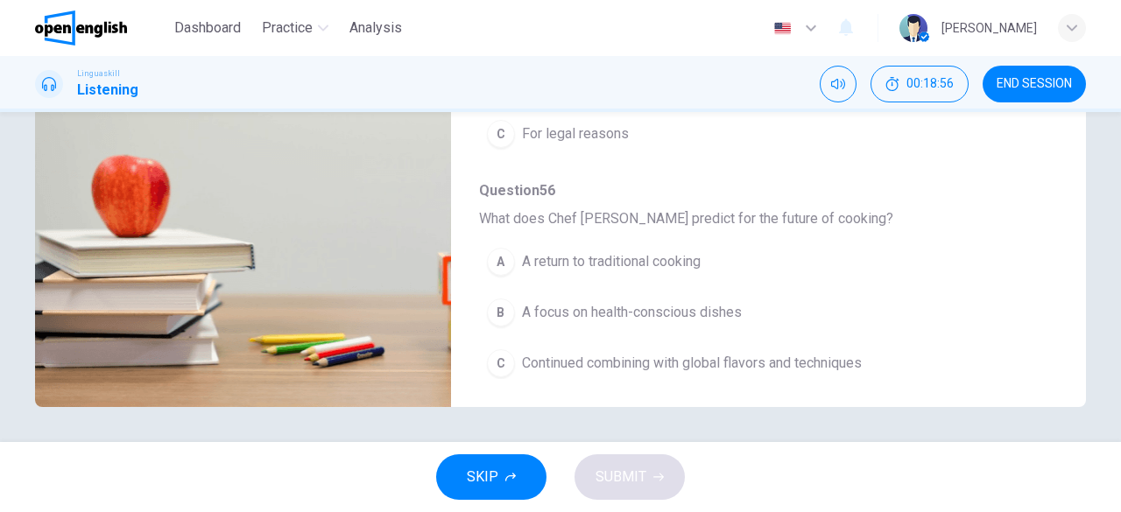
click at [783, 356] on span "Continued combining with global flavors and techniques" at bounding box center [692, 363] width 340 height 21
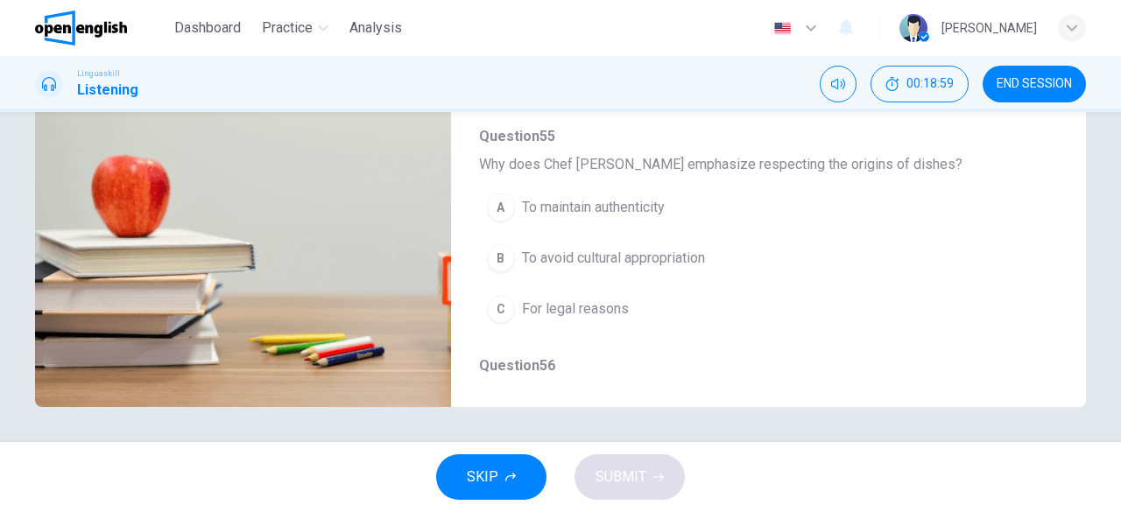
type input "*"
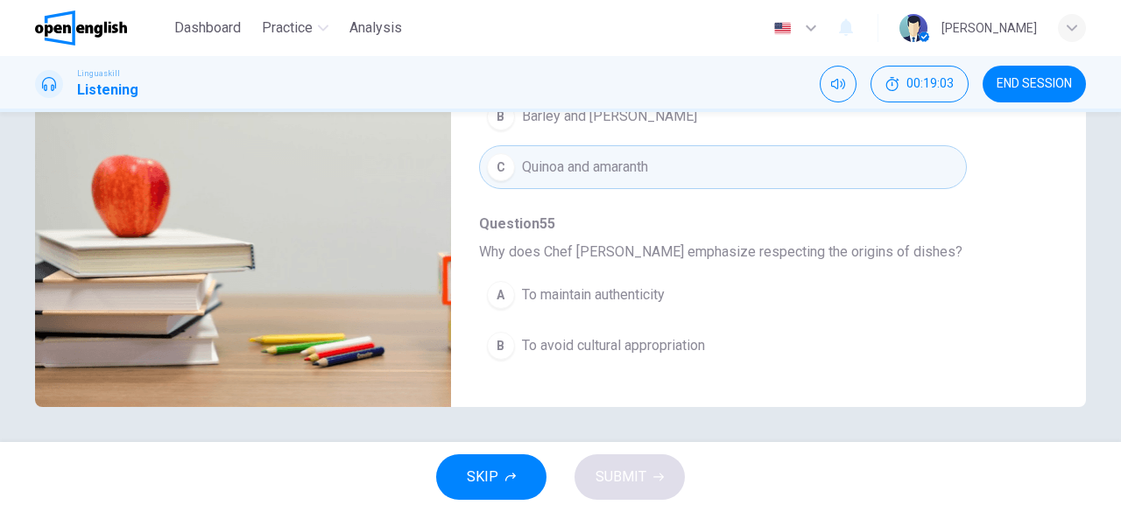
scroll to position [571, 0]
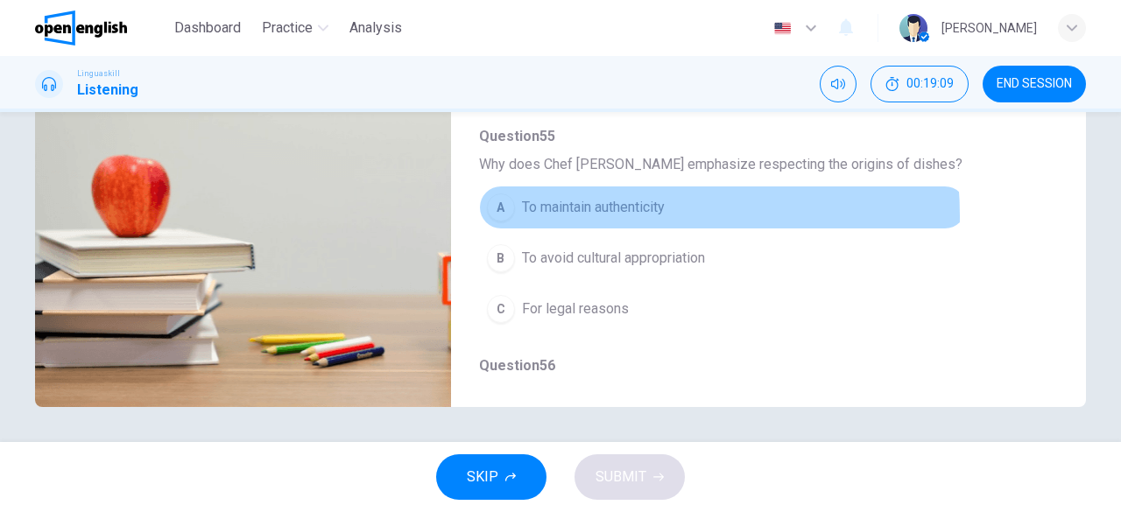
click at [604, 209] on span "To maintain authenticity" at bounding box center [593, 207] width 143 height 21
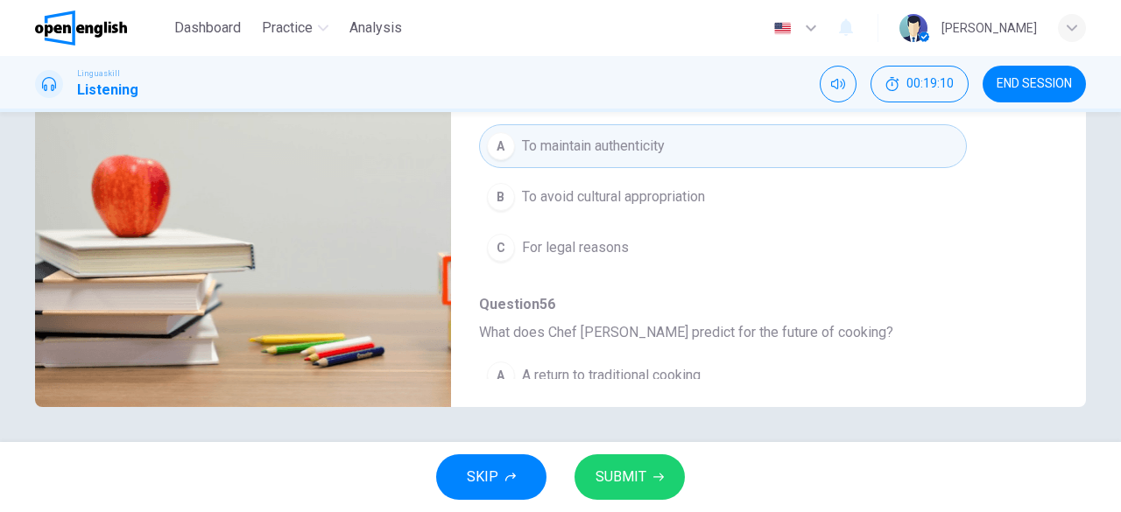
scroll to position [659, 0]
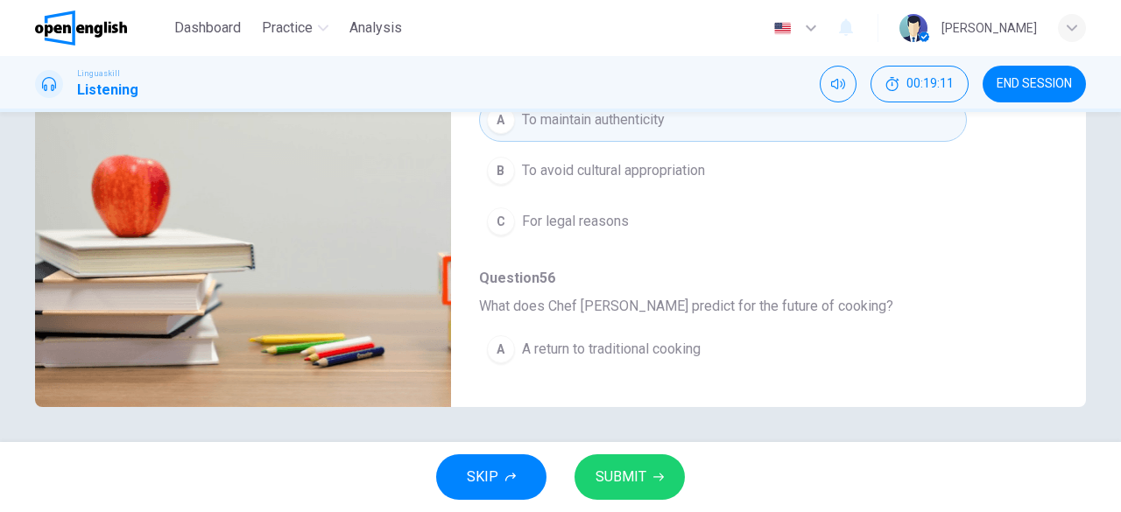
click at [646, 491] on button "SUBMIT" at bounding box center [629, 478] width 110 height 46
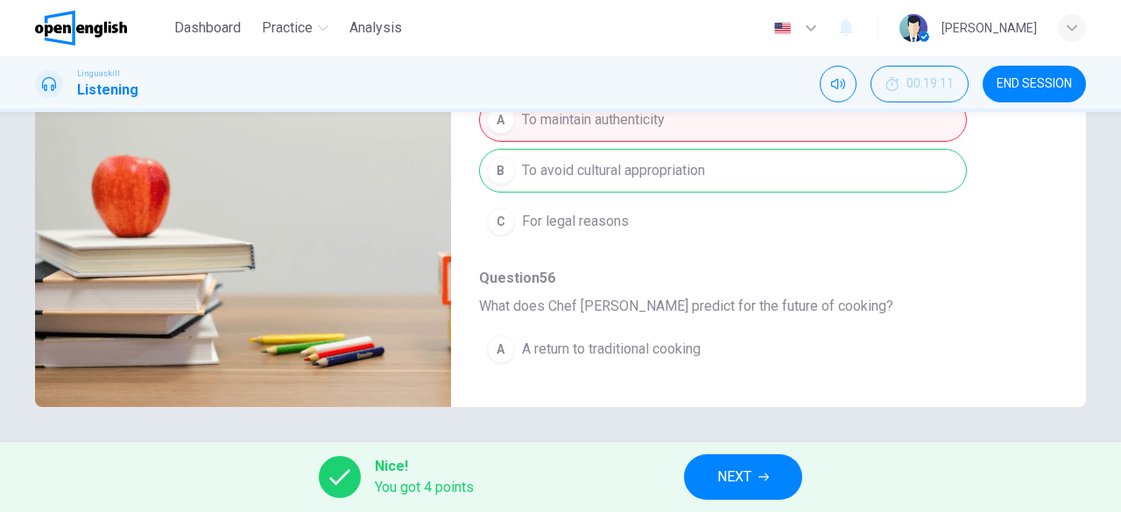
click at [781, 486] on button "NEXT" at bounding box center [743, 478] width 118 height 46
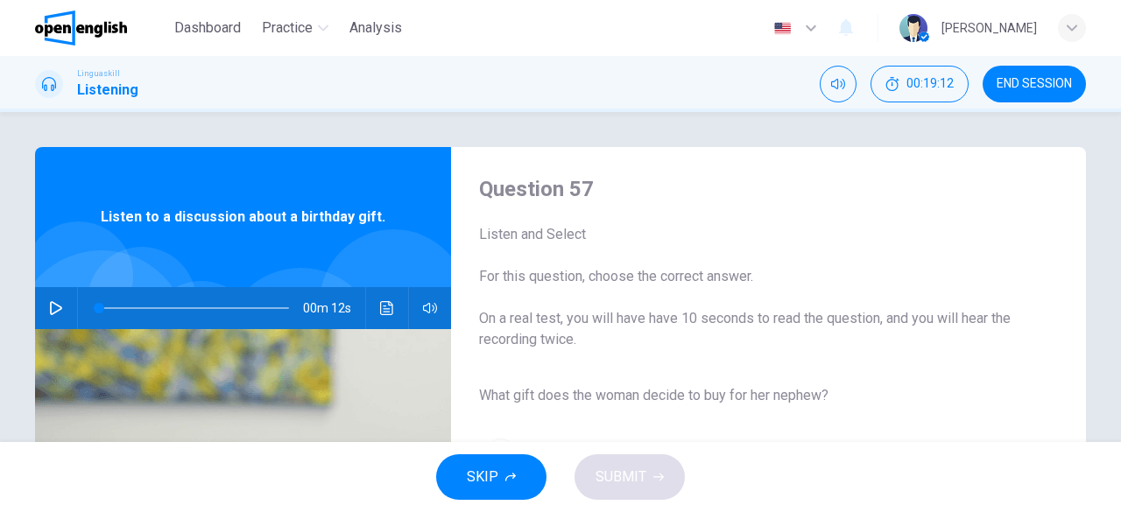
click at [49, 307] on icon "button" at bounding box center [56, 308] width 14 height 14
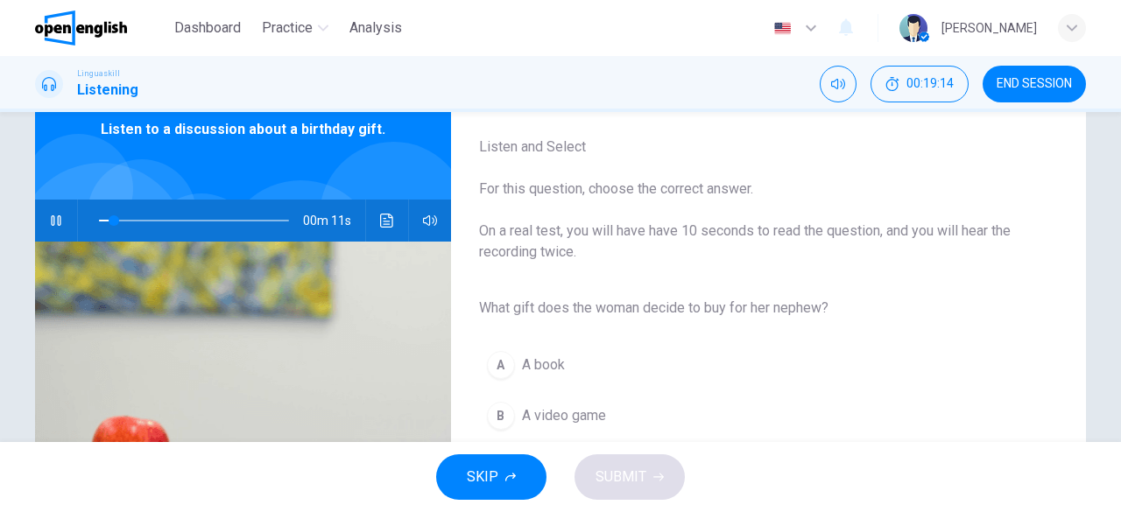
scroll to position [175, 0]
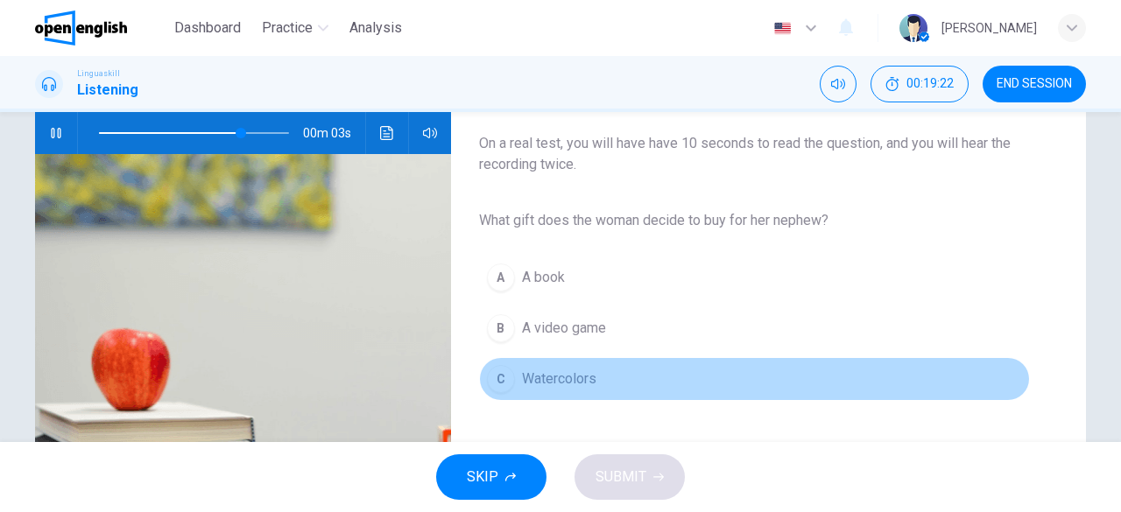
click at [586, 377] on span "Watercolors" at bounding box center [559, 379] width 74 height 21
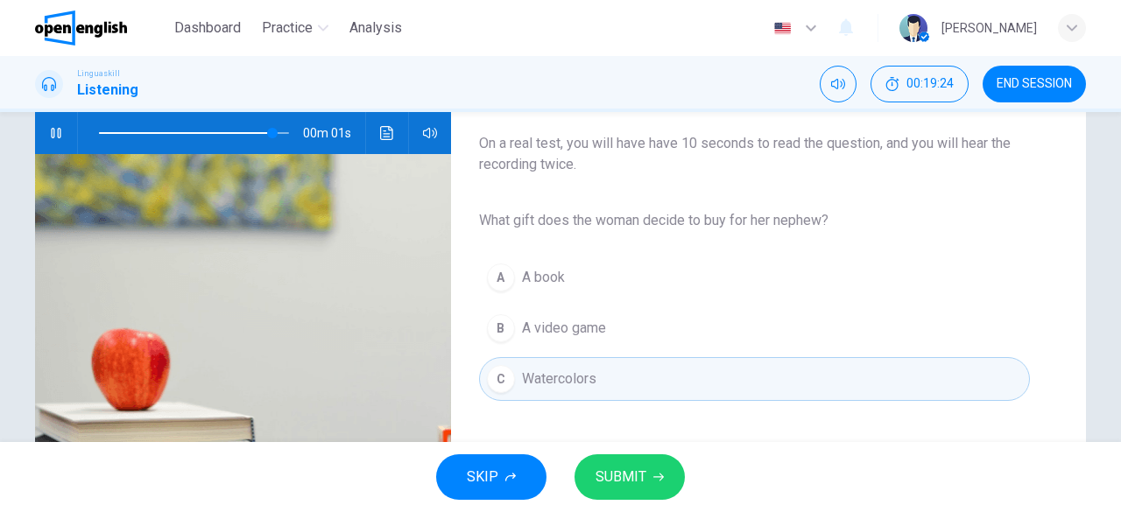
click at [645, 476] on span "SUBMIT" at bounding box center [621, 477] width 51 height 25
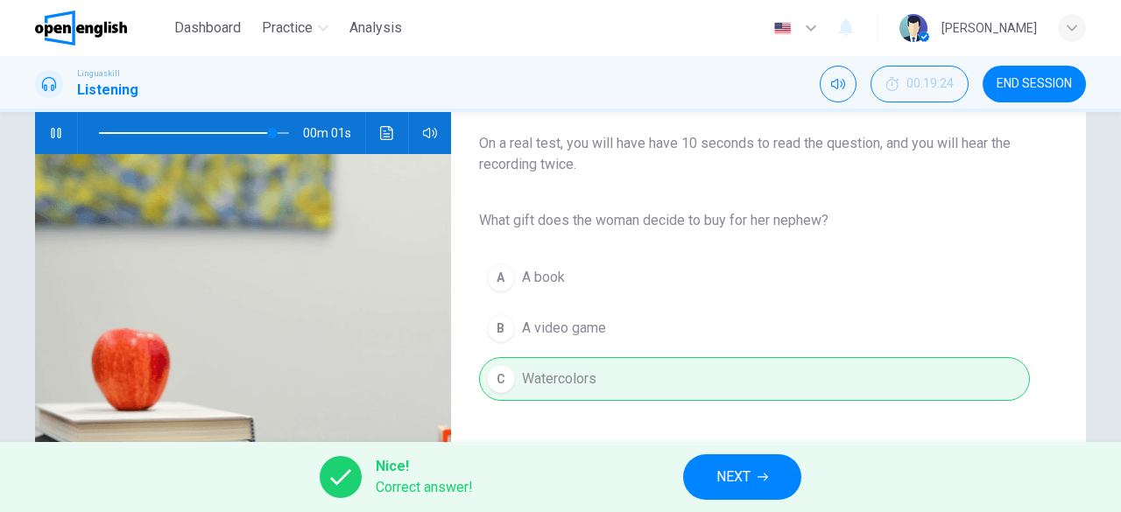
type input "*"
click at [745, 473] on span "NEXT" at bounding box center [733, 477] width 34 height 25
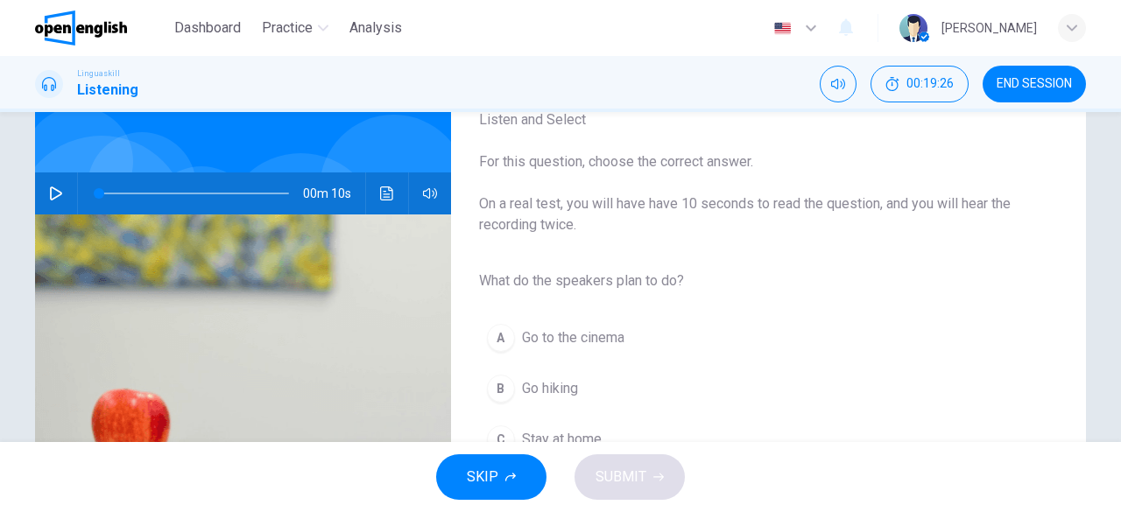
scroll to position [88, 0]
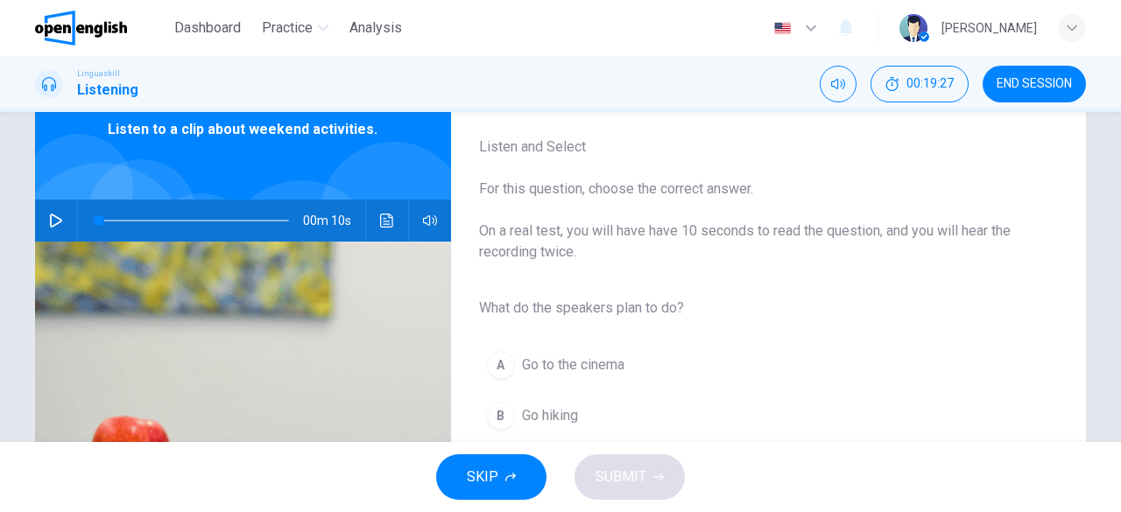
click at [60, 219] on button "button" at bounding box center [56, 221] width 28 height 42
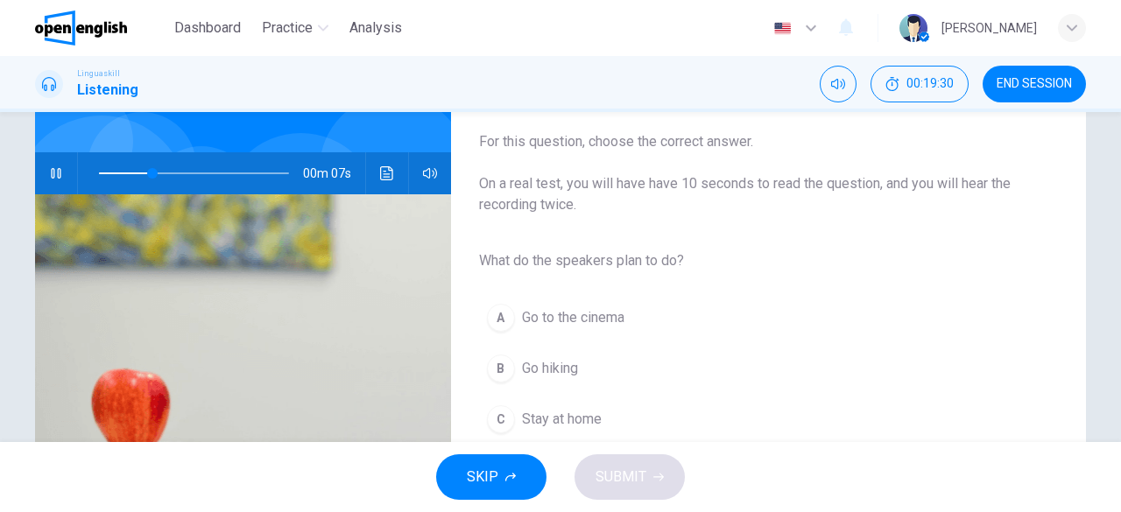
scroll to position [175, 0]
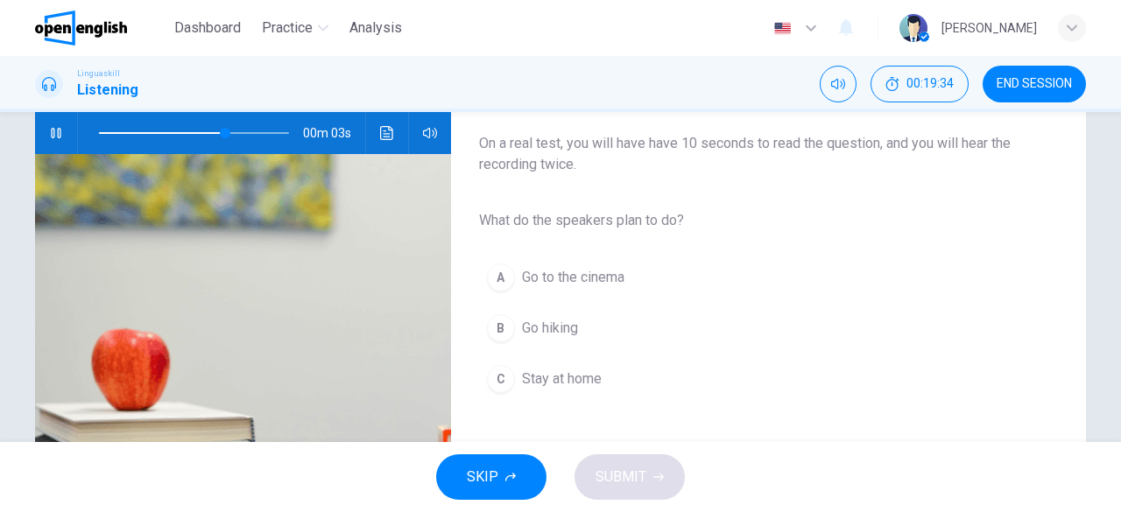
click at [555, 322] on span "Go hiking" at bounding box center [550, 328] width 56 height 21
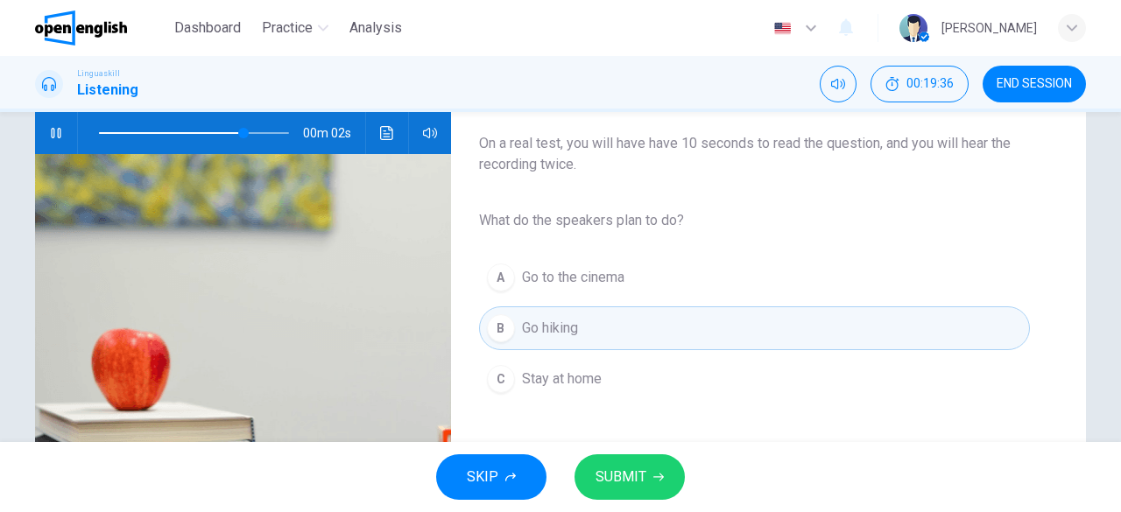
click at [646, 470] on button "SUBMIT" at bounding box center [629, 478] width 110 height 46
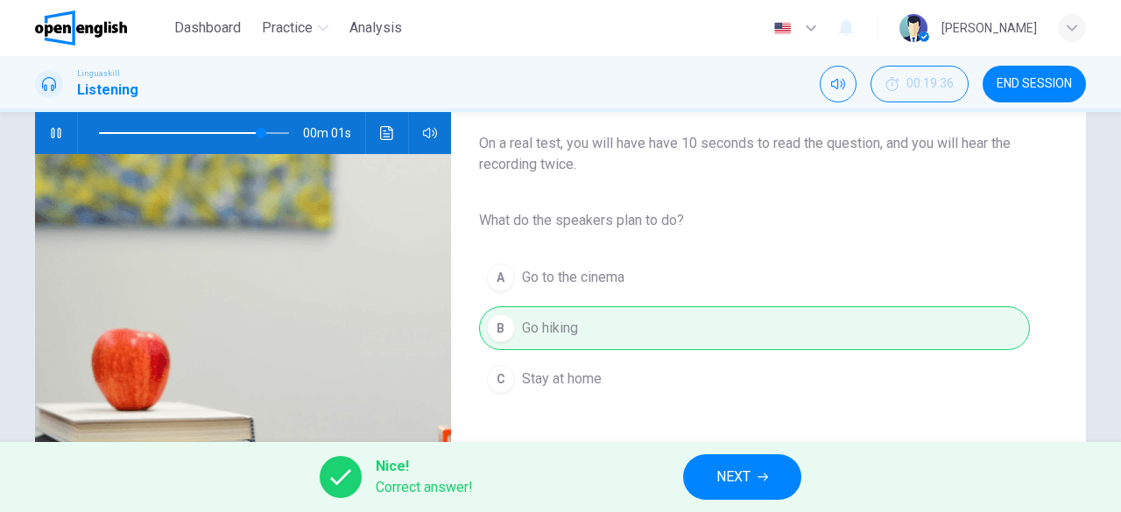
type input "**"
click at [779, 476] on button "NEXT" at bounding box center [742, 478] width 118 height 46
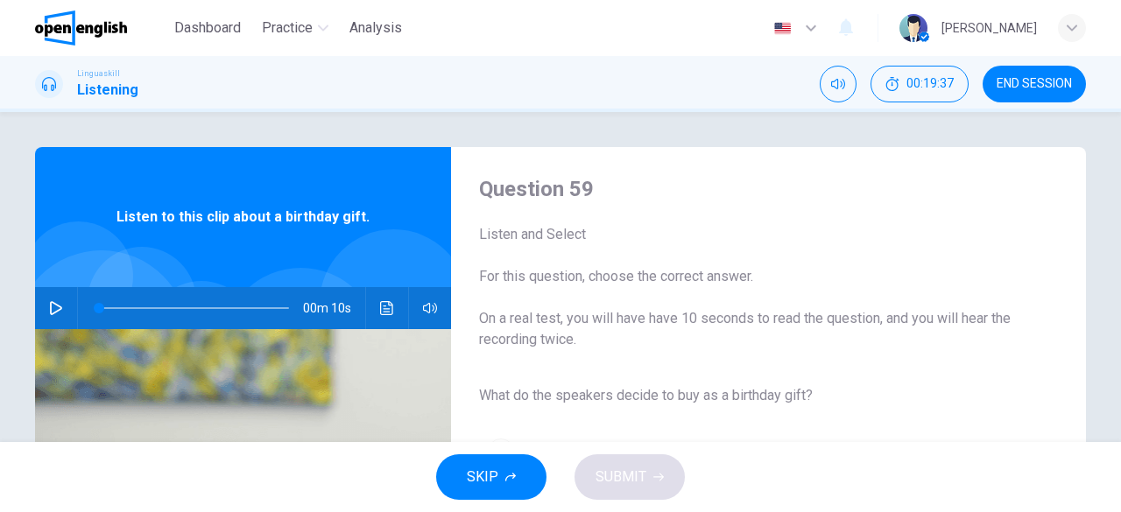
click at [60, 310] on button "button" at bounding box center [56, 308] width 28 height 42
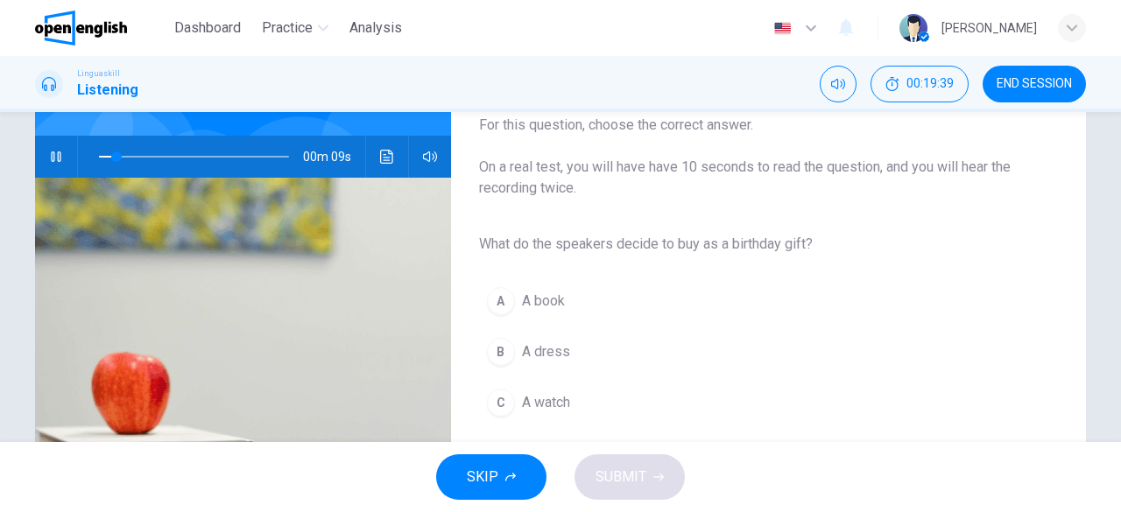
scroll to position [175, 0]
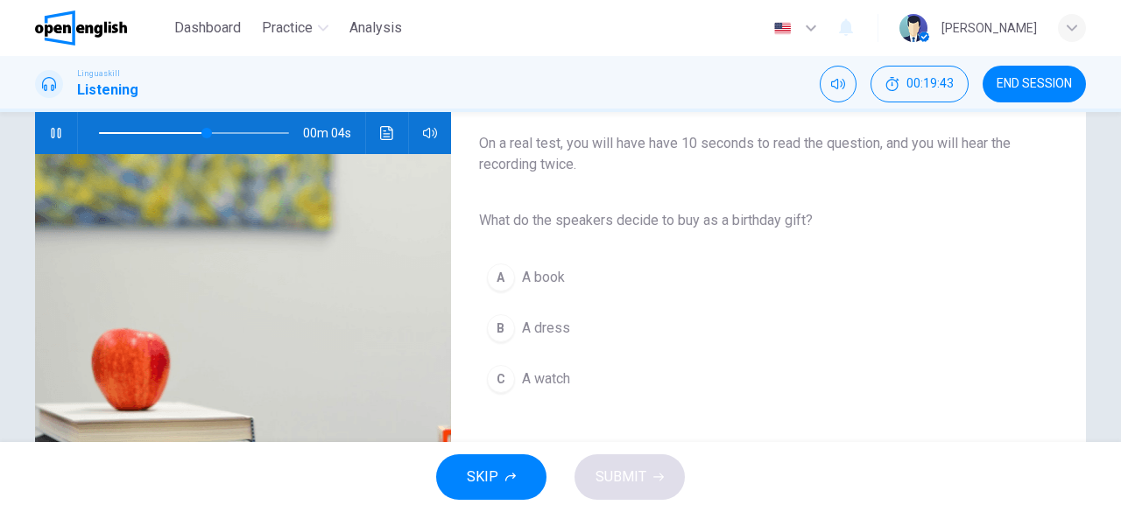
click at [522, 285] on span "A book" at bounding box center [543, 277] width 43 height 21
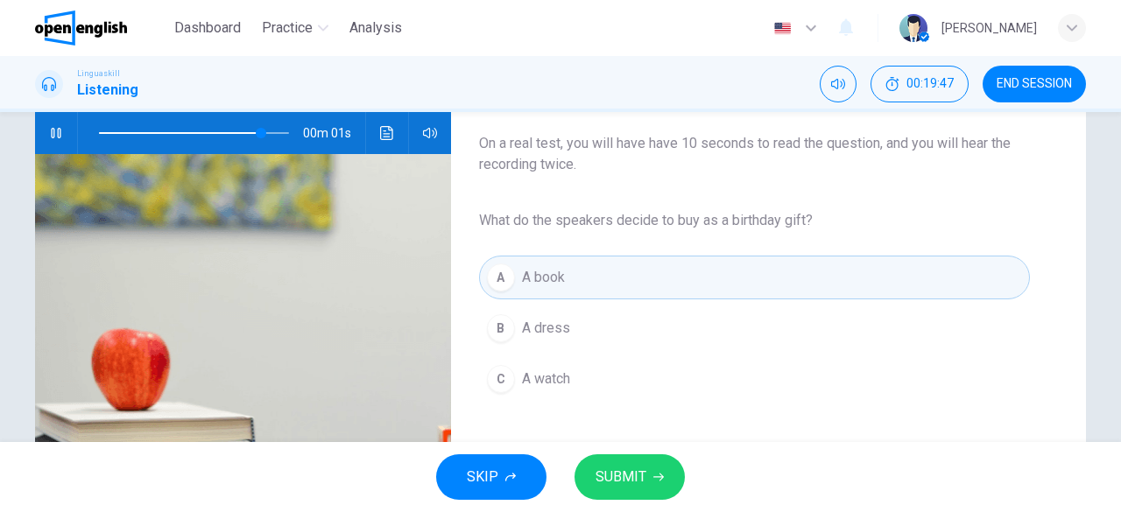
click at [639, 477] on span "SUBMIT" at bounding box center [621, 477] width 51 height 25
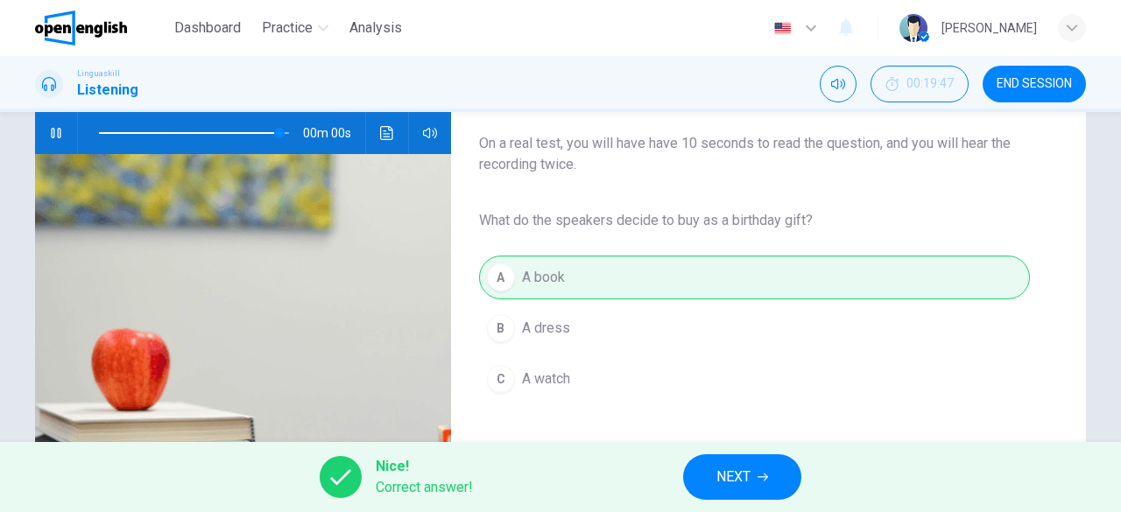
type input "*"
click at [723, 476] on span "NEXT" at bounding box center [733, 477] width 34 height 25
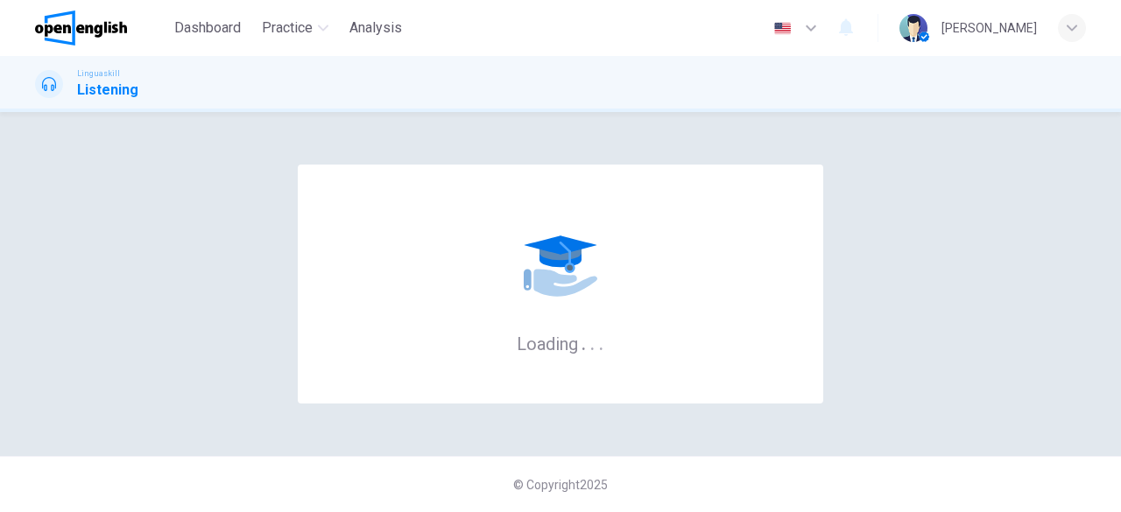
scroll to position [0, 0]
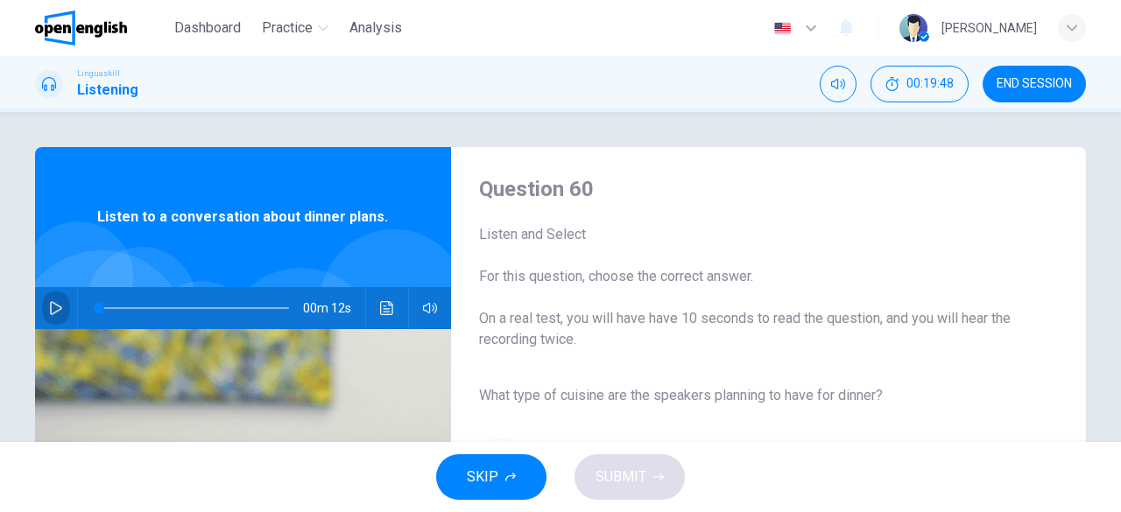
click at [52, 314] on icon "button" at bounding box center [56, 308] width 14 height 14
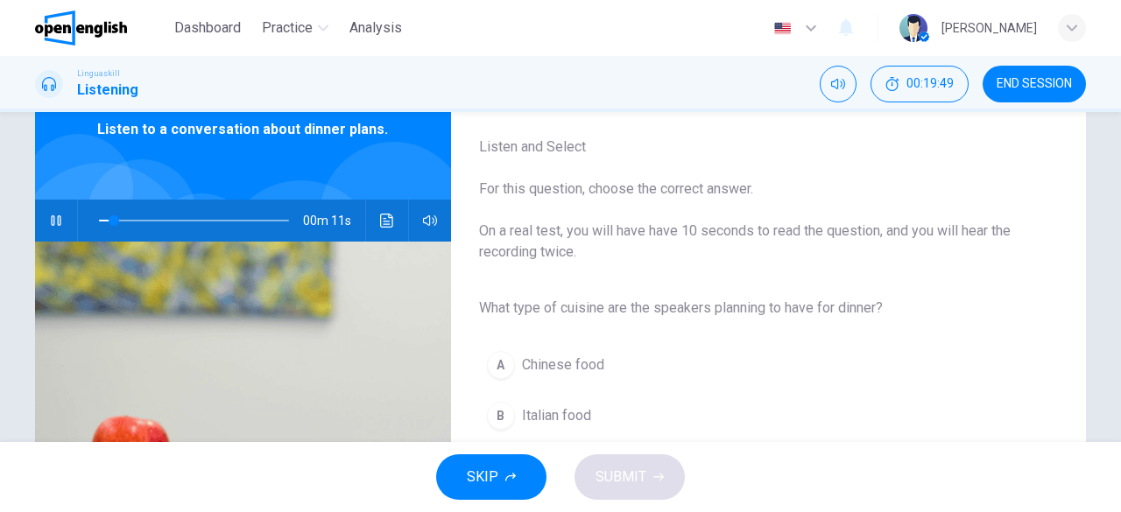
scroll to position [175, 0]
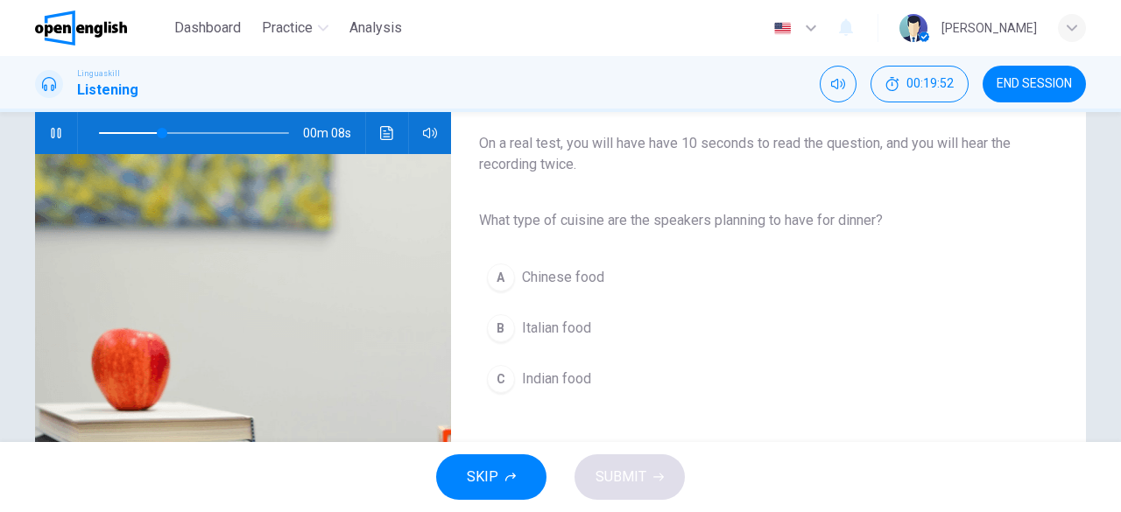
click at [540, 323] on span "Italian food" at bounding box center [556, 328] width 69 height 21
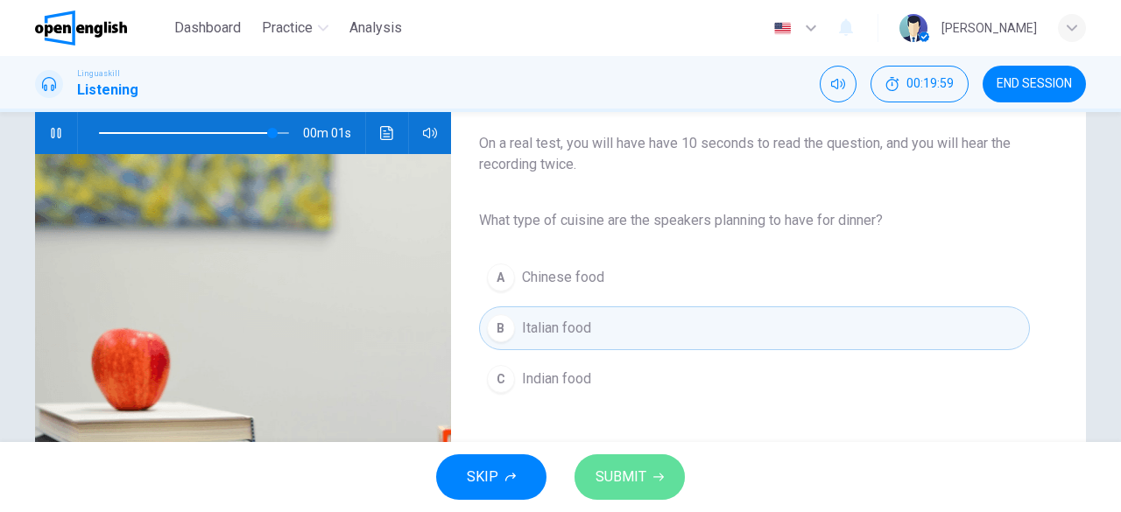
click at [662, 476] on icon "button" at bounding box center [658, 477] width 11 height 11
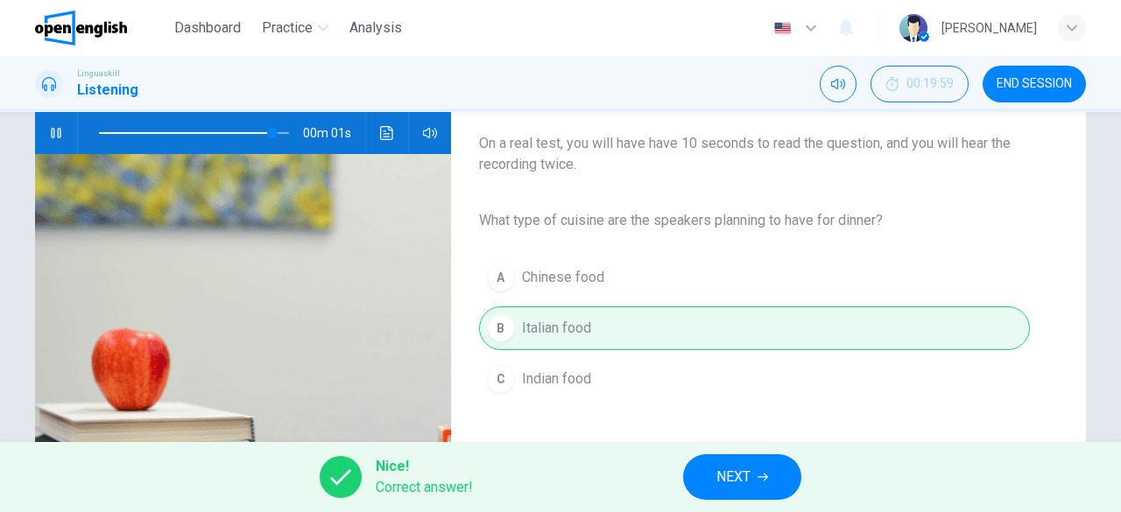
type input "*"
click at [721, 474] on span "NEXT" at bounding box center [733, 477] width 34 height 25
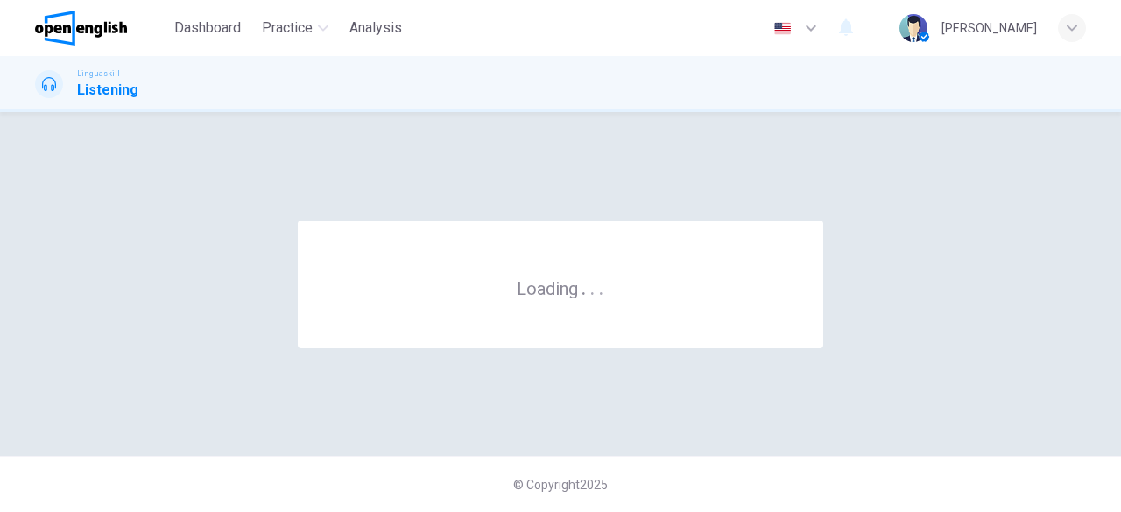
scroll to position [0, 0]
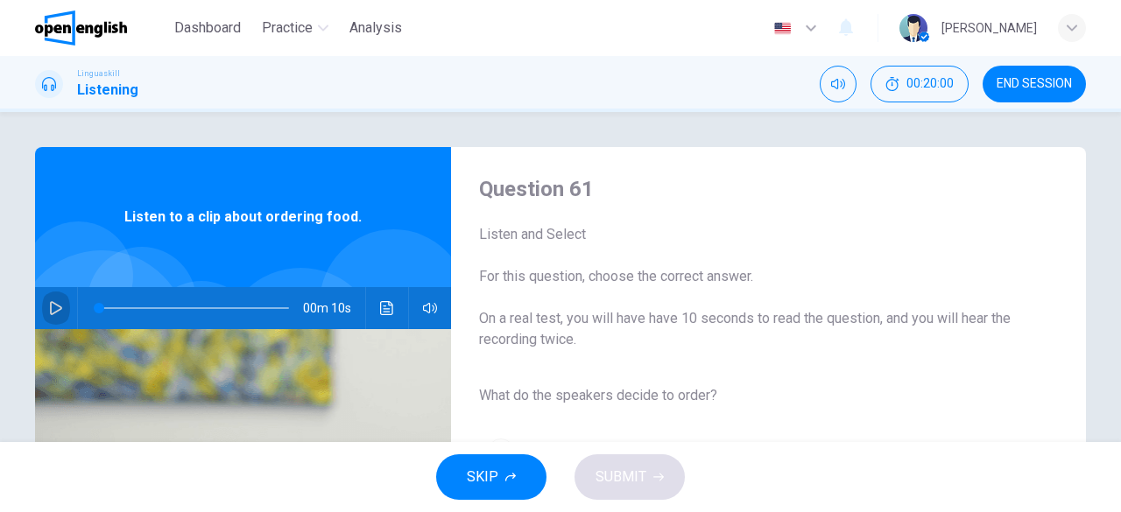
click at [57, 309] on icon "button" at bounding box center [56, 308] width 12 height 14
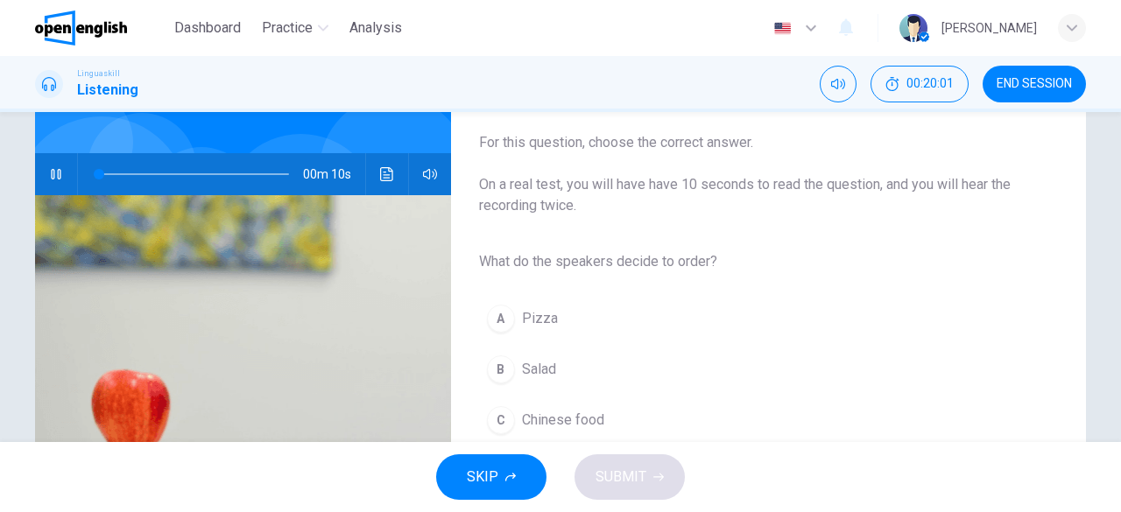
scroll to position [175, 0]
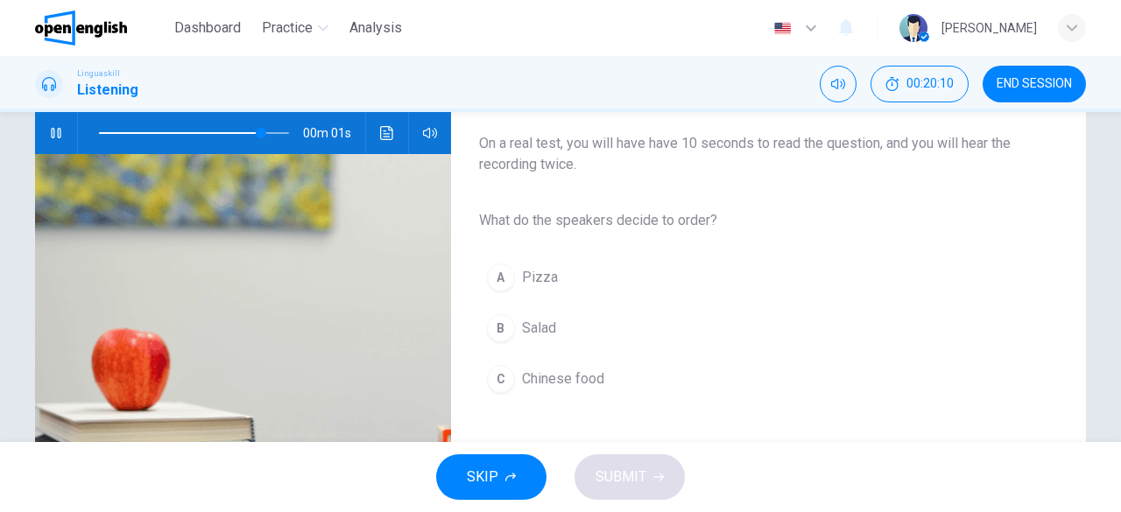
click at [539, 328] on span "Salad" at bounding box center [539, 328] width 34 height 21
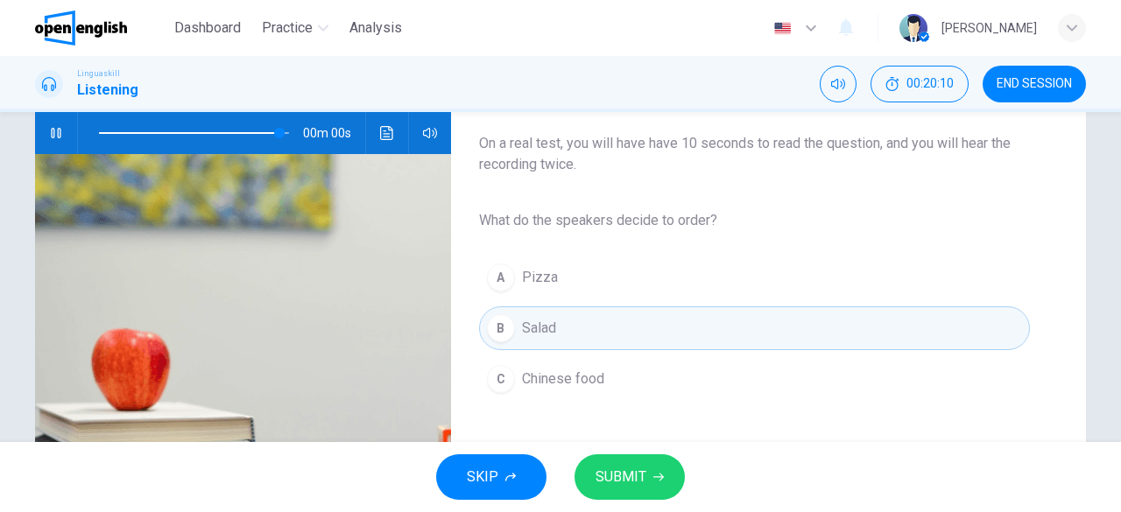
type input "*"
click at [633, 476] on span "SUBMIT" at bounding box center [621, 477] width 51 height 25
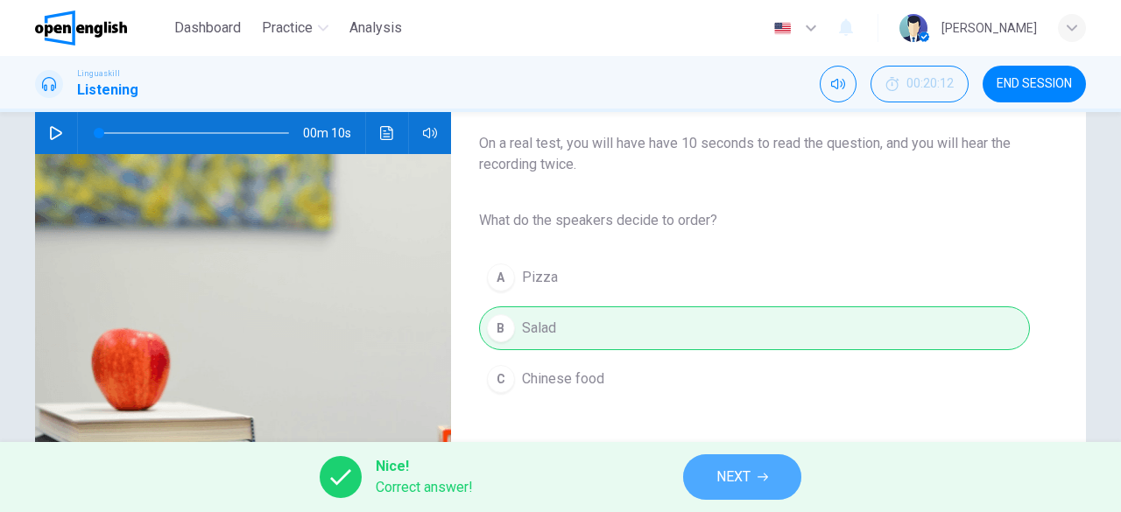
click at [736, 474] on span "NEXT" at bounding box center [733, 477] width 34 height 25
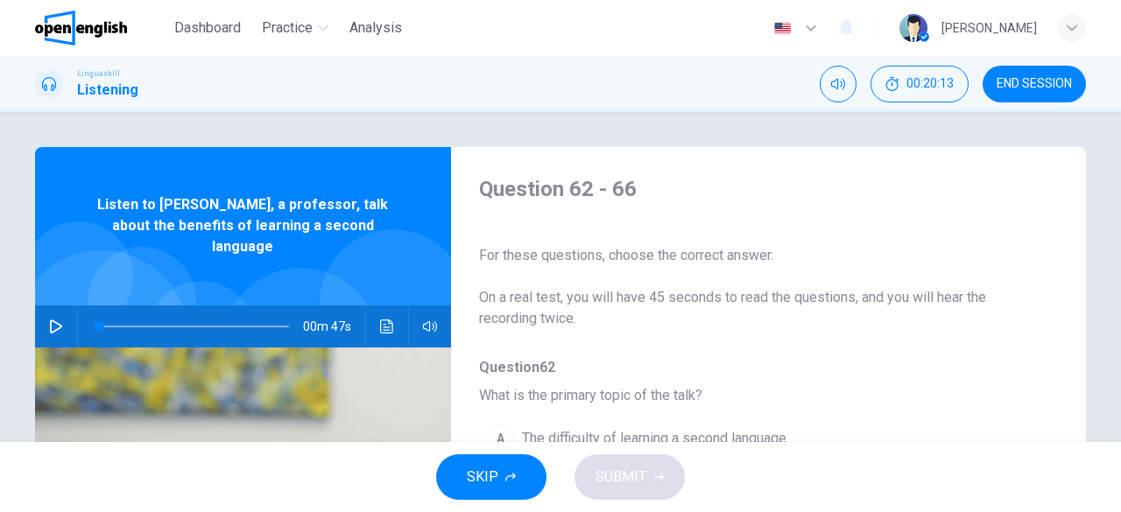
click at [50, 320] on icon "button" at bounding box center [56, 327] width 12 height 14
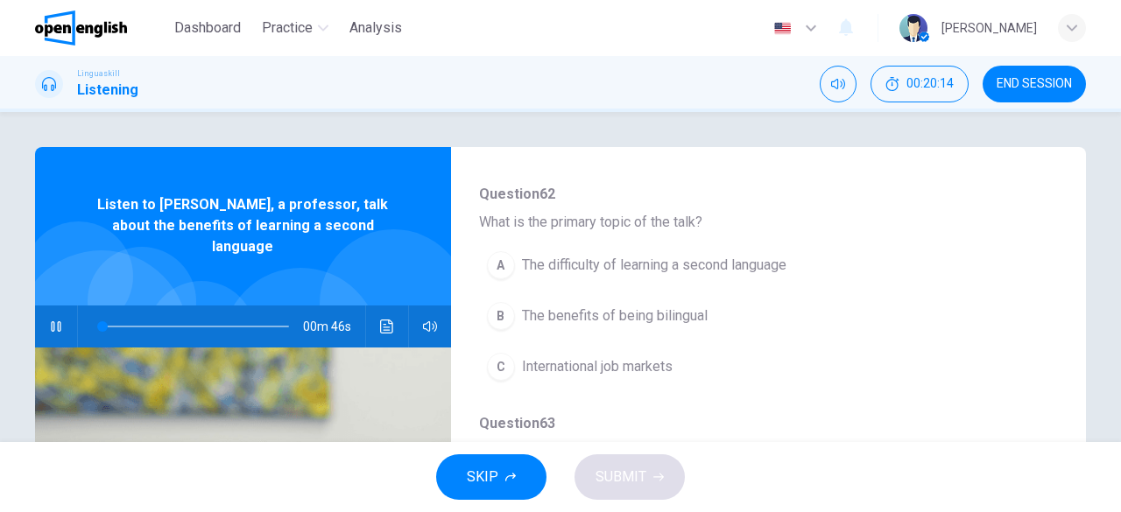
scroll to position [175, 0]
type input "**"
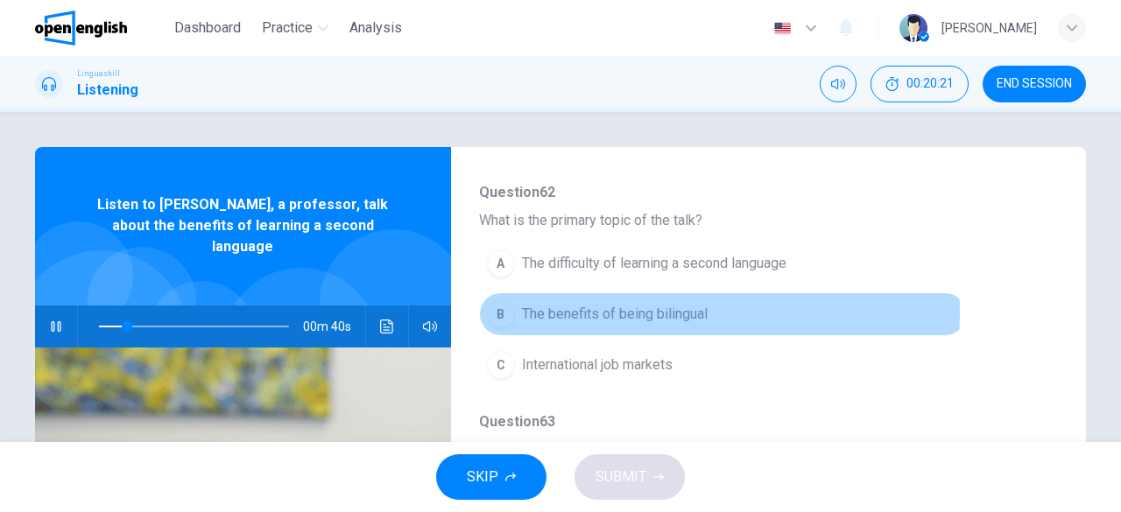
click at [664, 313] on span "The benefits of being bilingual" at bounding box center [615, 314] width 186 height 21
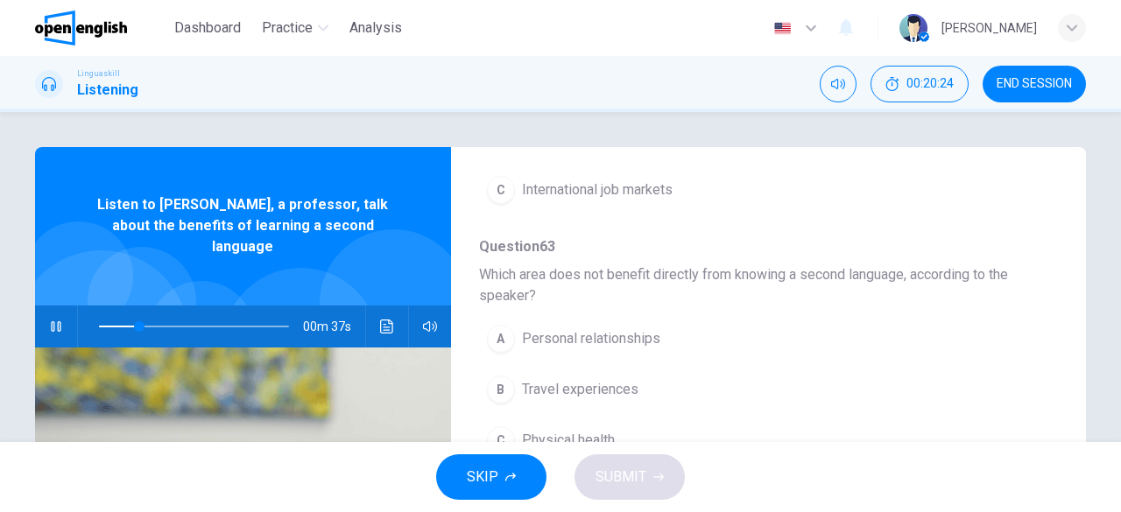
scroll to position [438, 0]
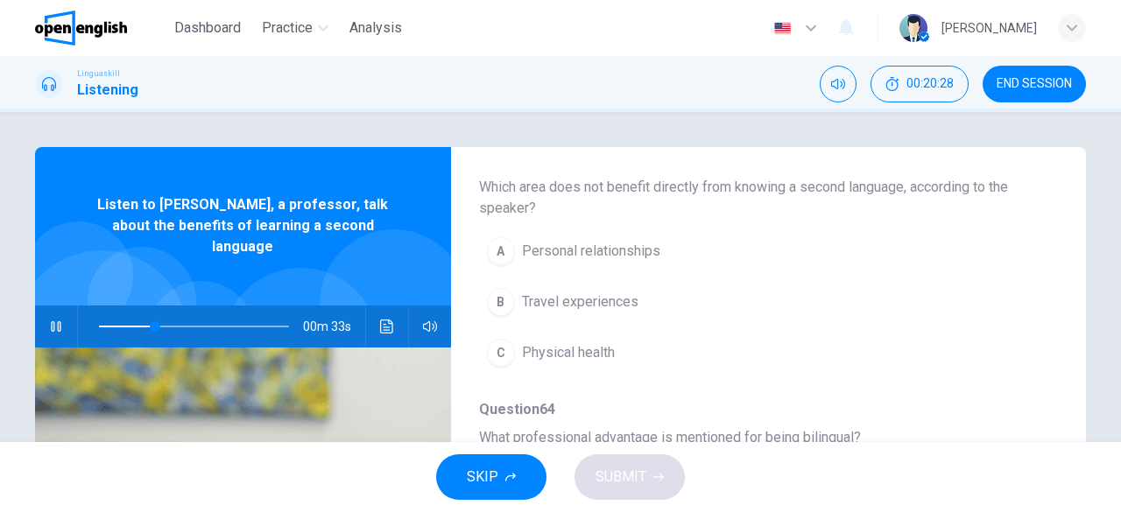
click at [581, 355] on span "Physical health" at bounding box center [568, 352] width 93 height 21
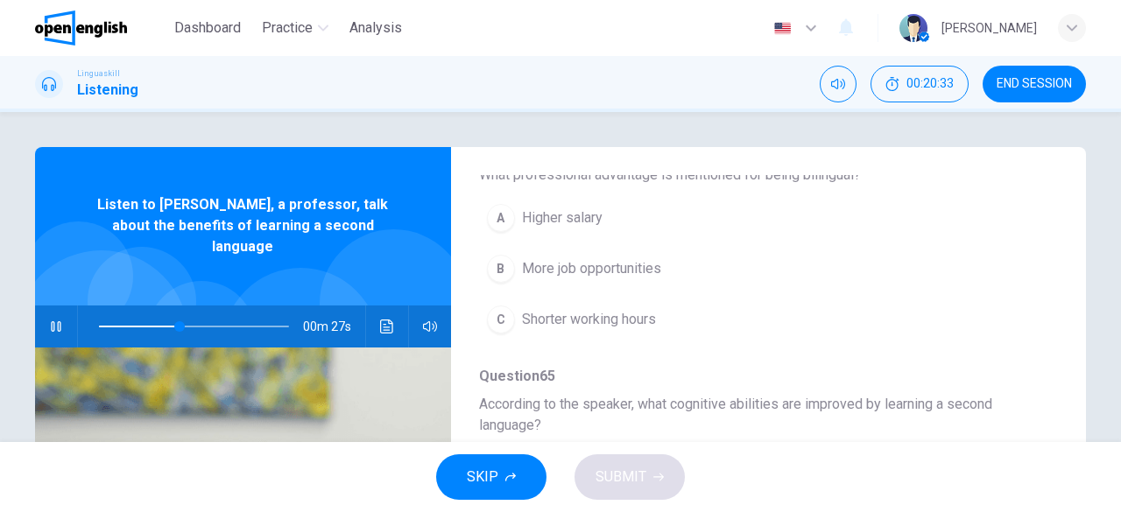
scroll to position [613, 0]
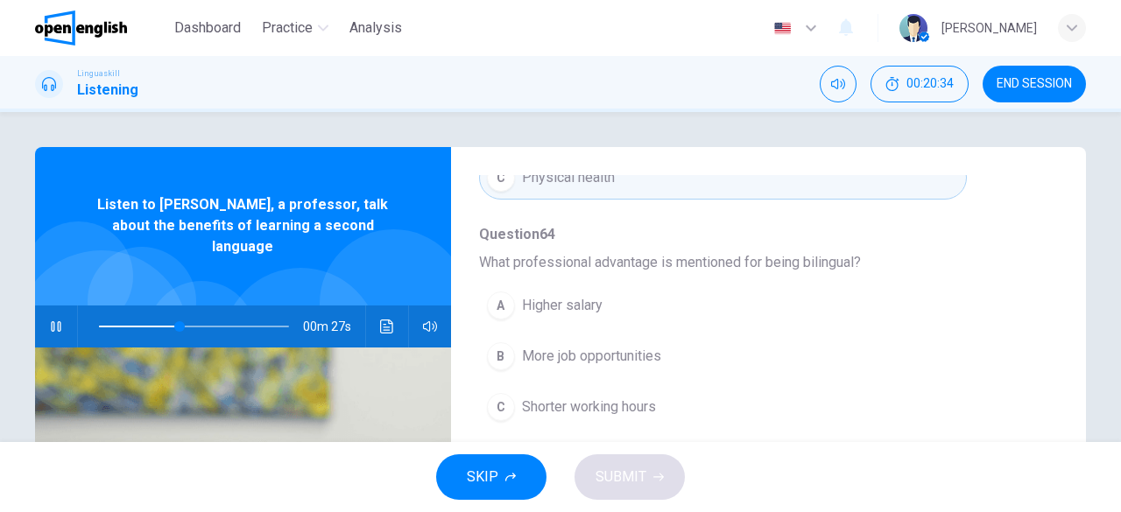
click at [659, 398] on button "C Shorter working hours" at bounding box center [723, 407] width 488 height 44
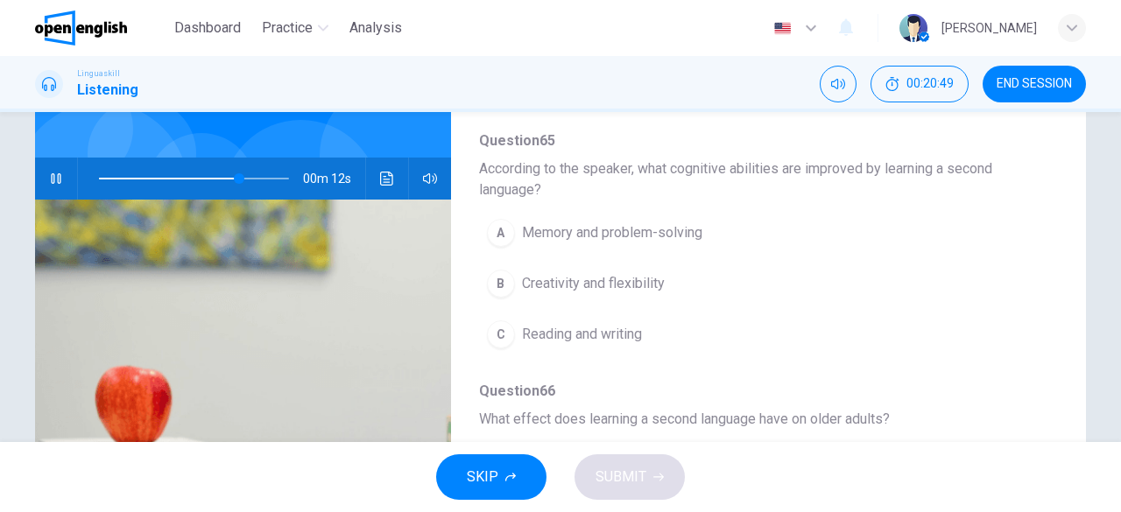
scroll to position [175, 0]
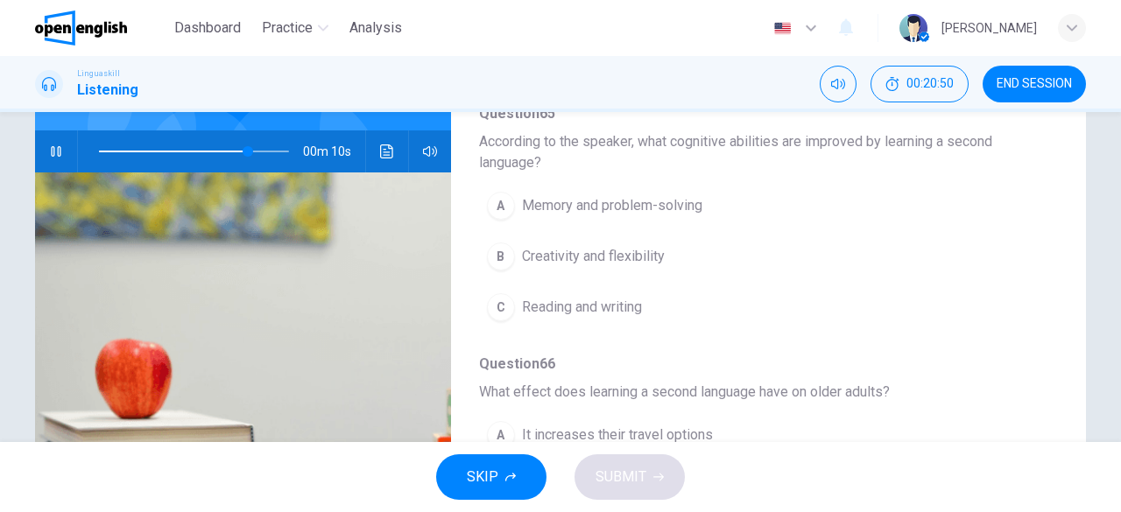
click at [628, 248] on span "Creativity and flexibility" at bounding box center [593, 256] width 143 height 21
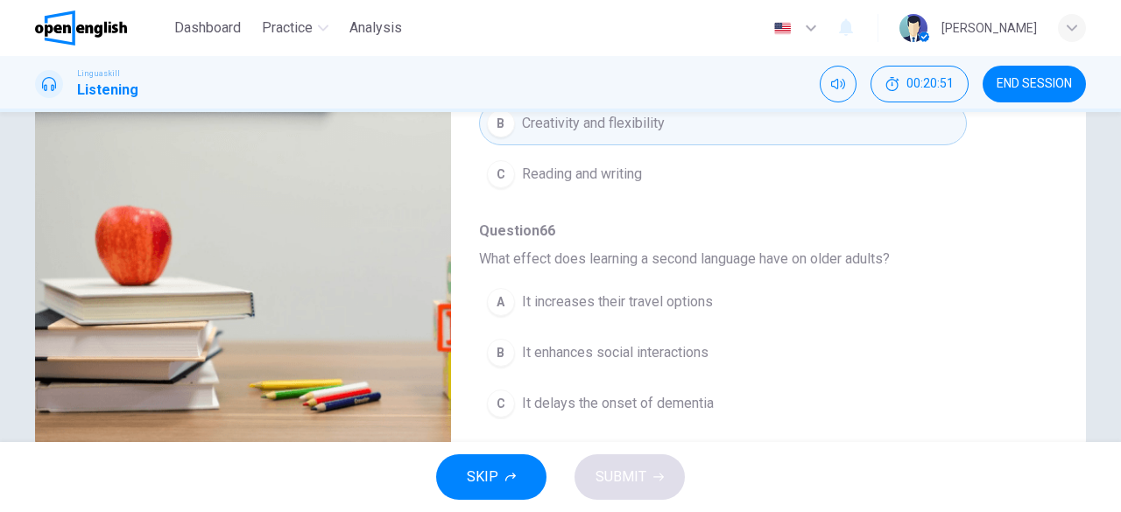
scroll to position [349, 0]
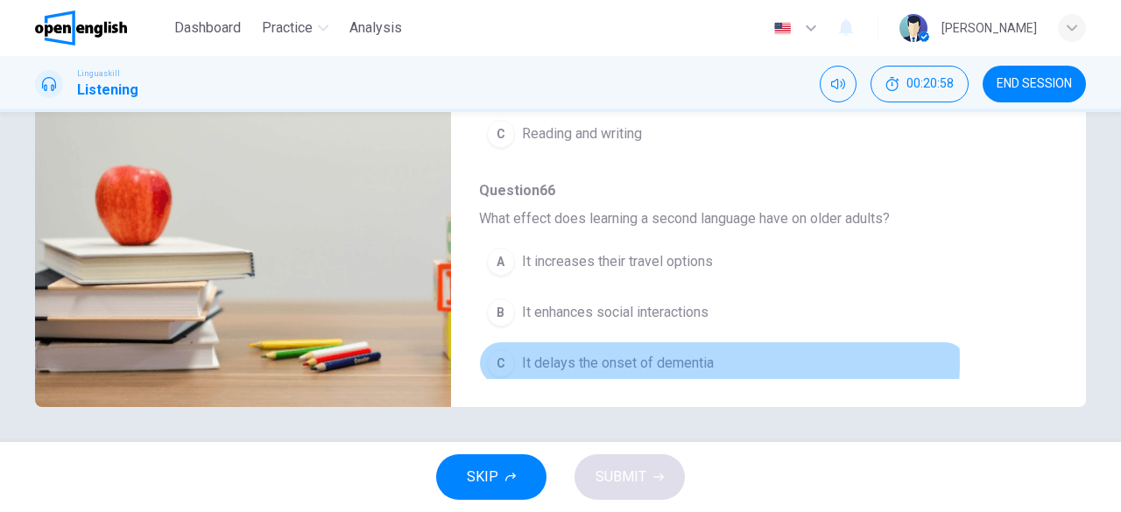
click at [664, 353] on span "It delays the onset of dementia" at bounding box center [618, 363] width 192 height 21
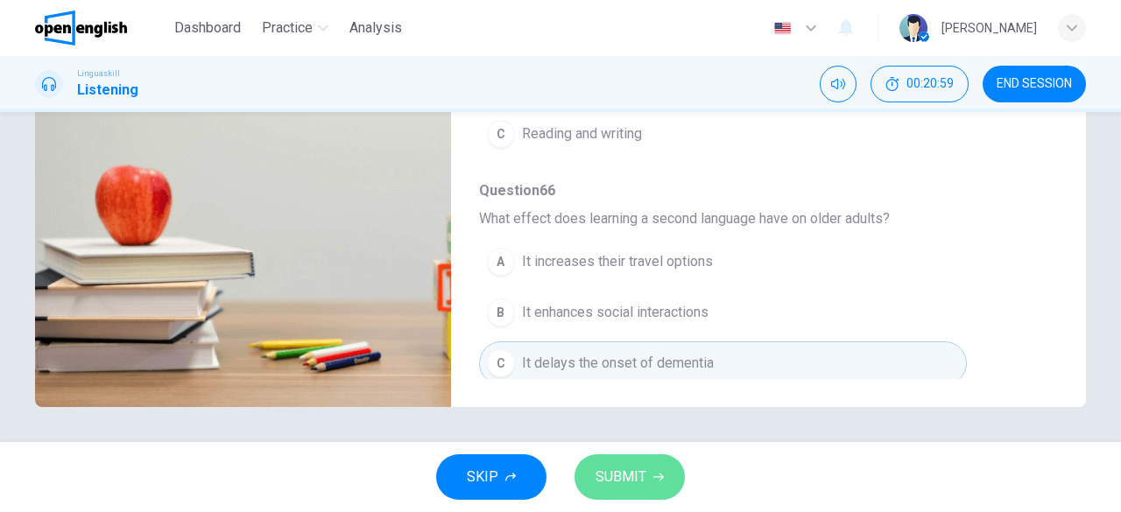
click at [620, 485] on span "SUBMIT" at bounding box center [621, 477] width 51 height 25
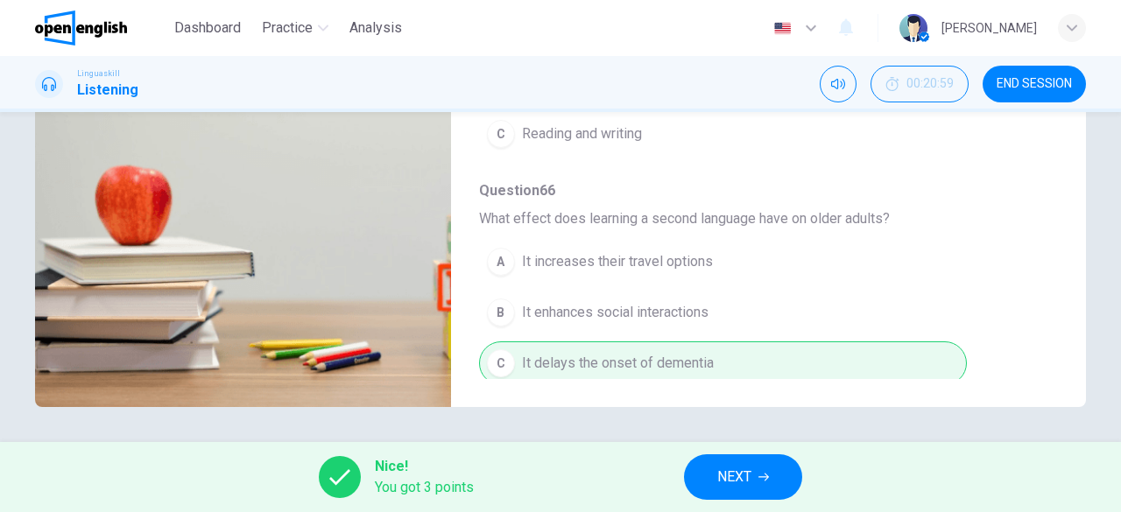
type input "*"
click at [754, 477] on button "NEXT" at bounding box center [743, 478] width 118 height 46
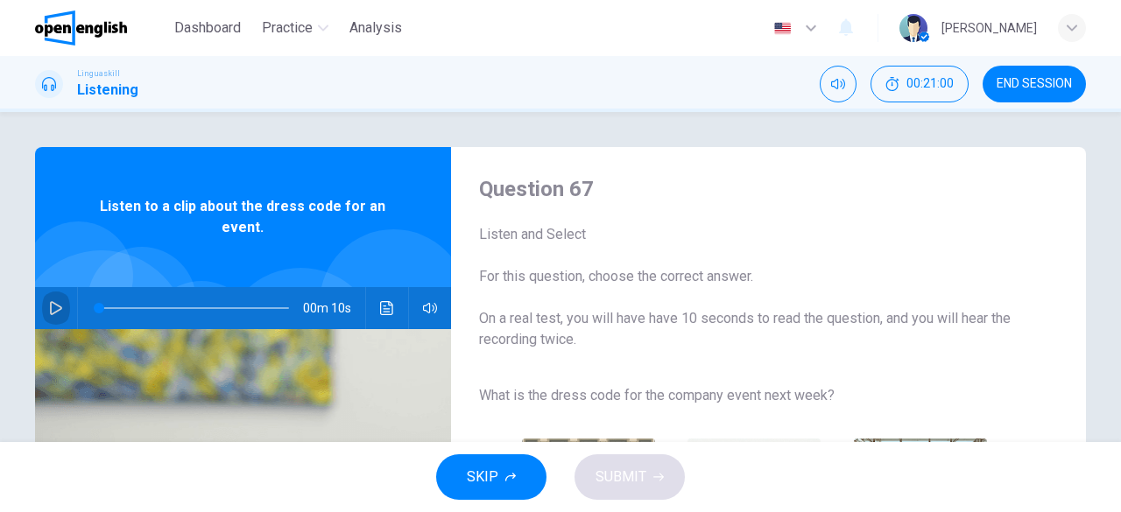
click at [61, 313] on button "button" at bounding box center [56, 308] width 28 height 42
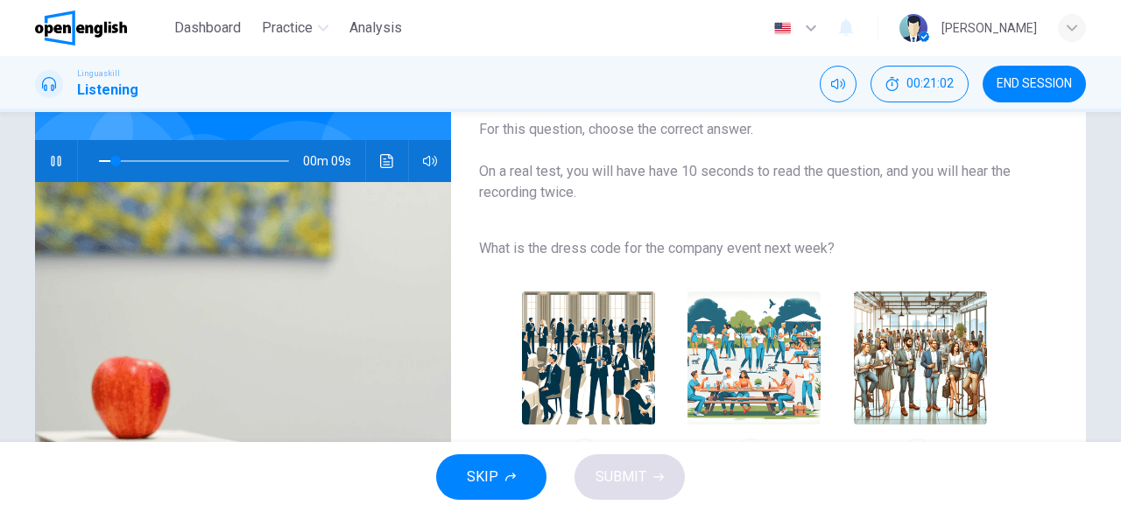
scroll to position [175, 0]
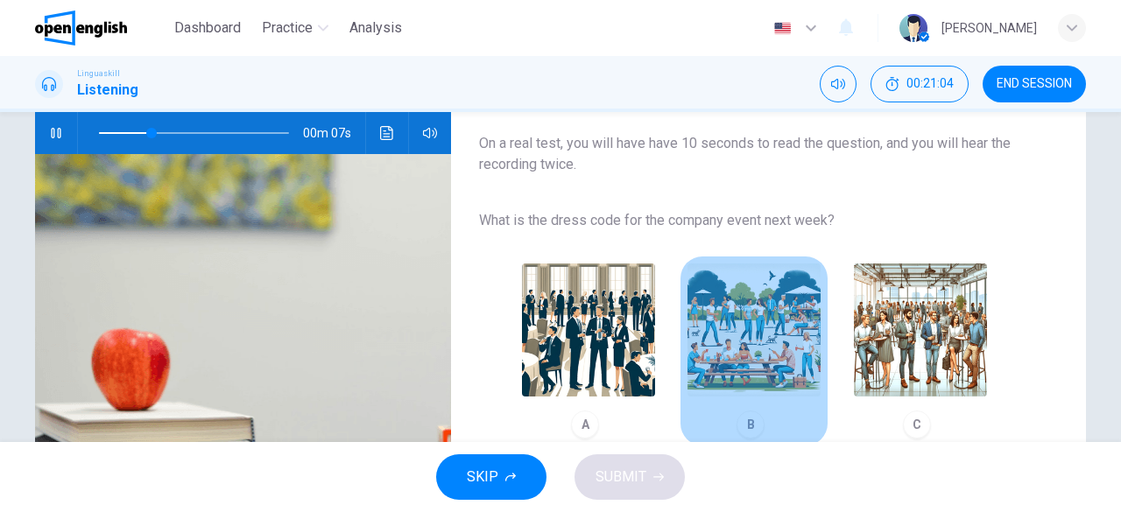
click at [758, 351] on img "button" at bounding box center [753, 330] width 133 height 133
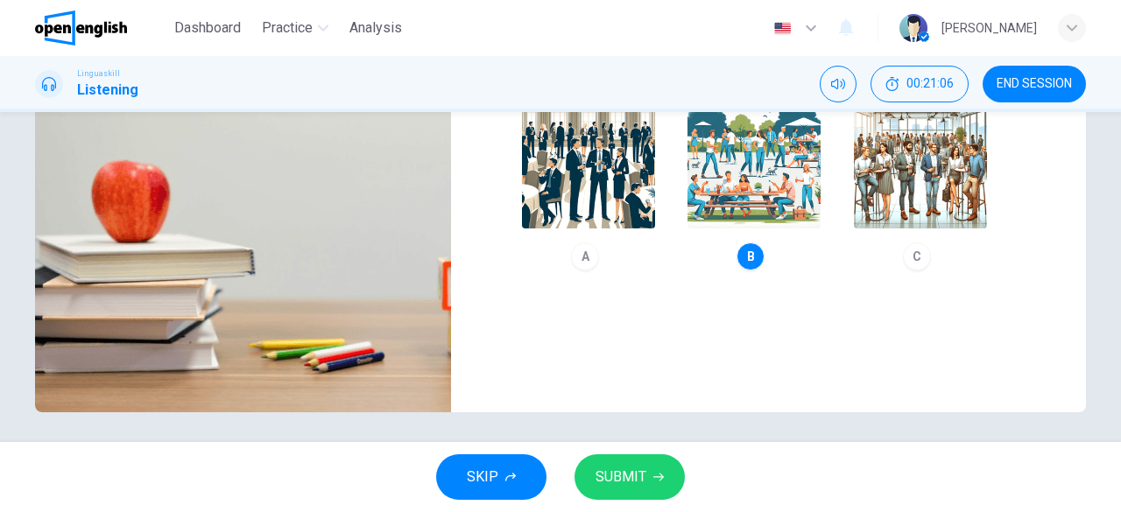
scroll to position [349, 0]
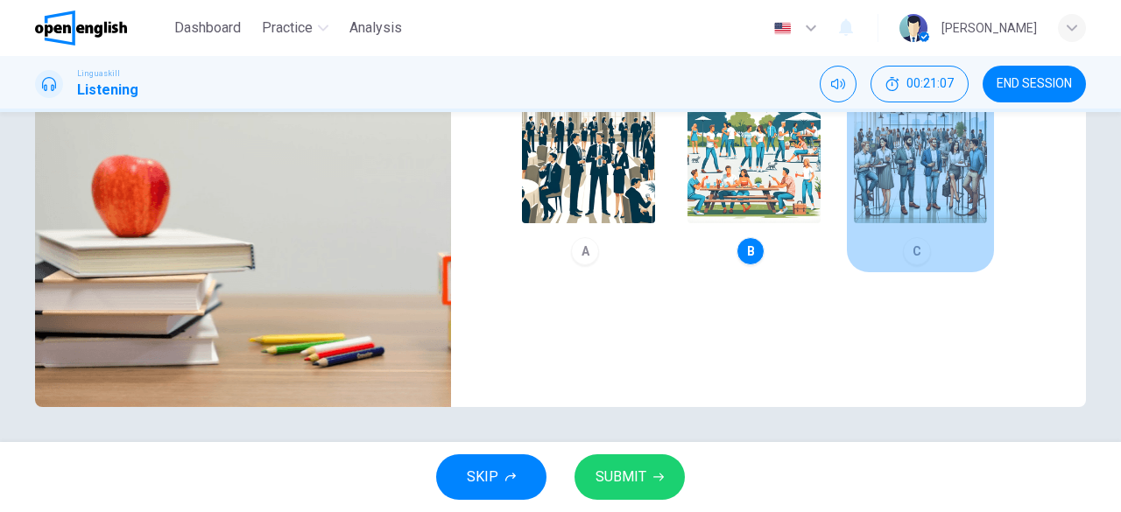
click at [963, 161] on img "button" at bounding box center [920, 156] width 133 height 133
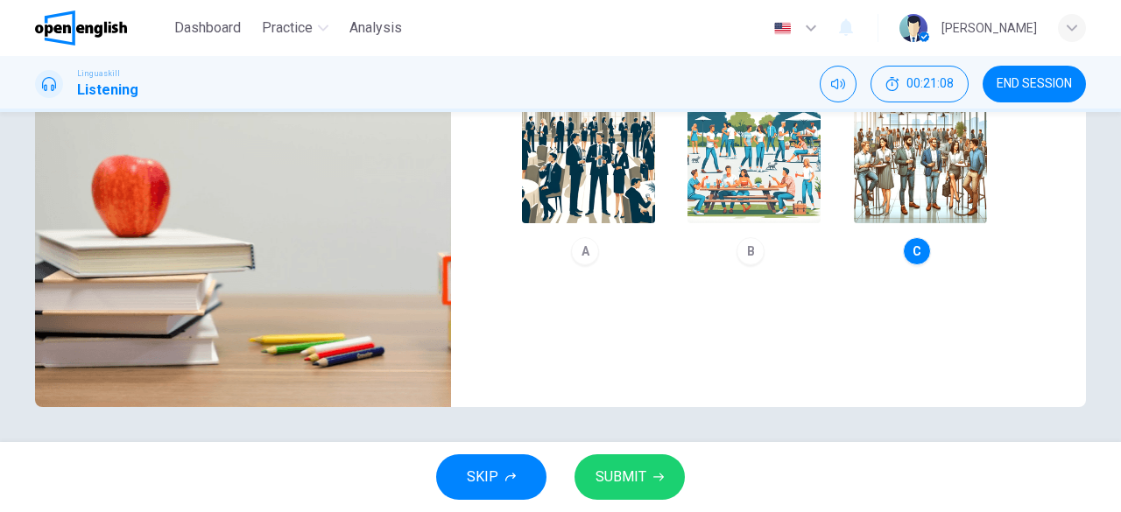
click at [645, 477] on span "SUBMIT" at bounding box center [621, 477] width 51 height 25
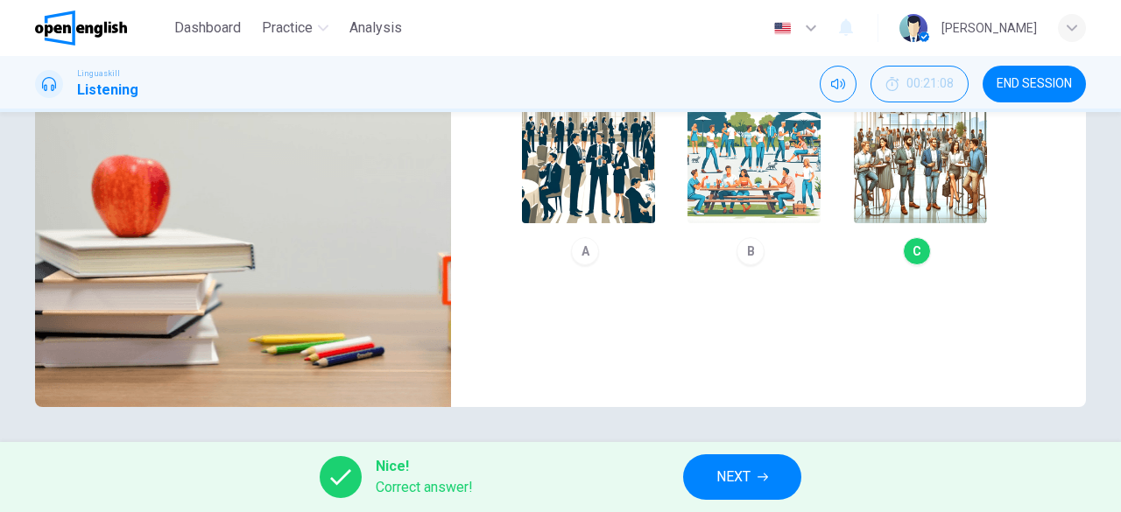
type input "**"
click at [732, 476] on span "NEXT" at bounding box center [733, 477] width 34 height 25
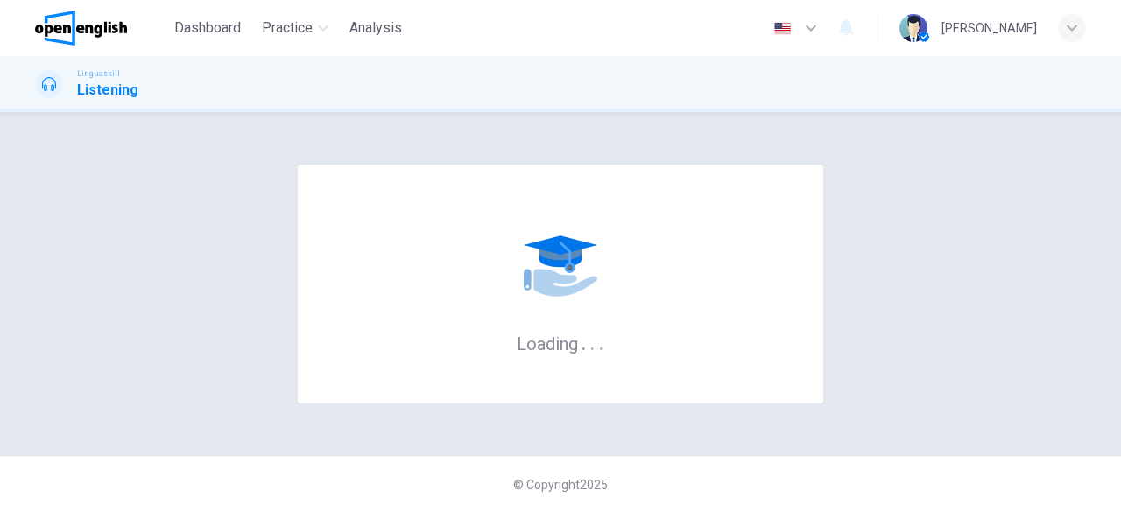
scroll to position [0, 0]
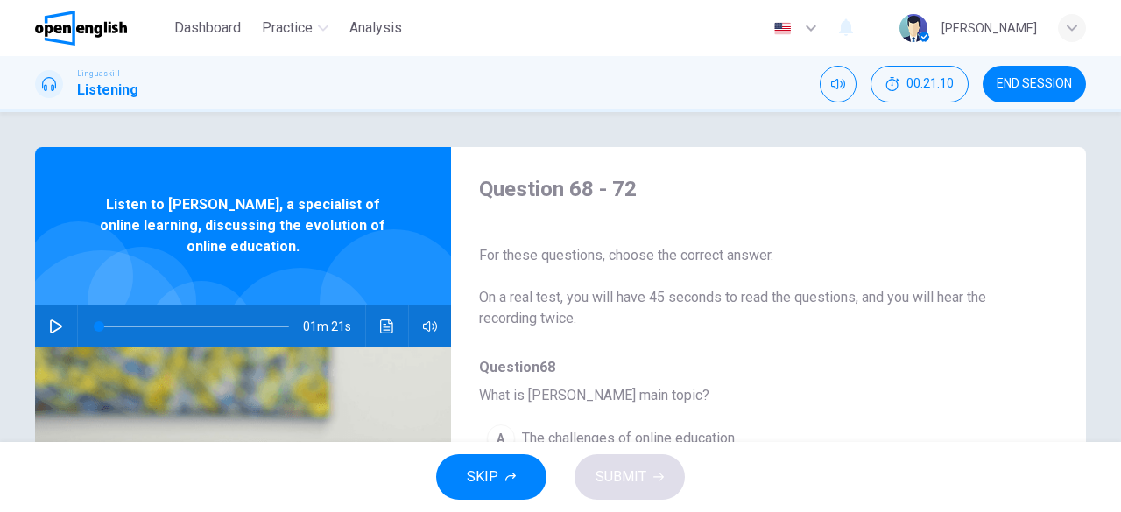
drag, startPoint x: 1059, startPoint y: 298, endPoint x: 1058, endPoint y: 341, distance: 42.9
click at [1058, 342] on div "Question 68 - 72 For these questions, choose the correct answer. On a real test…" at bounding box center [560, 451] width 1051 height 609
click at [49, 324] on icon "button" at bounding box center [56, 327] width 14 height 14
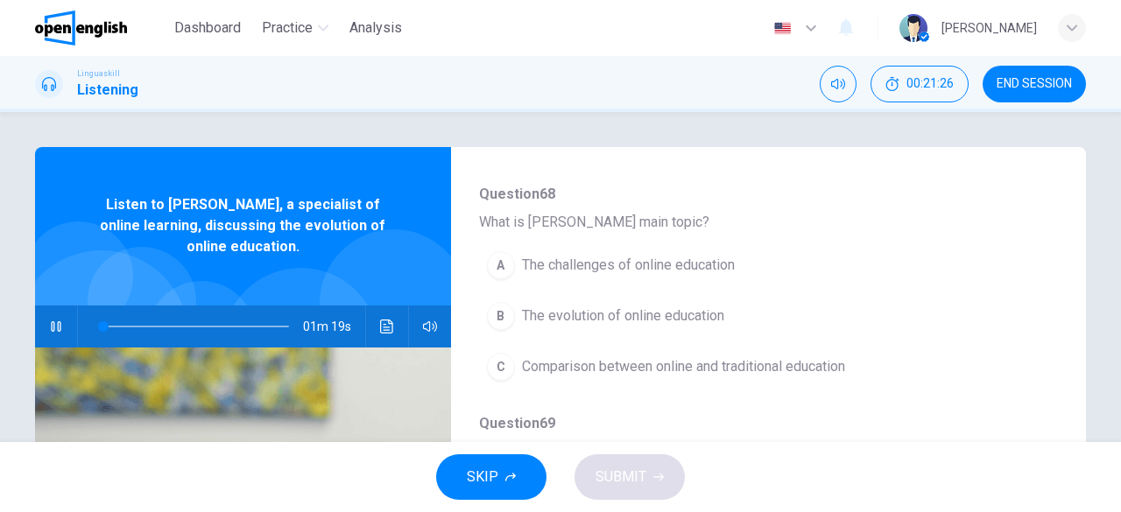
scroll to position [175, 0]
click at [668, 318] on span "The evolution of online education" at bounding box center [623, 314] width 202 height 21
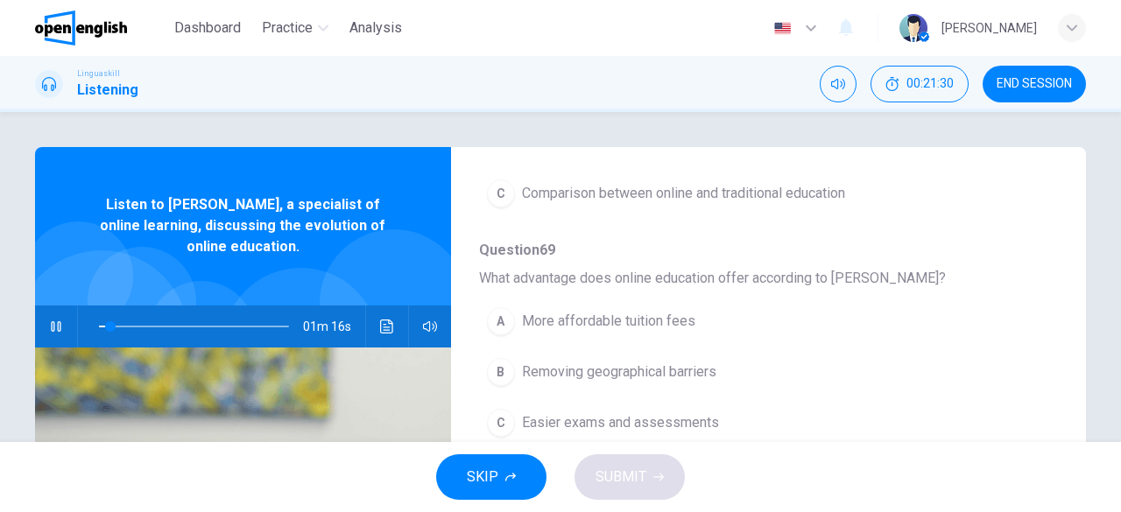
scroll to position [438, 0]
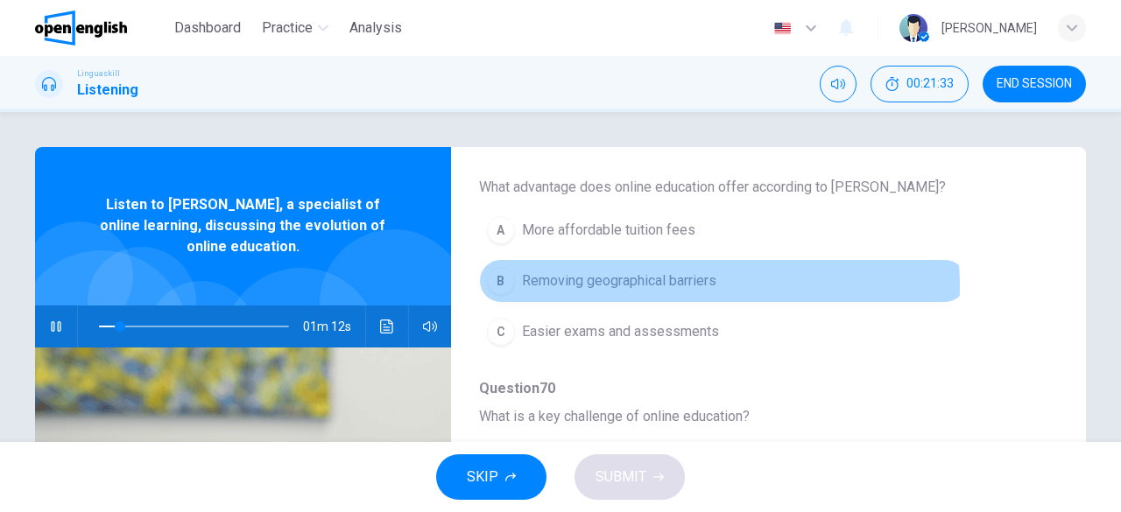
click at [685, 283] on span "Removing geographical barriers" at bounding box center [619, 281] width 194 height 21
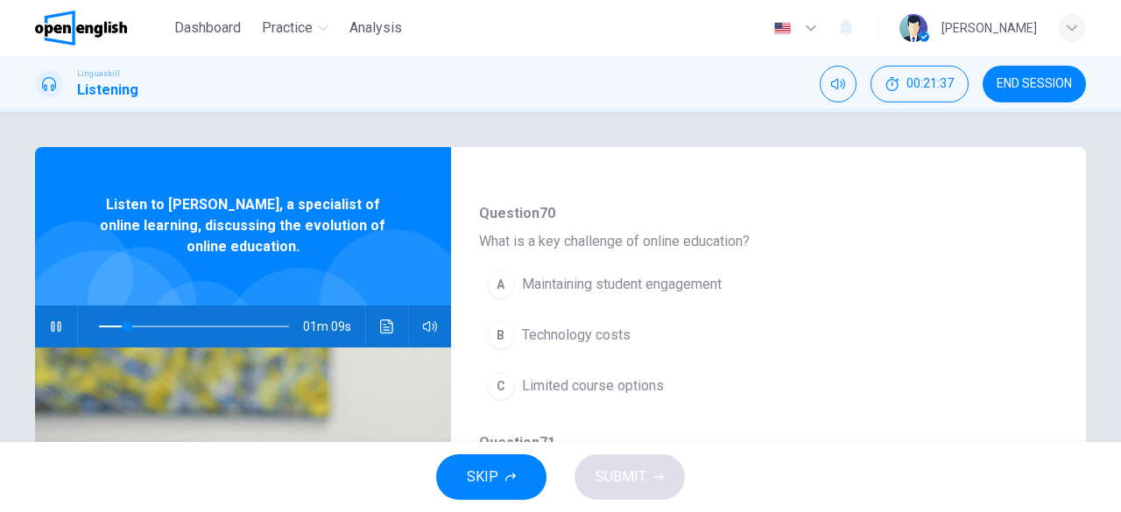
scroll to position [701, 0]
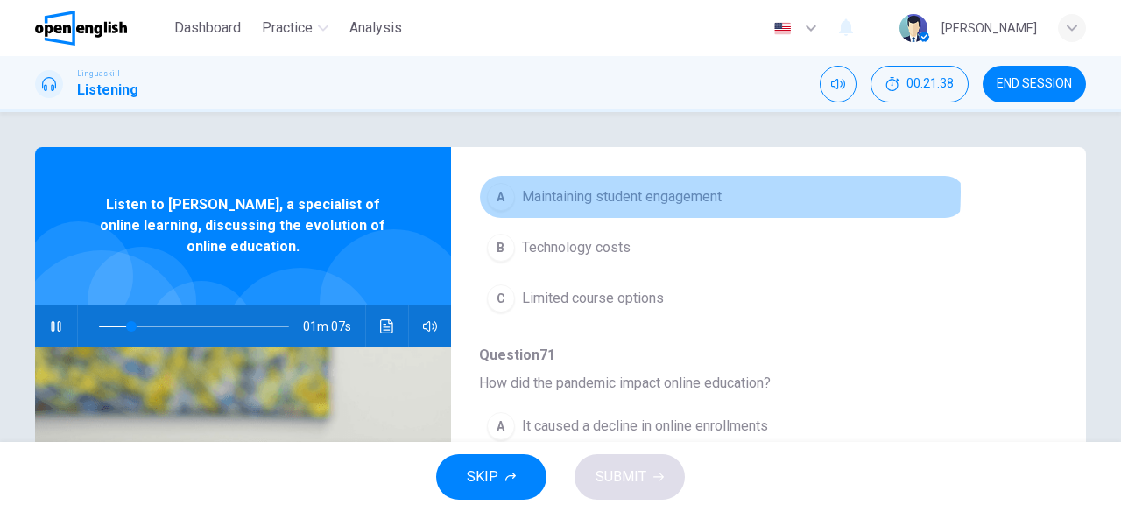
click at [701, 189] on span "Maintaining student engagement" at bounding box center [622, 197] width 200 height 21
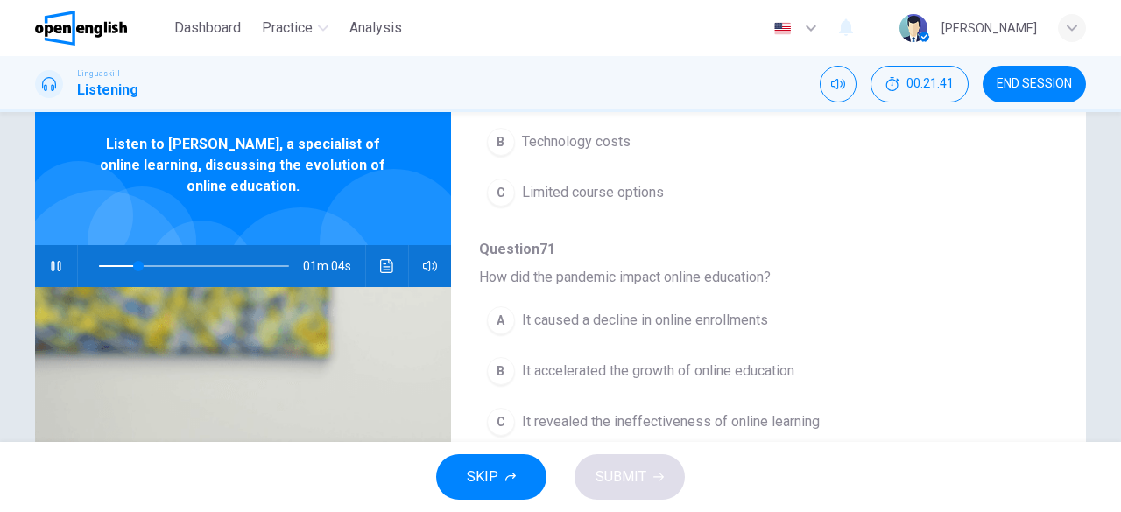
scroll to position [88, 0]
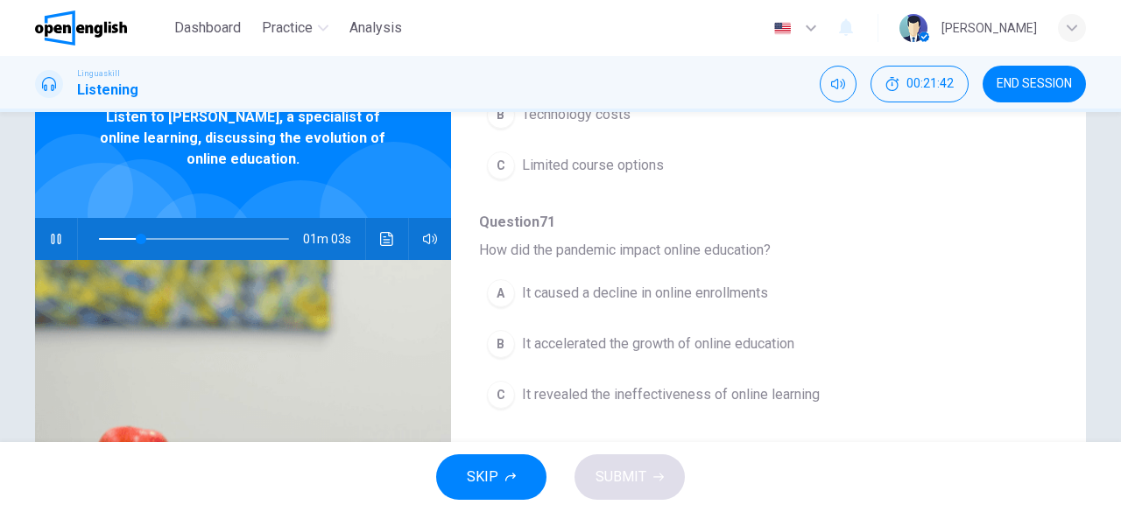
click at [795, 342] on button "B It accelerated the growth of online education" at bounding box center [723, 344] width 488 height 44
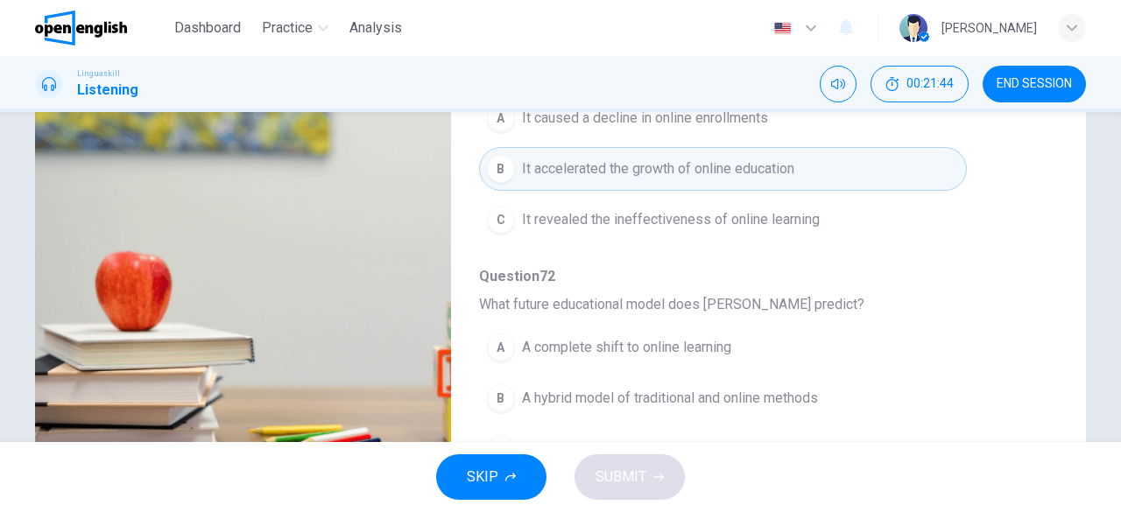
scroll to position [349, 0]
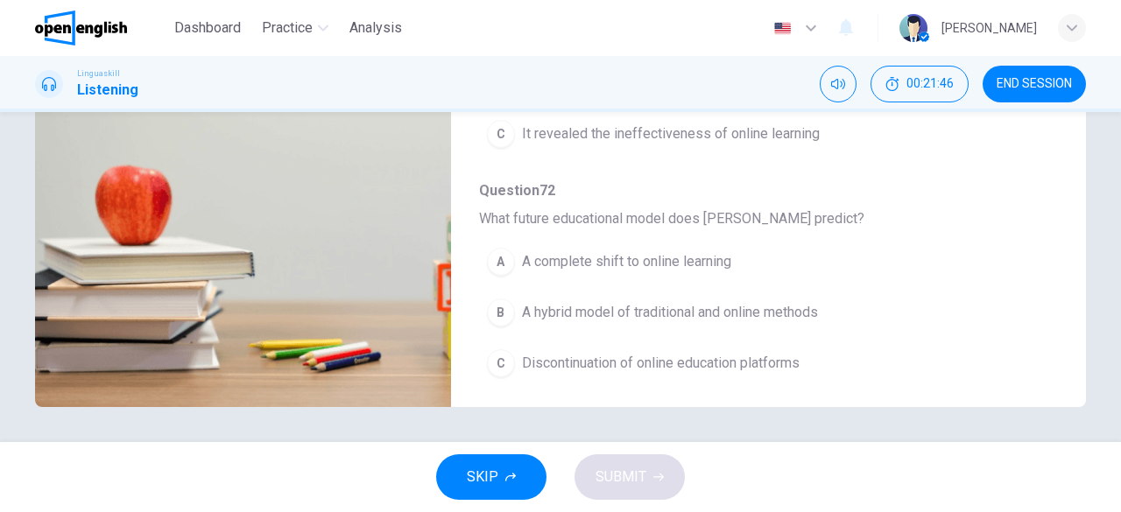
click at [807, 302] on span "A hybrid model of traditional and online methods" at bounding box center [670, 312] width 296 height 21
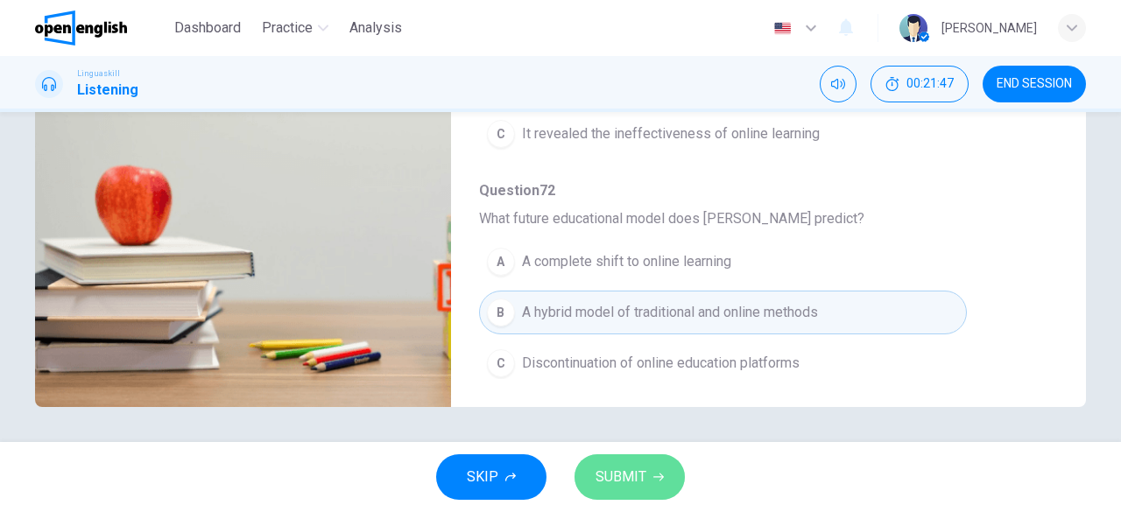
click at [647, 468] on button "SUBMIT" at bounding box center [629, 478] width 110 height 46
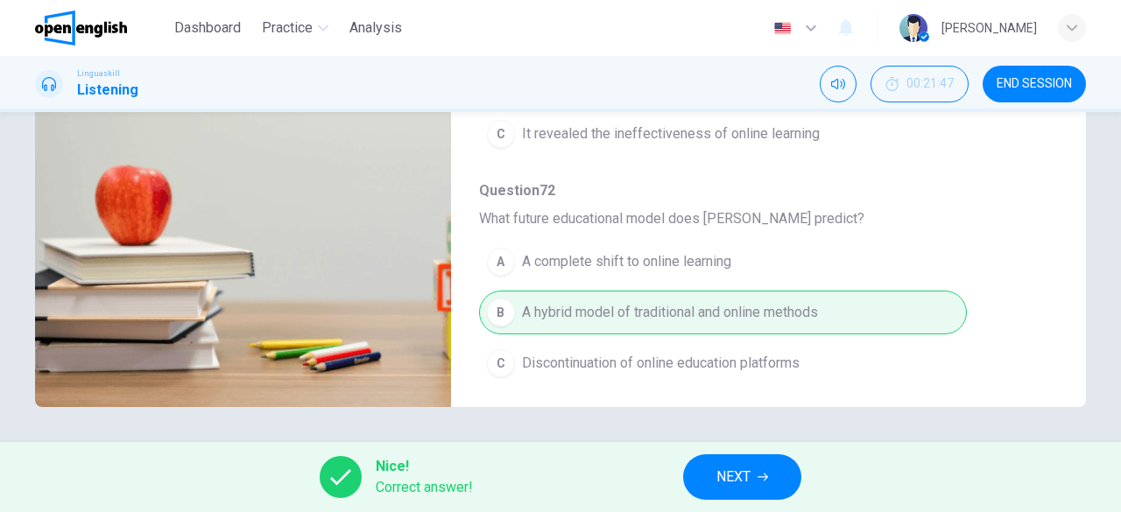
type input "**"
click at [760, 477] on icon "button" at bounding box center [763, 478] width 11 height 8
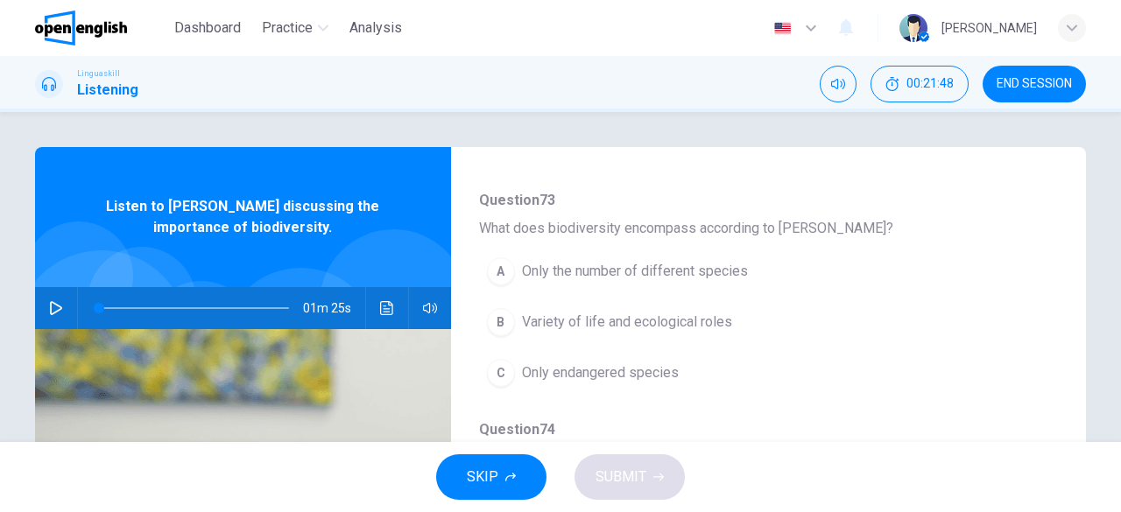
scroll to position [175, 0]
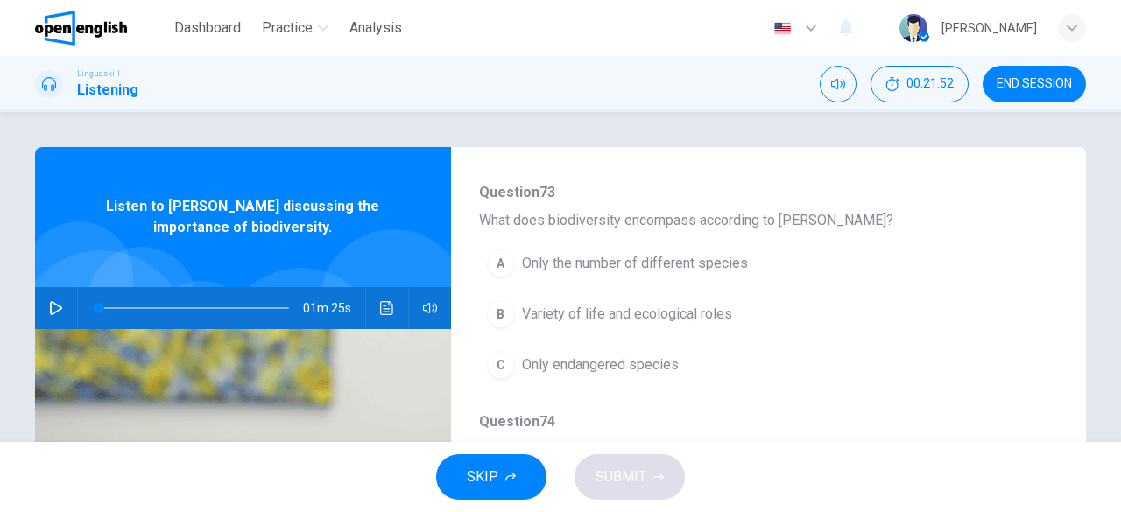
click at [37, 311] on div "01m 25s" at bounding box center [243, 308] width 416 height 42
click at [50, 310] on icon "button" at bounding box center [56, 308] width 12 height 14
click at [723, 320] on span "Variety of life and ecological roles" at bounding box center [627, 314] width 210 height 21
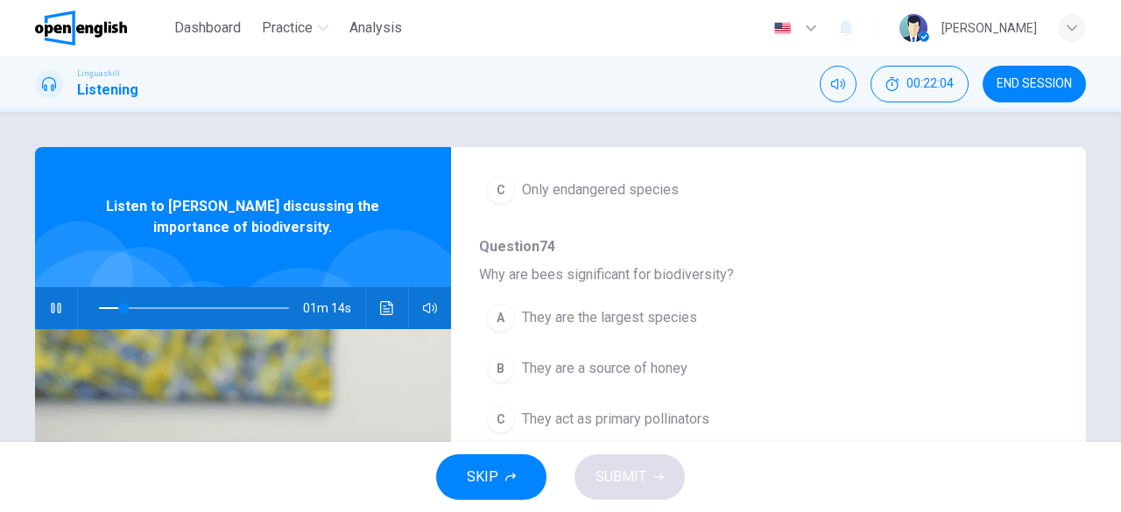
scroll to position [438, 0]
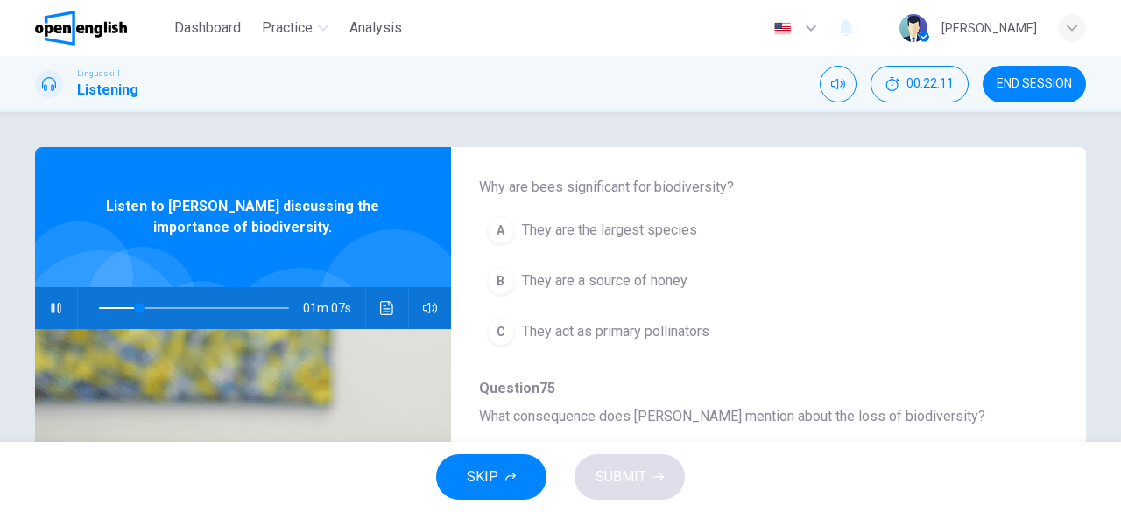
click at [650, 227] on span "They are the largest species" at bounding box center [609, 230] width 175 height 21
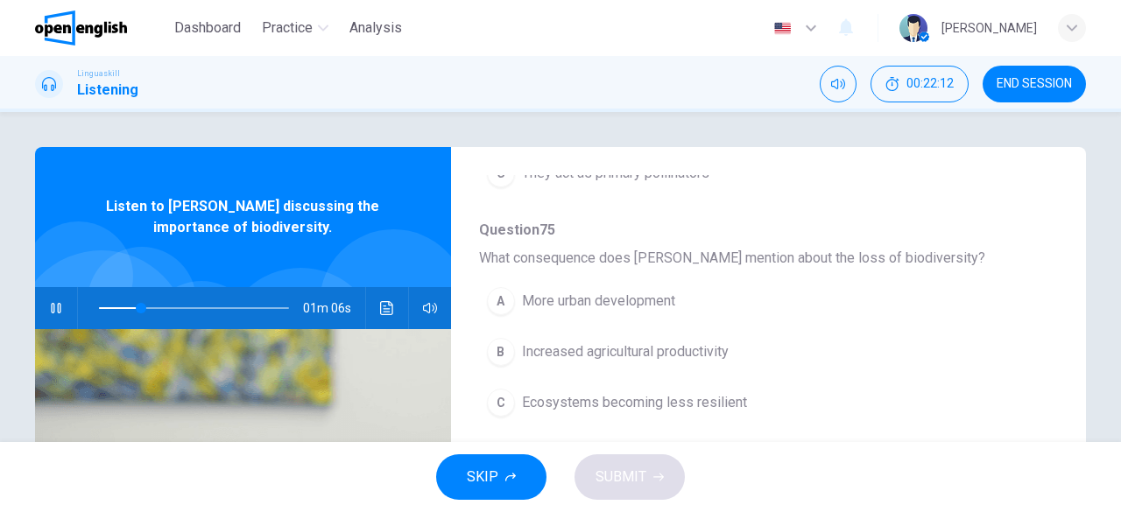
scroll to position [613, 0]
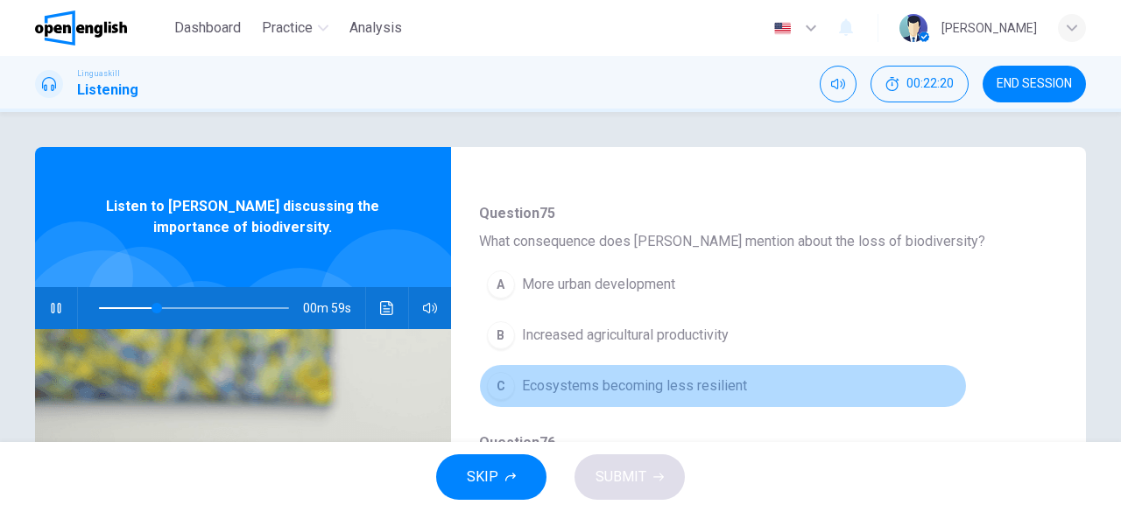
click at [734, 383] on span "Ecosystems becoming less resilient" at bounding box center [634, 386] width 225 height 21
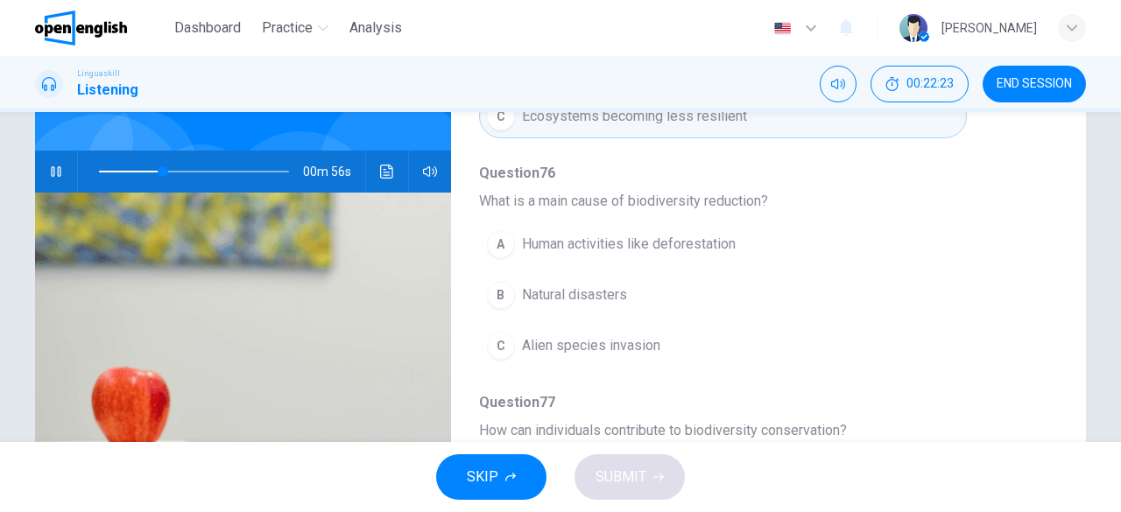
scroll to position [175, 0]
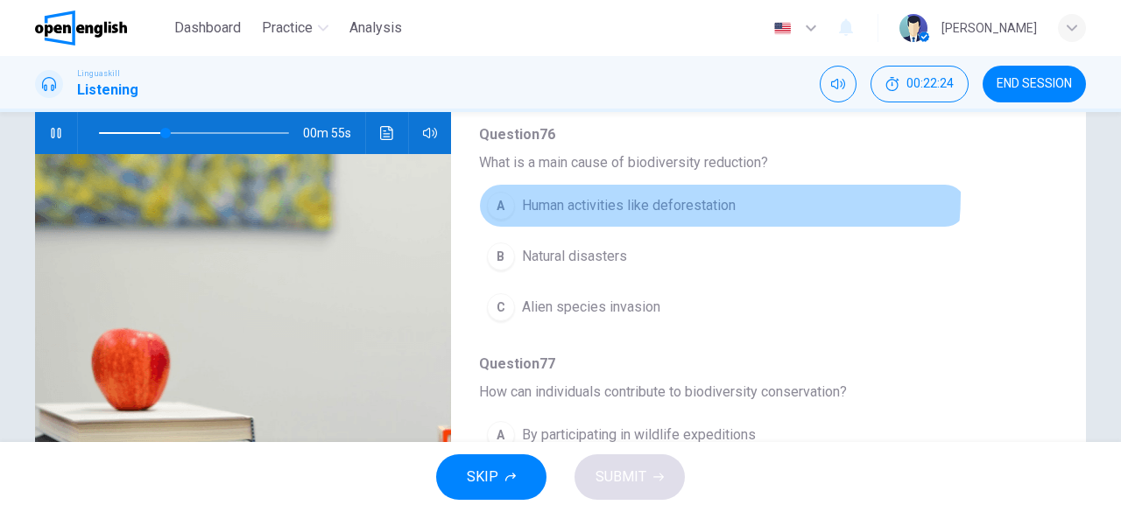
click at [648, 188] on button "A Human activities like deforestation" at bounding box center [723, 206] width 488 height 44
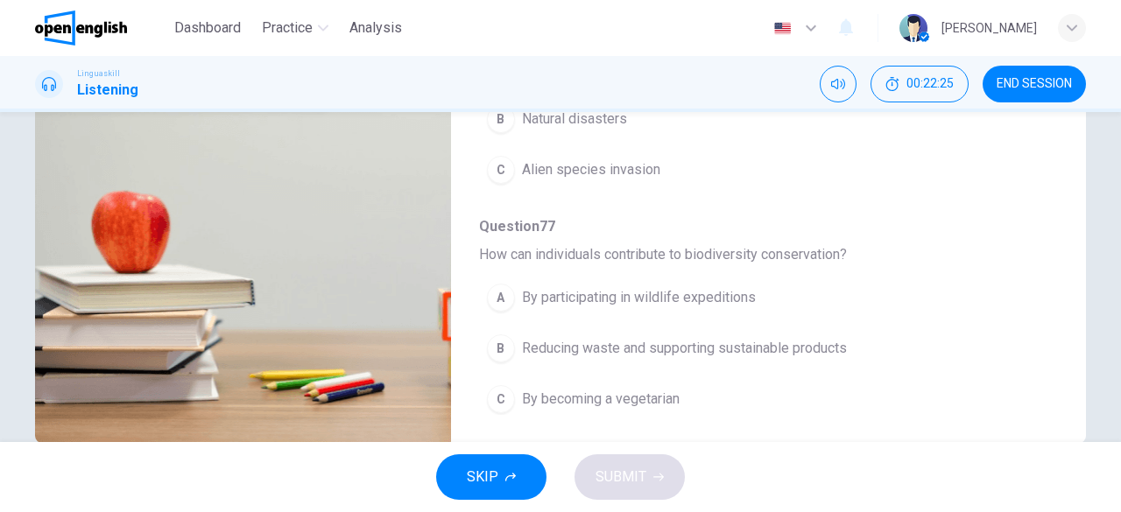
scroll to position [349, 0]
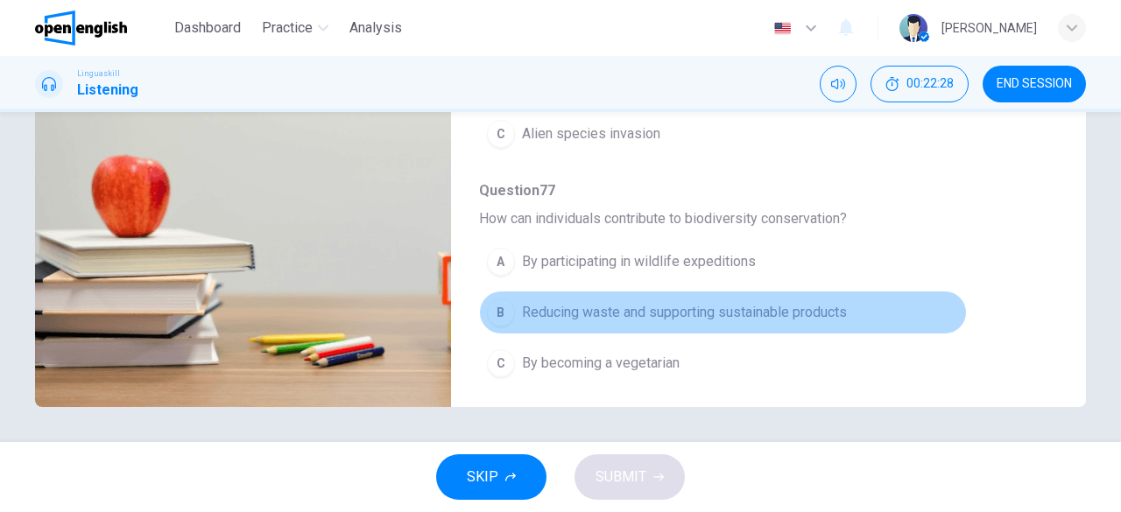
click at [831, 306] on span "Reducing waste and supporting sustainable products" at bounding box center [684, 312] width 325 height 21
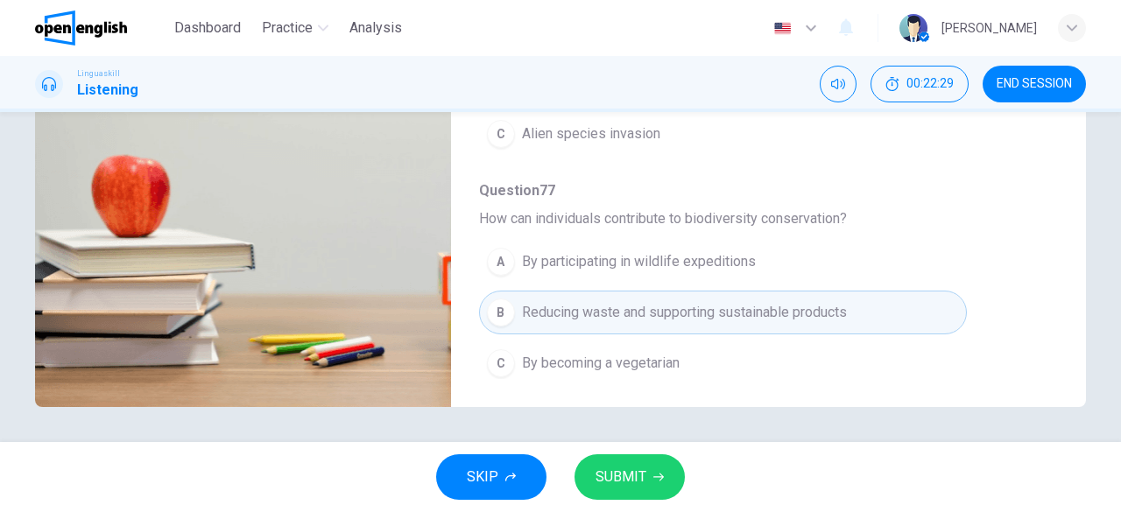
click at [650, 482] on button "SUBMIT" at bounding box center [629, 478] width 110 height 46
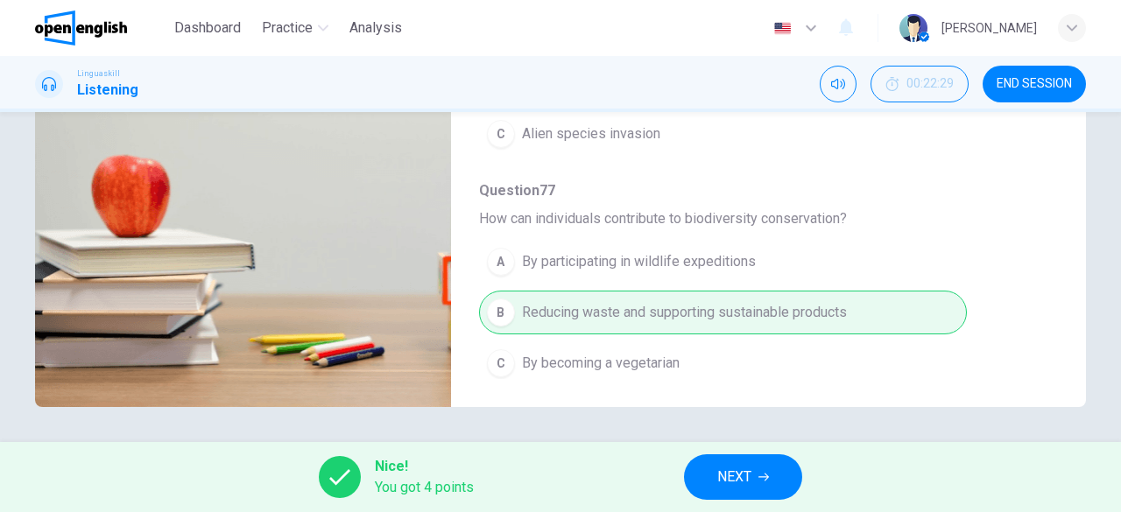
type input "**"
click at [774, 481] on button "NEXT" at bounding box center [743, 478] width 118 height 46
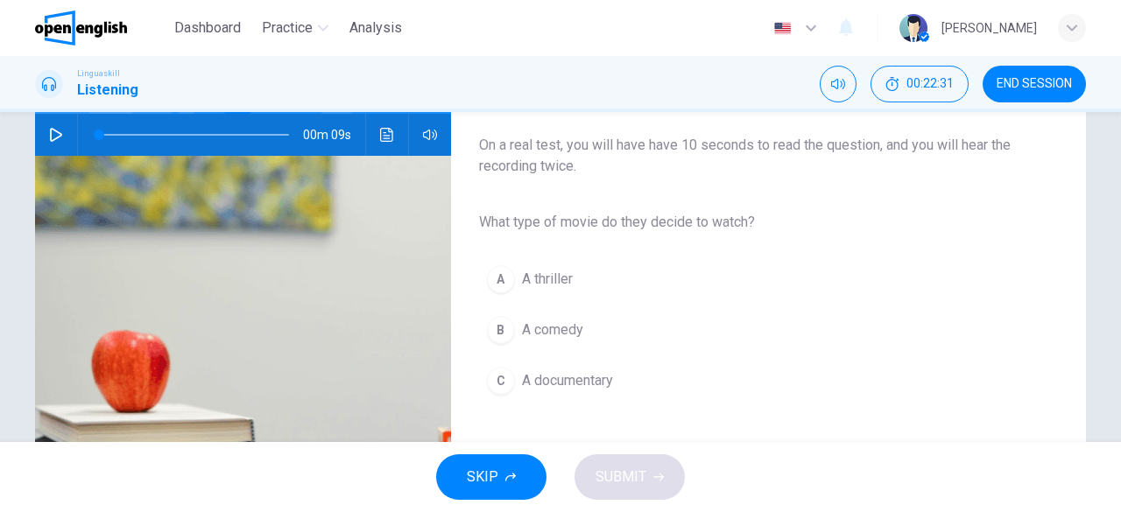
scroll to position [175, 0]
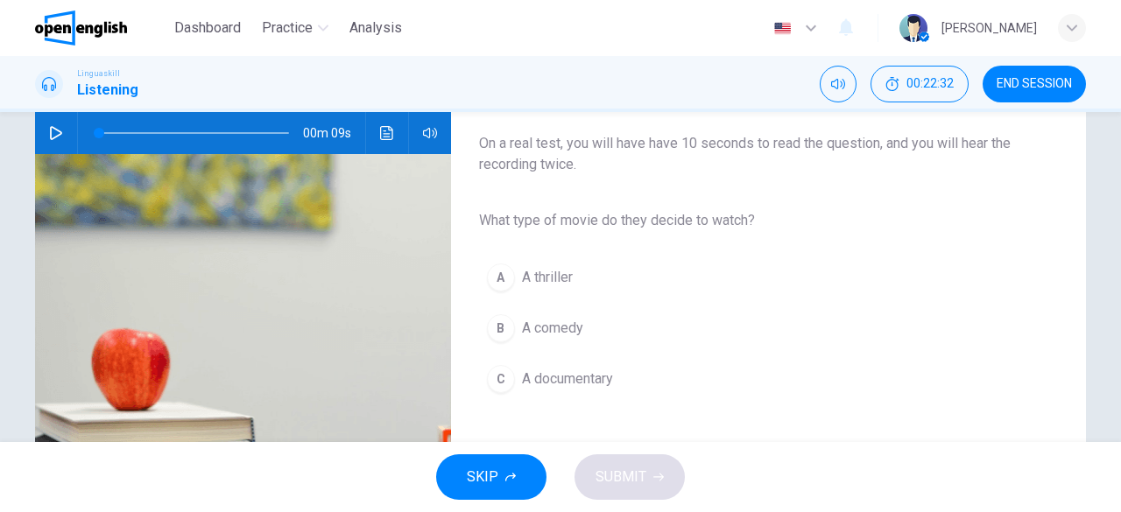
click at [532, 321] on span "A comedy" at bounding box center [552, 328] width 61 height 21
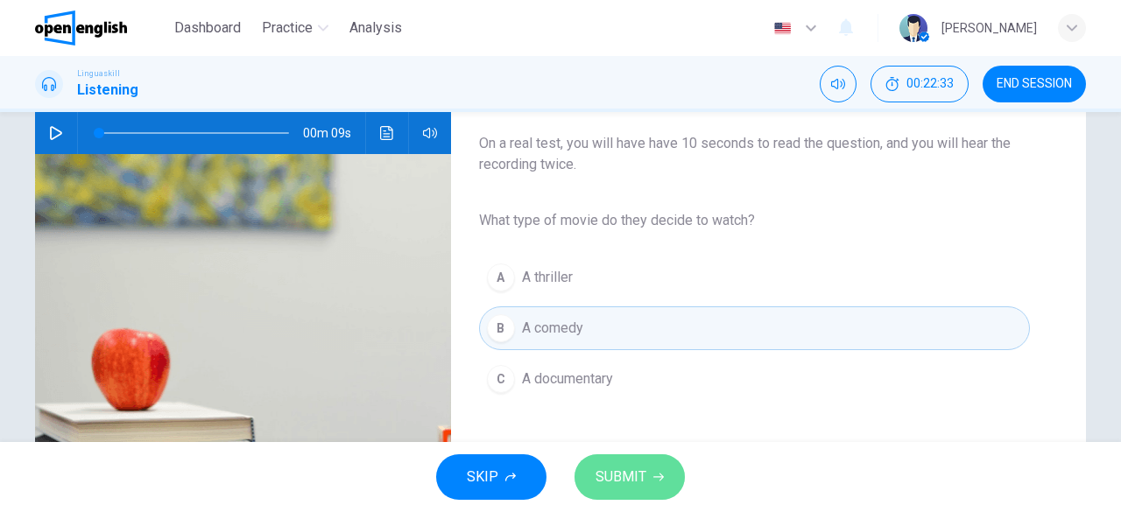
click at [678, 480] on button "SUBMIT" at bounding box center [629, 478] width 110 height 46
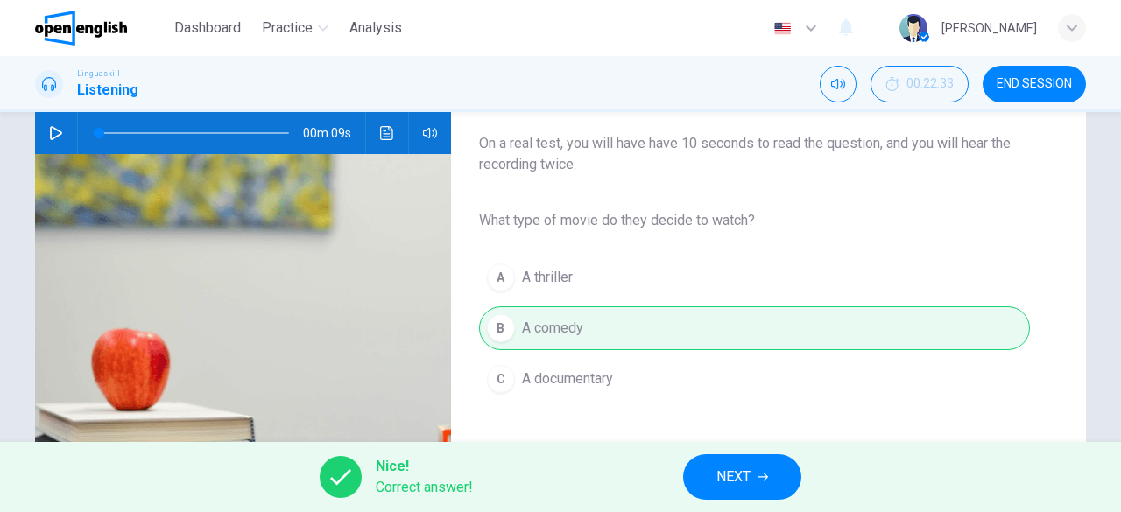
click at [777, 477] on button "NEXT" at bounding box center [742, 478] width 118 height 46
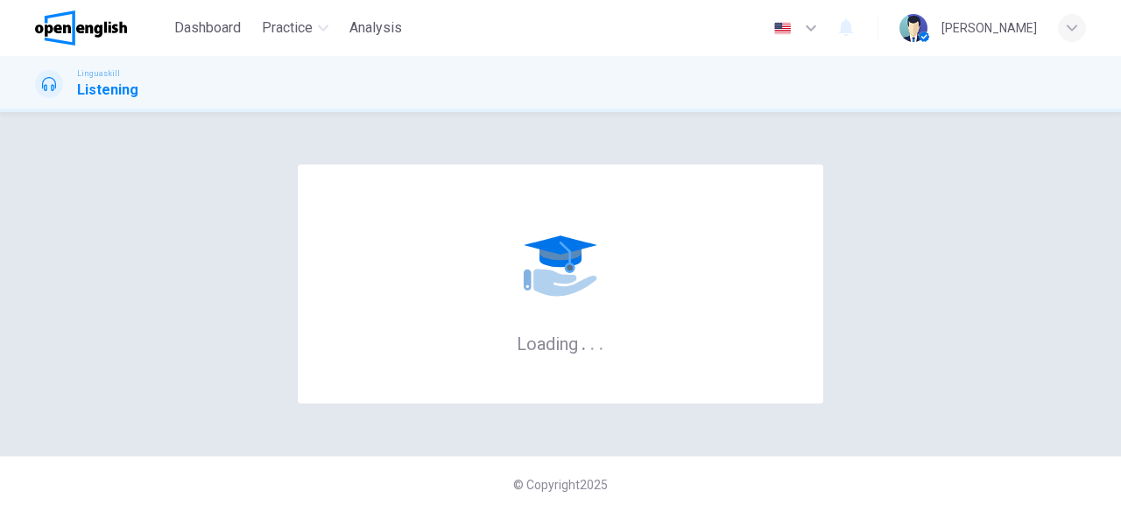
scroll to position [0, 0]
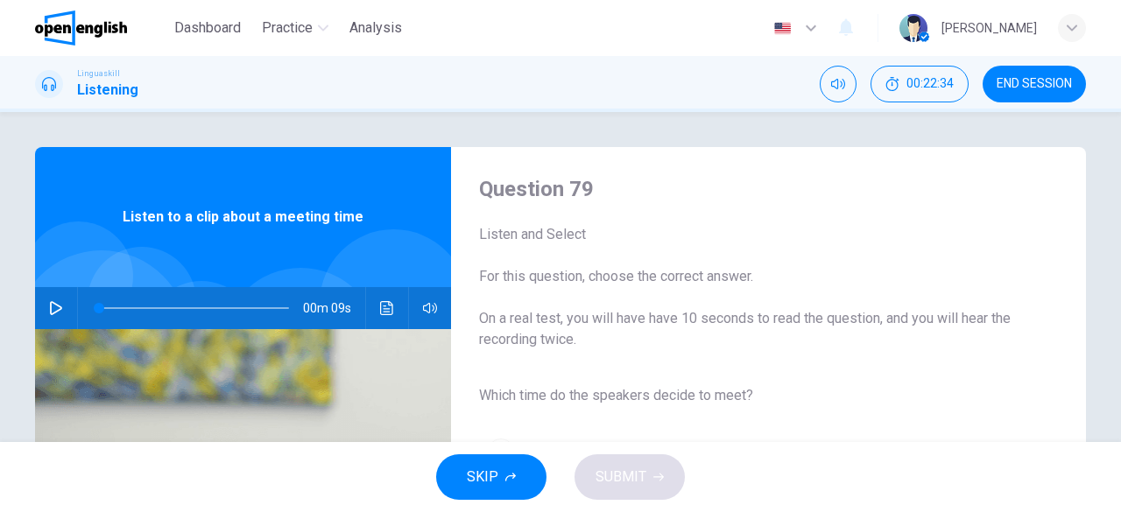
click at [61, 304] on button "button" at bounding box center [56, 308] width 28 height 42
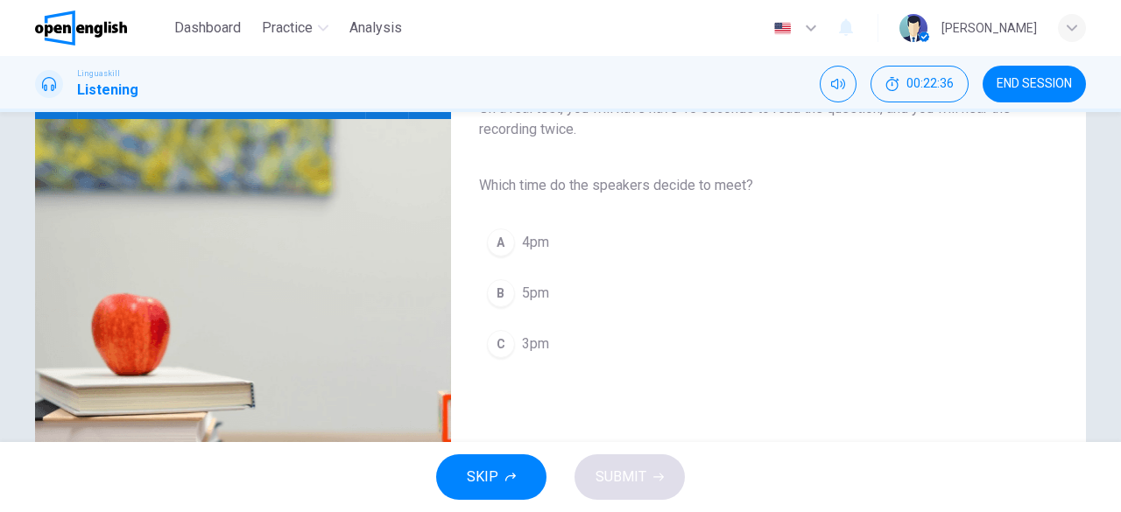
scroll to position [175, 0]
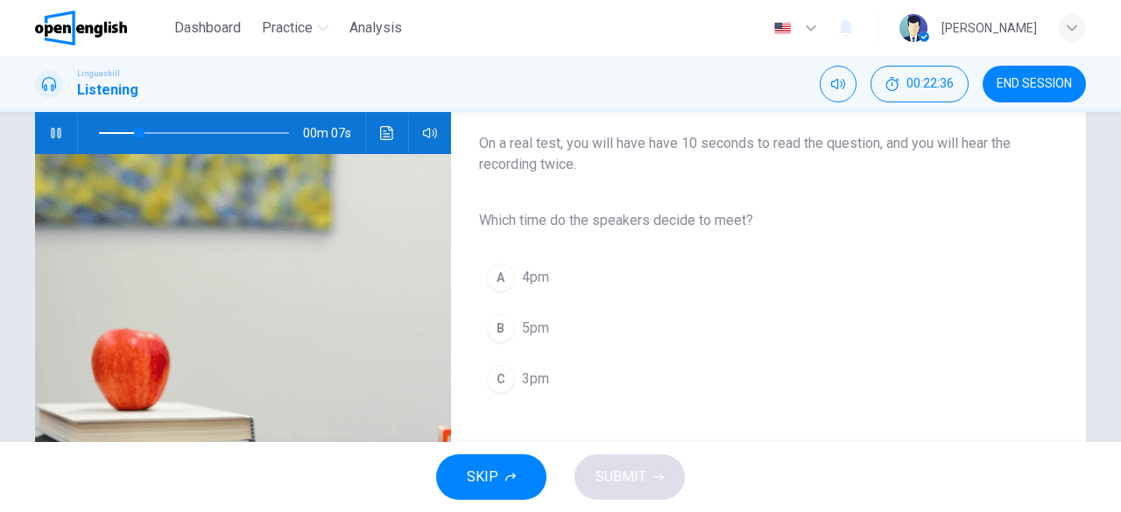
click at [514, 390] on button "C 3pm" at bounding box center [754, 379] width 551 height 44
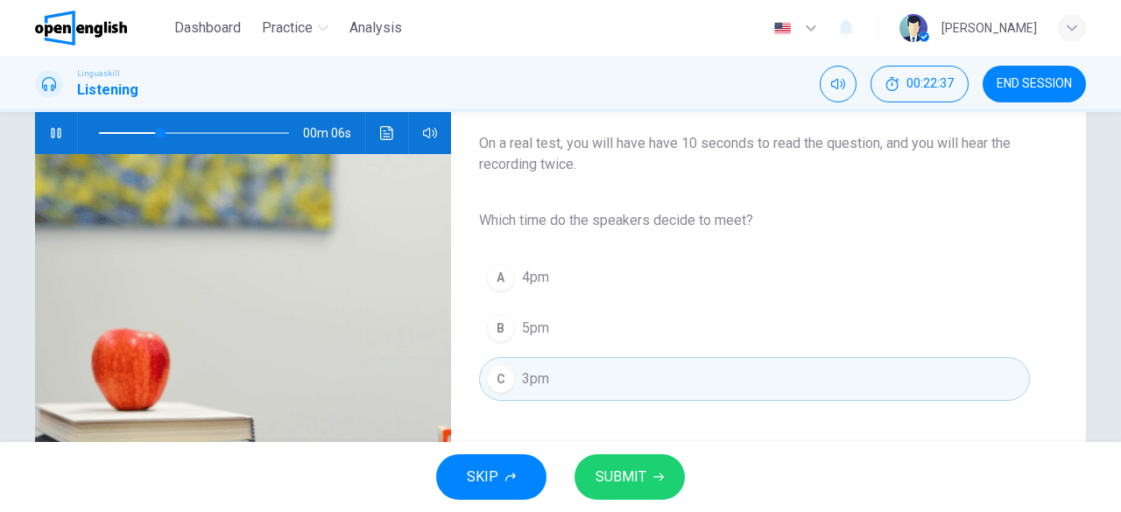
click at [652, 470] on button "SUBMIT" at bounding box center [629, 478] width 110 height 46
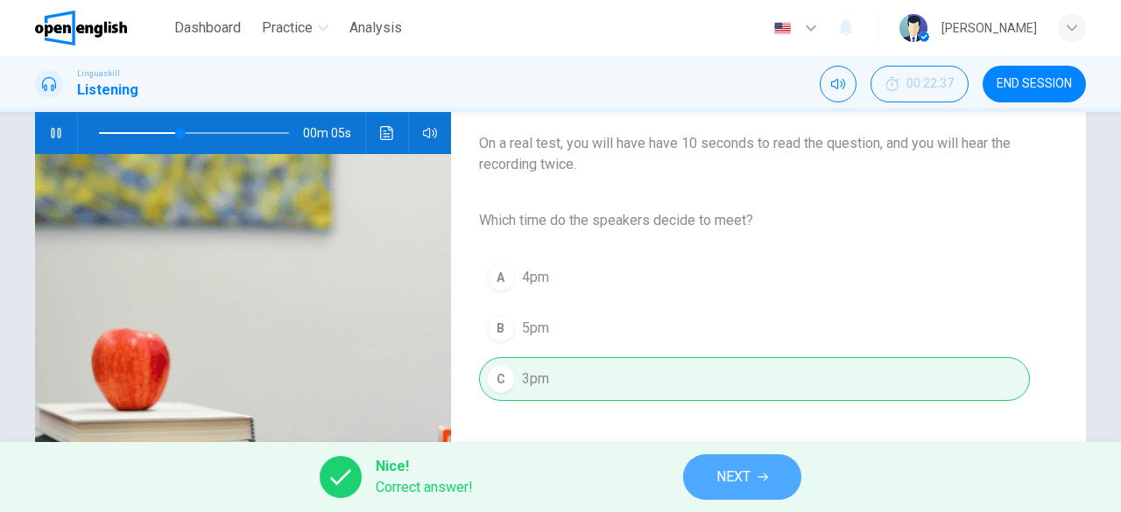
click at [756, 469] on button "NEXT" at bounding box center [742, 478] width 118 height 46
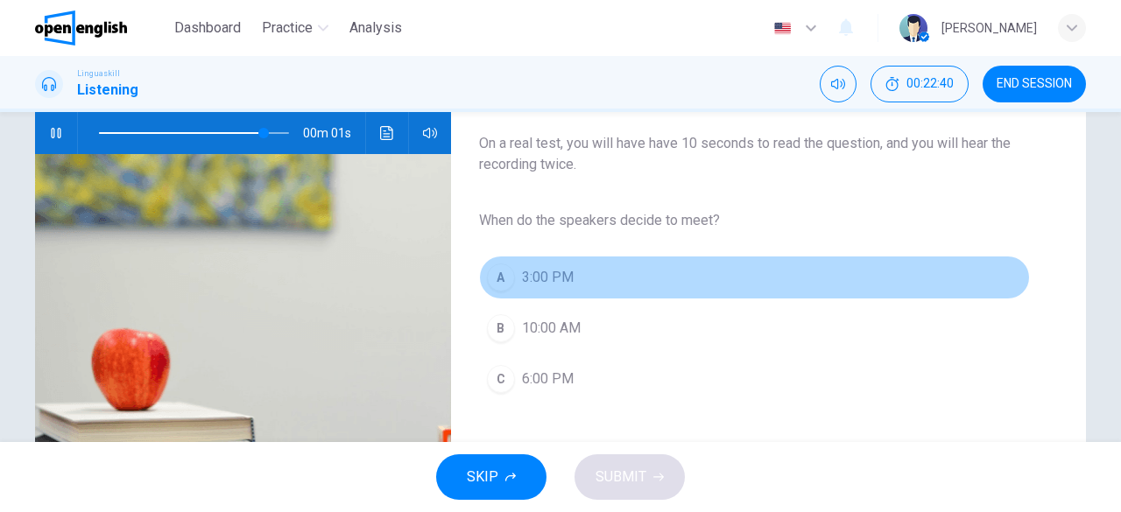
click at [552, 279] on span "3:00 PM" at bounding box center [548, 277] width 52 height 21
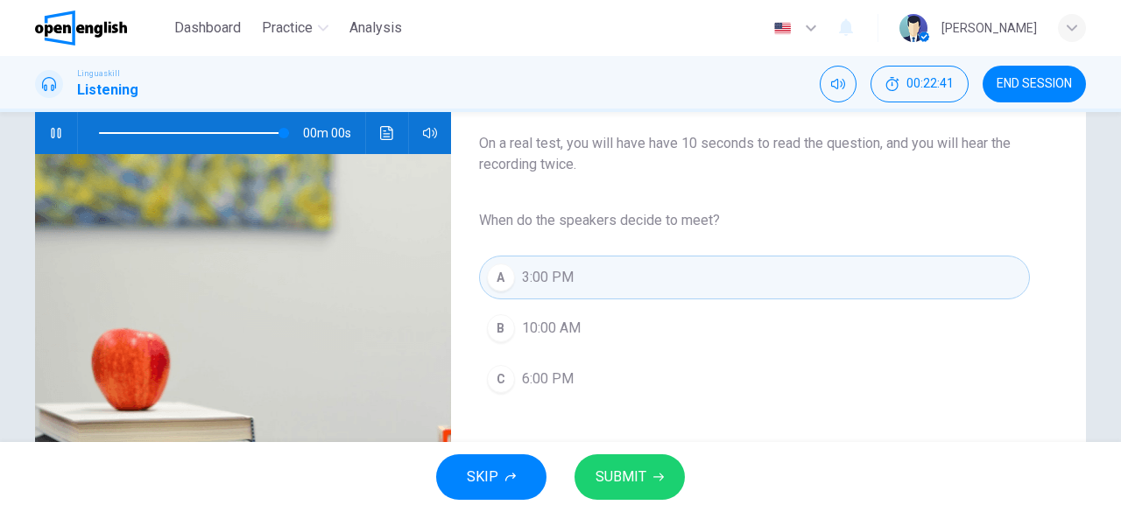
type input "*"
click at [638, 474] on span "SUBMIT" at bounding box center [621, 477] width 51 height 25
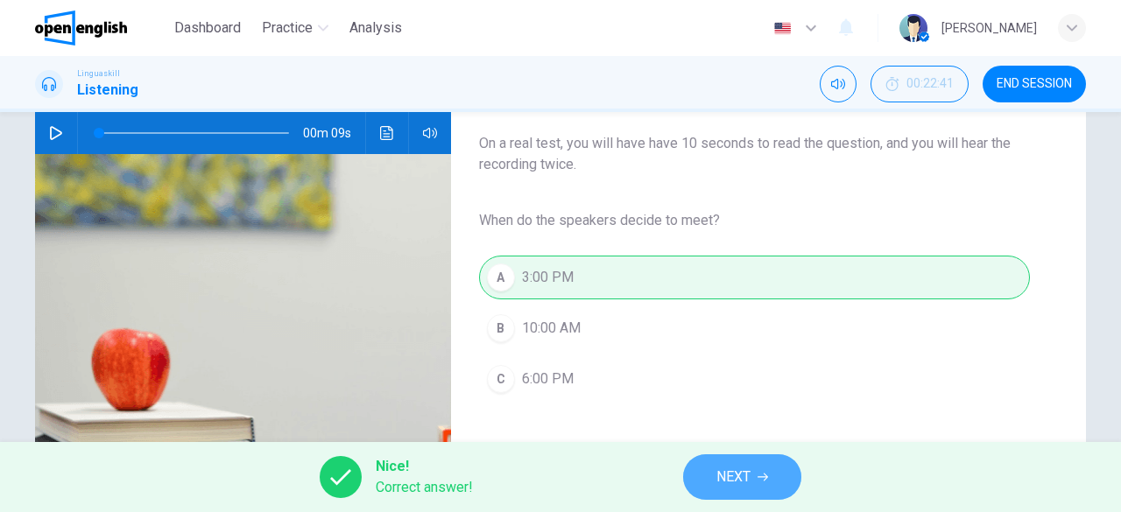
click at [760, 481] on icon "button" at bounding box center [763, 477] width 11 height 11
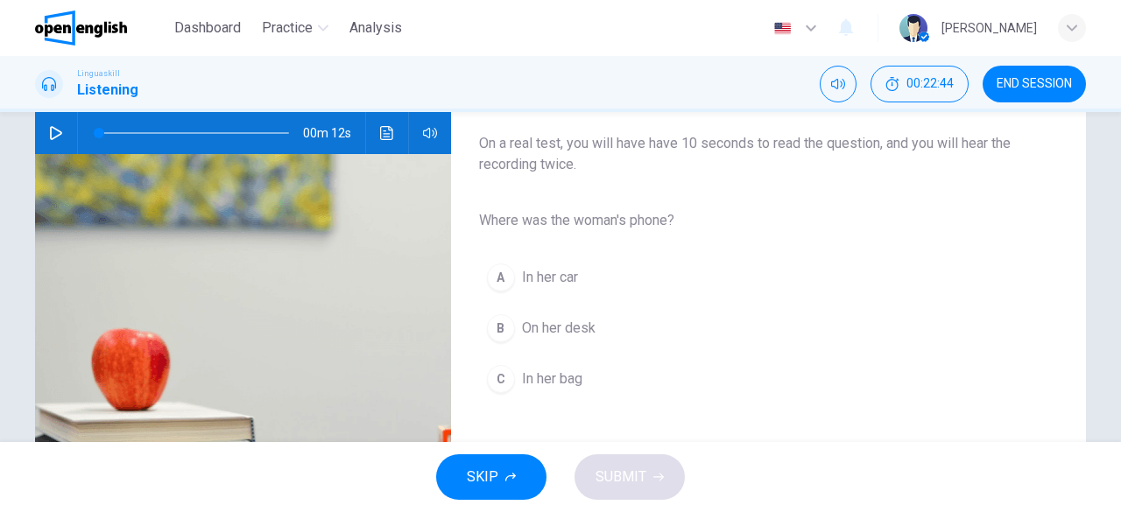
click at [538, 377] on span "In her bag" at bounding box center [552, 379] width 60 height 21
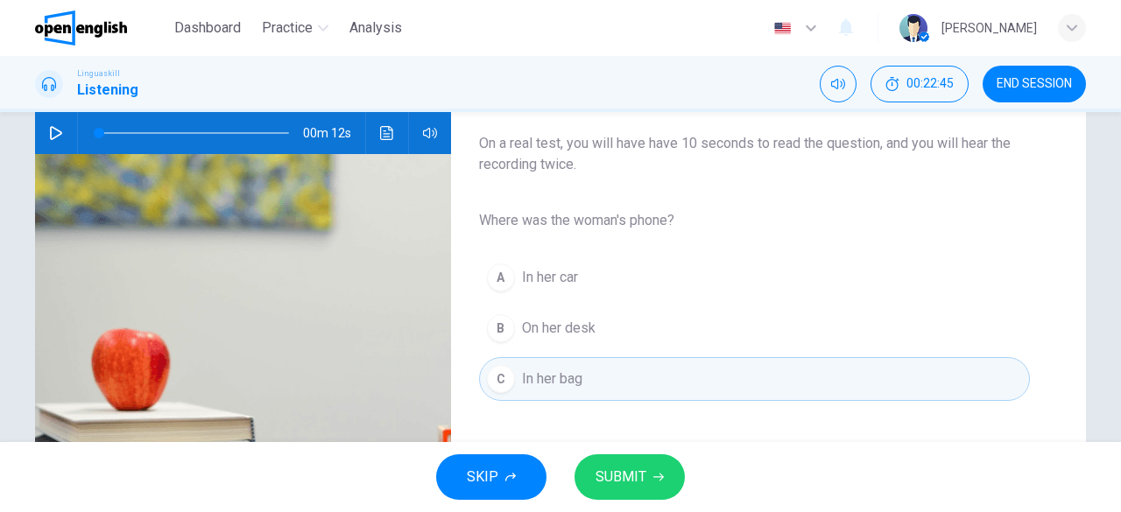
click at [654, 472] on icon "button" at bounding box center [658, 477] width 11 height 11
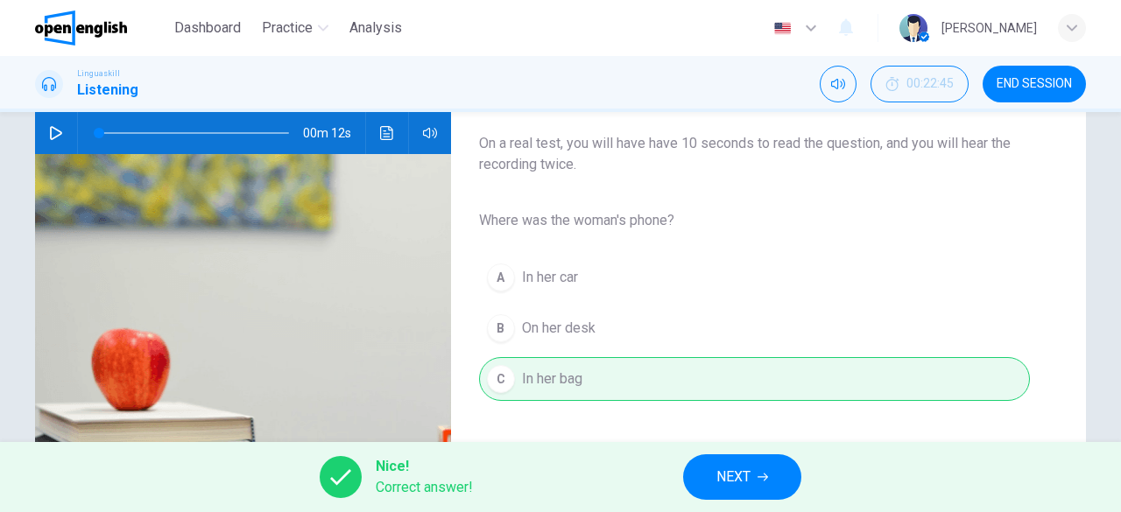
click at [734, 475] on span "NEXT" at bounding box center [733, 477] width 34 height 25
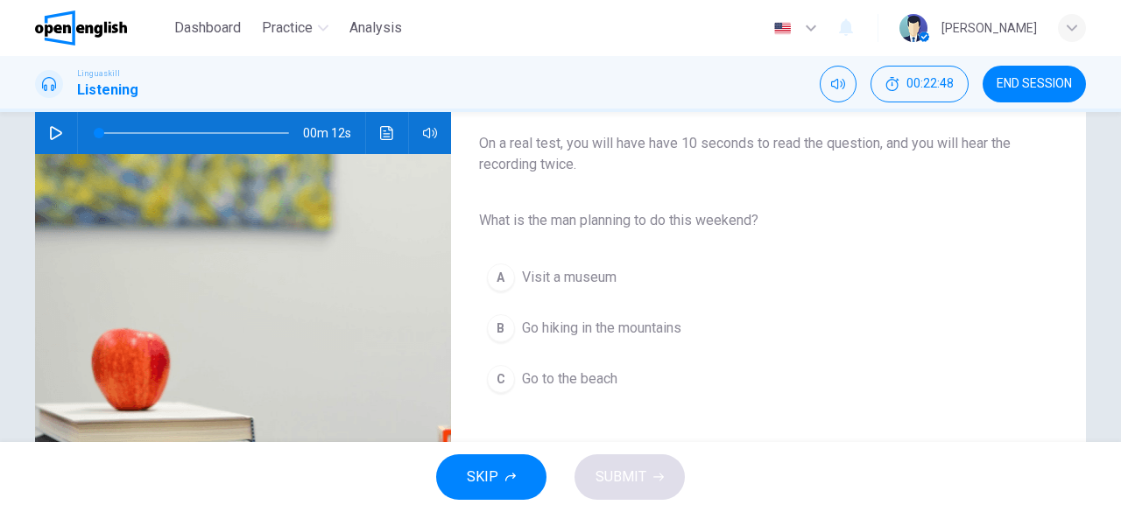
click at [570, 369] on span "Go to the beach" at bounding box center [569, 379] width 95 height 21
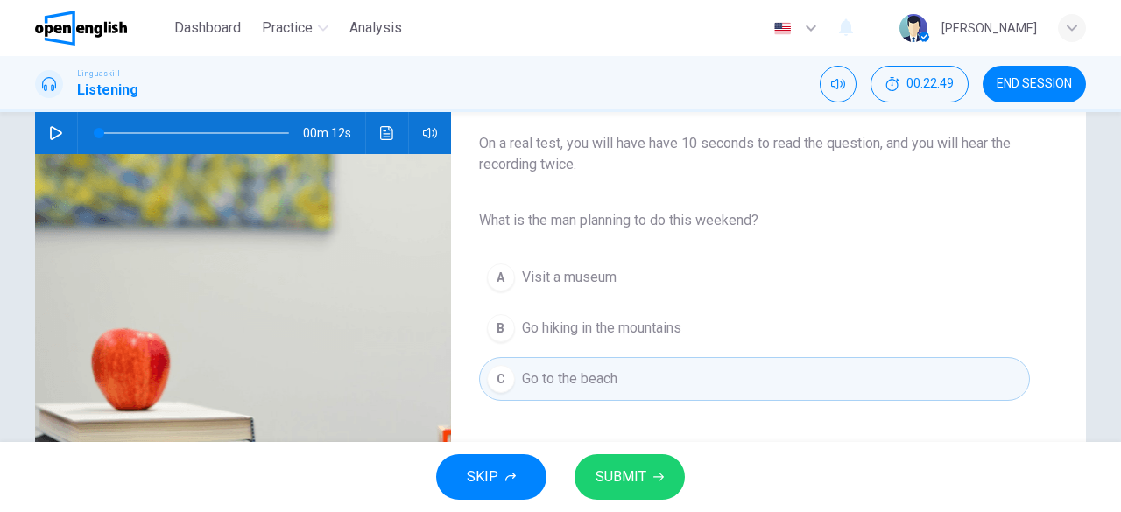
click at [674, 486] on button "SUBMIT" at bounding box center [629, 478] width 110 height 46
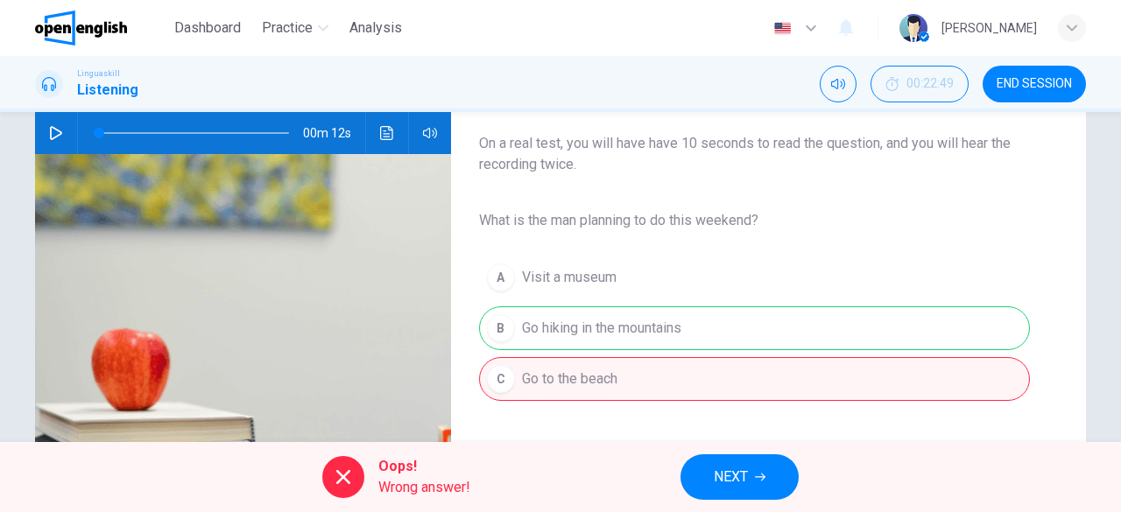
click at [742, 484] on span "NEXT" at bounding box center [731, 477] width 34 height 25
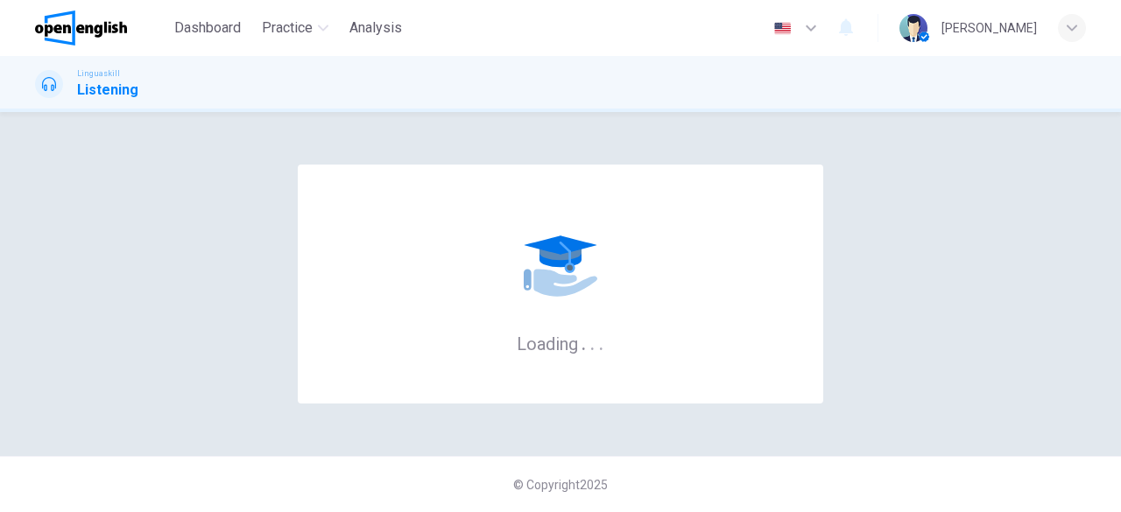
scroll to position [0, 0]
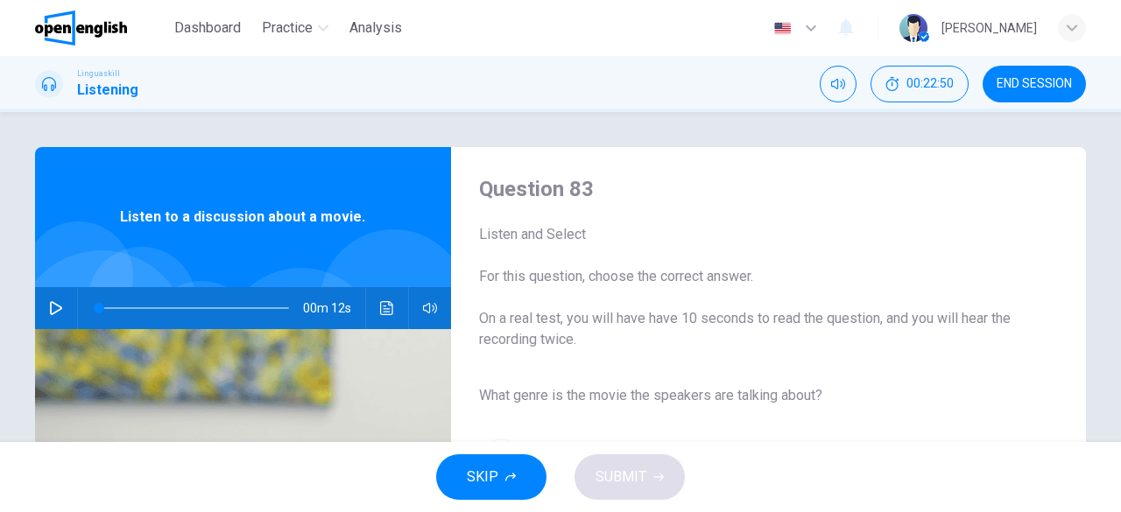
click at [42, 311] on button "button" at bounding box center [56, 308] width 28 height 42
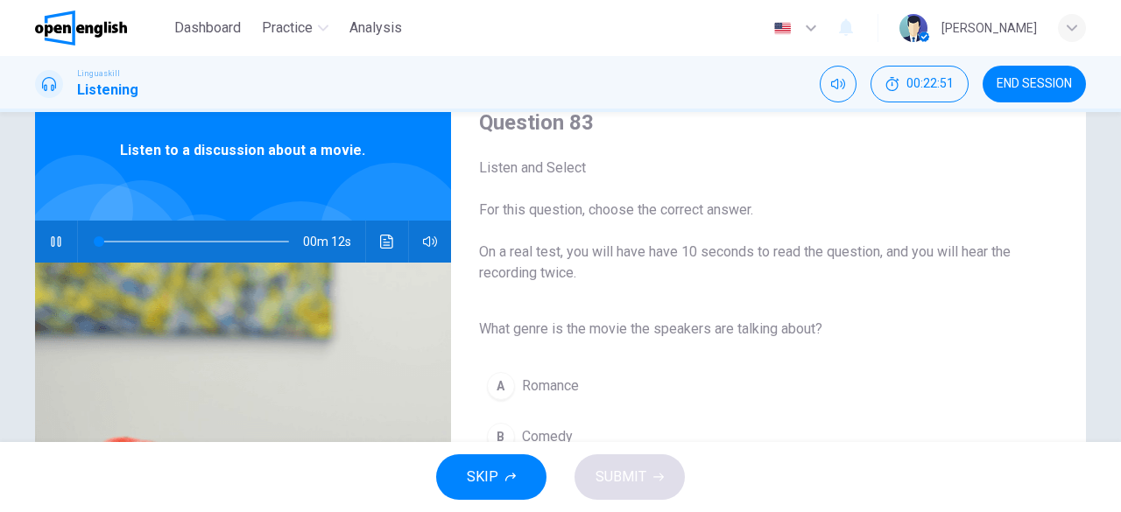
scroll to position [175, 0]
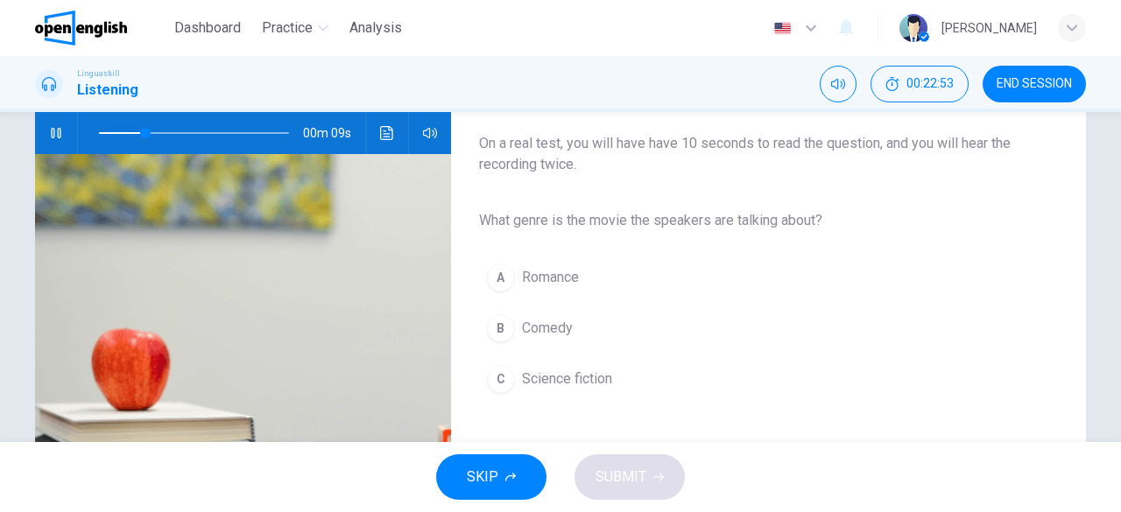
click at [604, 376] on span "Science fiction" at bounding box center [567, 379] width 90 height 21
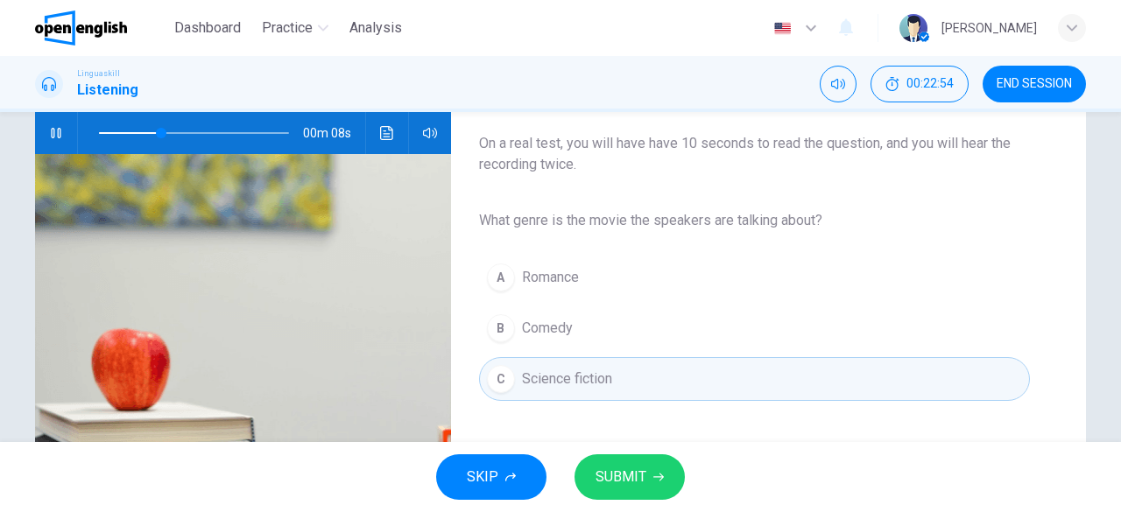
click at [678, 470] on button "SUBMIT" at bounding box center [629, 478] width 110 height 46
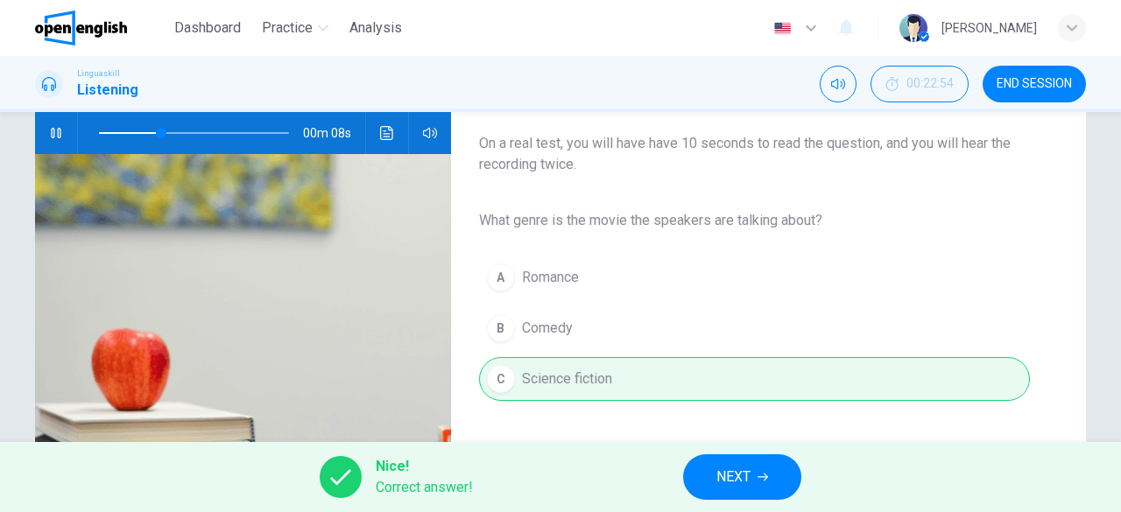
type input "**"
click at [792, 474] on button "NEXT" at bounding box center [742, 478] width 118 height 46
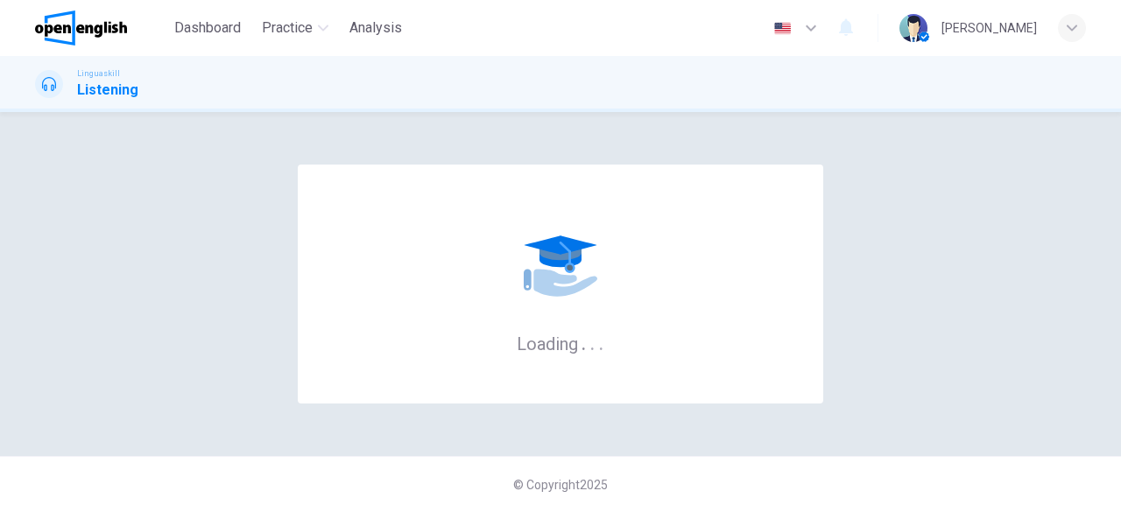
scroll to position [0, 0]
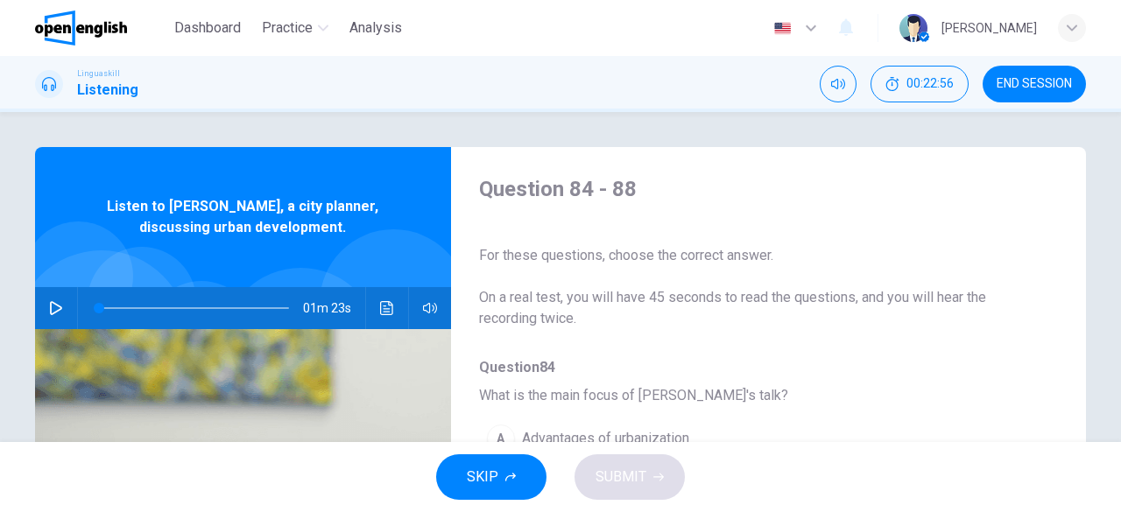
click at [56, 306] on icon "button" at bounding box center [56, 308] width 14 height 14
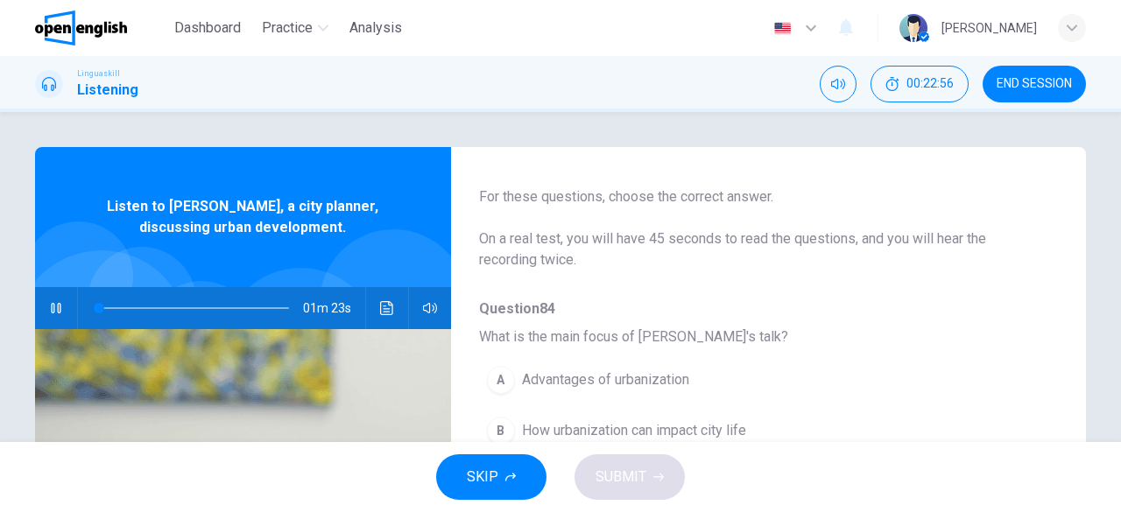
scroll to position [175, 0]
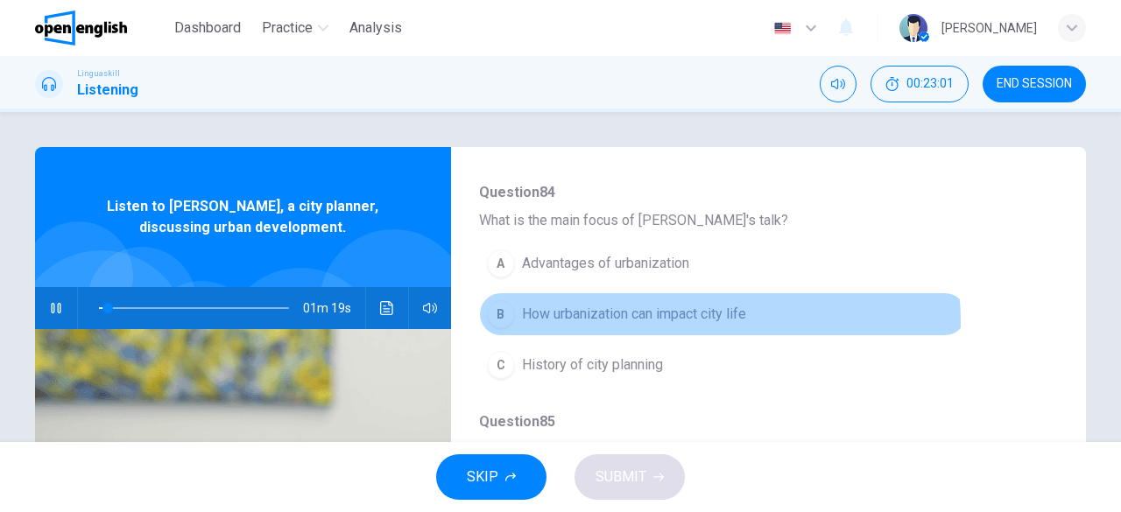
click at [695, 321] on span "How urbanization can impact city life" at bounding box center [634, 314] width 224 height 21
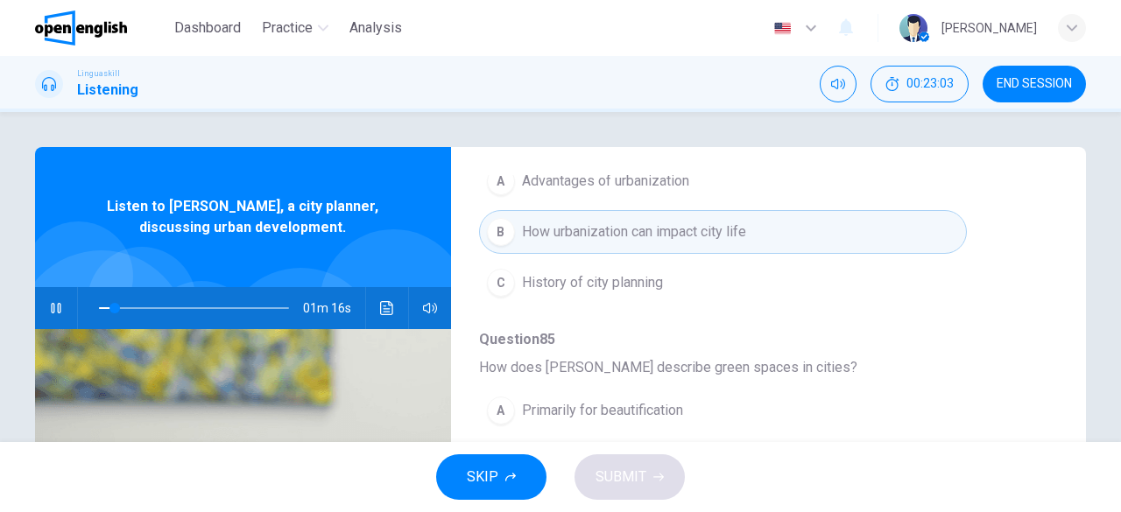
scroll to position [350, 0]
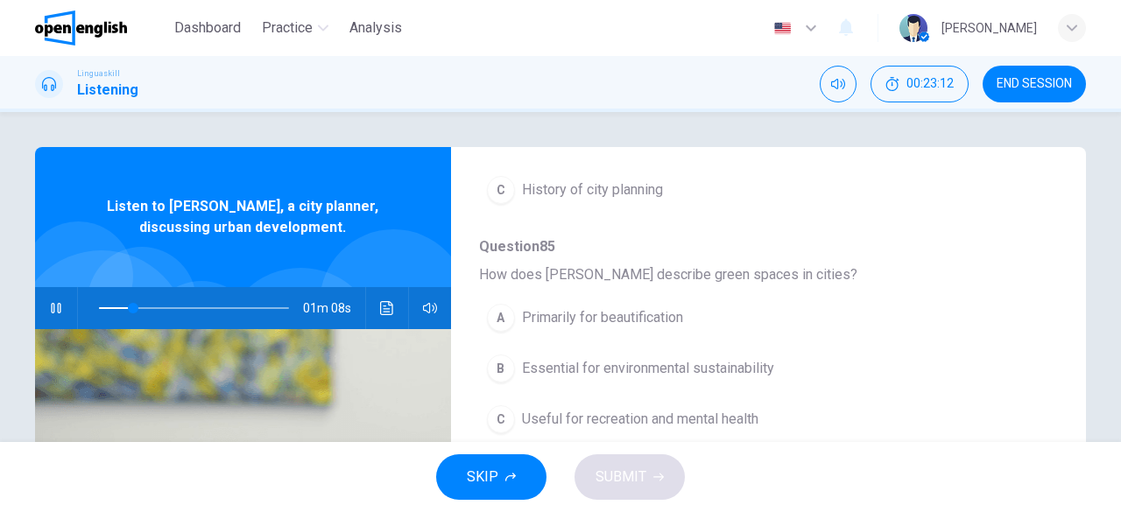
click at [753, 370] on span "Essential for environmental sustainability" at bounding box center [648, 368] width 252 height 21
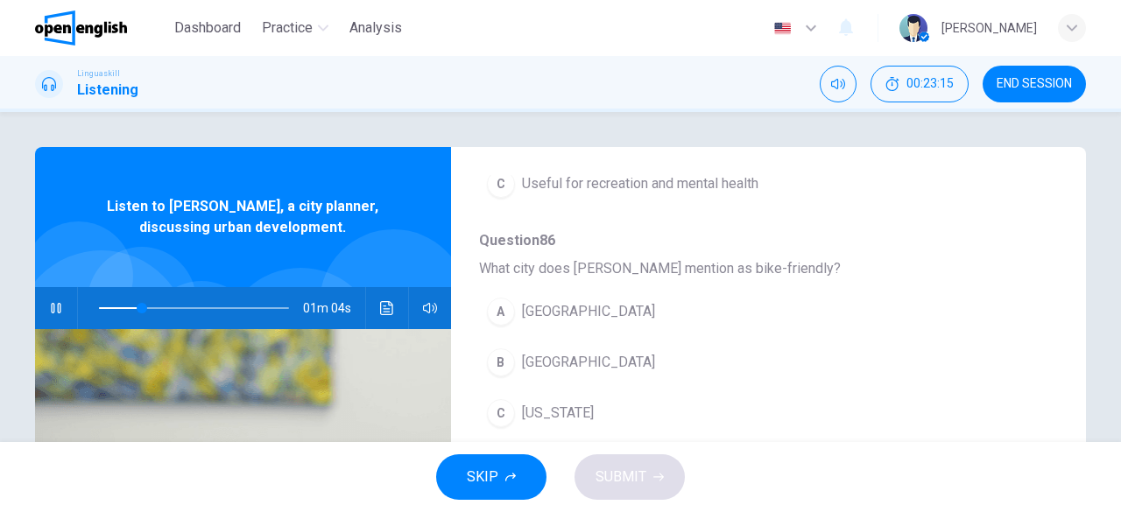
scroll to position [613, 0]
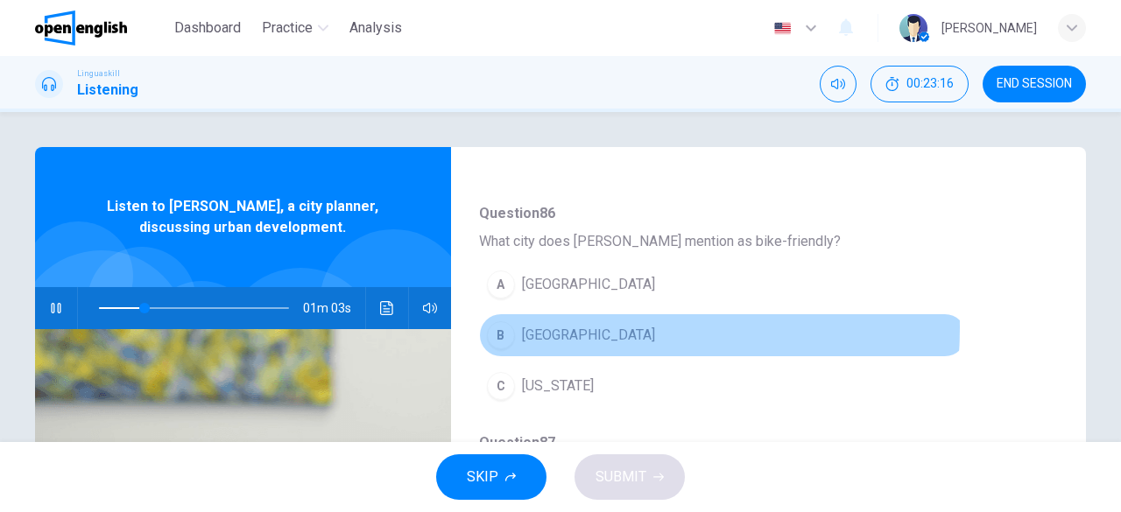
click at [548, 325] on span "[GEOGRAPHIC_DATA]" at bounding box center [588, 335] width 133 height 21
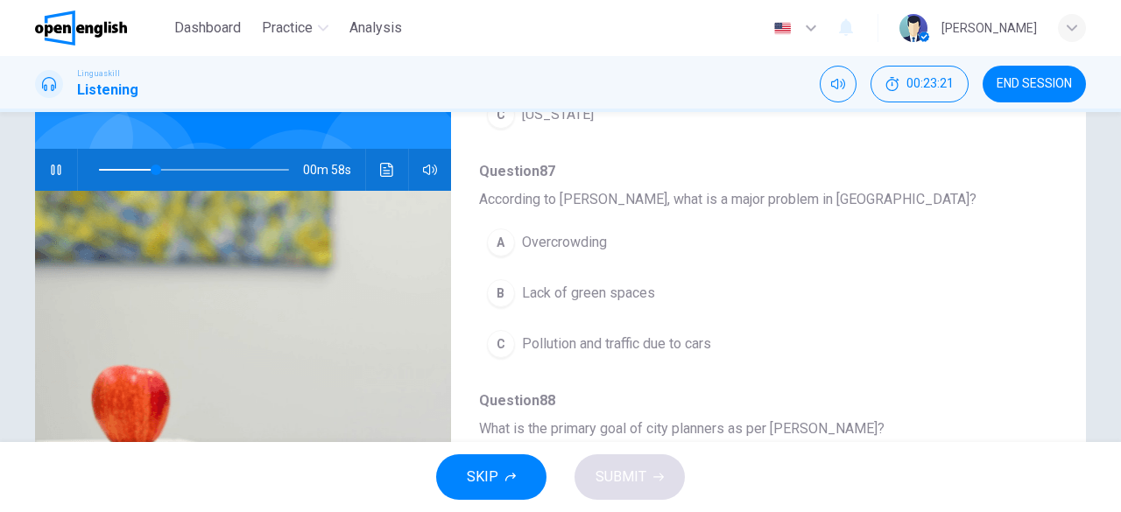
scroll to position [175, 0]
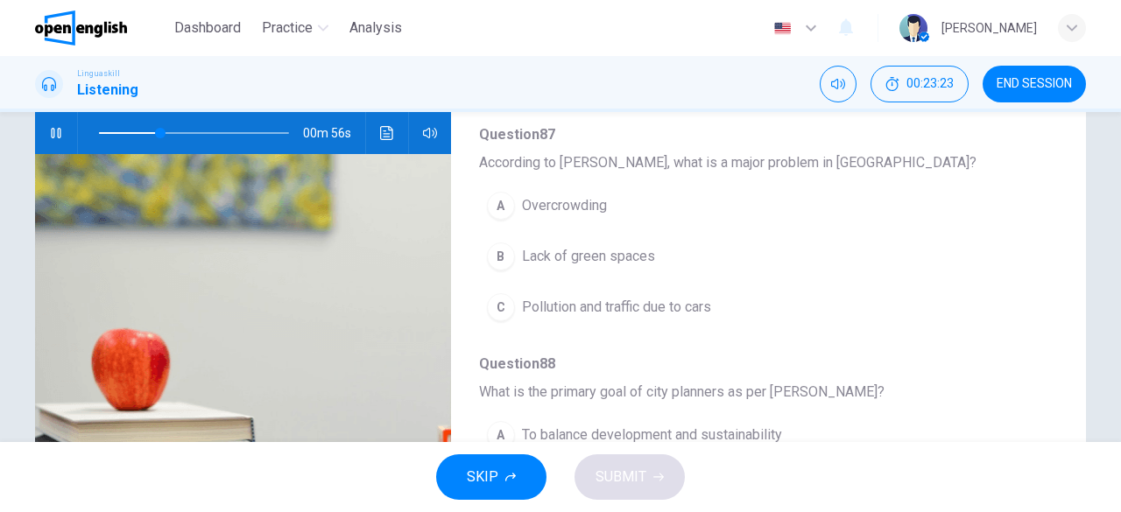
click at [685, 307] on span "Pollution and traffic due to cars" at bounding box center [616, 307] width 189 height 21
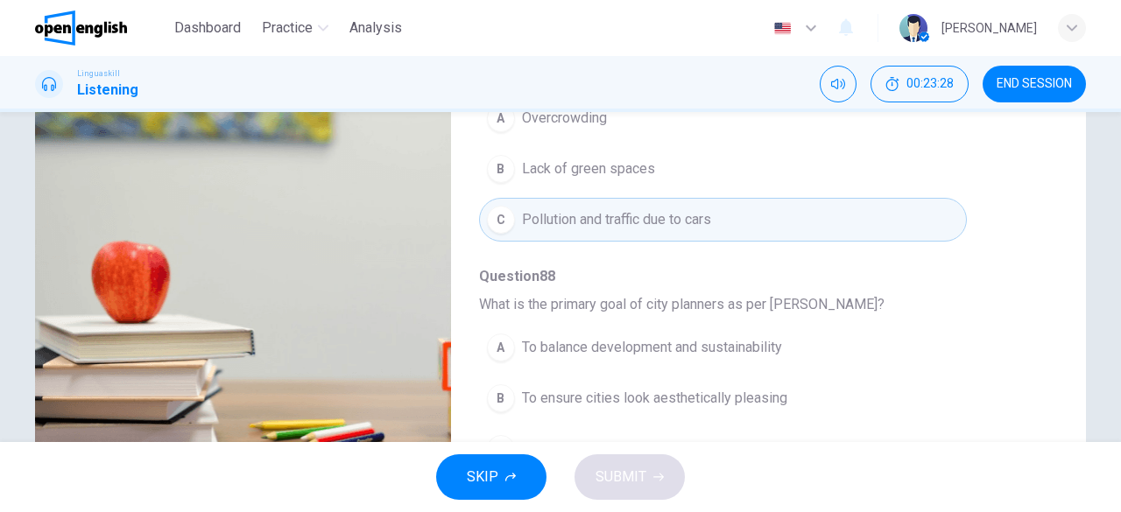
scroll to position [349, 0]
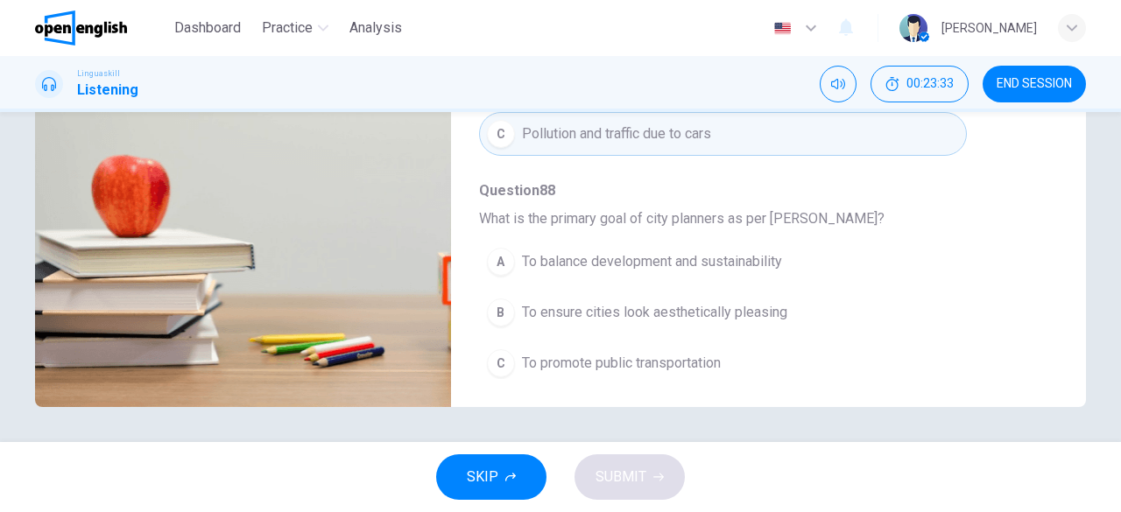
click at [727, 253] on span "To balance development and sustainability" at bounding box center [652, 261] width 260 height 21
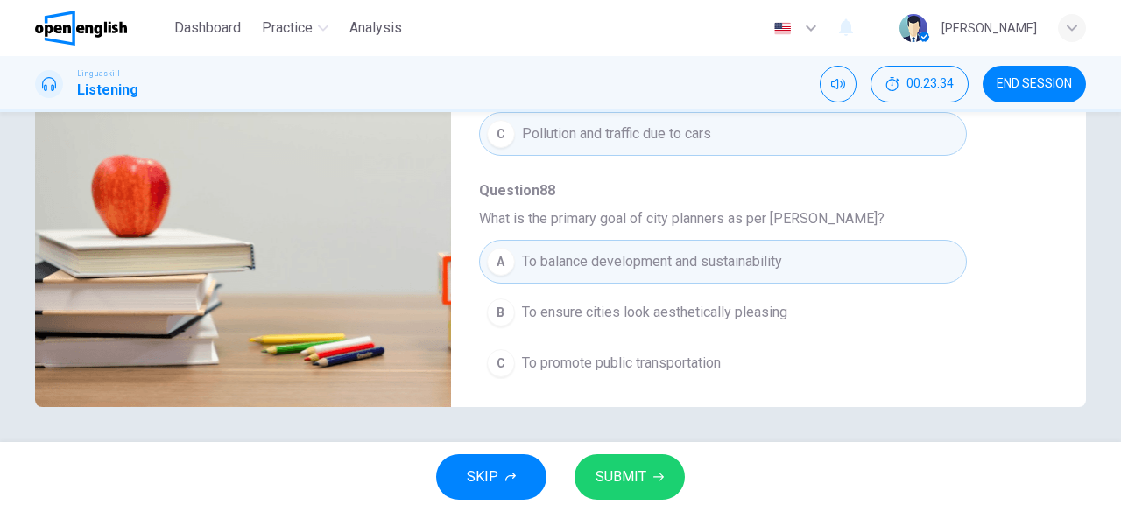
click at [658, 477] on icon "button" at bounding box center [658, 478] width 11 height 8
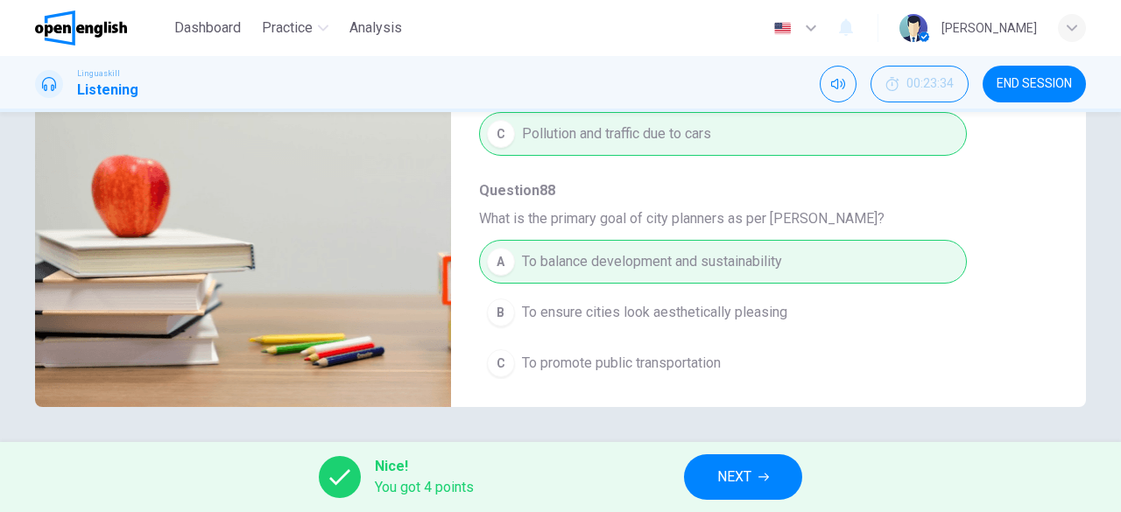
type input "**"
click at [754, 477] on button "NEXT" at bounding box center [743, 478] width 118 height 46
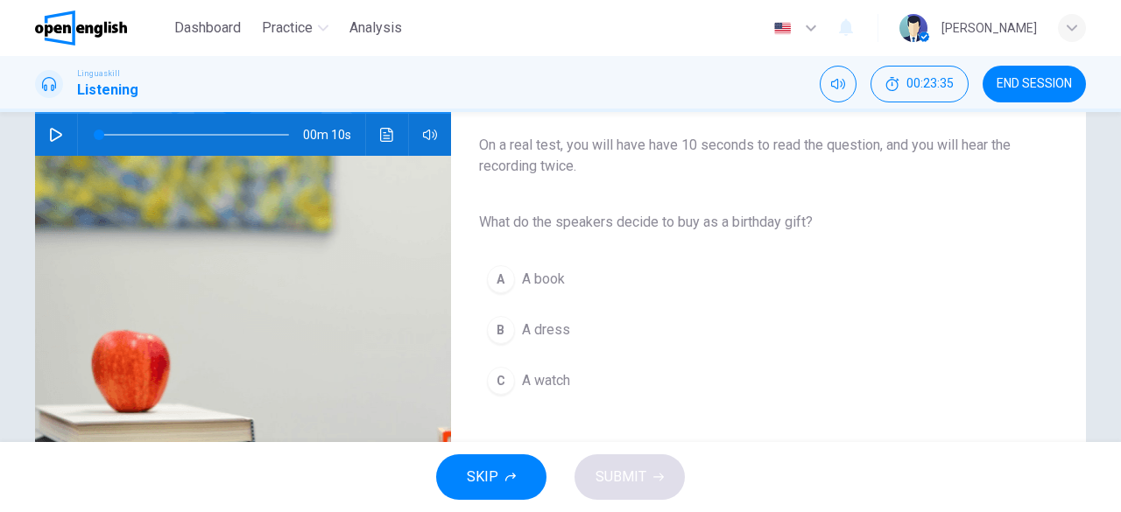
scroll to position [175, 0]
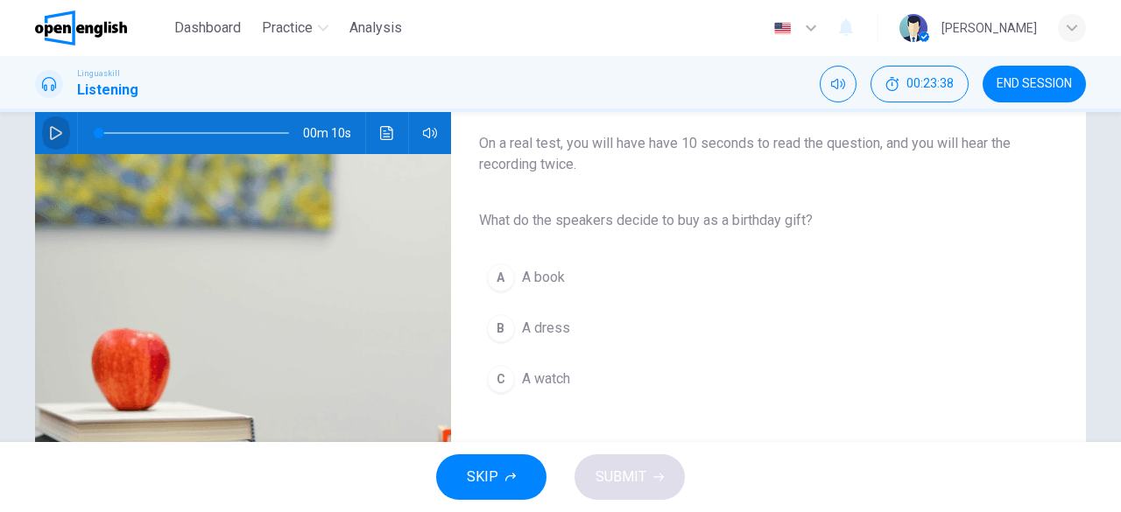
click at [54, 134] on icon "button" at bounding box center [56, 133] width 14 height 14
click at [544, 283] on span "A book" at bounding box center [543, 277] width 43 height 21
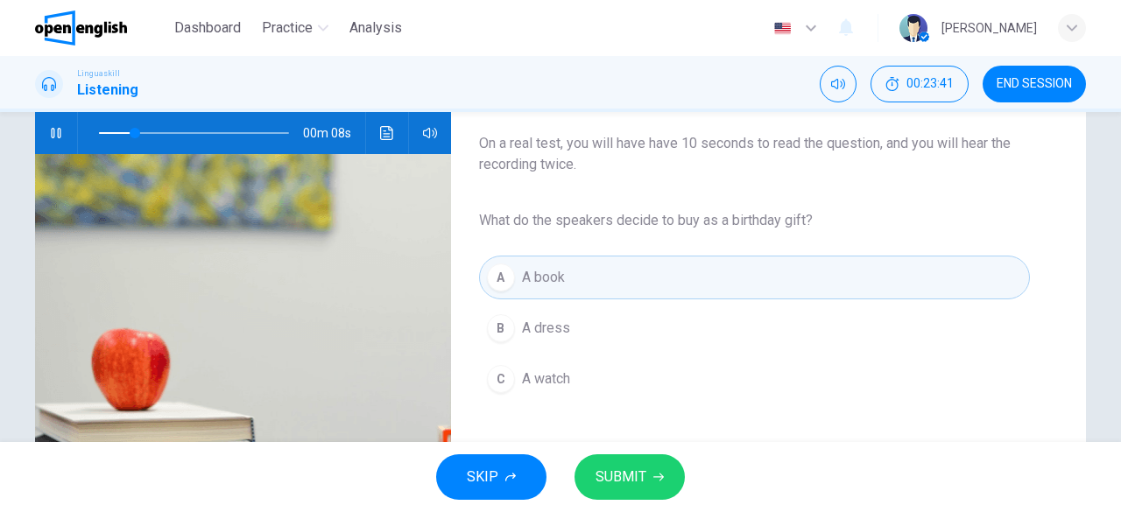
click at [638, 483] on span "SUBMIT" at bounding box center [621, 477] width 51 height 25
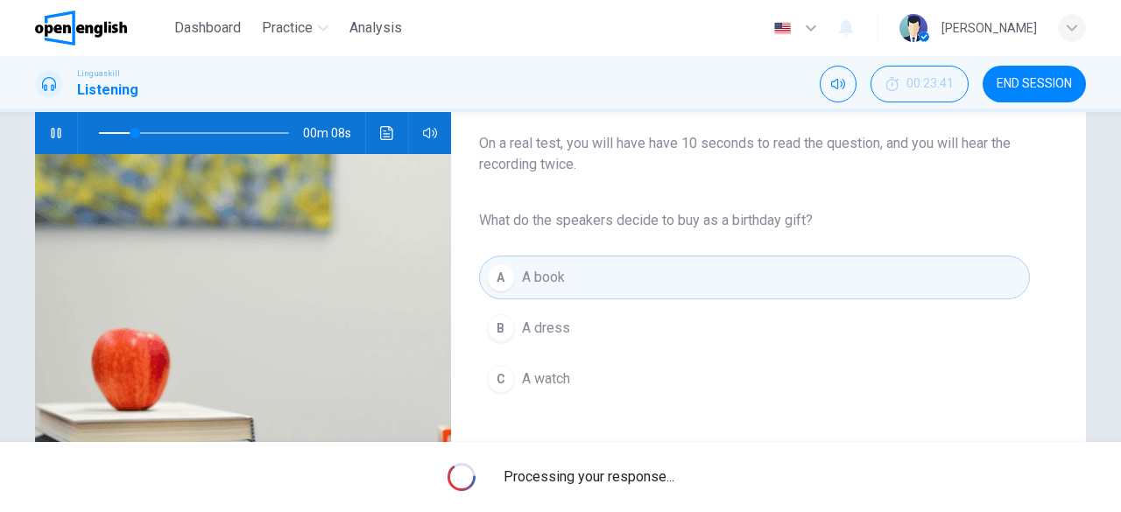
type input "**"
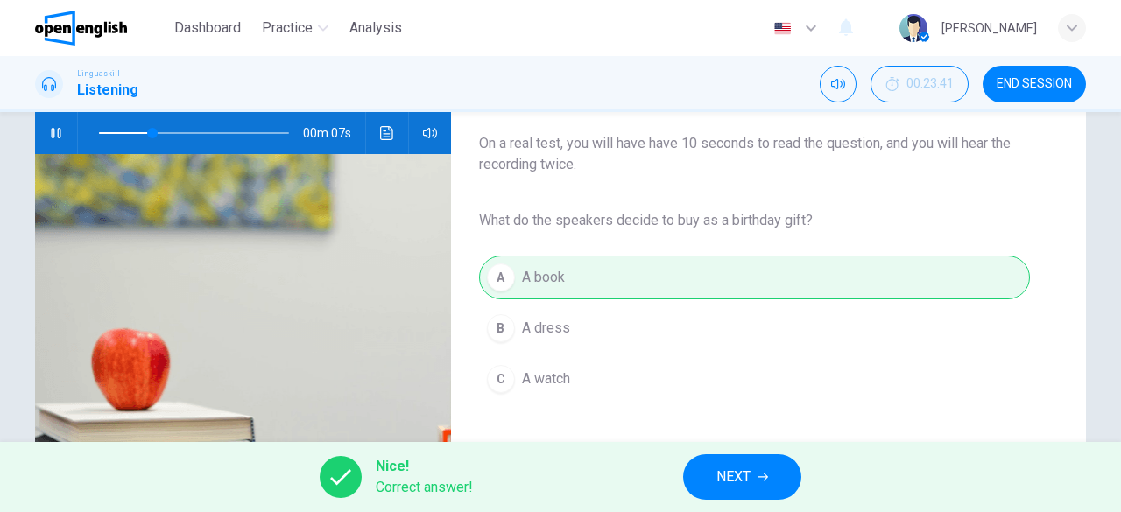
click at [734, 479] on span "NEXT" at bounding box center [733, 477] width 34 height 25
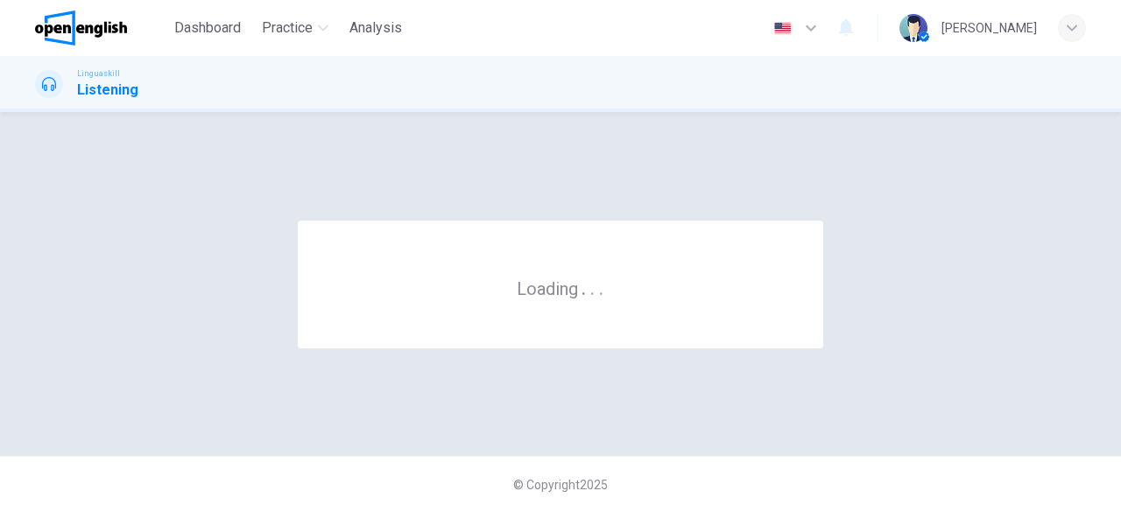
scroll to position [0, 0]
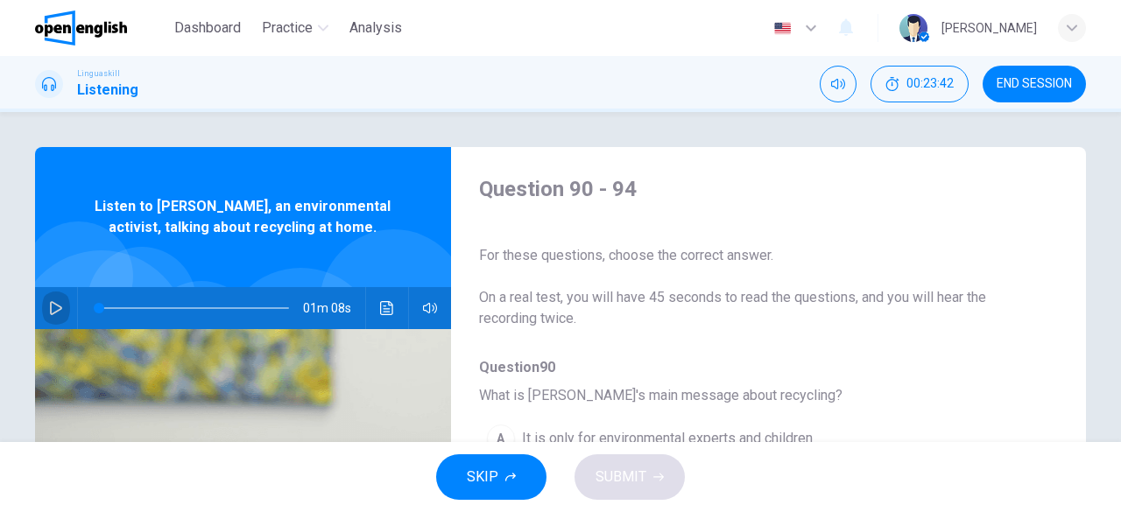
click at [49, 306] on icon "button" at bounding box center [56, 308] width 14 height 14
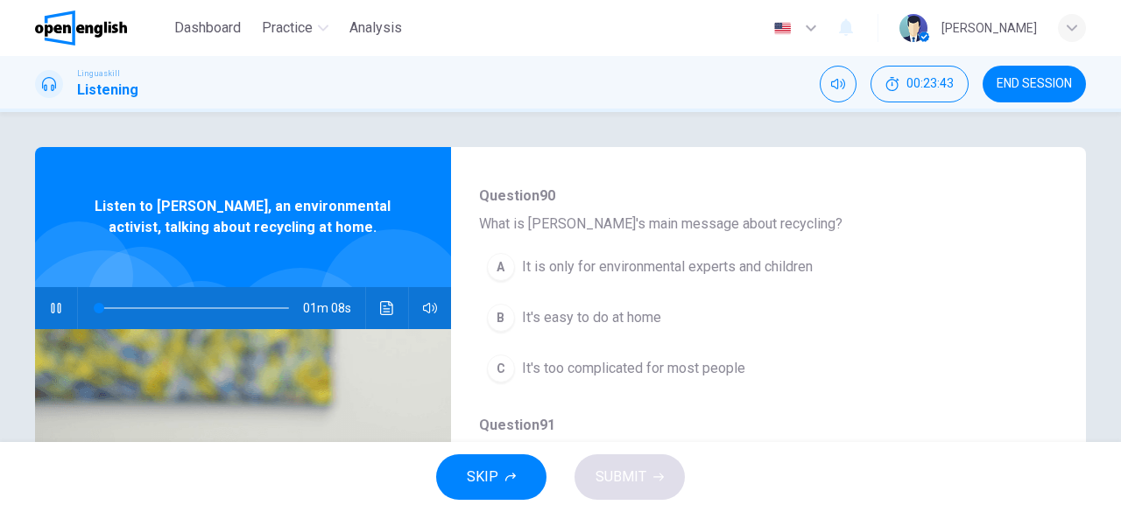
scroll to position [175, 0]
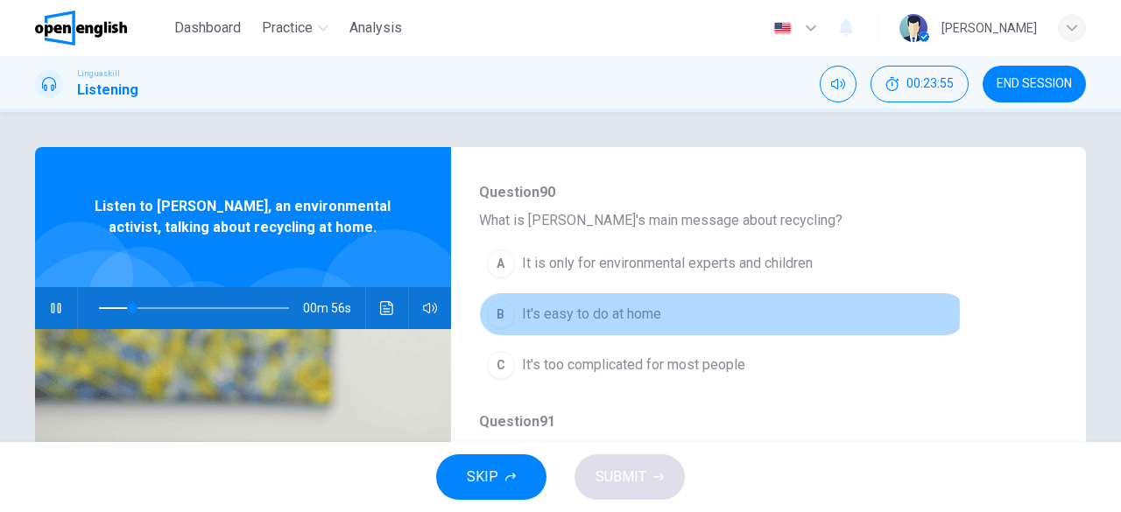
click at [619, 314] on span "It's easy to do at home" at bounding box center [591, 314] width 139 height 21
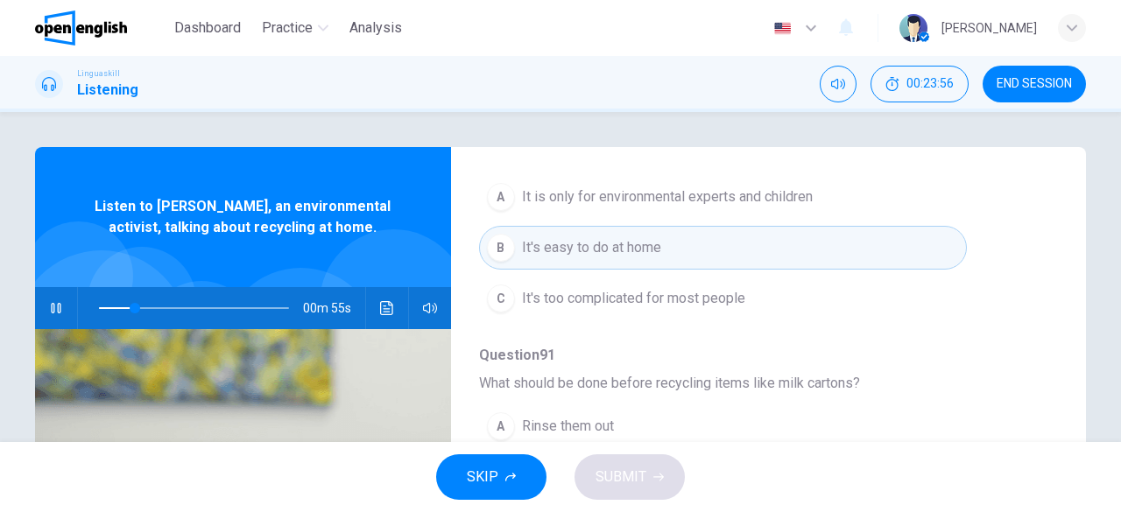
scroll to position [350, 0]
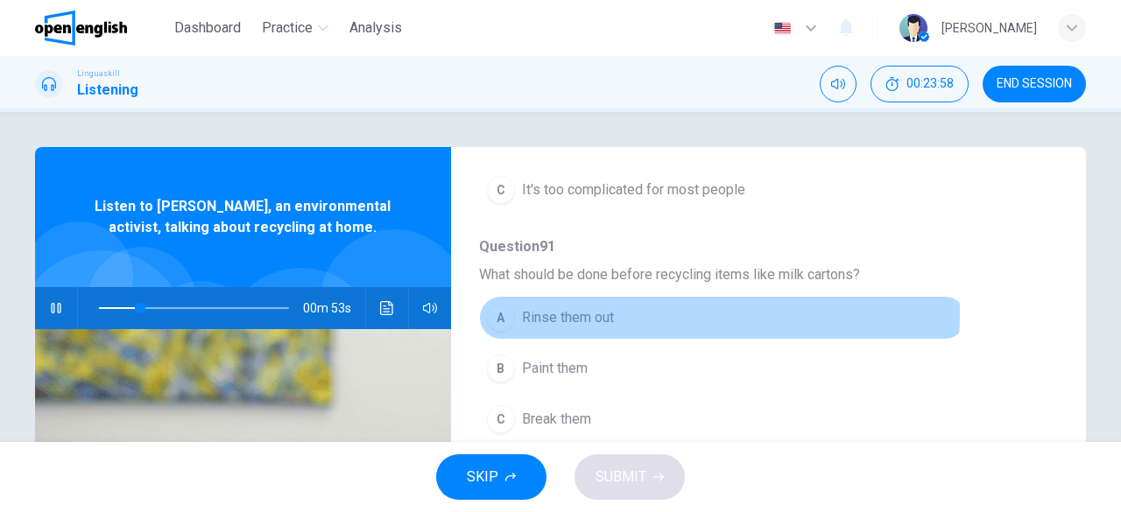
click at [588, 312] on span "Rinse them out" at bounding box center [568, 317] width 92 height 21
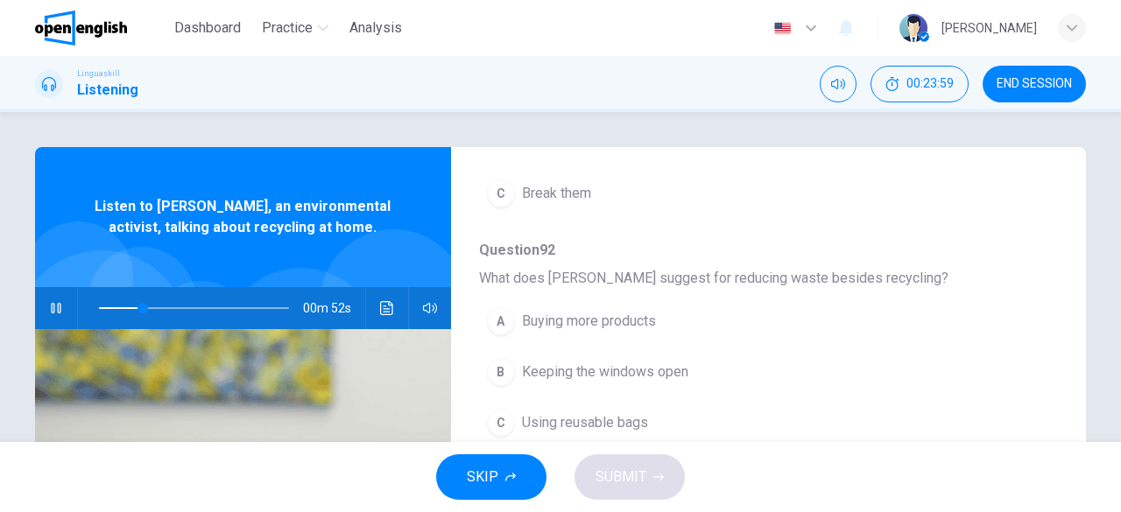
scroll to position [613, 0]
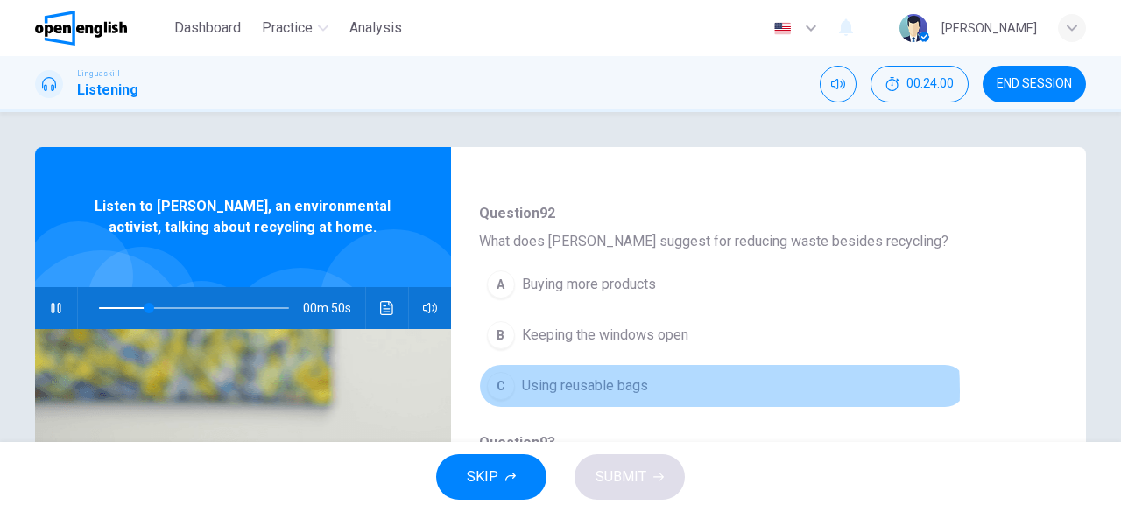
click at [596, 386] on span "Using reusable bags" at bounding box center [585, 386] width 126 height 21
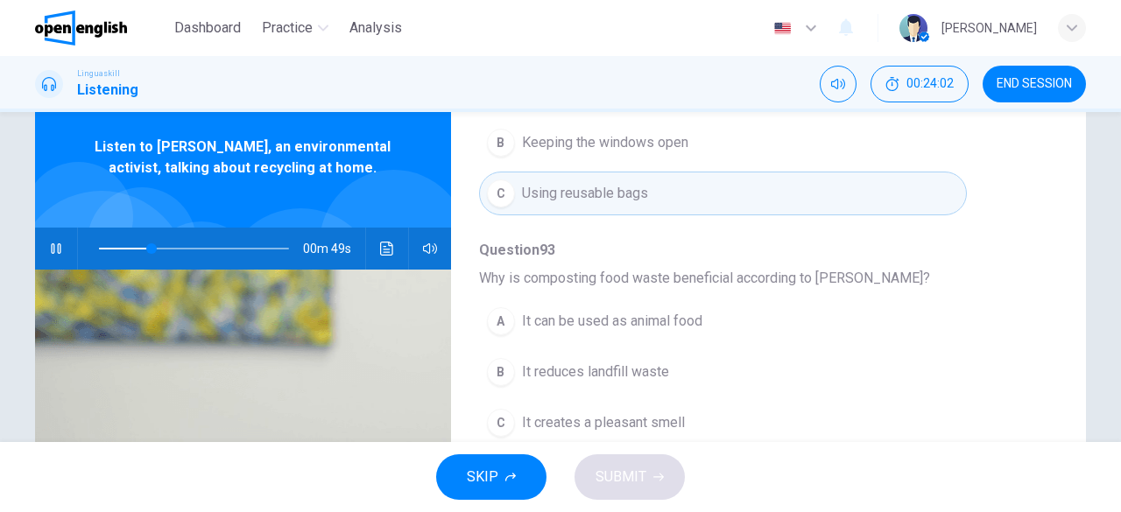
scroll to position [88, 0]
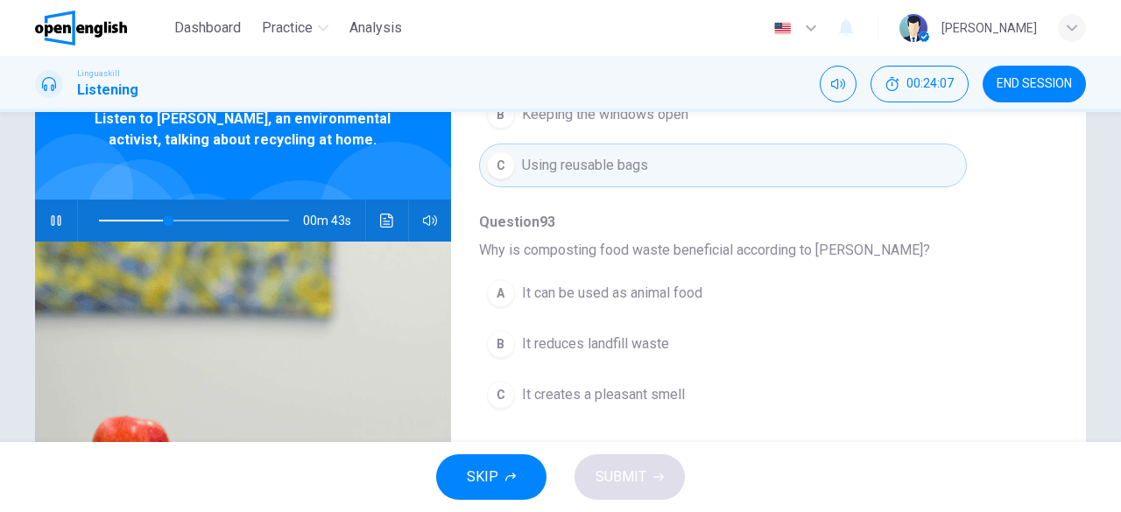
click at [614, 339] on span "It reduces landfill waste" at bounding box center [595, 344] width 147 height 21
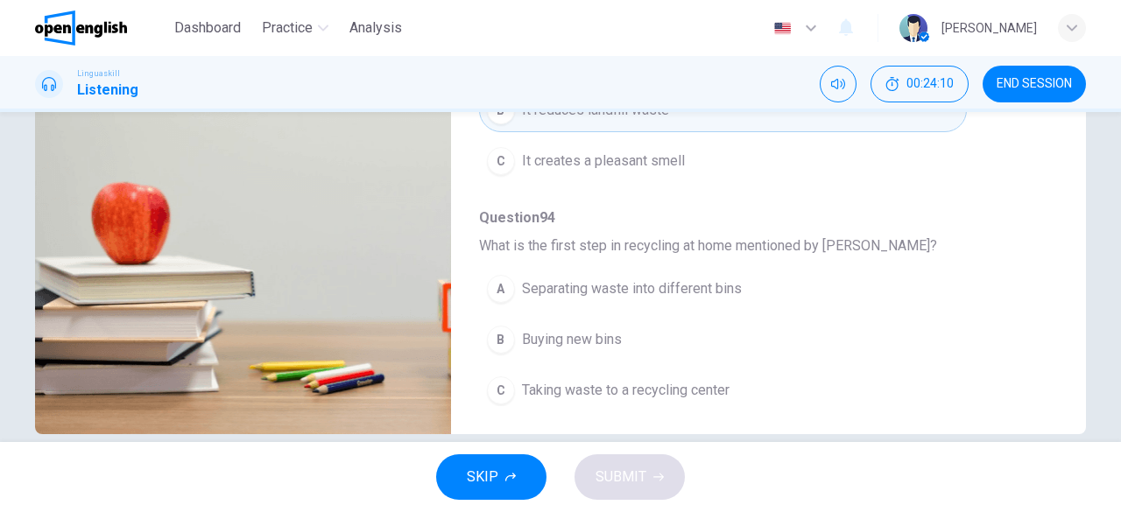
scroll to position [349, 0]
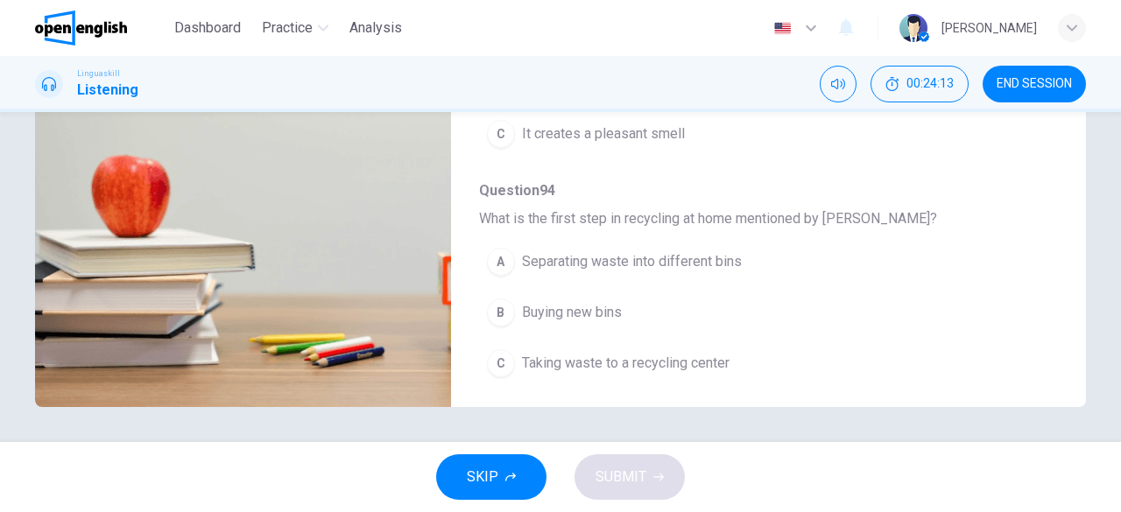
click at [720, 258] on span "Separating waste into different bins" at bounding box center [632, 261] width 220 height 21
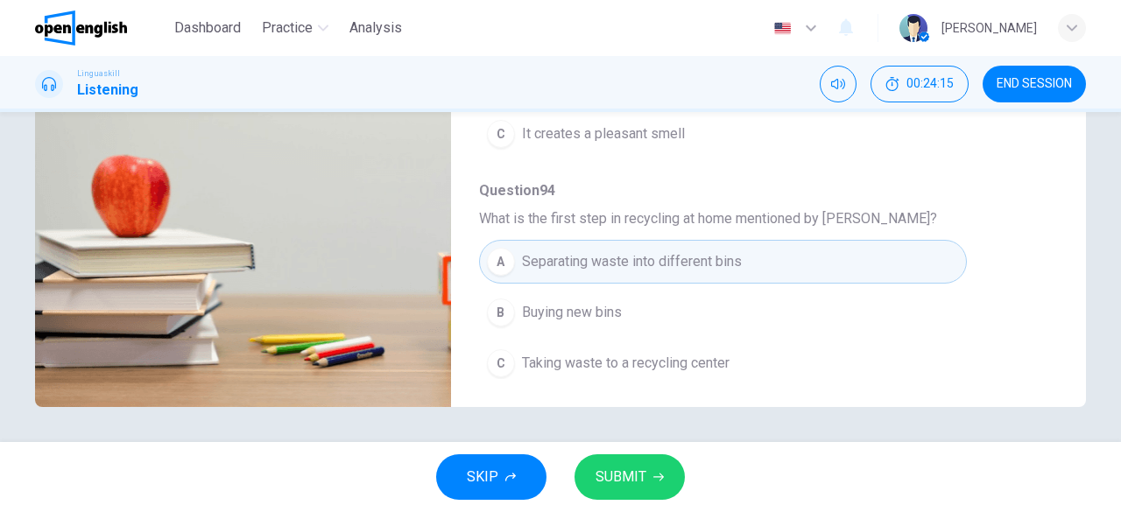
click at [632, 479] on span "SUBMIT" at bounding box center [621, 477] width 51 height 25
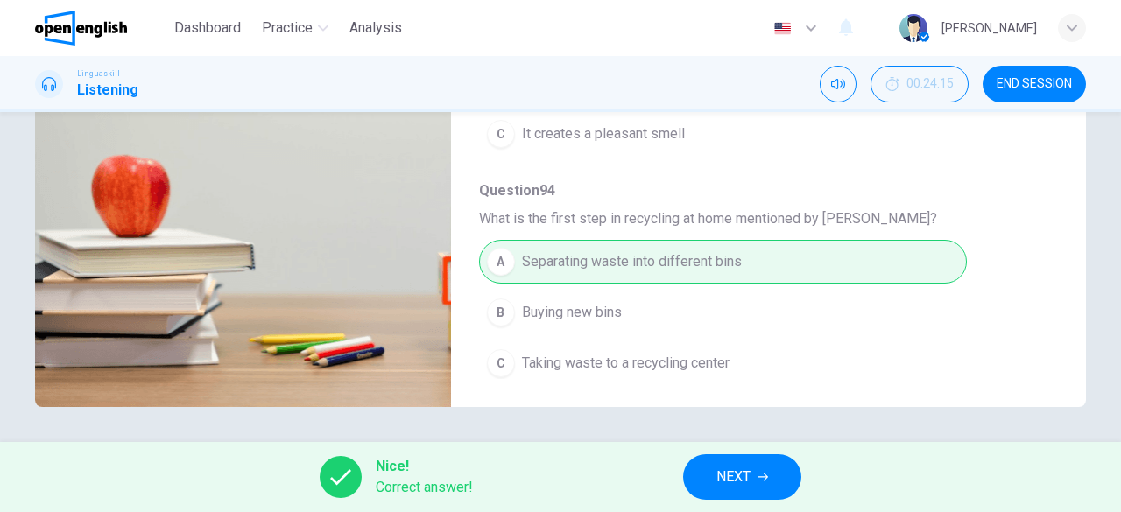
type input "**"
click at [779, 483] on button "NEXT" at bounding box center [742, 478] width 118 height 46
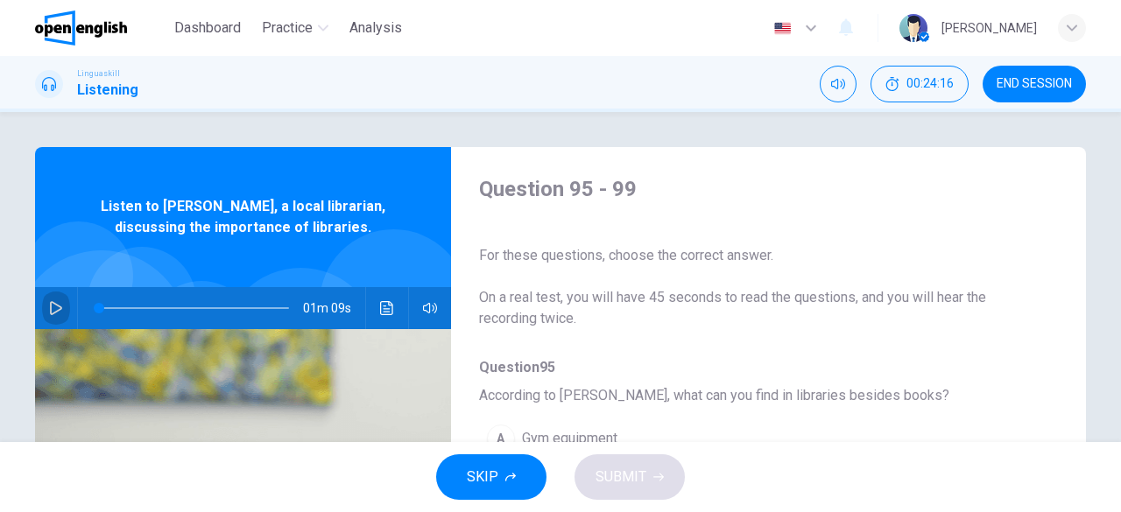
click at [58, 307] on icon "button" at bounding box center [56, 308] width 14 height 14
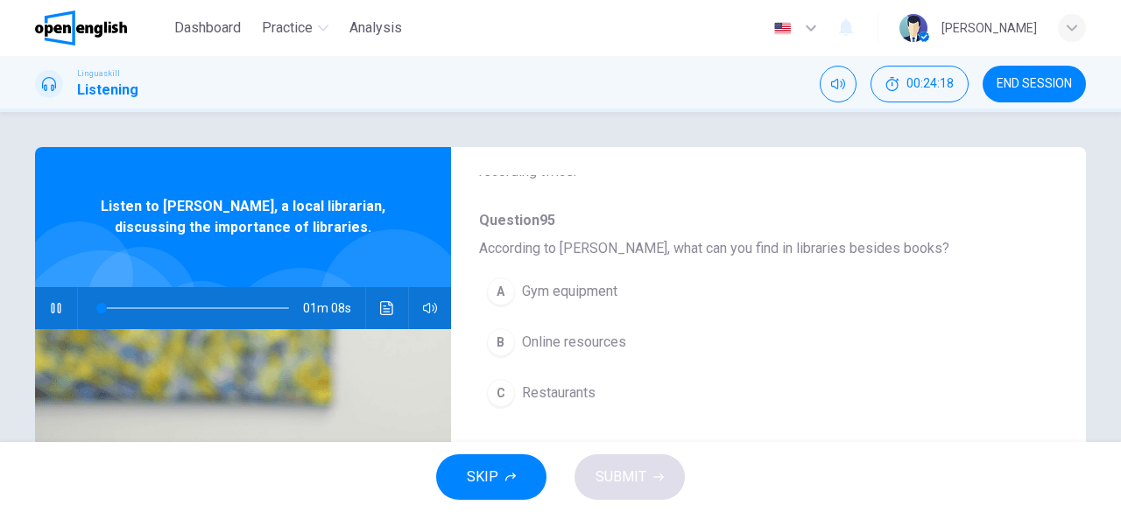
scroll to position [175, 0]
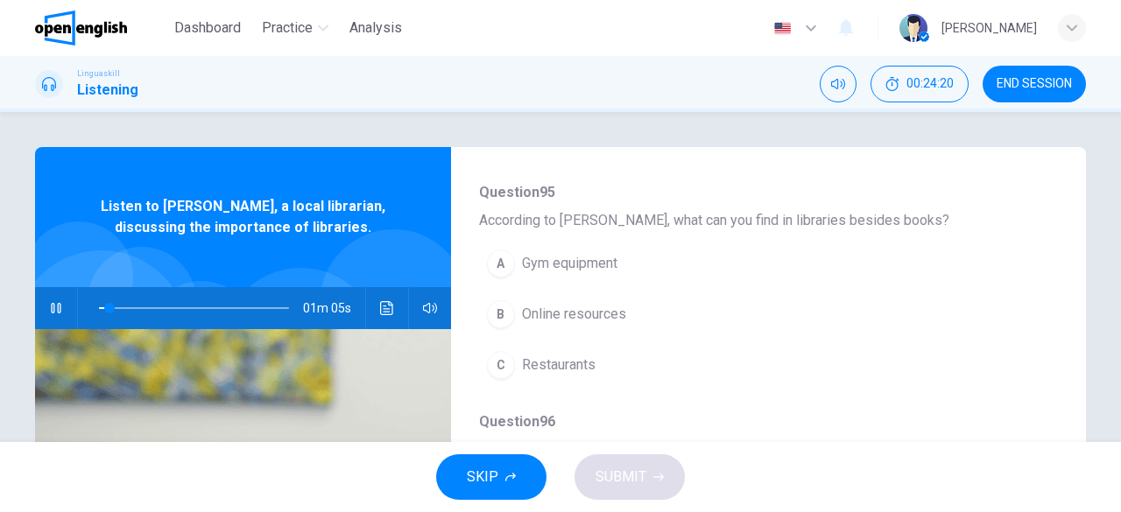
click at [573, 323] on span "Online resources" at bounding box center [574, 314] width 104 height 21
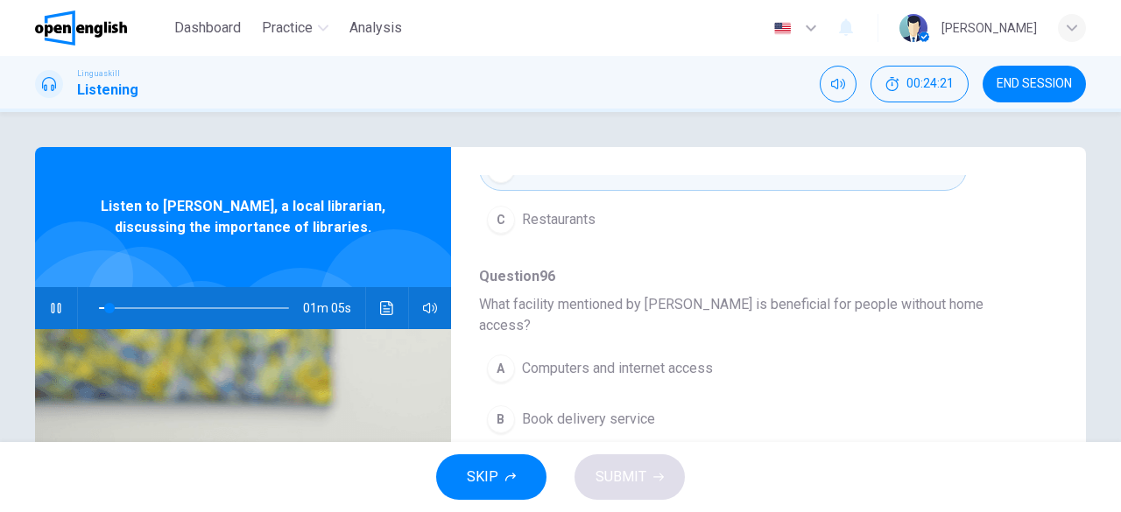
scroll to position [350, 0]
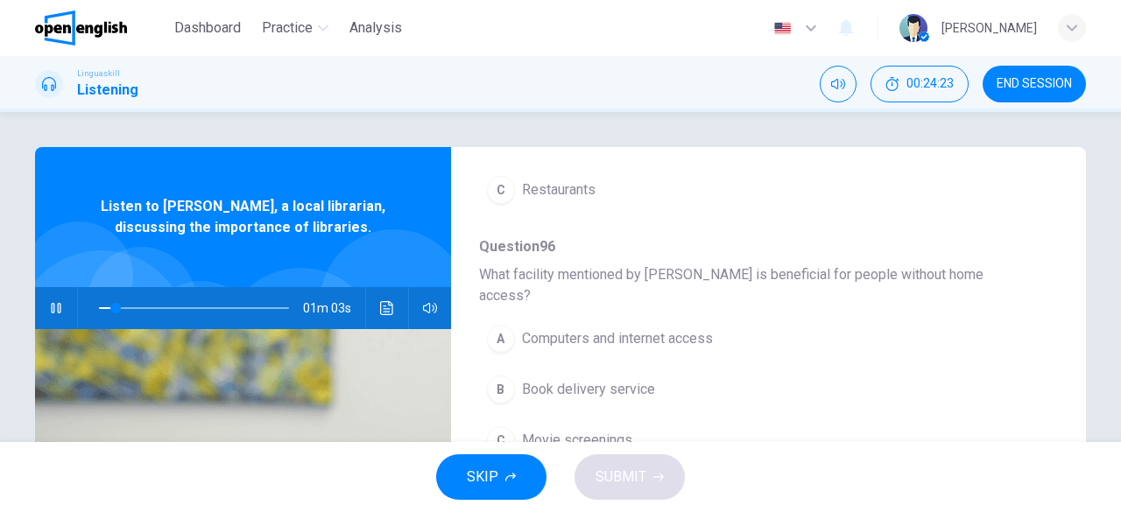
click at [653, 328] on span "Computers and internet access" at bounding box center [617, 338] width 191 height 21
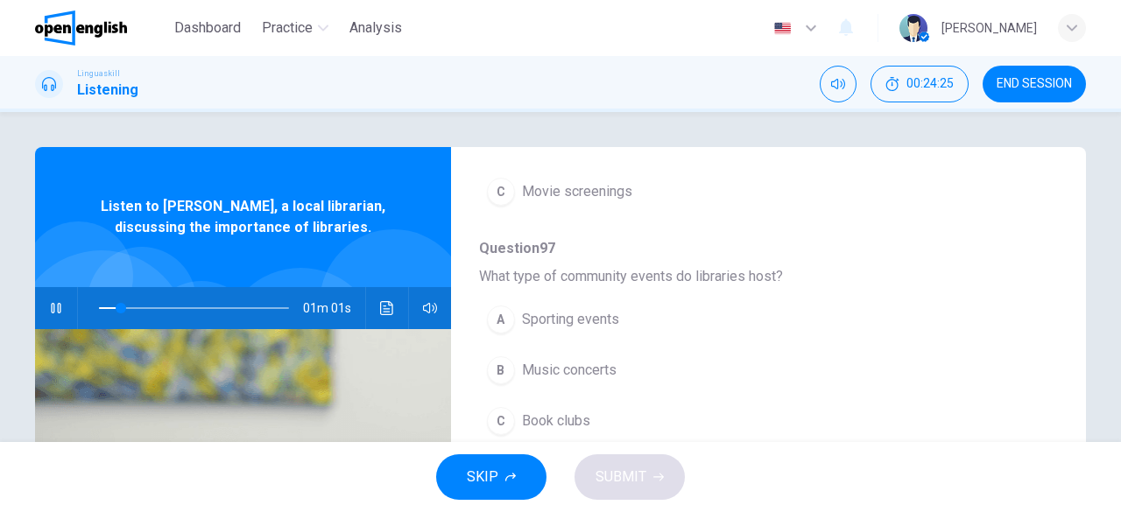
scroll to position [613, 0]
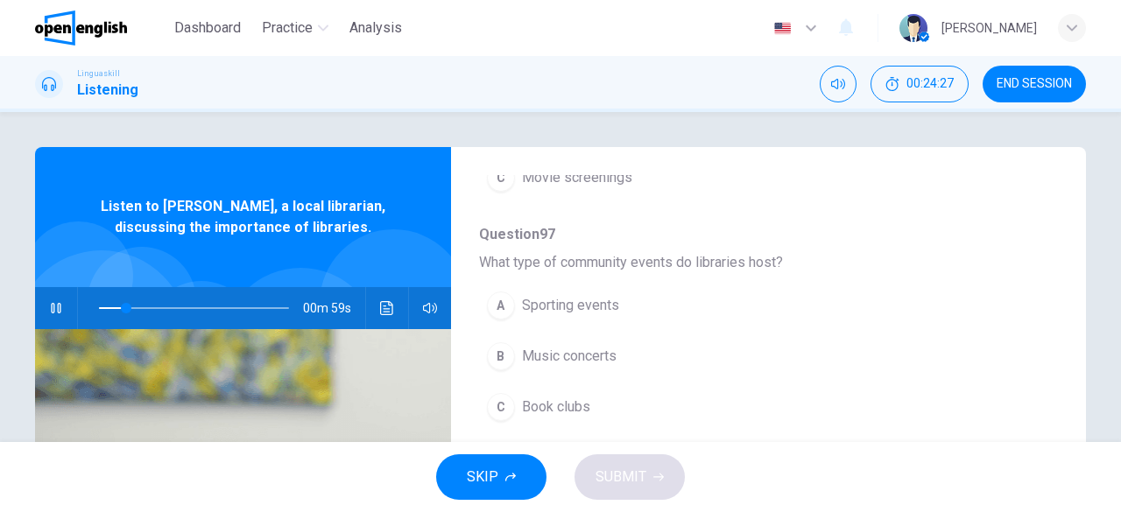
click at [585, 397] on span "Book clubs" at bounding box center [556, 407] width 68 height 21
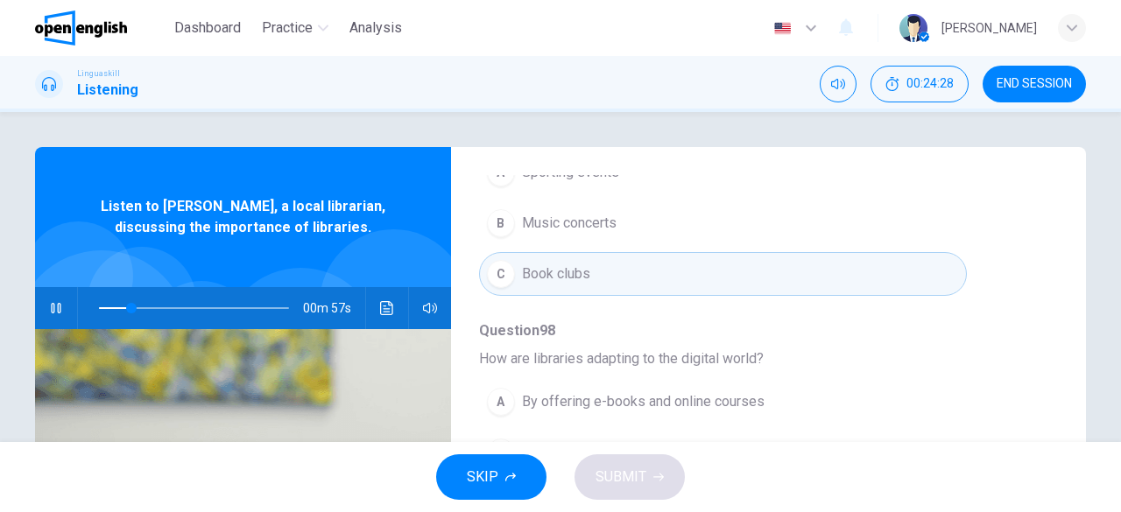
scroll to position [88, 0]
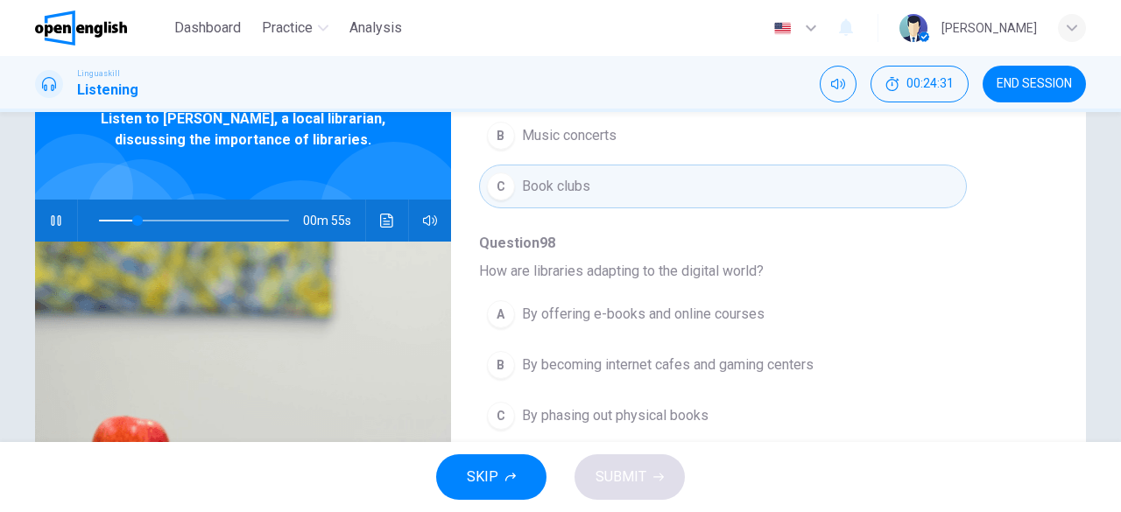
click at [722, 304] on span "By offering e-books and online courses" at bounding box center [643, 314] width 243 height 21
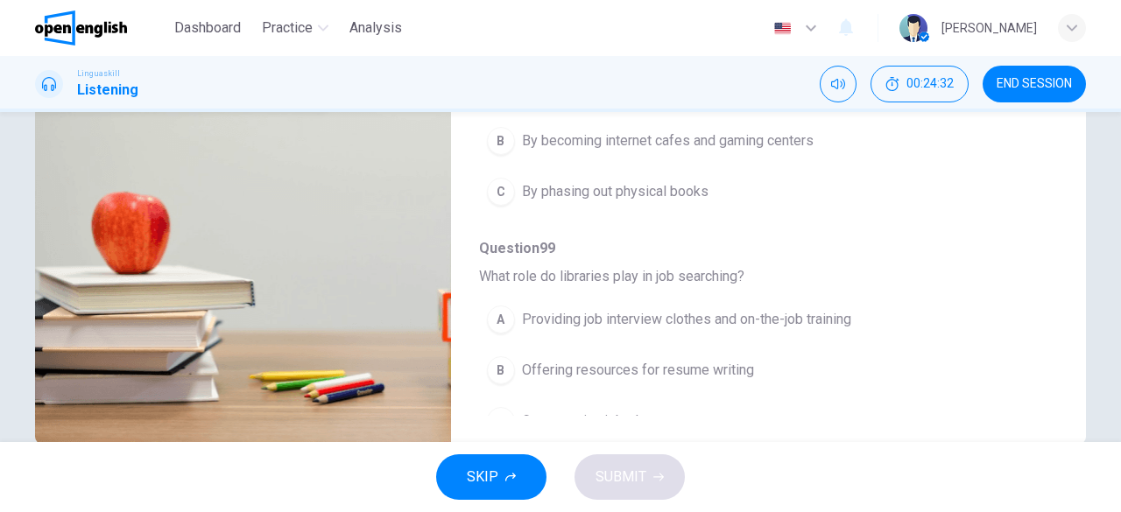
scroll to position [349, 0]
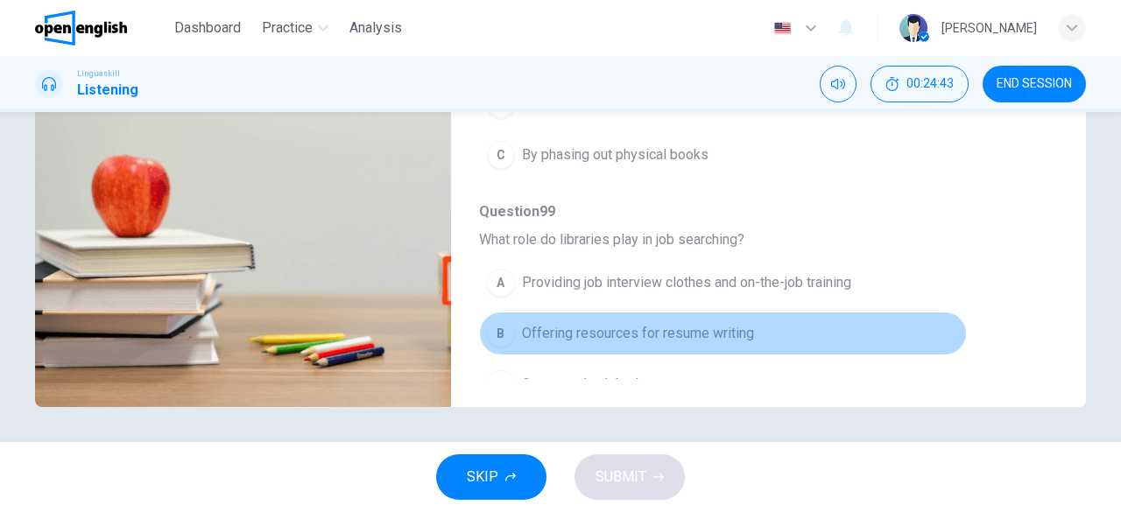
click at [739, 323] on span "Offering resources for resume writing" at bounding box center [638, 333] width 232 height 21
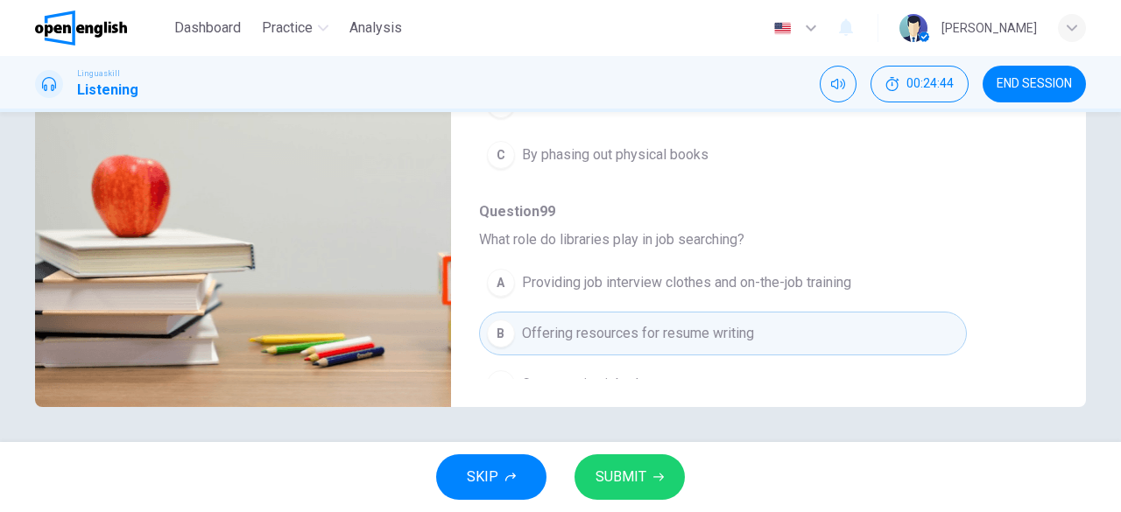
click at [677, 481] on button "SUBMIT" at bounding box center [629, 478] width 110 height 46
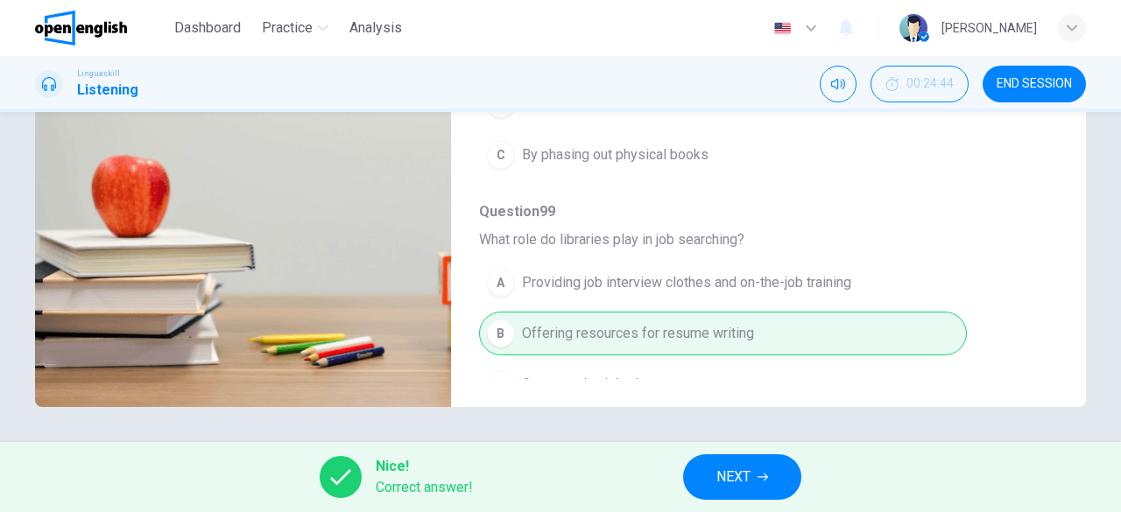
type input "**"
click at [741, 484] on span "NEXT" at bounding box center [733, 477] width 34 height 25
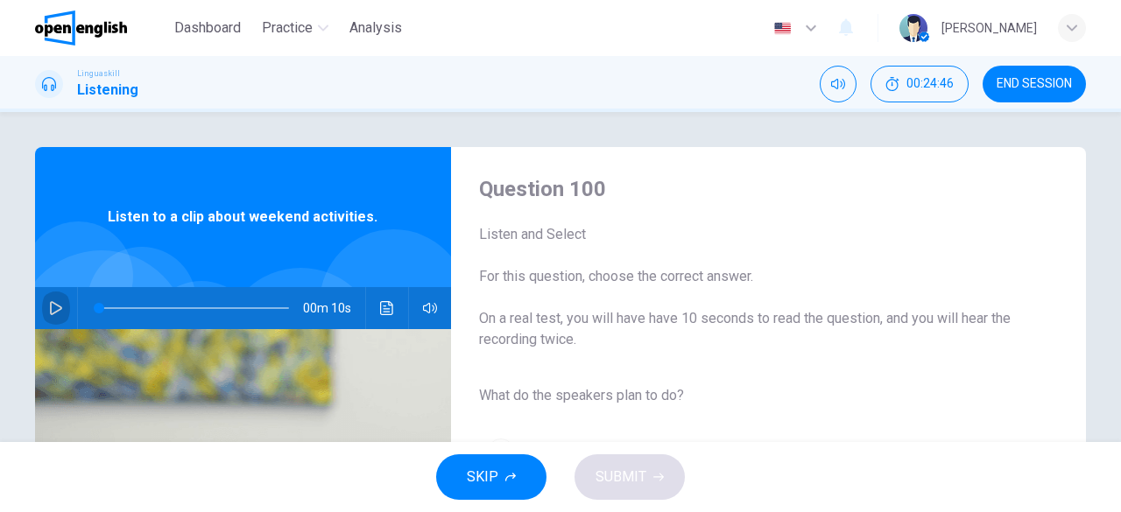
click at [56, 307] on icon "button" at bounding box center [56, 308] width 12 height 14
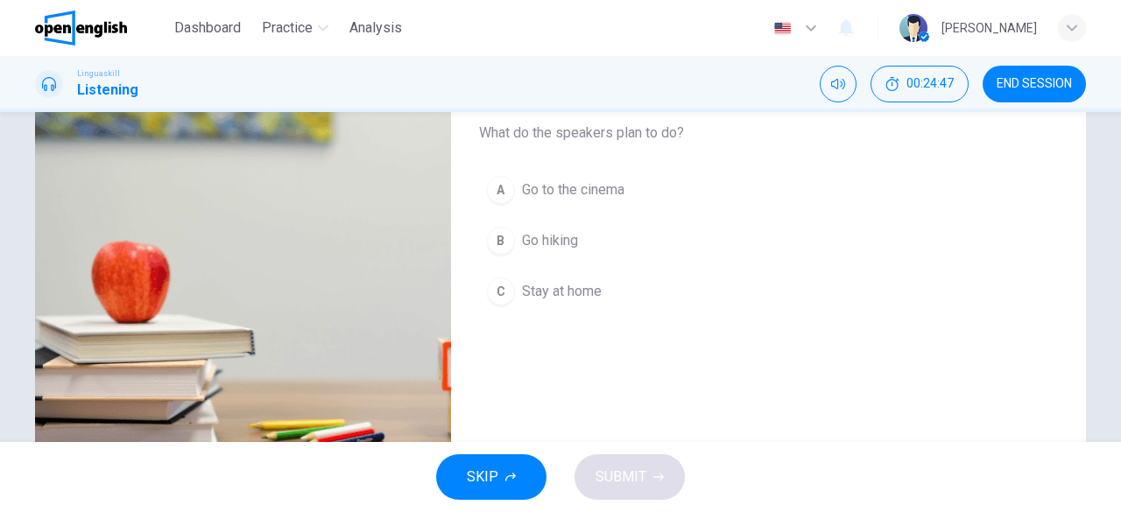
scroll to position [175, 0]
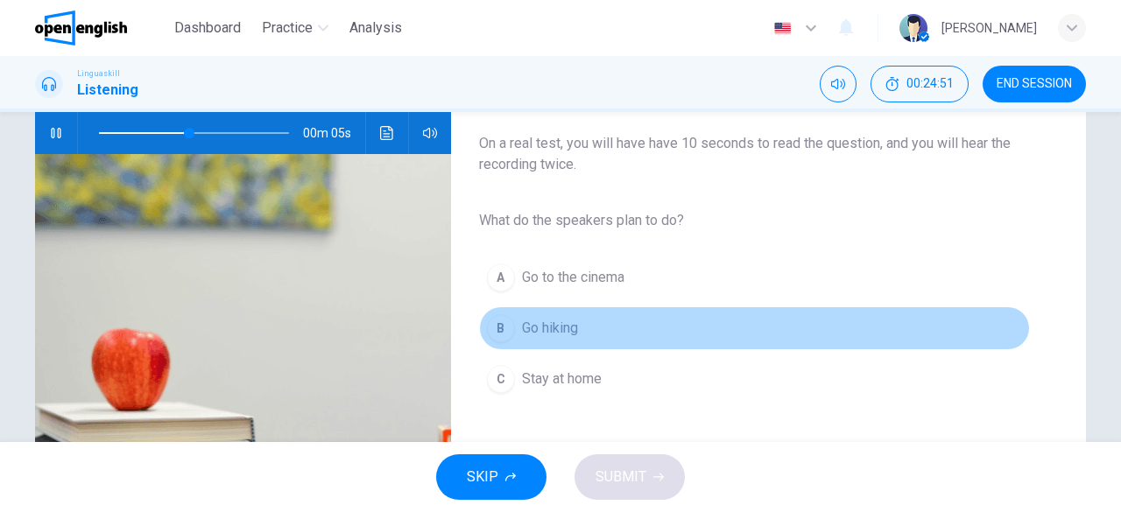
click at [564, 328] on span "Go hiking" at bounding box center [550, 328] width 56 height 21
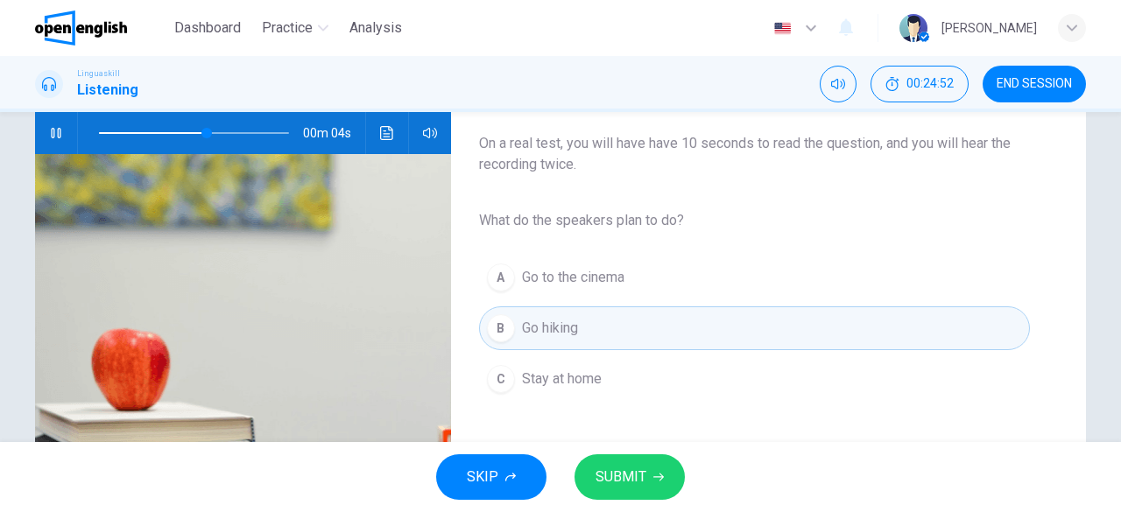
click at [662, 480] on icon "button" at bounding box center [658, 477] width 11 height 11
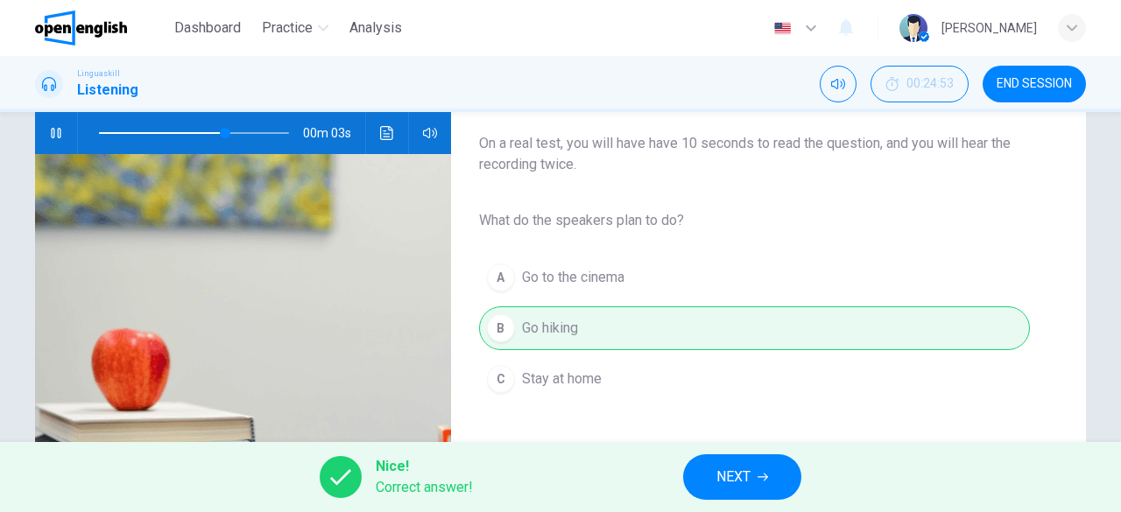
type input "**"
click at [751, 471] on span "NEXT" at bounding box center [733, 477] width 34 height 25
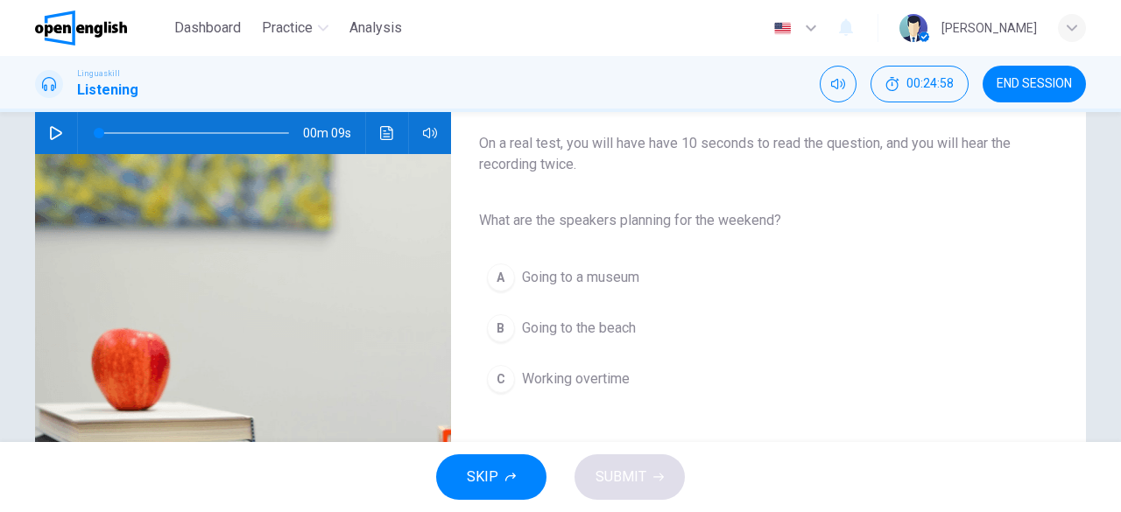
click at [49, 138] on icon "button" at bounding box center [56, 133] width 14 height 14
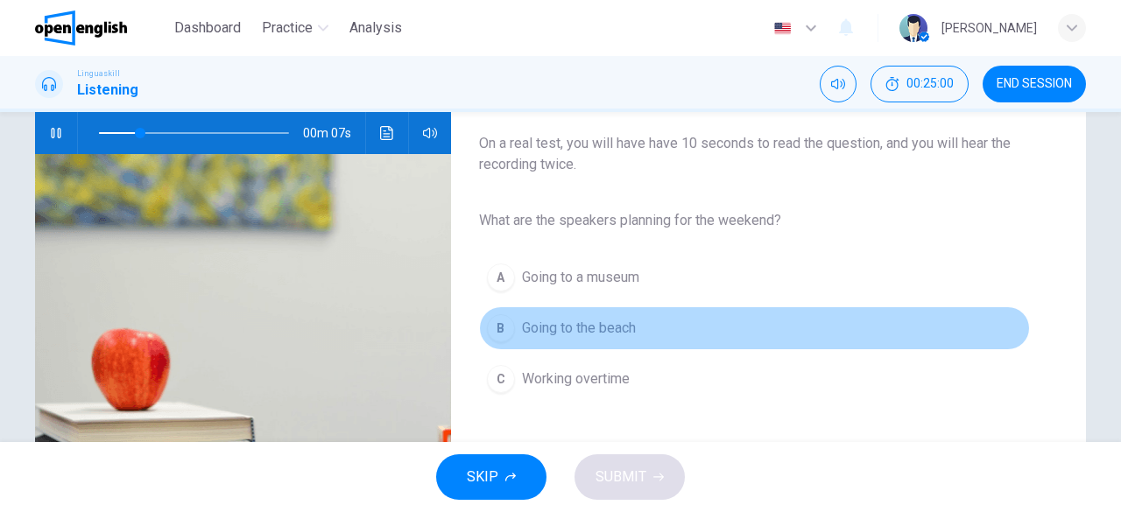
click at [592, 325] on span "Going to the beach" at bounding box center [579, 328] width 114 height 21
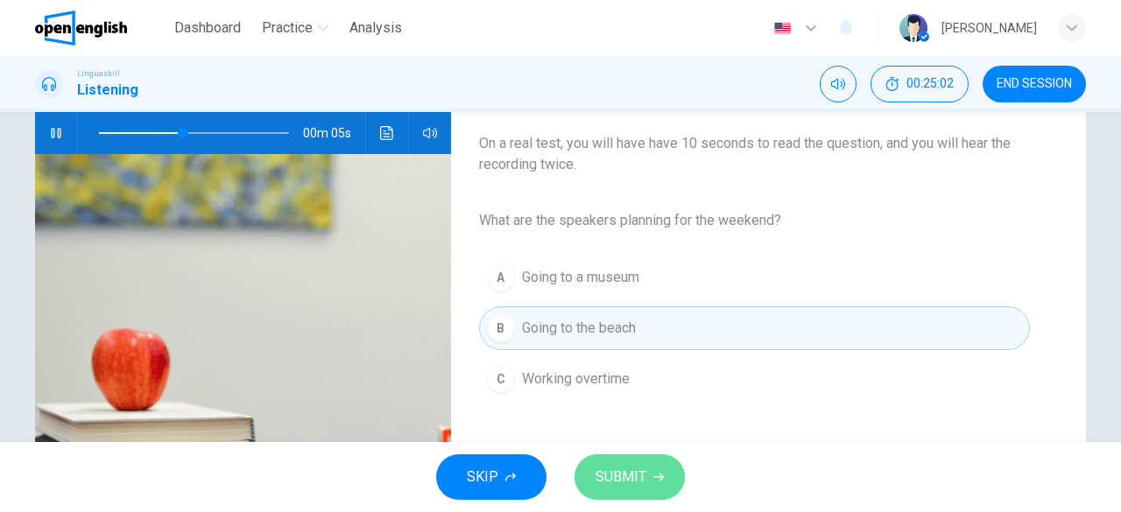
click at [664, 474] on button "SUBMIT" at bounding box center [629, 478] width 110 height 46
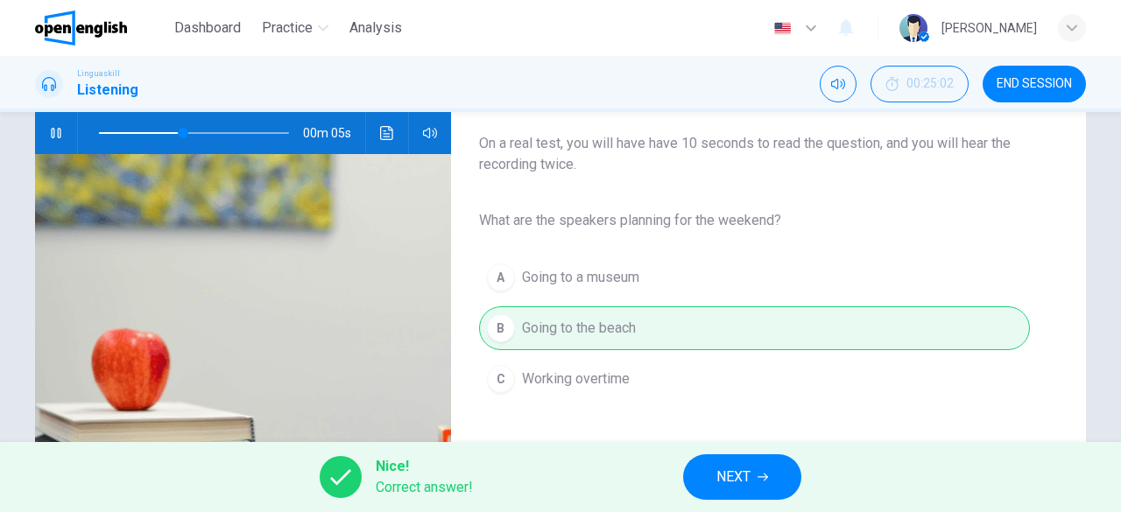
type input "**"
click at [744, 474] on span "NEXT" at bounding box center [733, 477] width 34 height 25
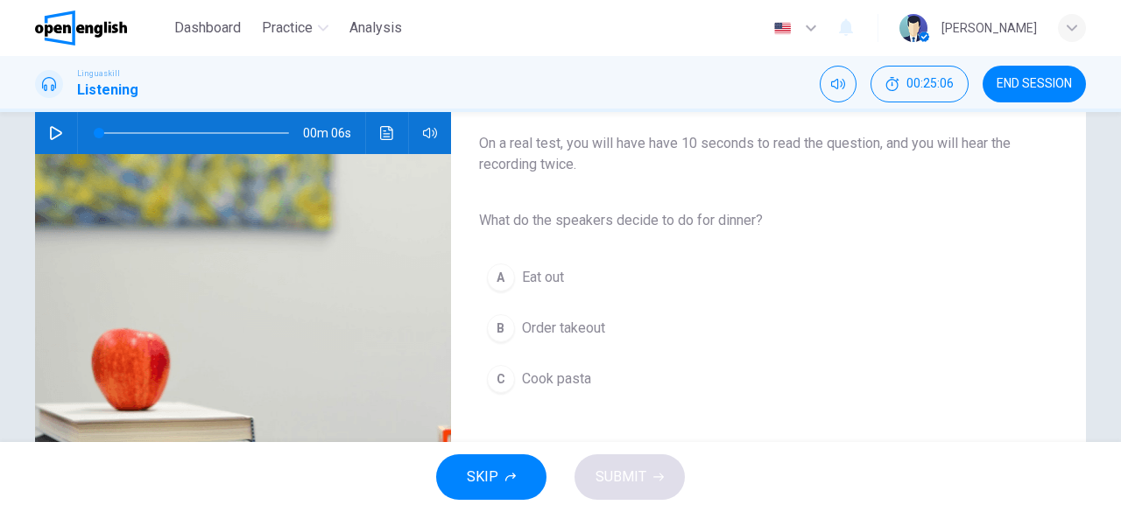
click at [569, 384] on span "Cook pasta" at bounding box center [556, 379] width 69 height 21
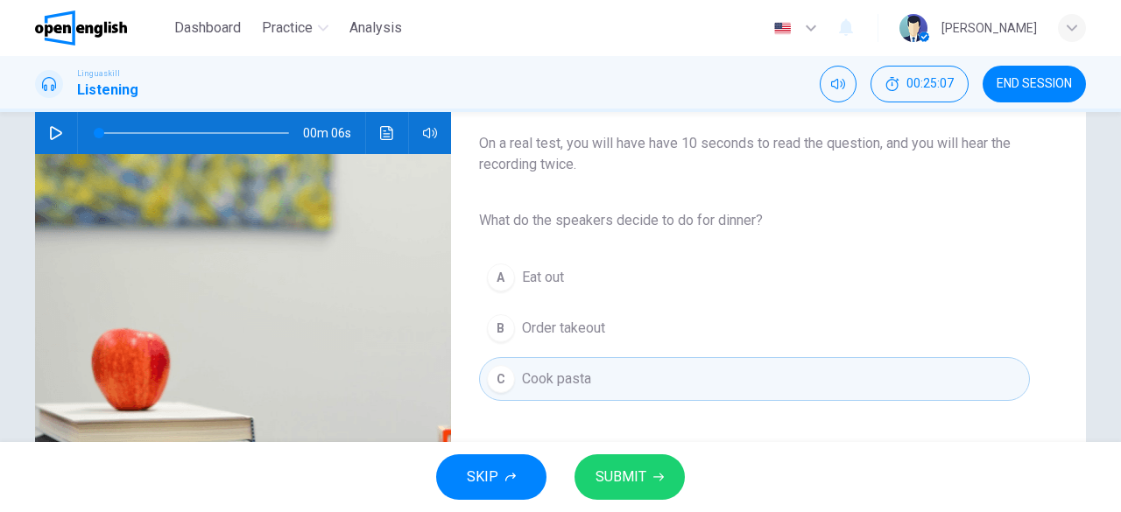
click at [631, 484] on span "SUBMIT" at bounding box center [621, 477] width 51 height 25
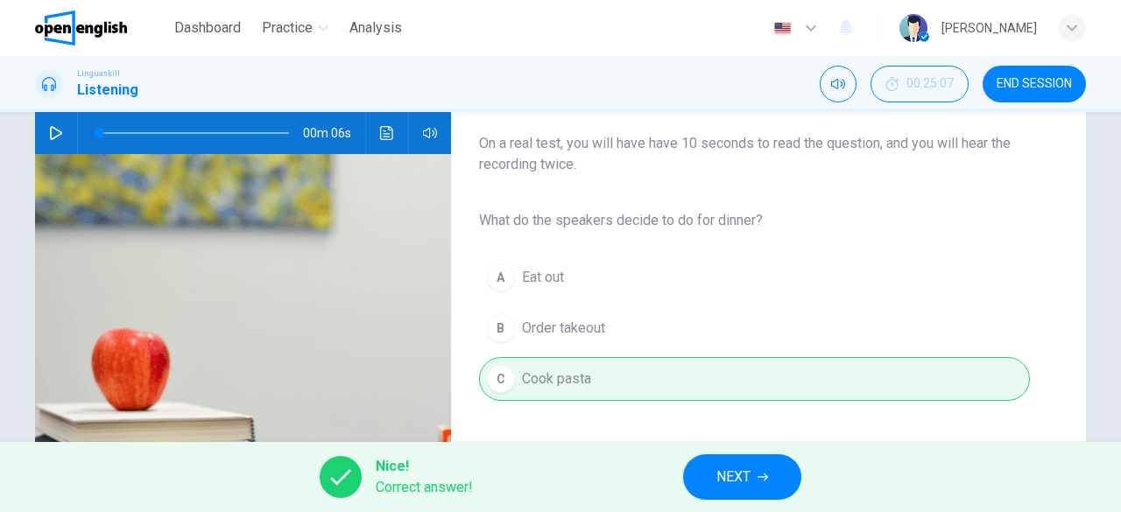
click at [736, 483] on span "NEXT" at bounding box center [733, 477] width 34 height 25
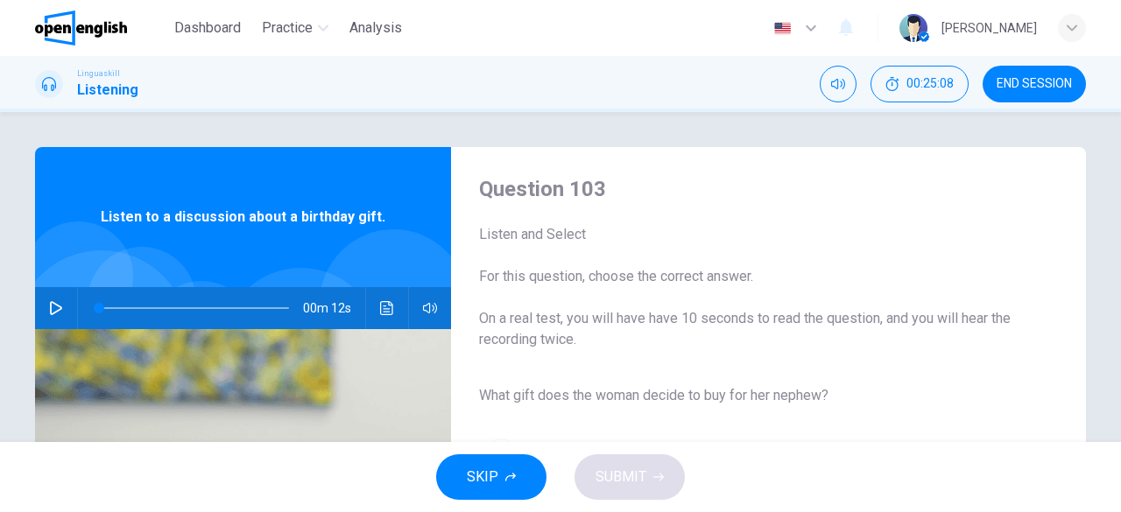
click at [51, 306] on icon "button" at bounding box center [56, 308] width 14 height 14
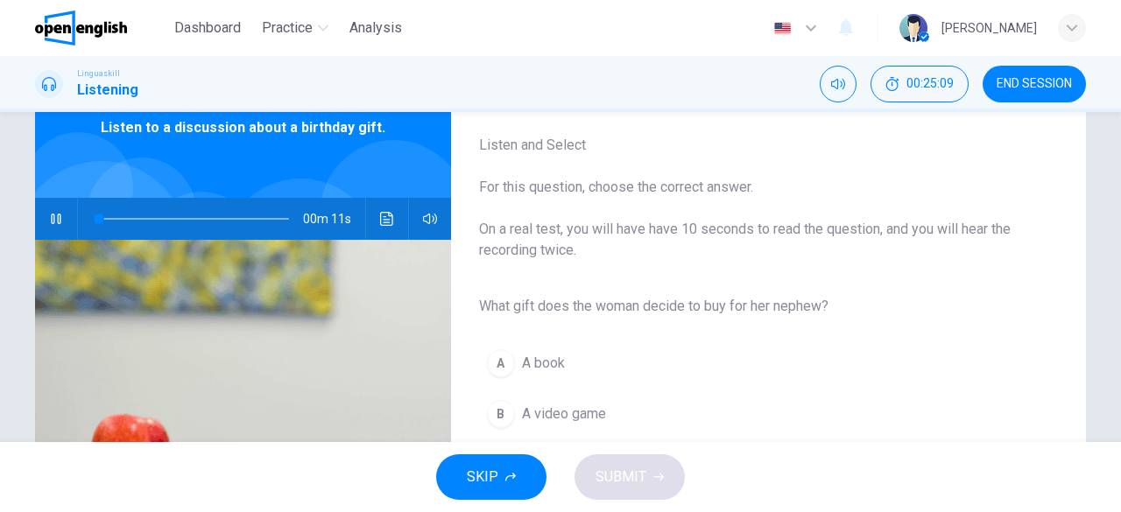
scroll to position [175, 0]
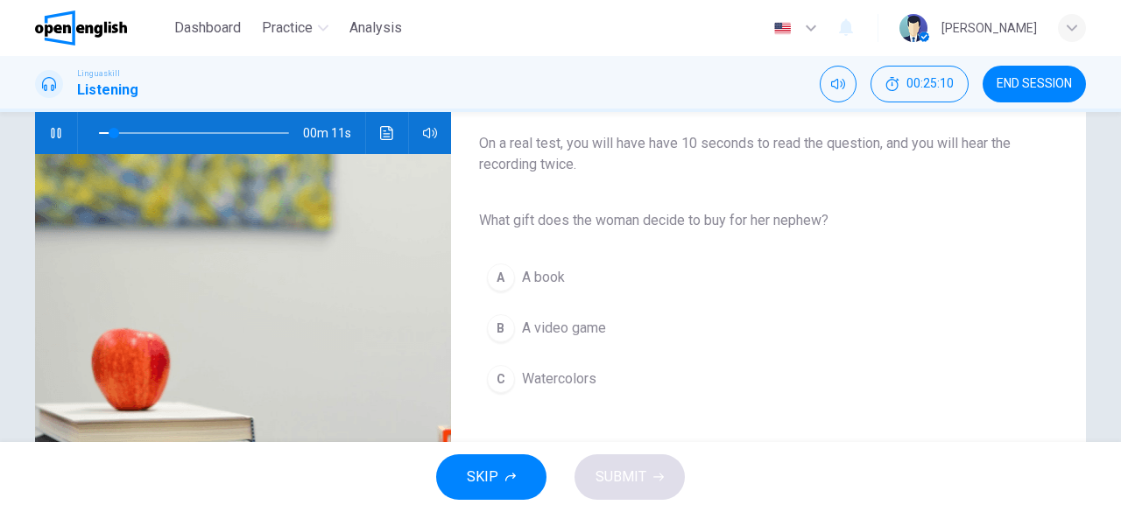
click at [510, 271] on button "A A book" at bounding box center [754, 278] width 551 height 44
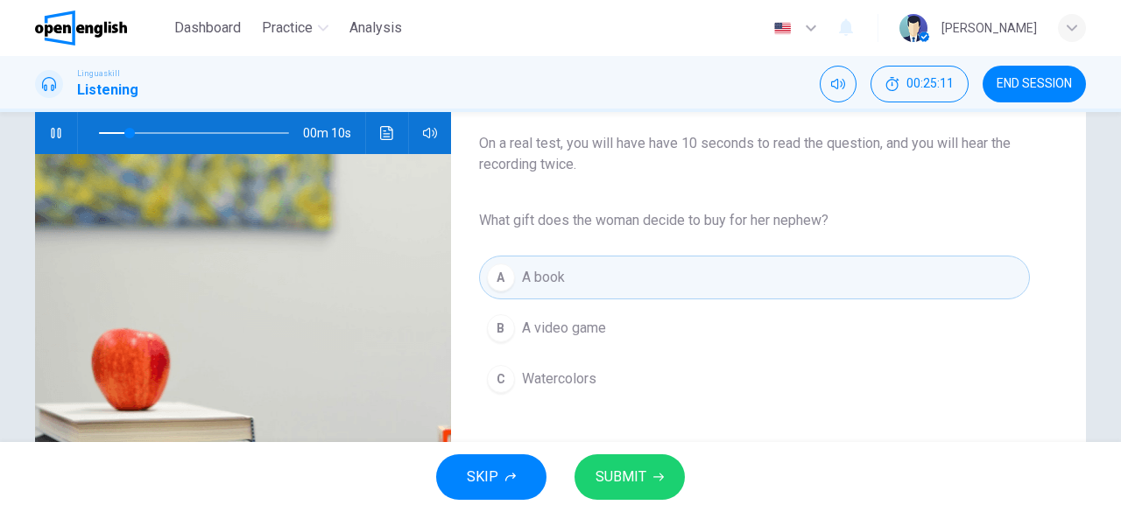
click at [661, 481] on icon "button" at bounding box center [658, 477] width 11 height 11
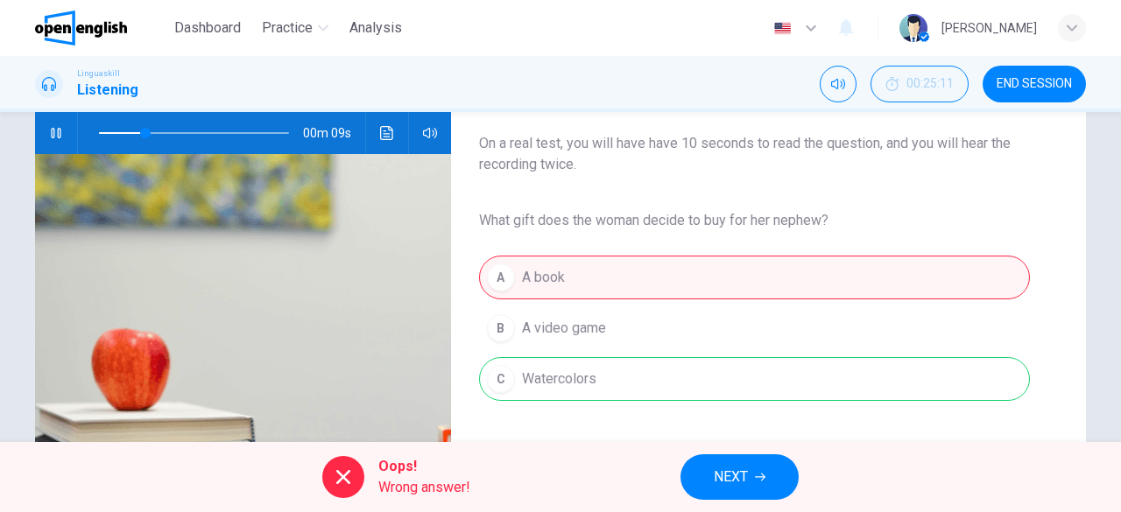
type input "**"
click at [758, 475] on icon "button" at bounding box center [760, 477] width 11 height 11
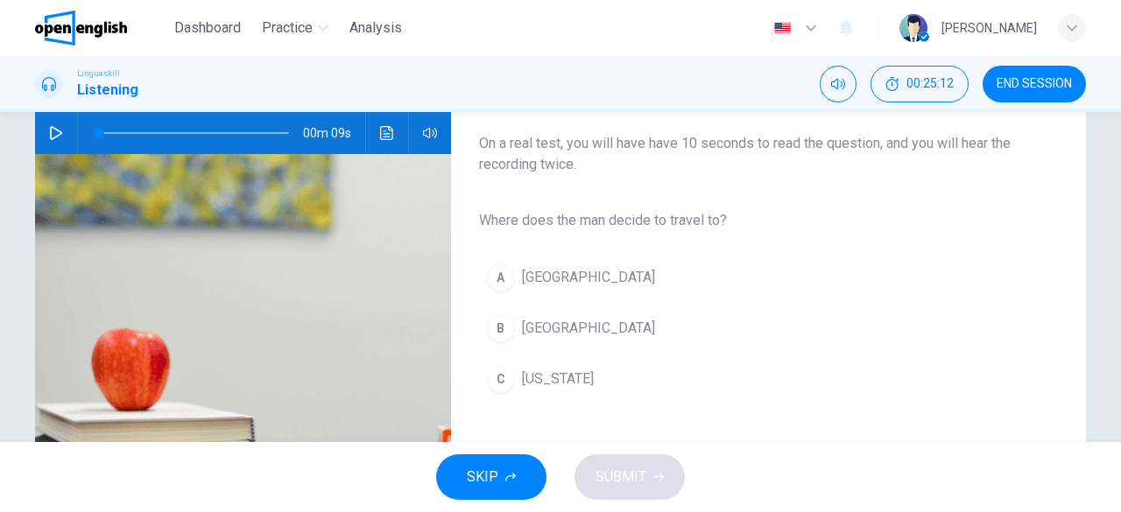
click at [539, 328] on span "[GEOGRAPHIC_DATA]" at bounding box center [588, 328] width 133 height 21
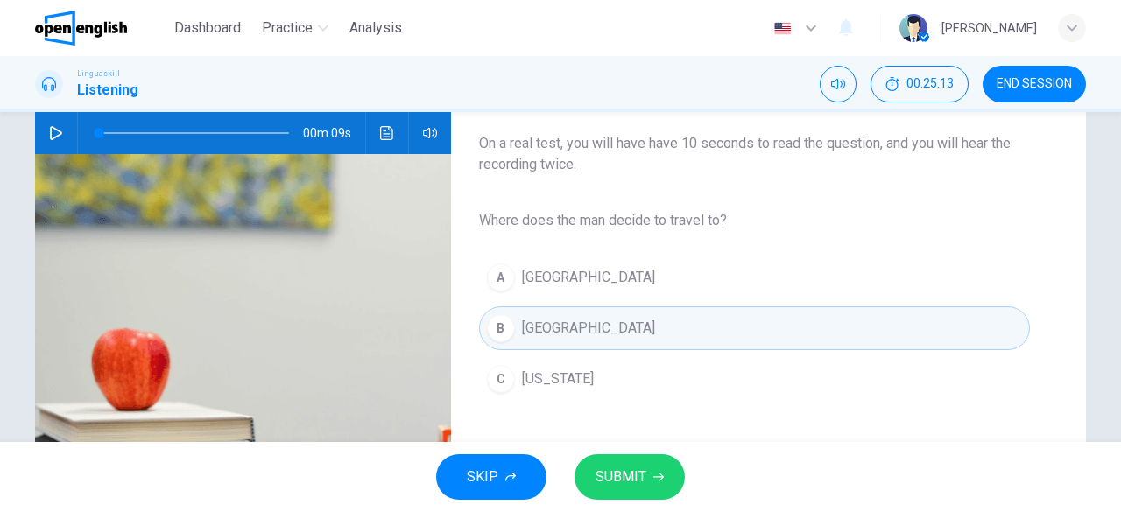
click at [657, 469] on button "SUBMIT" at bounding box center [629, 478] width 110 height 46
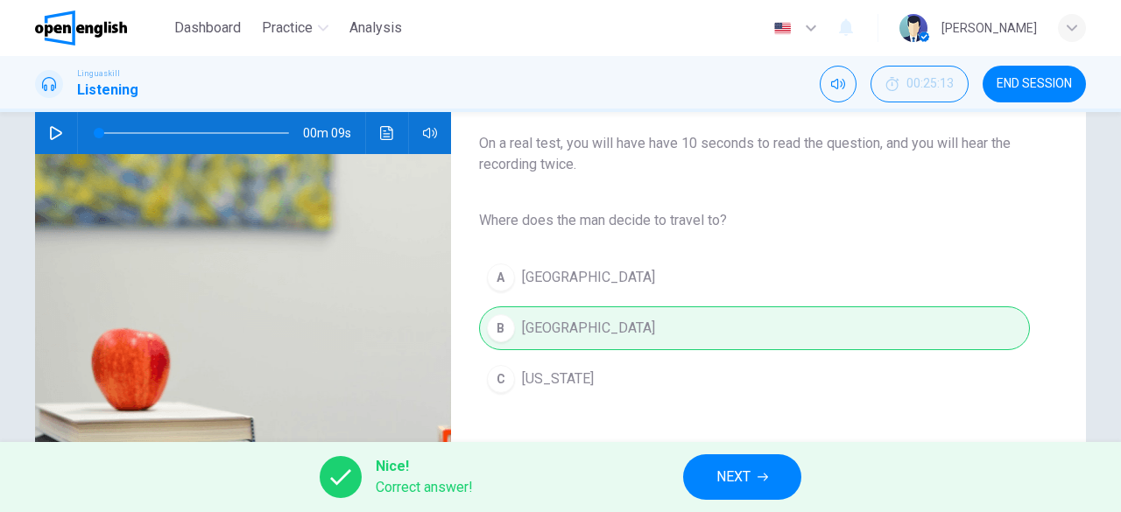
click at [723, 476] on span "NEXT" at bounding box center [733, 477] width 34 height 25
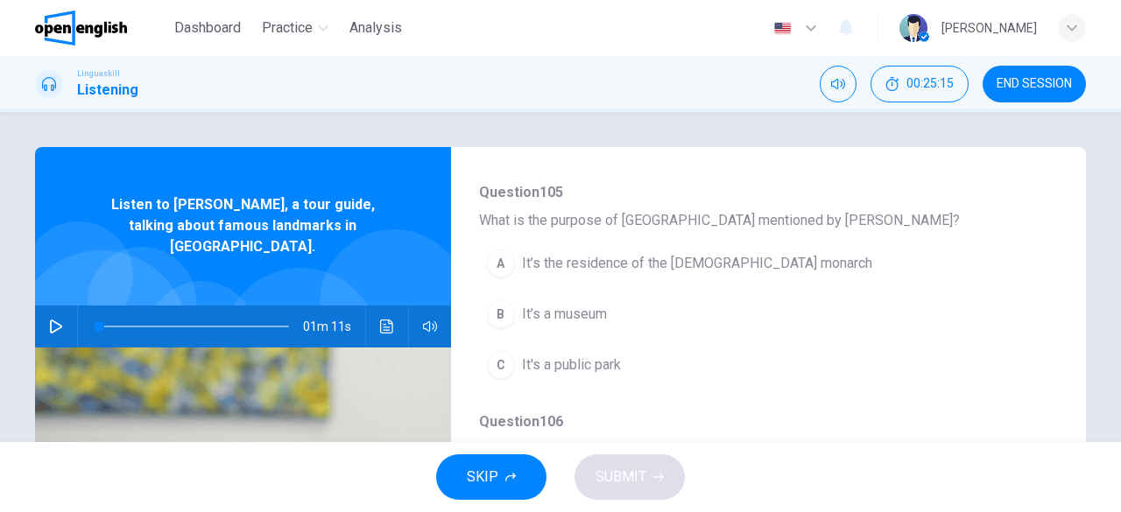
scroll to position [263, 0]
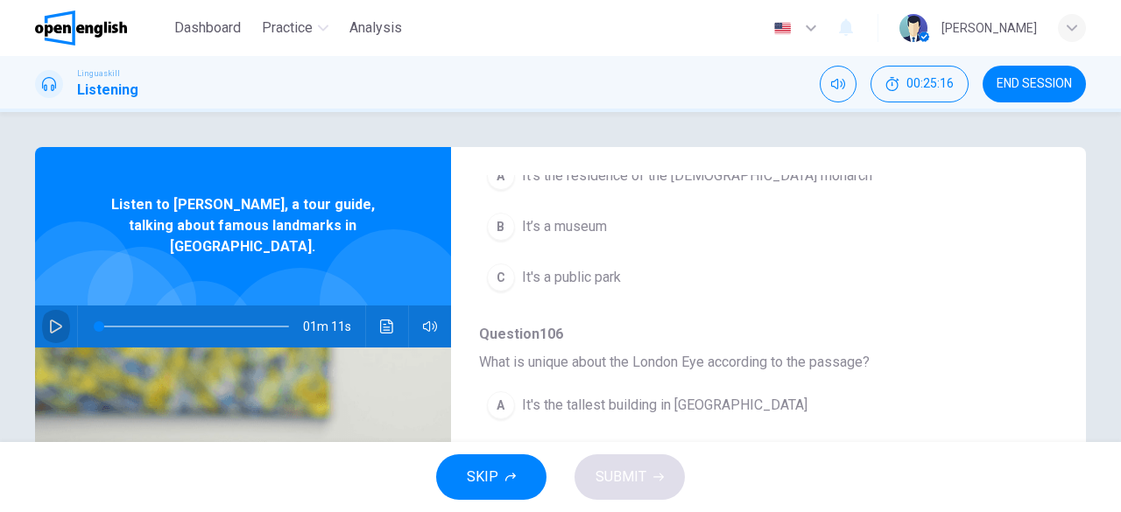
click at [60, 308] on button "button" at bounding box center [56, 327] width 28 height 42
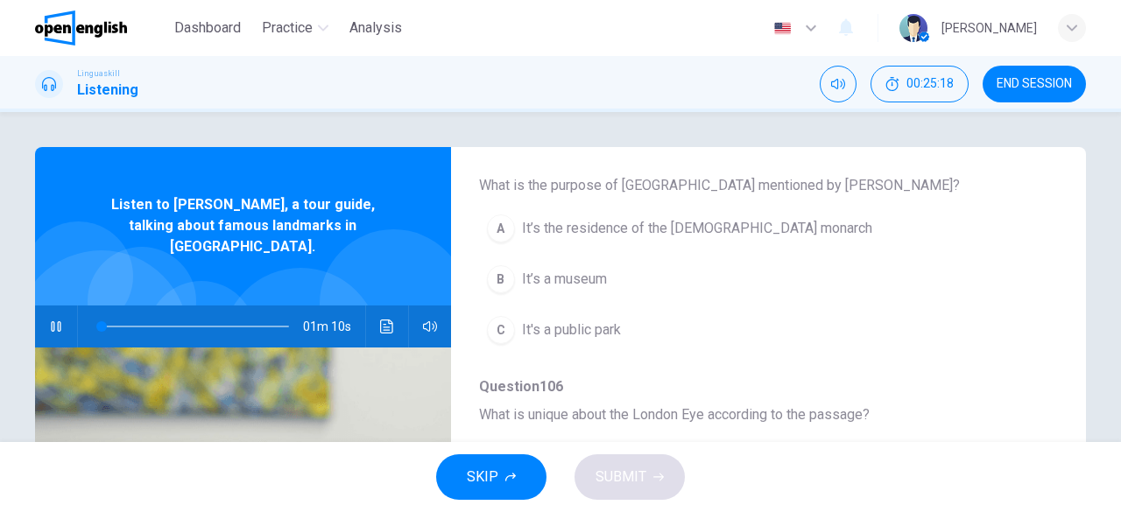
scroll to position [175, 0]
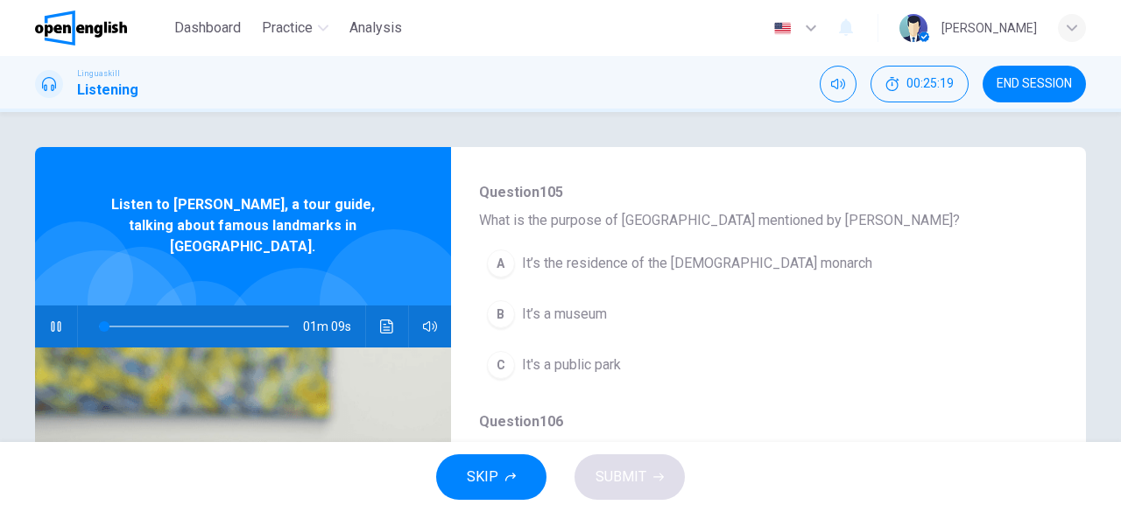
click at [723, 265] on span "It’s the residence of the [DEMOGRAPHIC_DATA] monarch" at bounding box center [697, 263] width 350 height 21
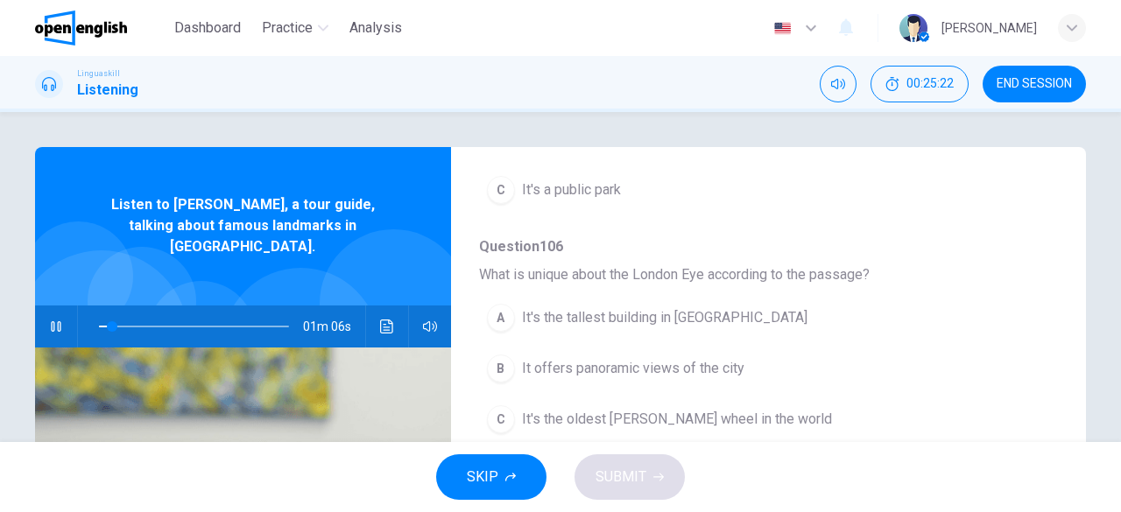
scroll to position [438, 0]
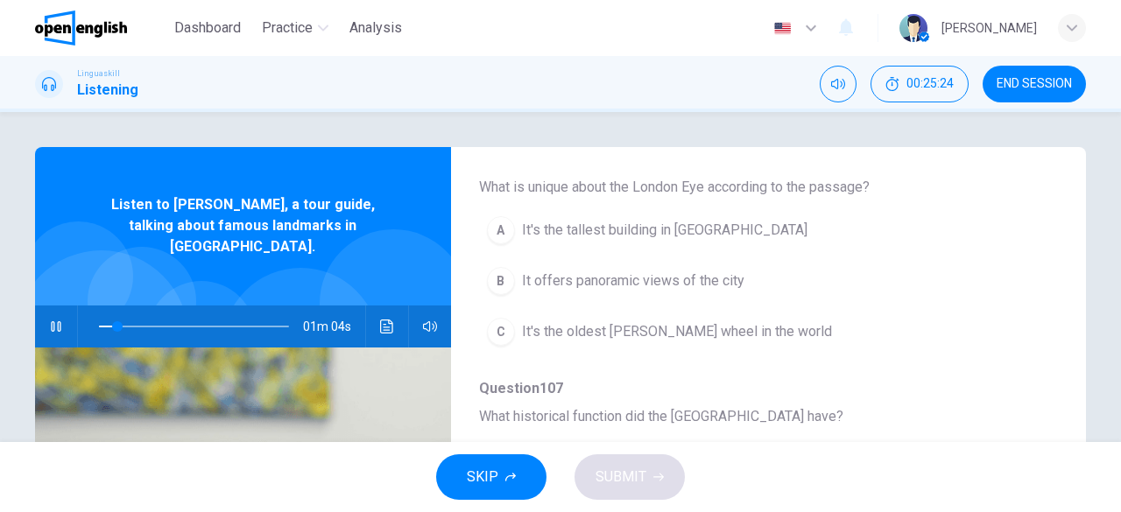
click at [707, 286] on span "It offers panoramic views of the city" at bounding box center [633, 281] width 222 height 21
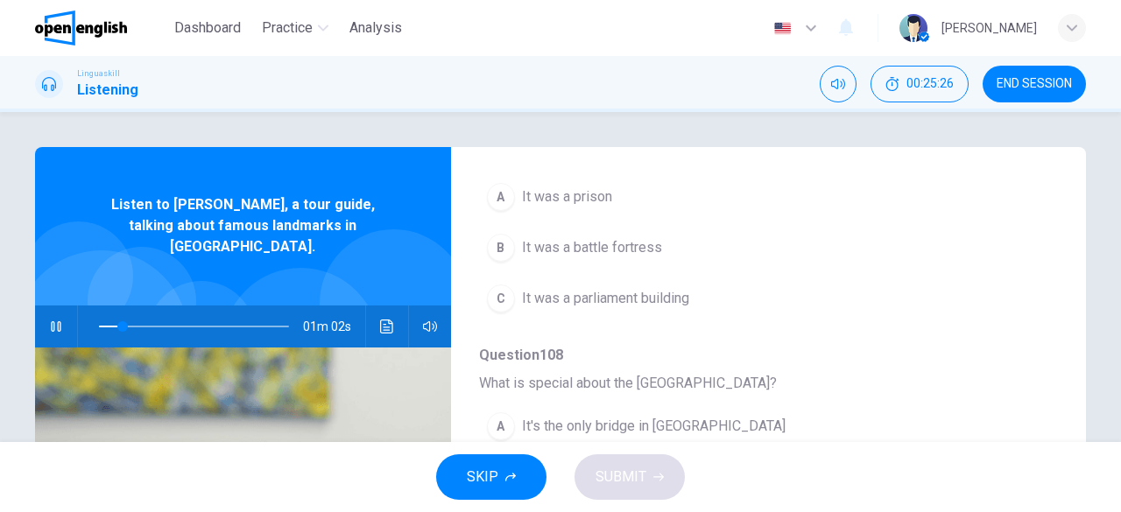
scroll to position [613, 0]
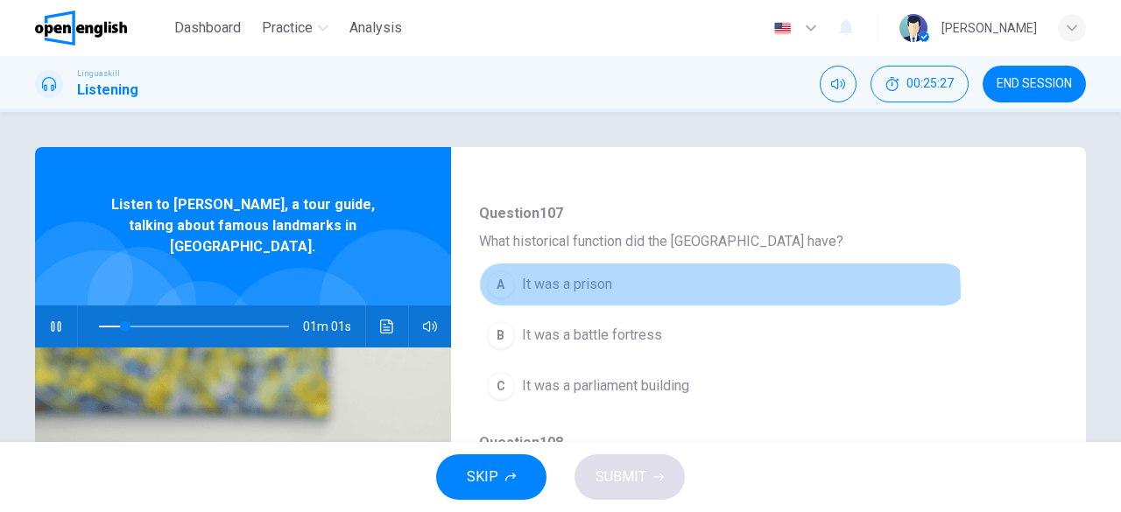
click at [546, 293] on button "A It was a prison" at bounding box center [723, 285] width 488 height 44
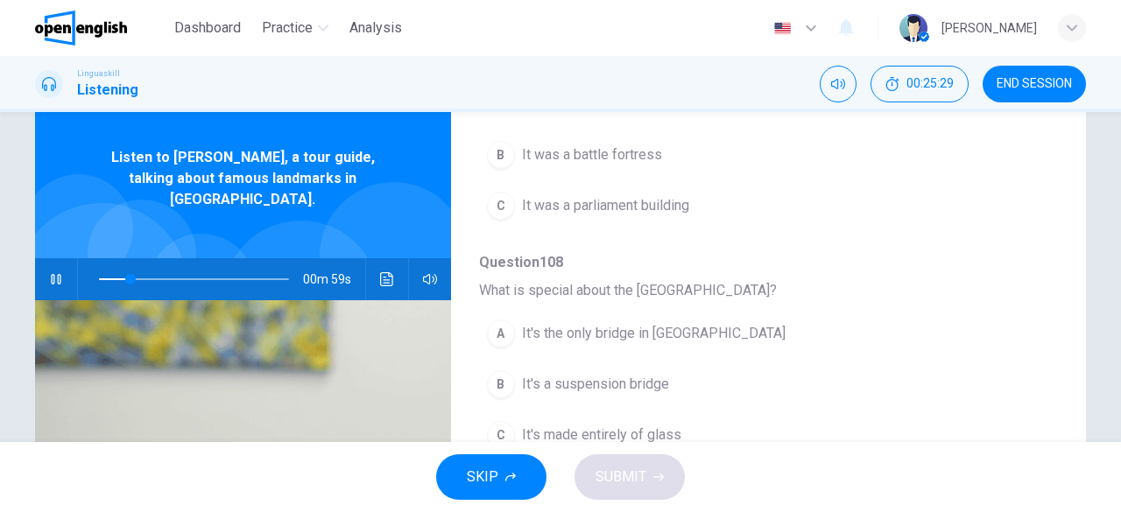
scroll to position [88, 0]
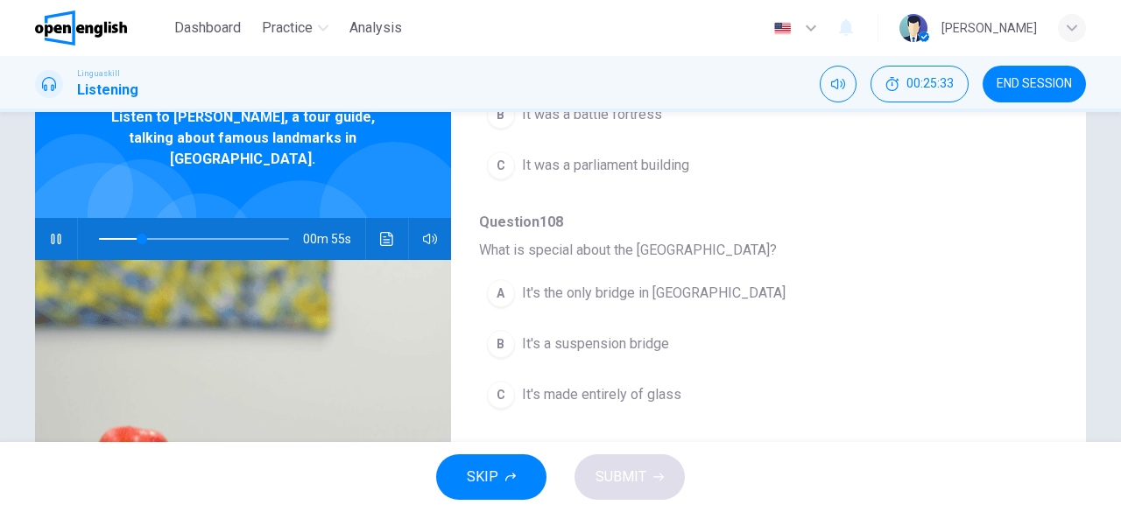
click at [618, 346] on span "It's a suspension bridge" at bounding box center [595, 344] width 147 height 21
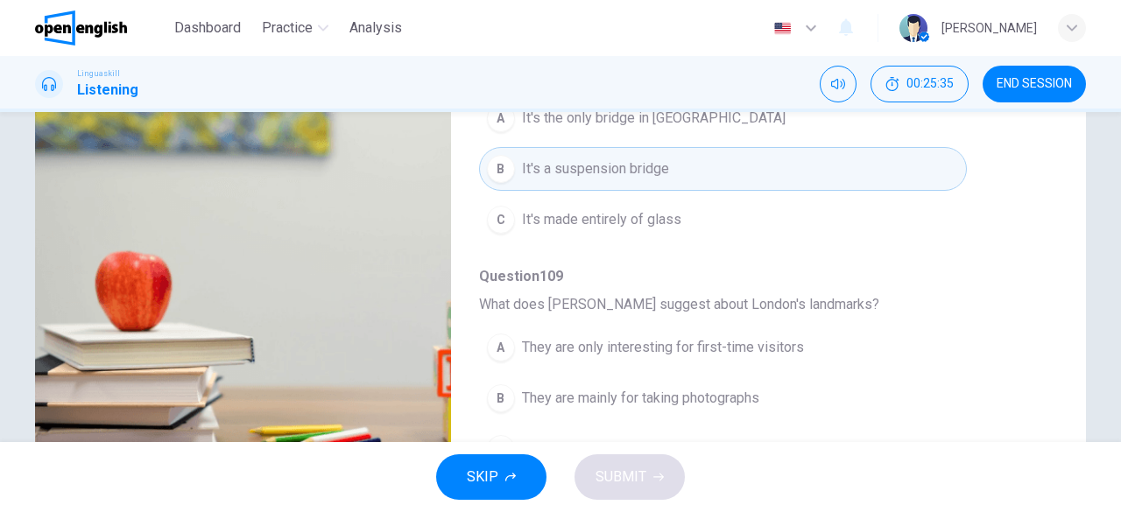
scroll to position [349, 0]
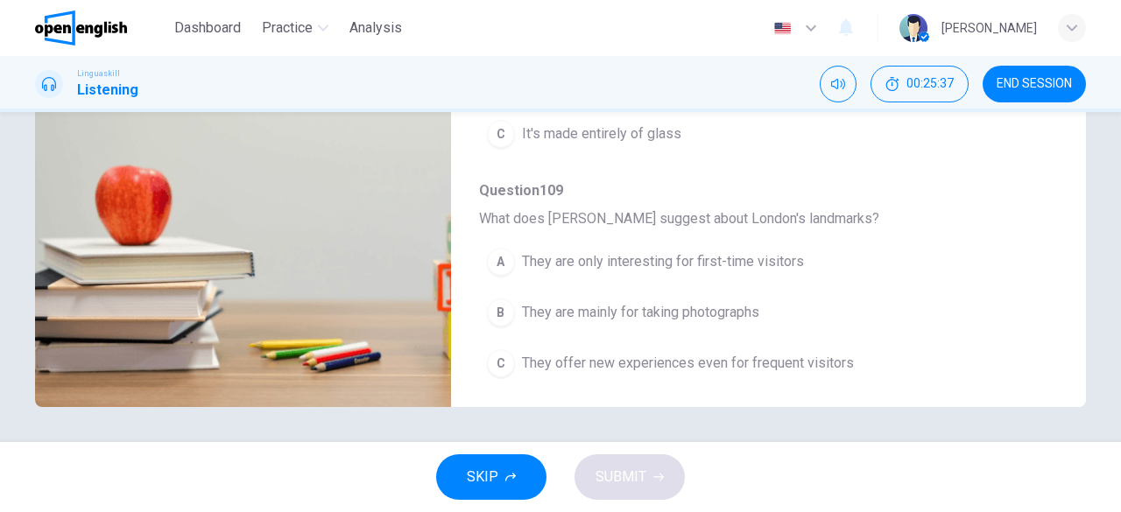
click at [802, 361] on span "They offer new experiences even for frequent visitors" at bounding box center [688, 363] width 332 height 21
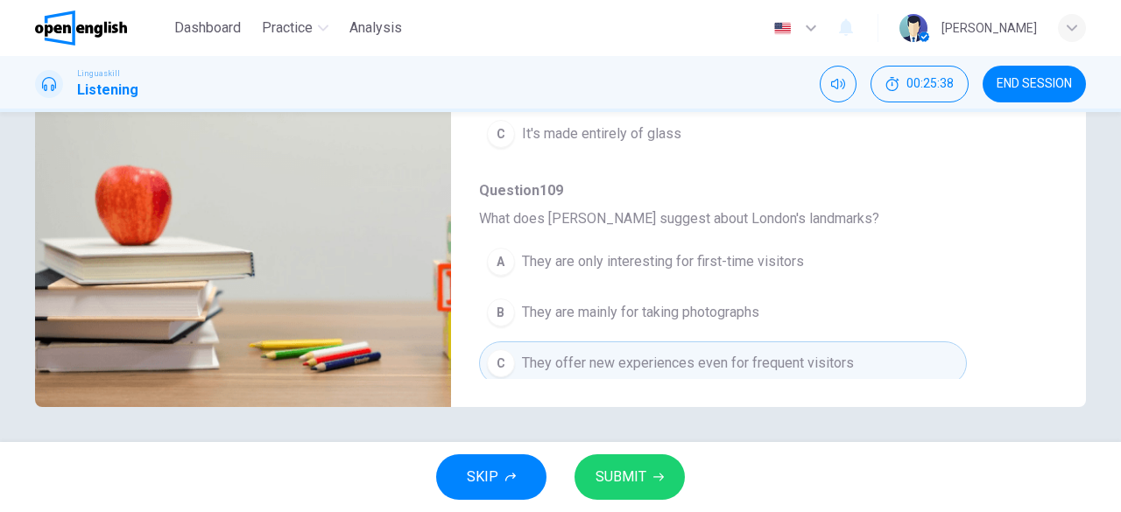
click at [653, 480] on icon "button" at bounding box center [658, 477] width 11 height 11
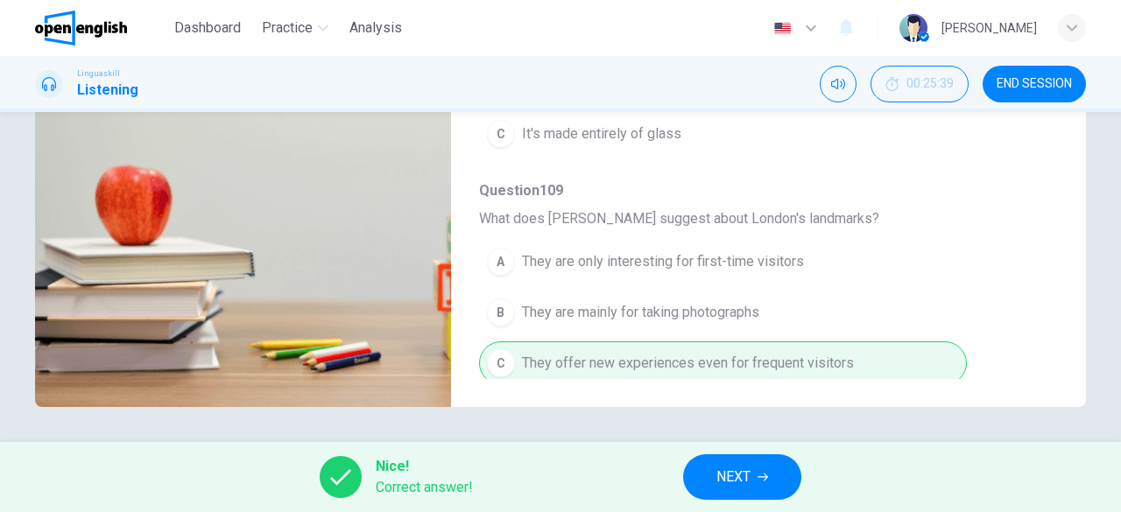
type input "**"
click at [738, 474] on span "NEXT" at bounding box center [733, 477] width 34 height 25
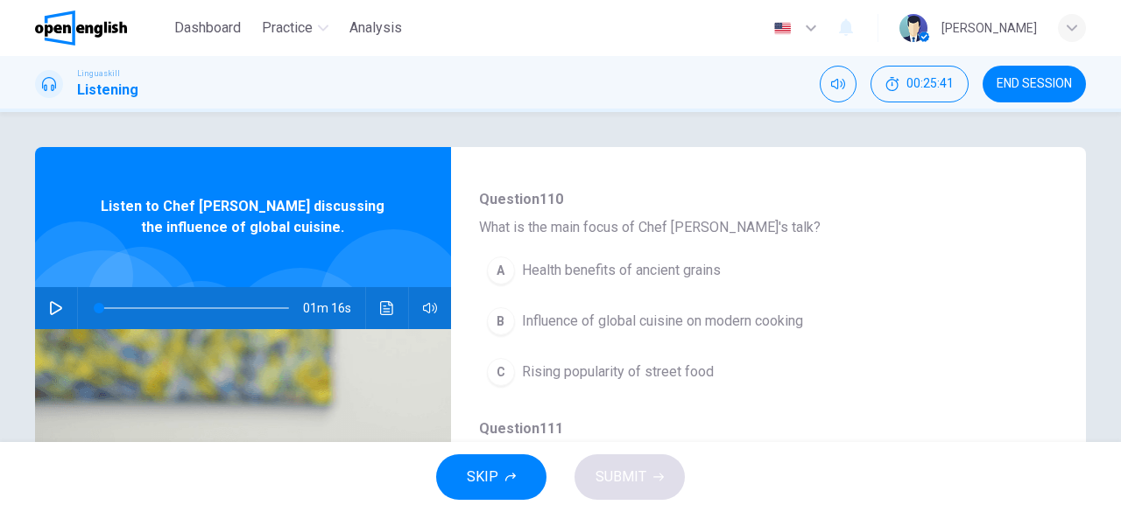
scroll to position [175, 0]
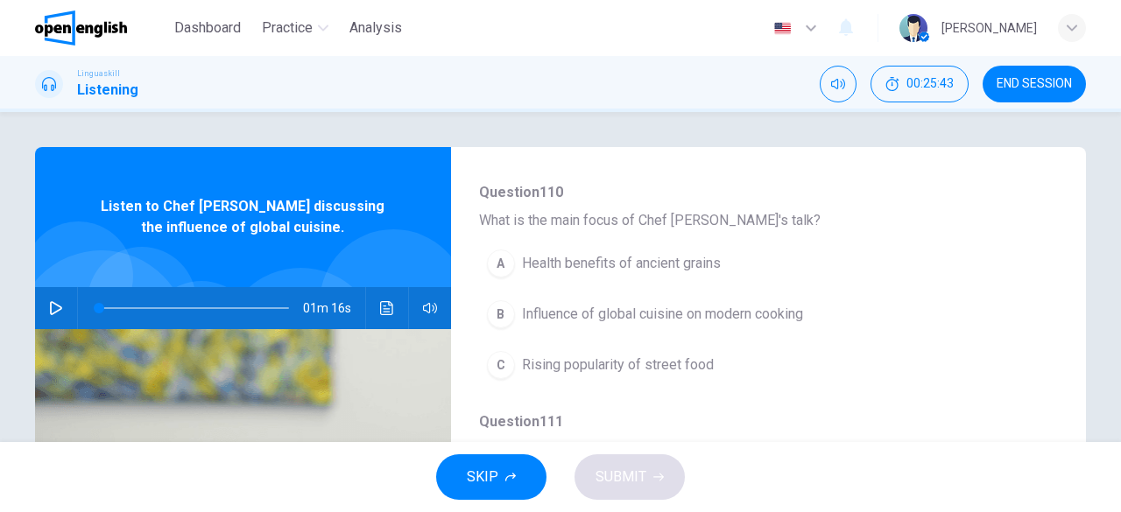
click at [692, 262] on span "Health benefits of ancient grains" at bounding box center [621, 263] width 199 height 21
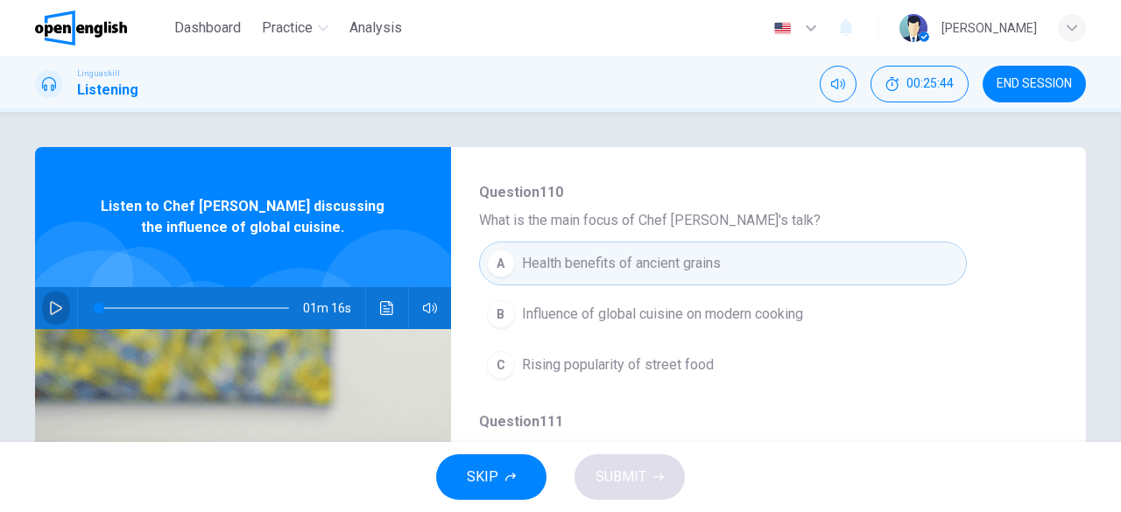
click at [50, 315] on button "button" at bounding box center [56, 308] width 28 height 42
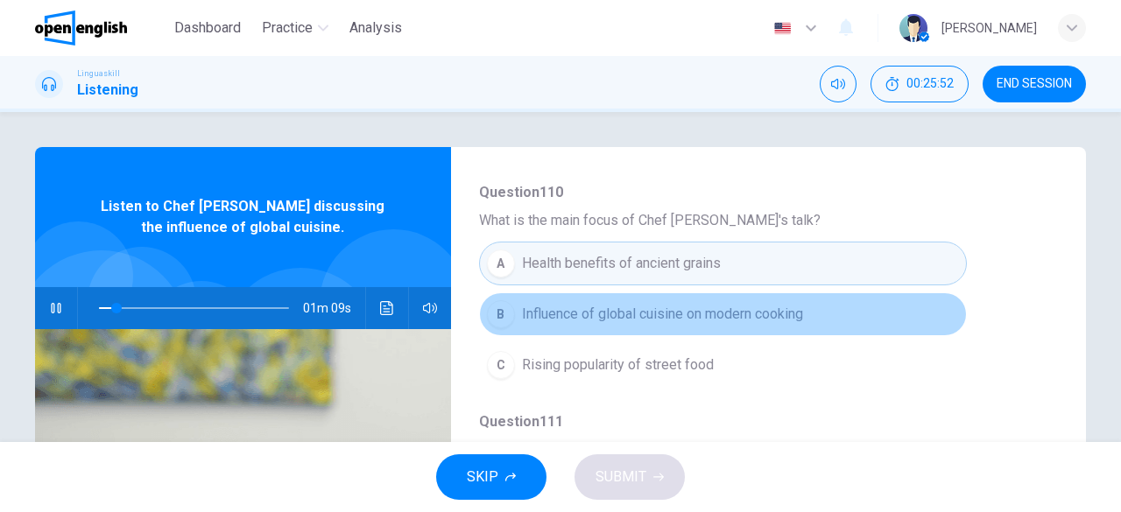
click at [767, 328] on button "B Influence of global cuisine on modern cooking" at bounding box center [723, 314] width 488 height 44
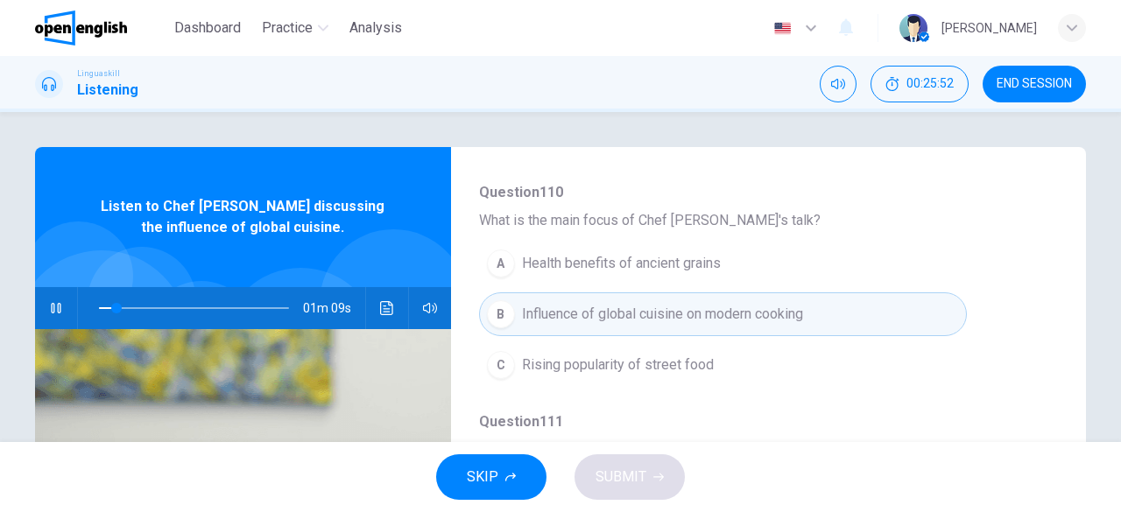
scroll to position [350, 0]
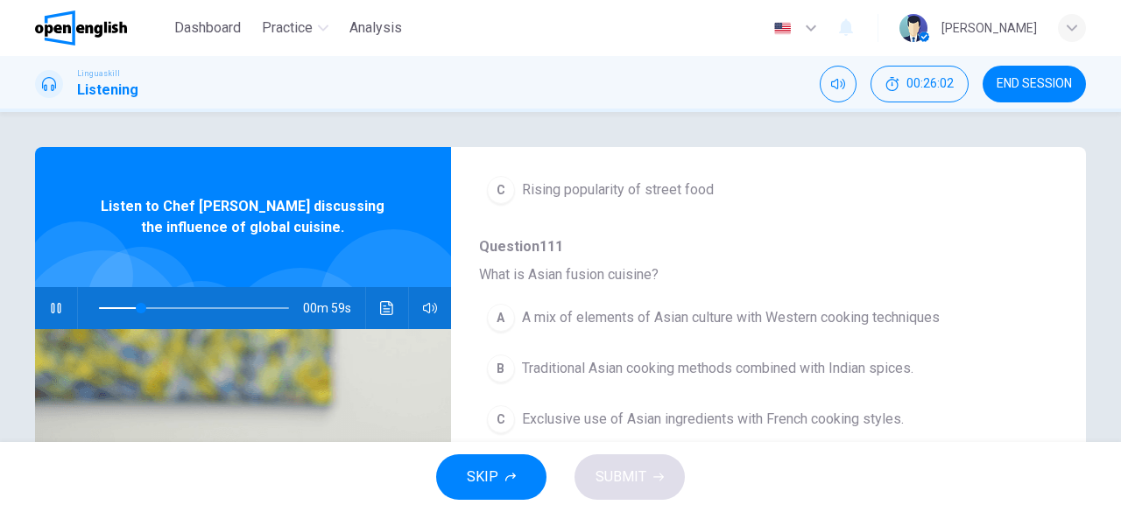
click at [851, 311] on span "A mix of elements of Asian culture with Western cooking techniques" at bounding box center [731, 317] width 418 height 21
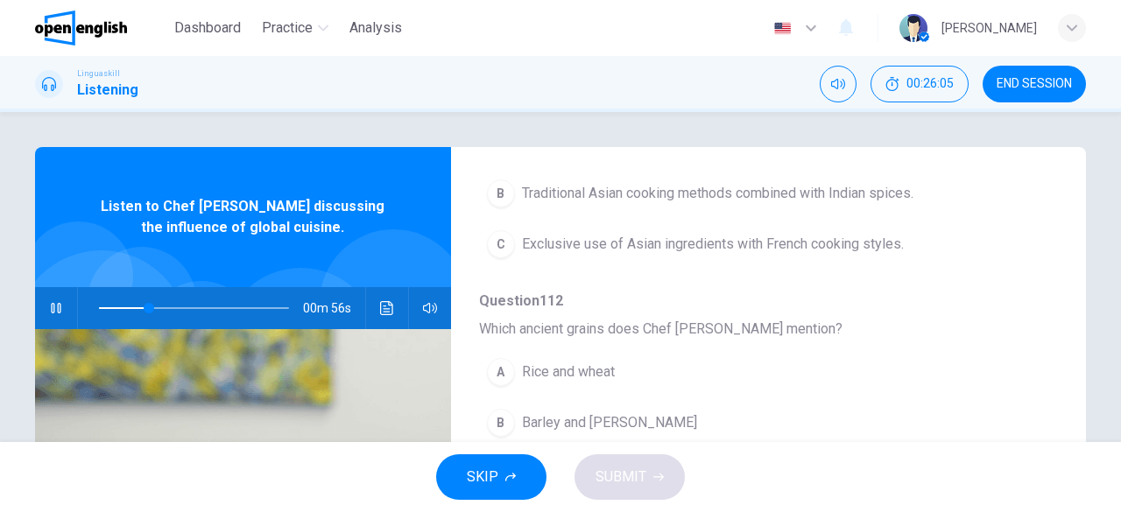
scroll to position [613, 0]
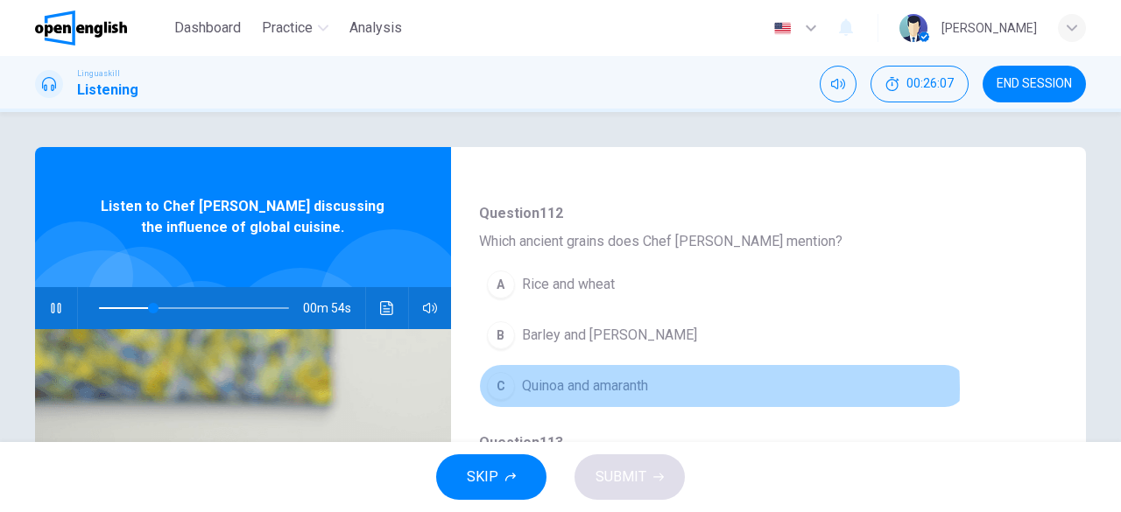
click at [644, 384] on span "Quinoa and amaranth" at bounding box center [585, 386] width 126 height 21
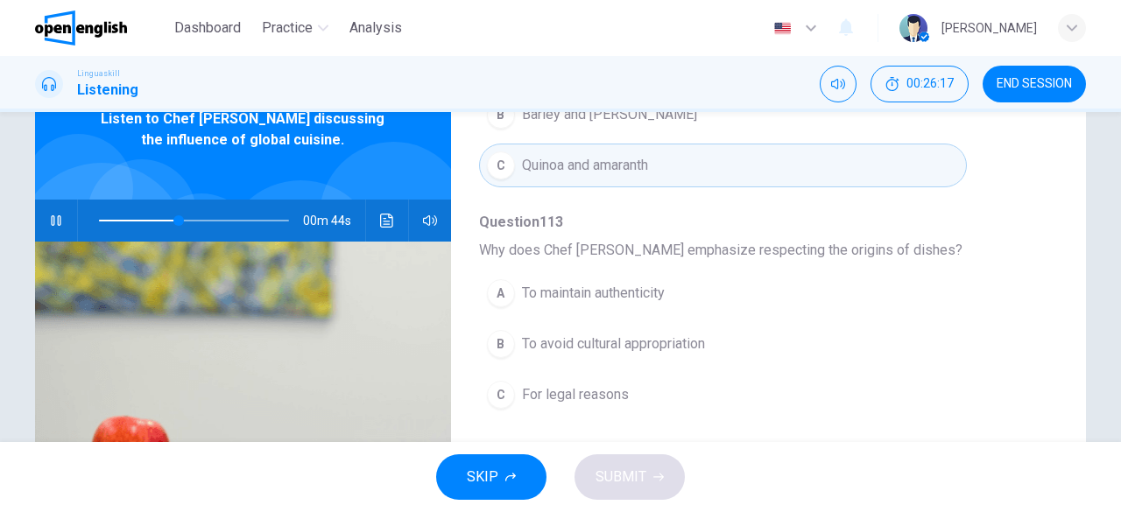
scroll to position [175, 0]
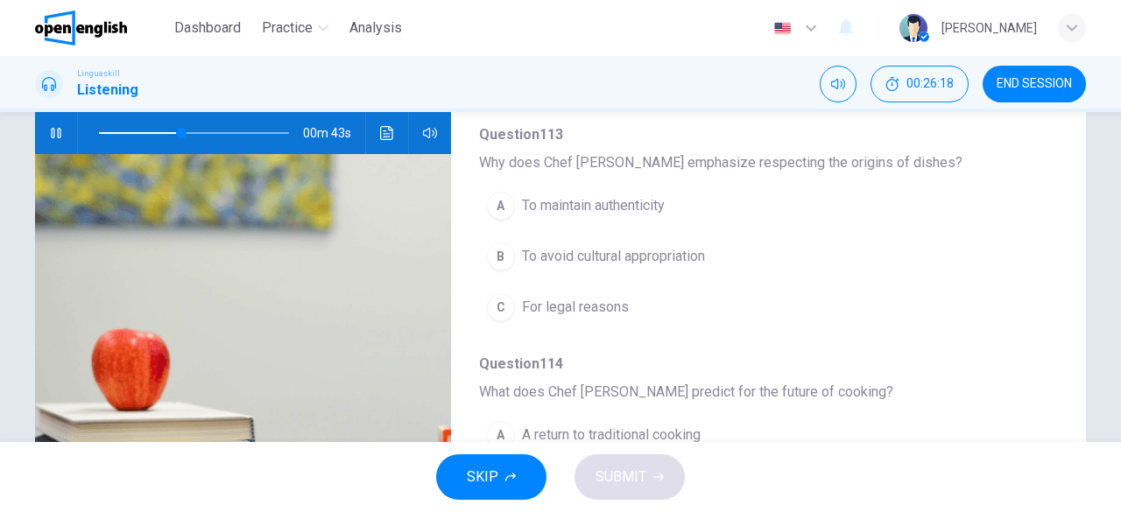
click at [657, 200] on span "To maintain authenticity" at bounding box center [593, 205] width 143 height 21
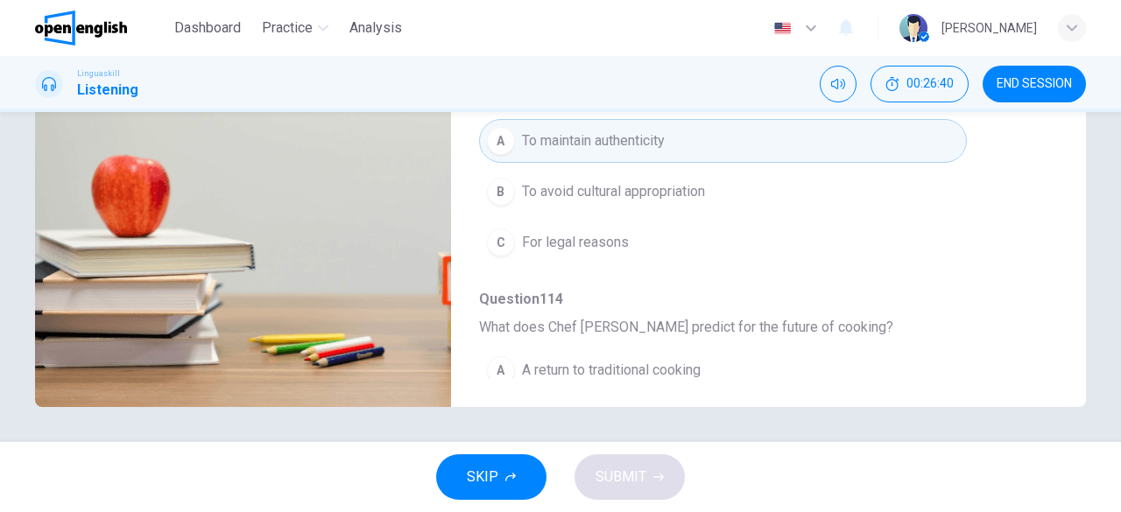
scroll to position [746, 0]
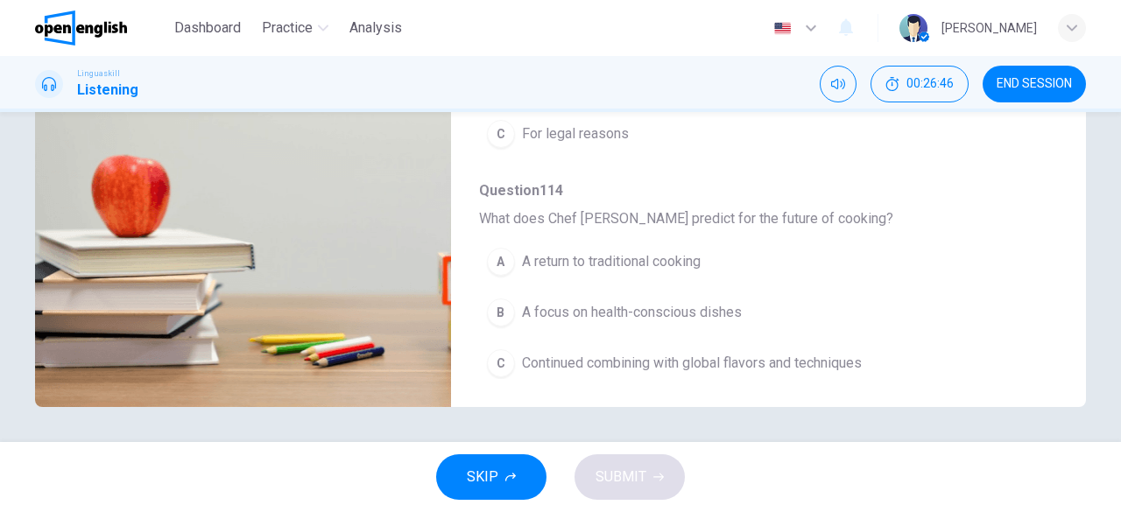
click at [667, 251] on span "A return to traditional cooking" at bounding box center [611, 261] width 179 height 21
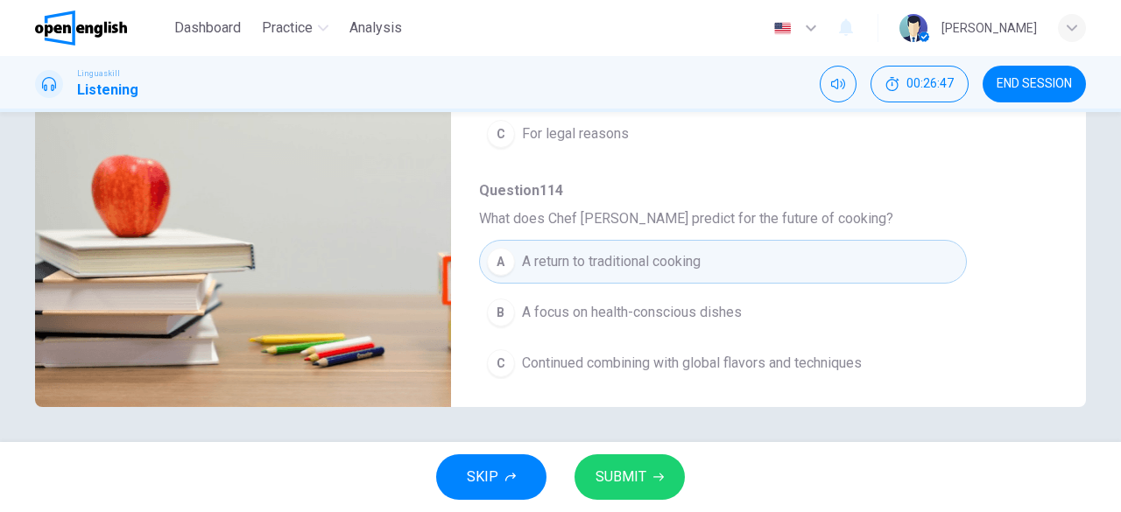
click at [641, 476] on span "SUBMIT" at bounding box center [621, 477] width 51 height 25
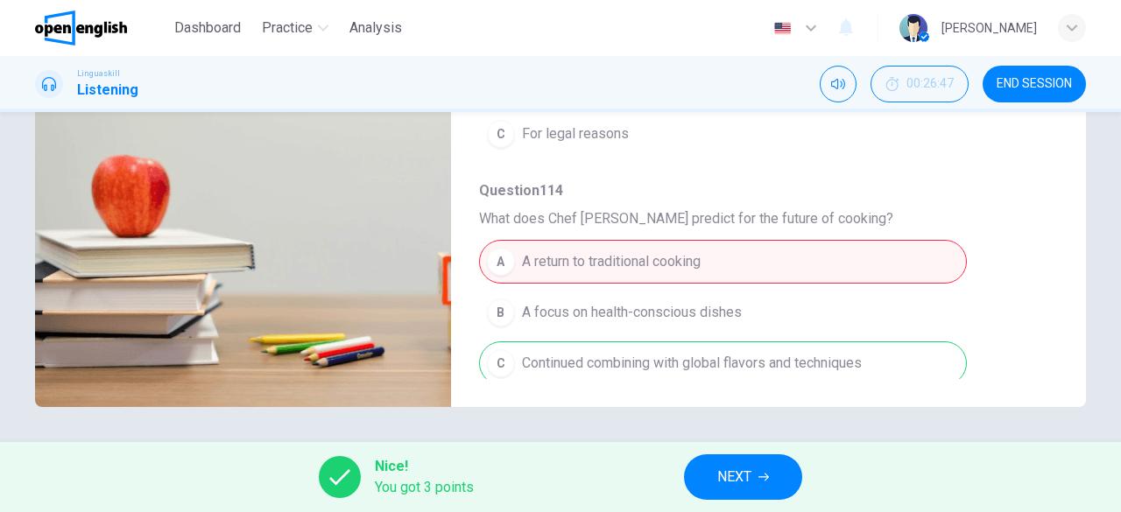
type input "**"
click at [744, 478] on span "NEXT" at bounding box center [734, 477] width 34 height 25
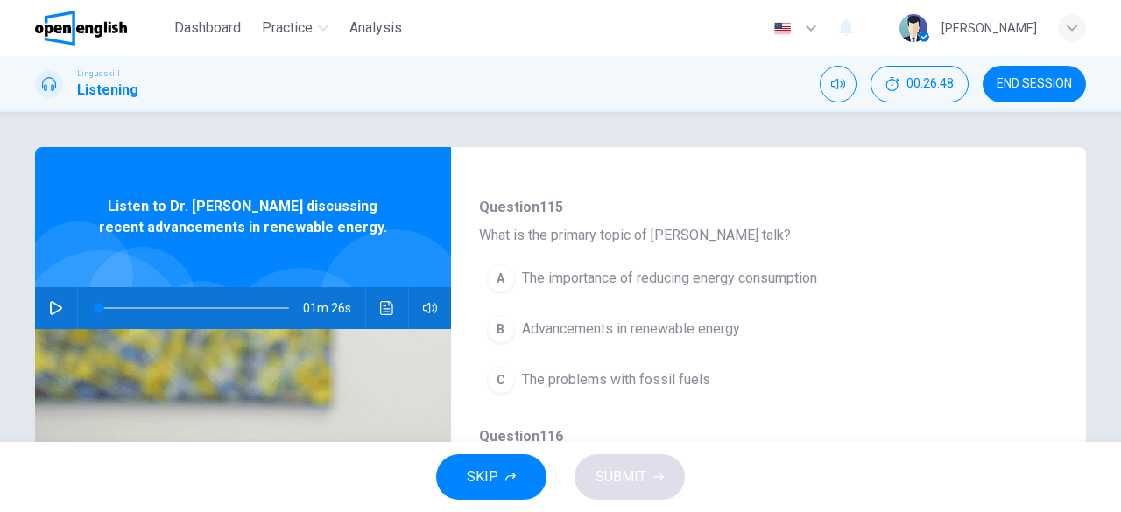
scroll to position [175, 0]
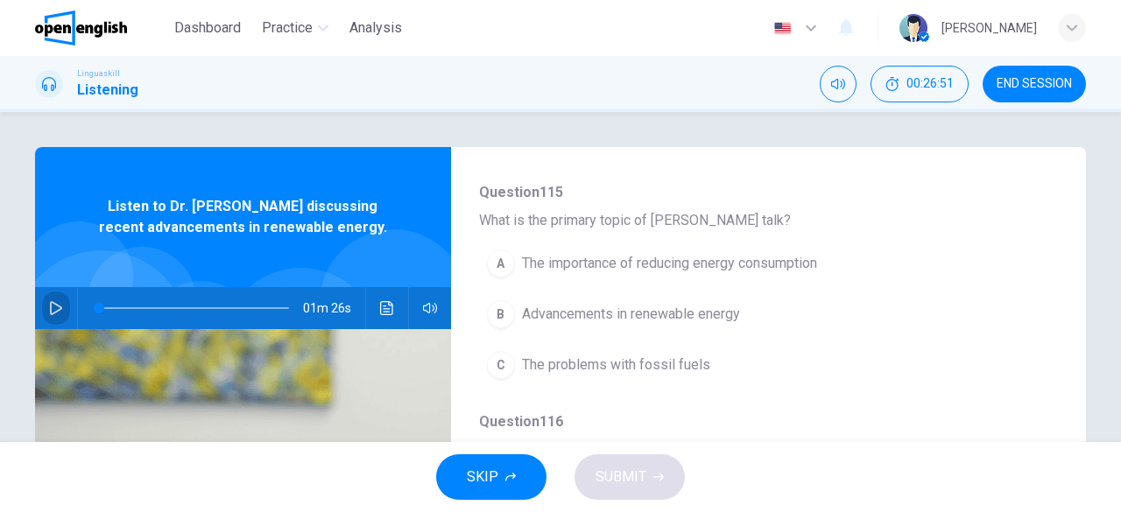
click at [49, 311] on icon "button" at bounding box center [56, 308] width 14 height 14
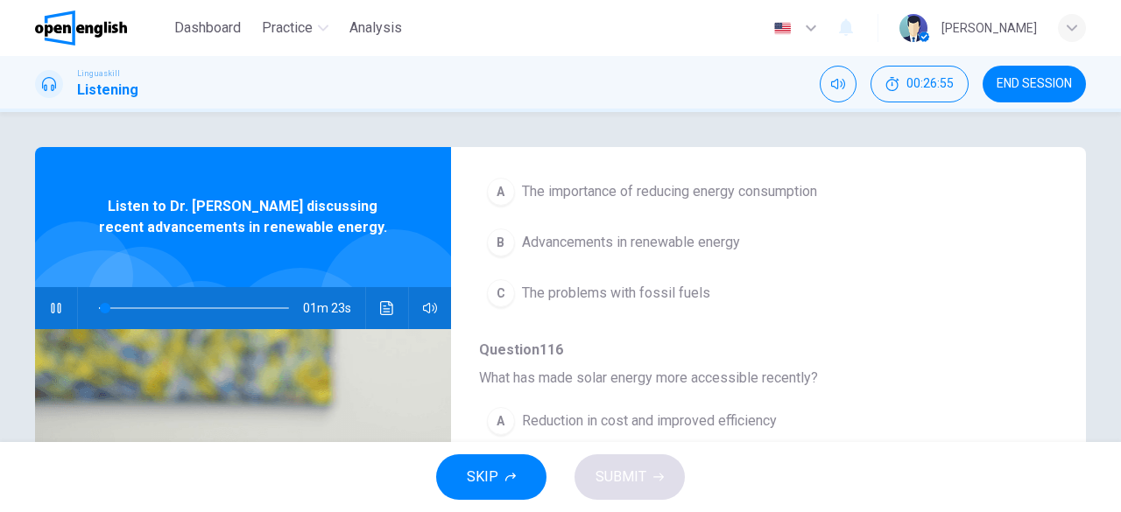
scroll to position [263, 0]
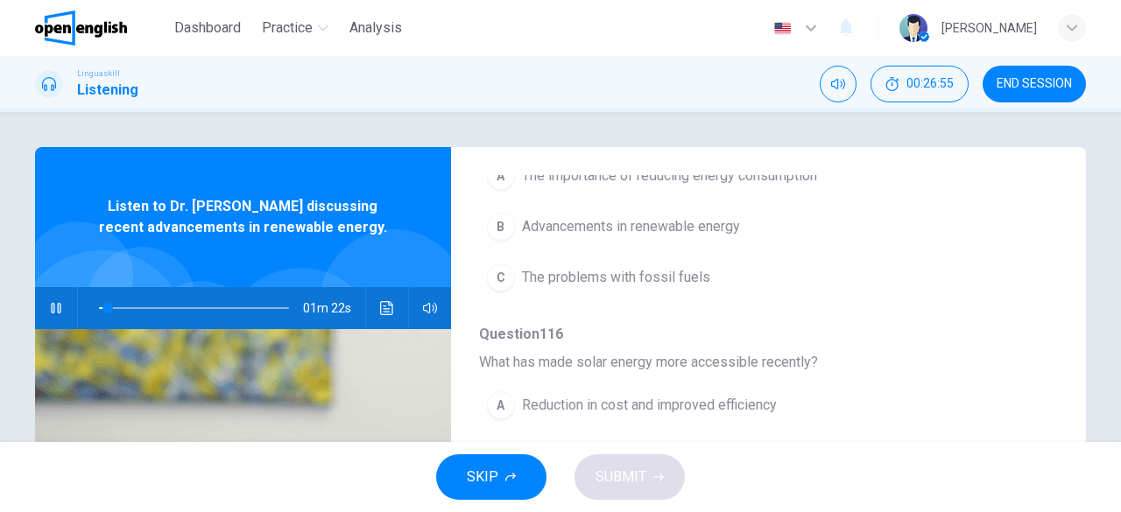
click at [717, 223] on span "Advancements in renewable energy" at bounding box center [631, 226] width 218 height 21
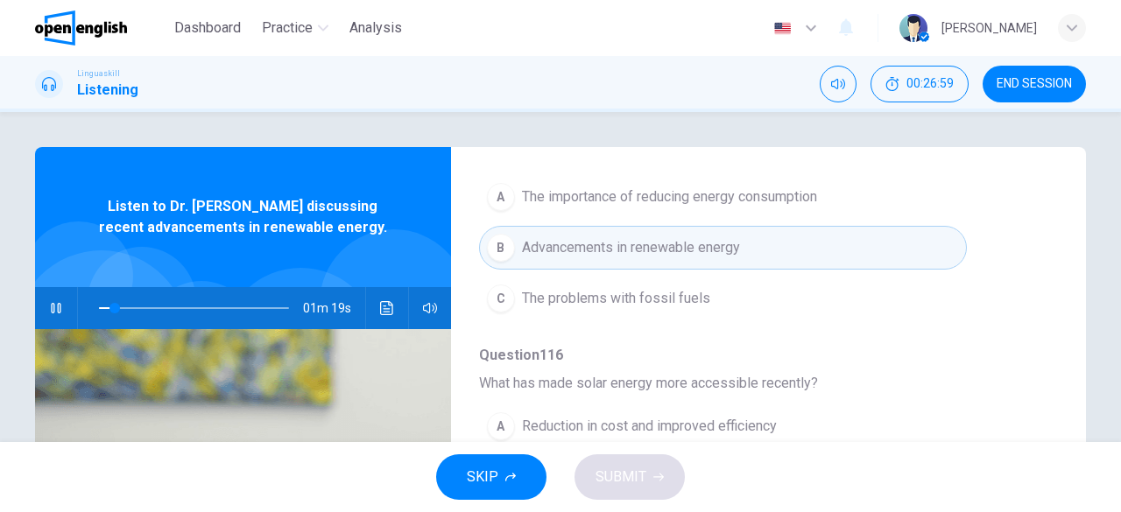
scroll to position [350, 0]
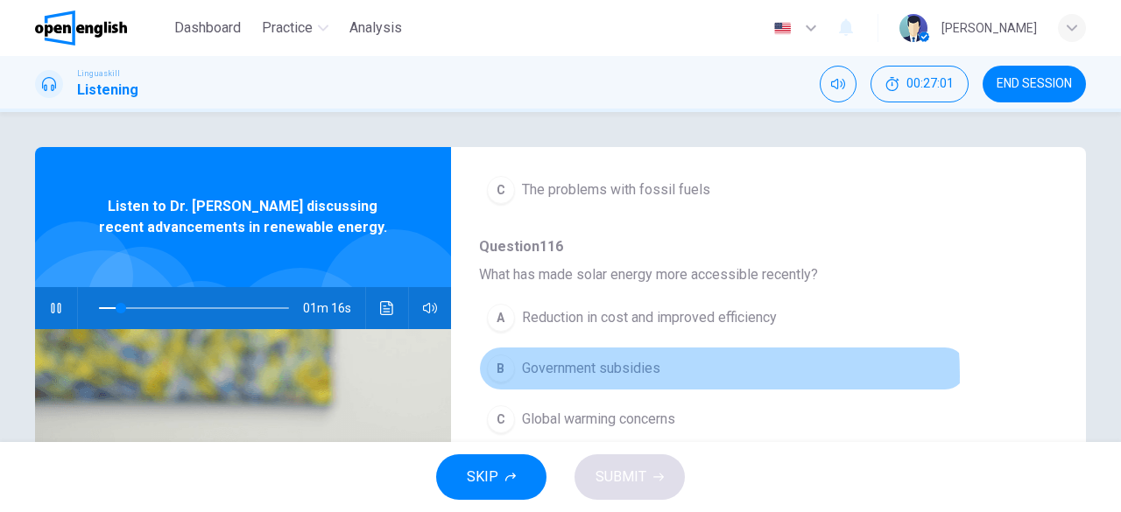
click at [611, 373] on span "Government subsidies" at bounding box center [591, 368] width 138 height 21
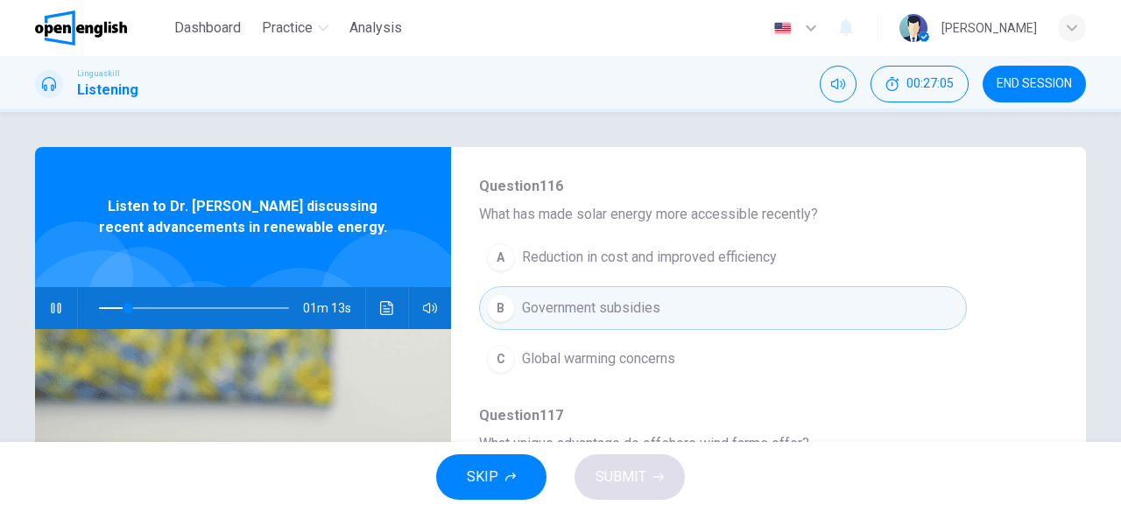
scroll to position [438, 0]
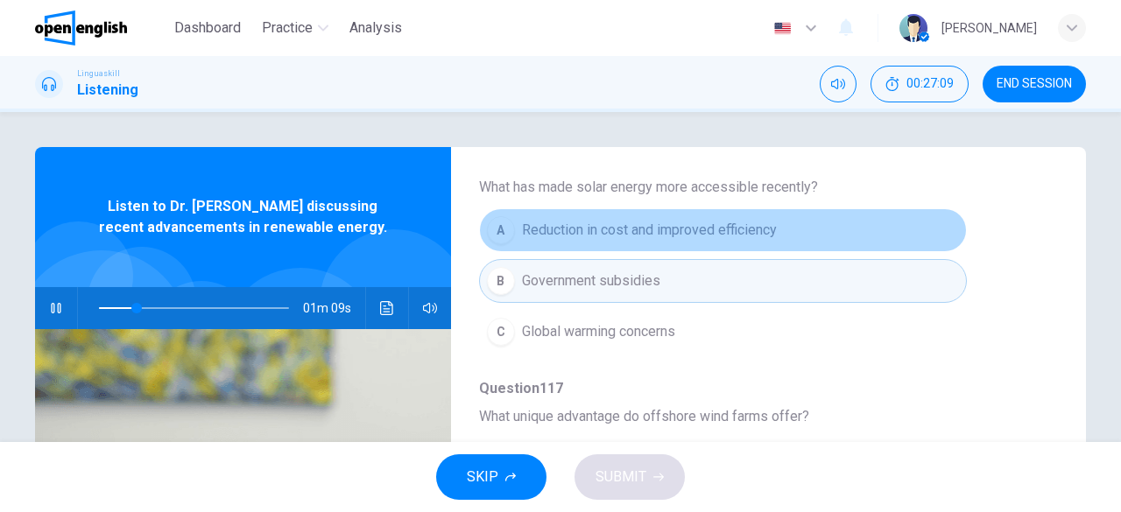
click at [746, 236] on span "Reduction in cost and improved efficiency" at bounding box center [649, 230] width 255 height 21
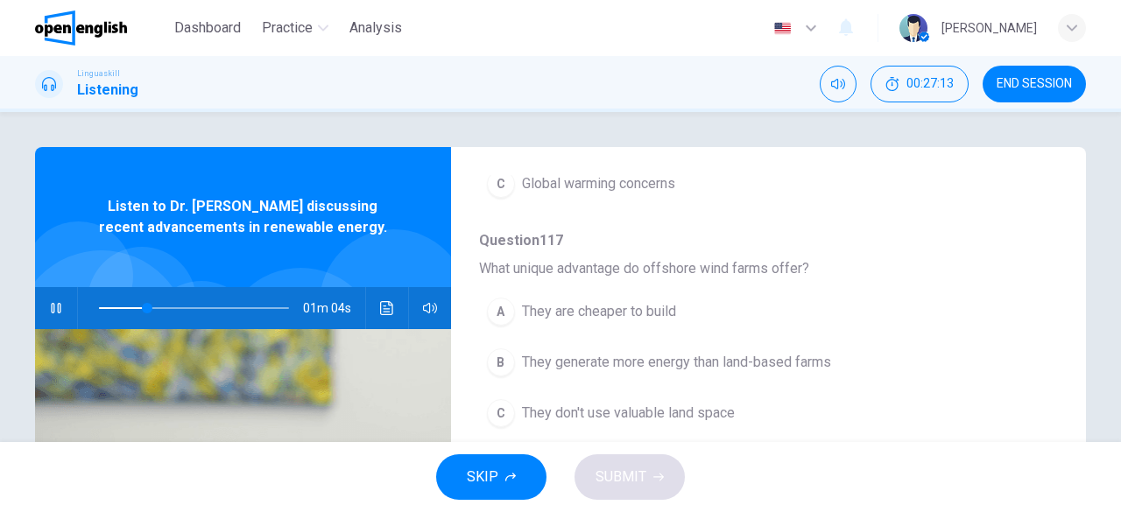
scroll to position [613, 0]
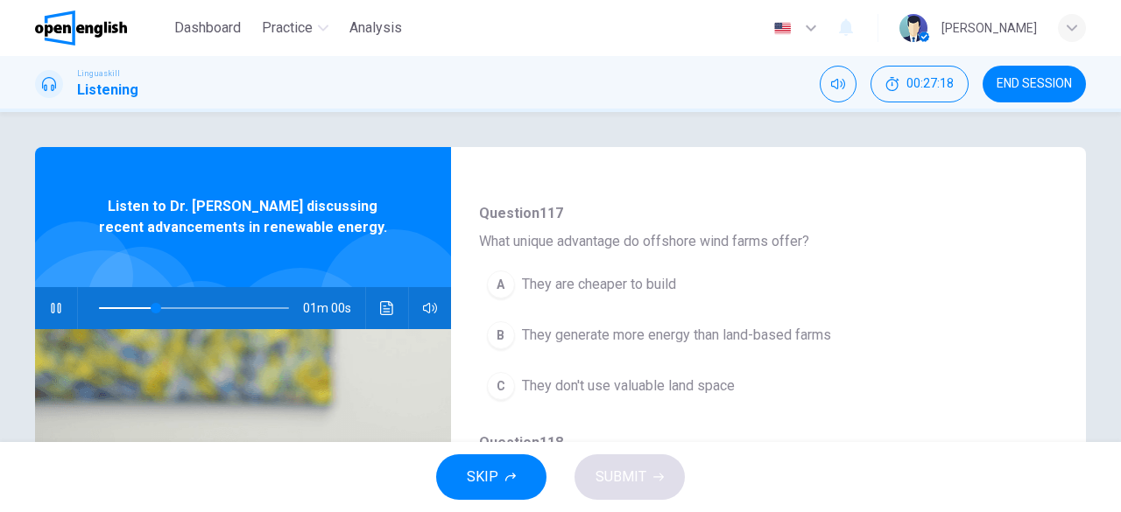
click at [777, 332] on span "They generate more energy than land-based farms" at bounding box center [676, 335] width 309 height 21
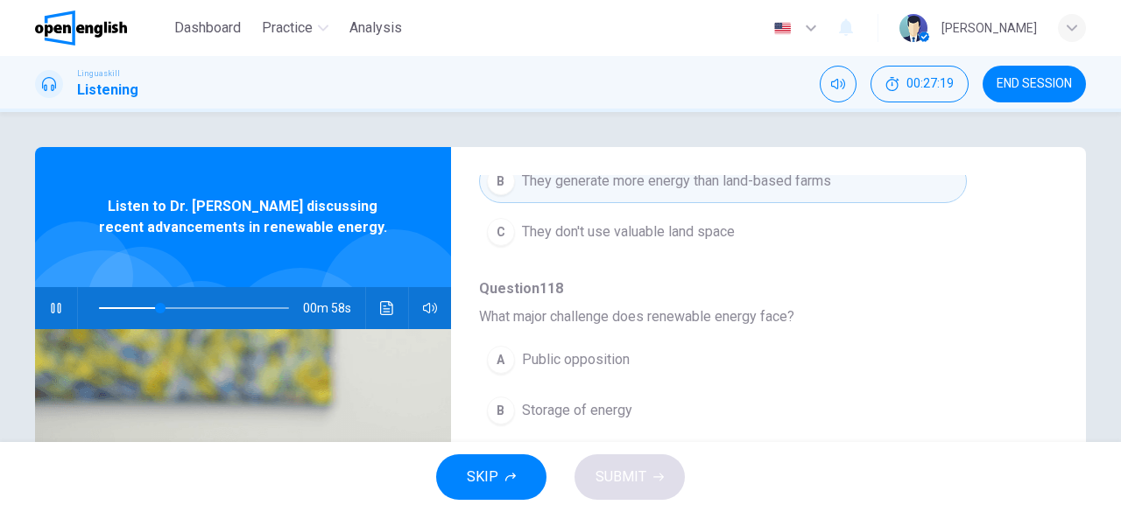
scroll to position [88, 0]
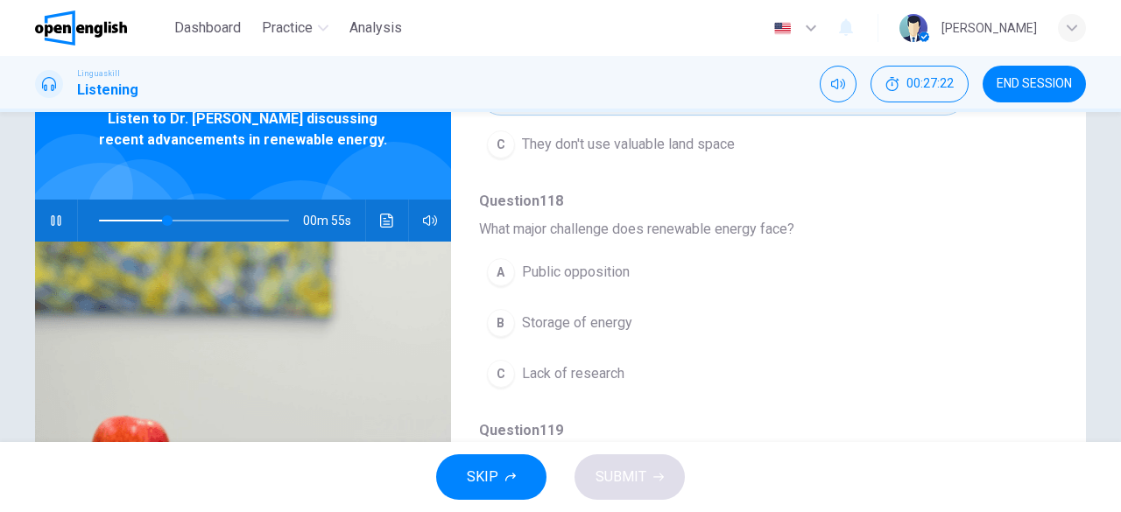
click at [599, 321] on span "Storage of energy" at bounding box center [577, 323] width 110 height 21
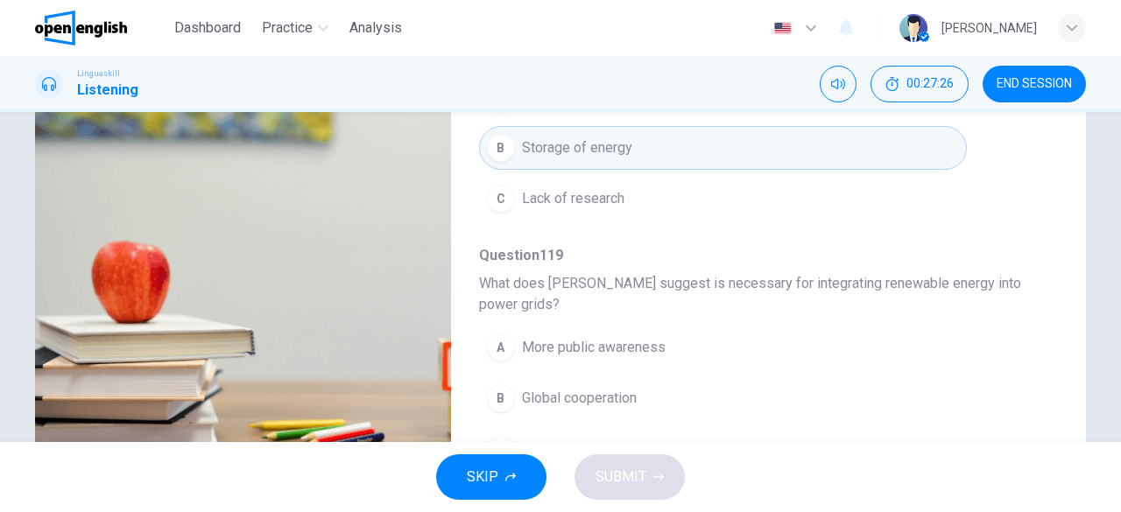
scroll to position [349, 0]
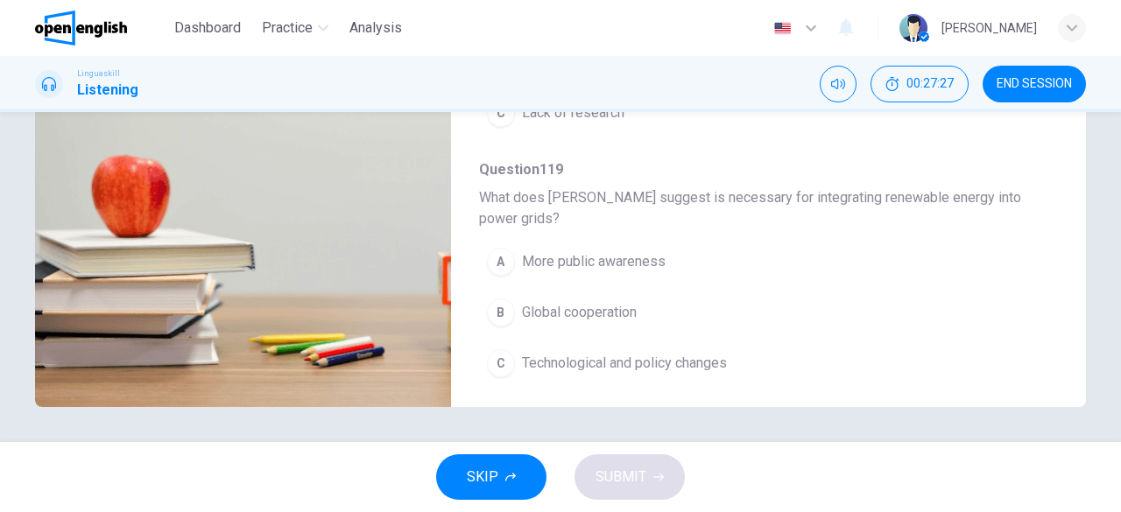
click at [680, 356] on span "Technological and policy changes" at bounding box center [624, 363] width 205 height 21
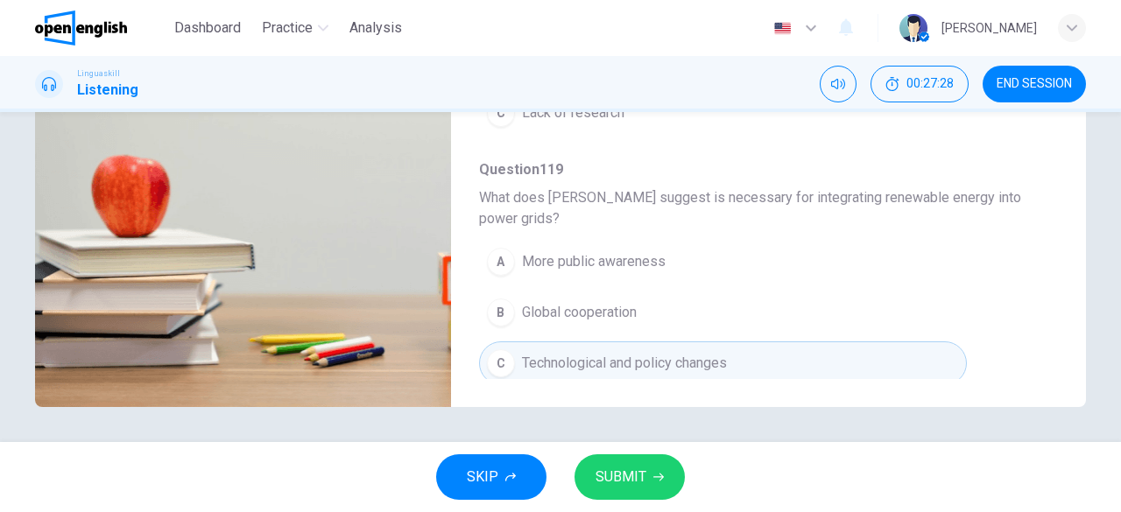
click at [655, 474] on icon "button" at bounding box center [658, 477] width 11 height 11
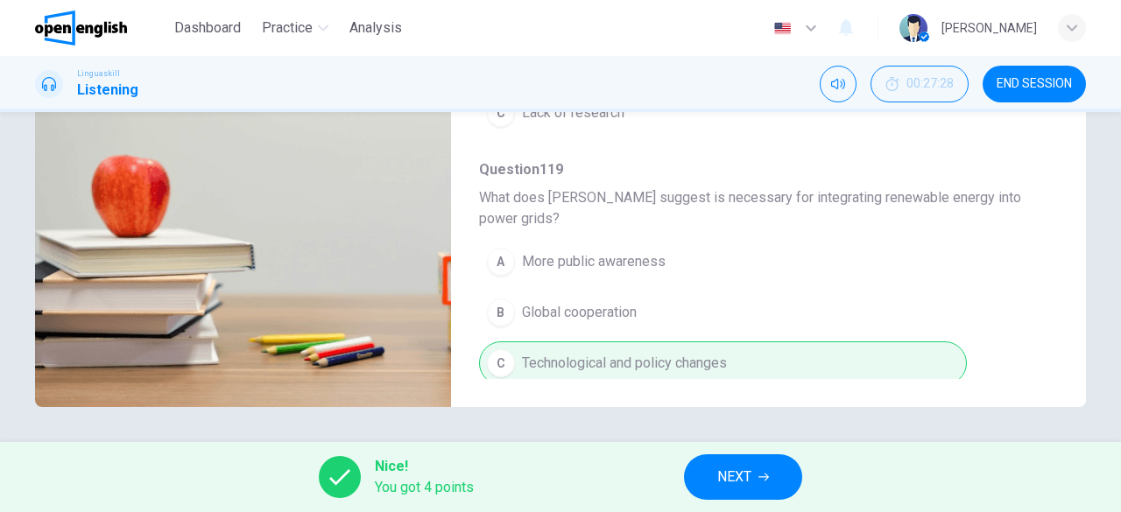
type input "**"
click at [776, 479] on button "NEXT" at bounding box center [743, 478] width 118 height 46
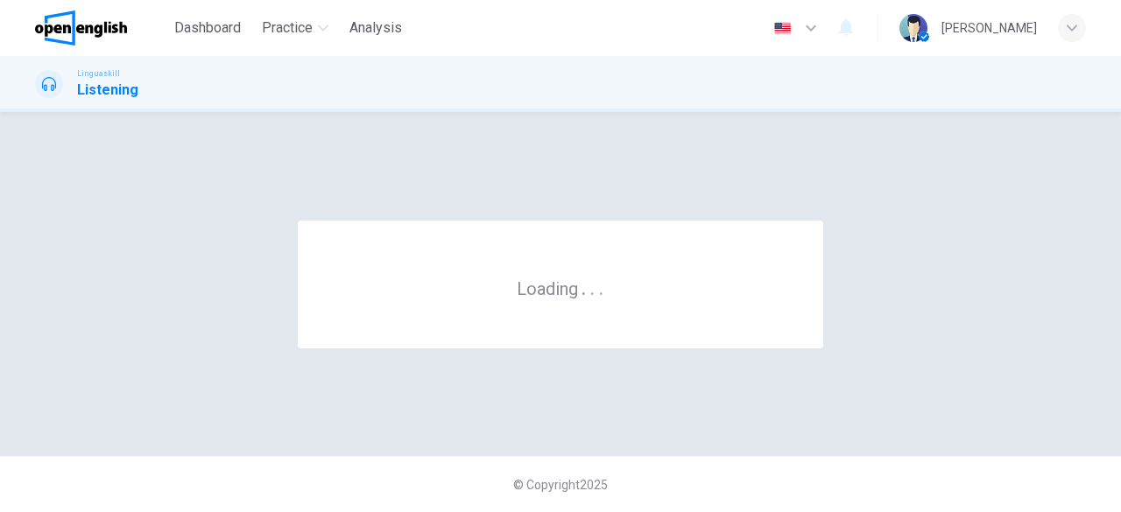
scroll to position [0, 0]
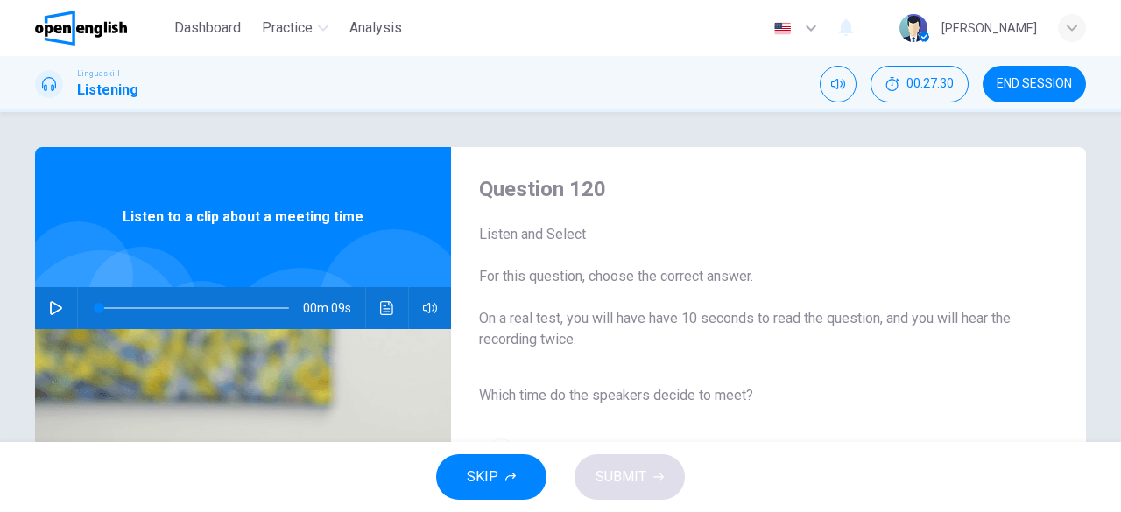
click at [42, 311] on button "button" at bounding box center [56, 308] width 28 height 42
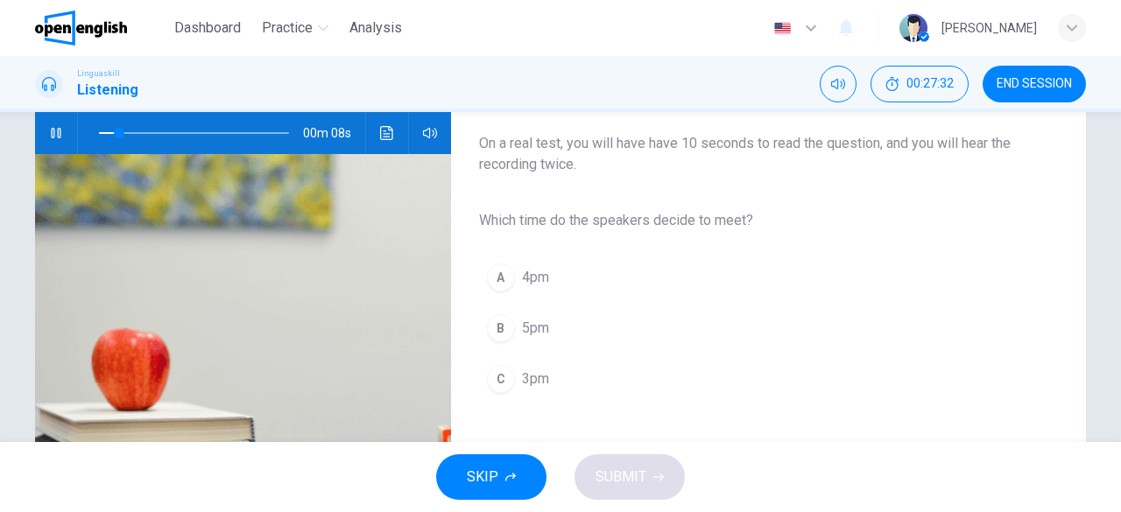
click at [522, 374] on span "3pm" at bounding box center [535, 379] width 27 height 21
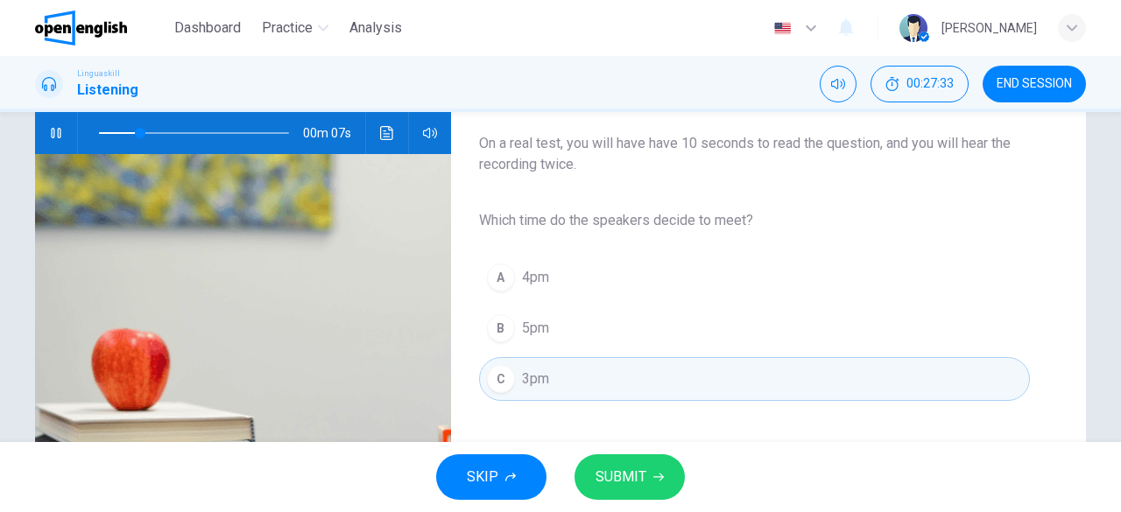
click at [629, 479] on span "SUBMIT" at bounding box center [621, 477] width 51 height 25
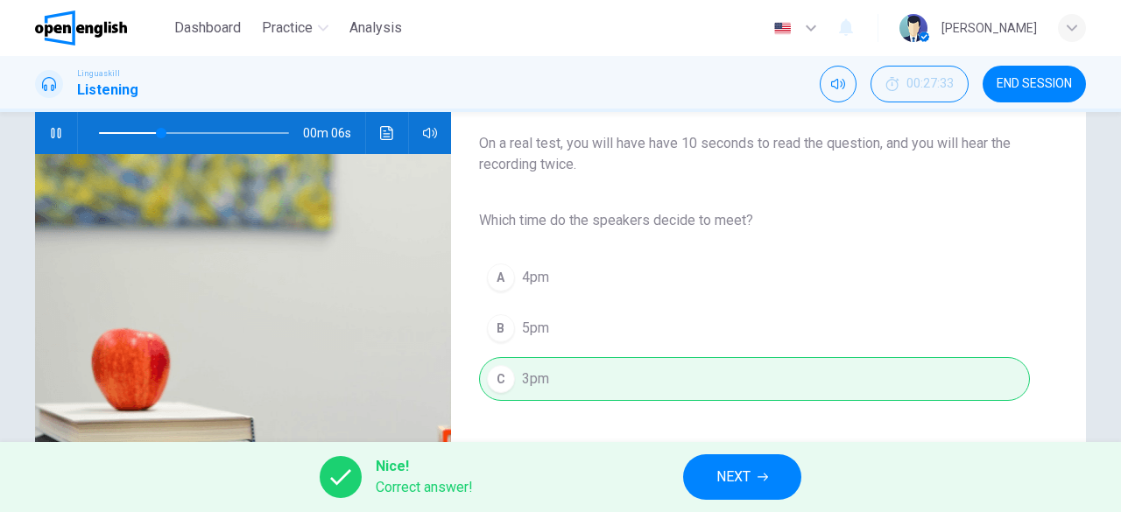
click at [738, 474] on span "NEXT" at bounding box center [733, 477] width 34 height 25
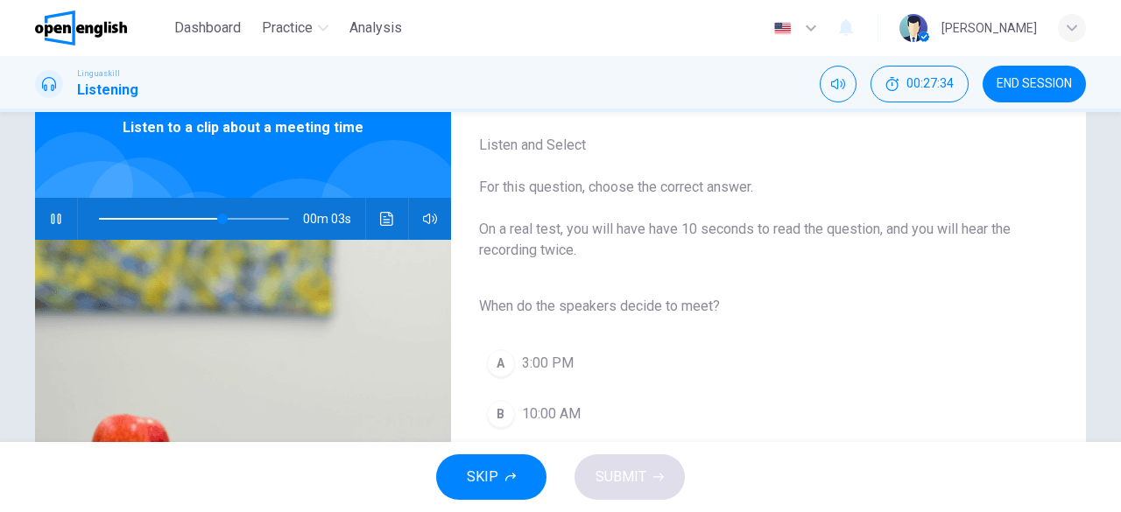
scroll to position [88, 0]
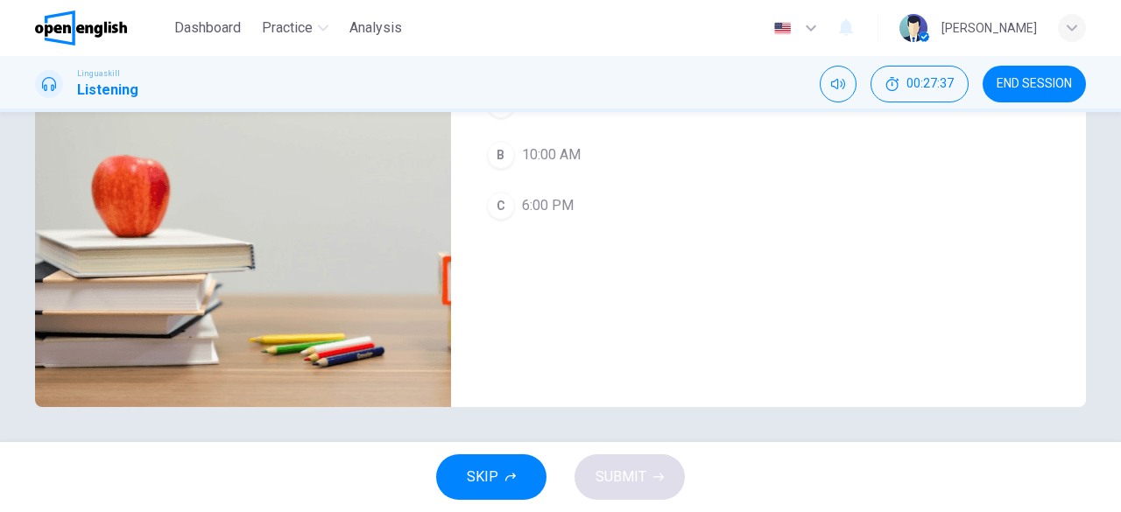
type input "*"
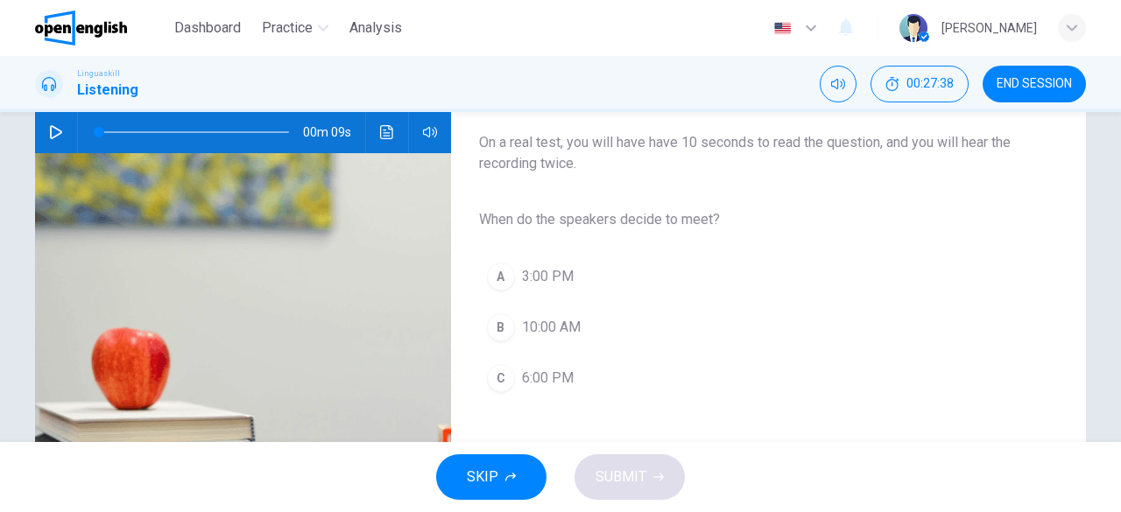
scroll to position [173, 0]
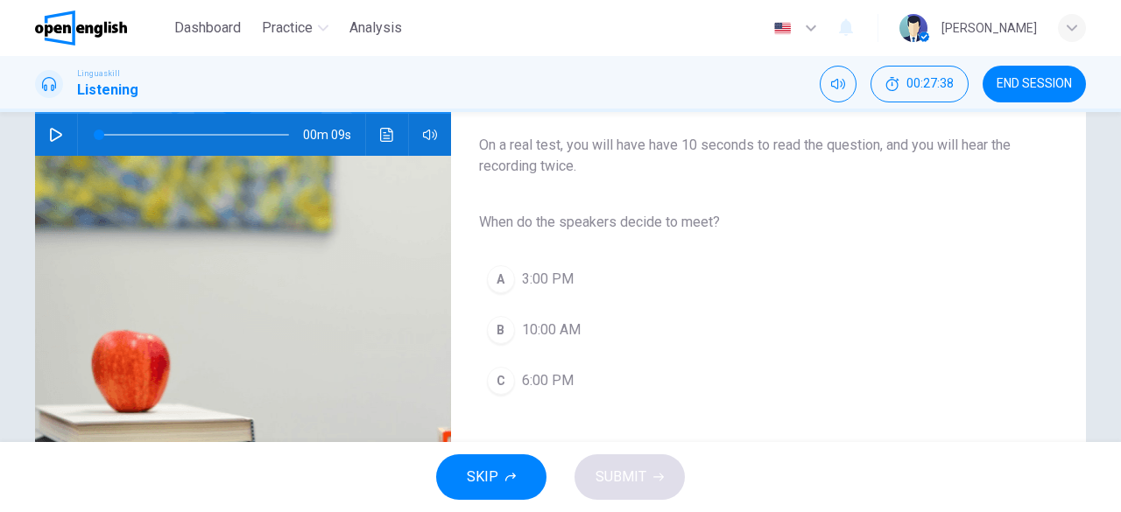
click at [541, 282] on span "3:00 PM" at bounding box center [548, 279] width 52 height 21
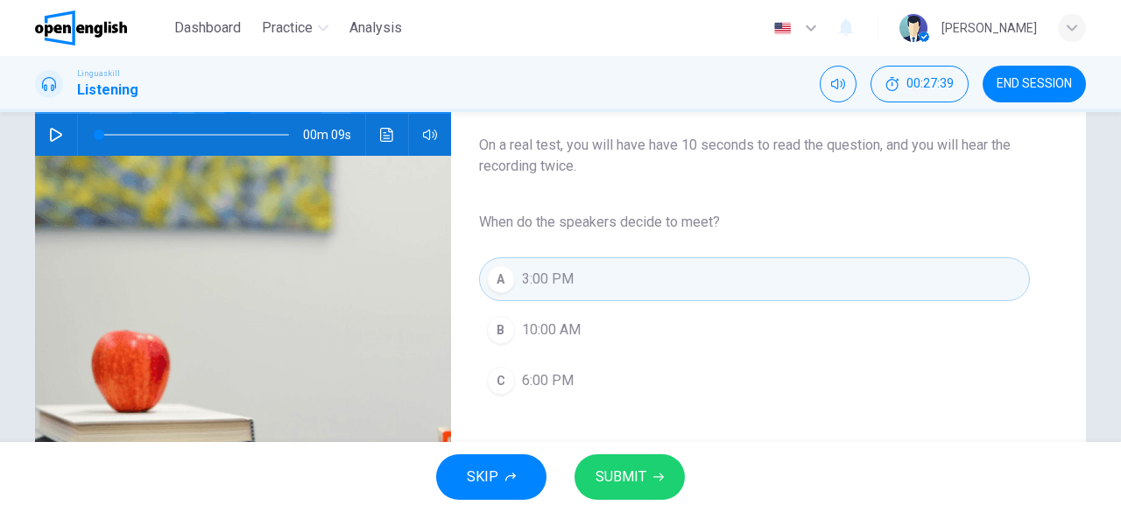
click at [645, 480] on button "SUBMIT" at bounding box center [629, 478] width 110 height 46
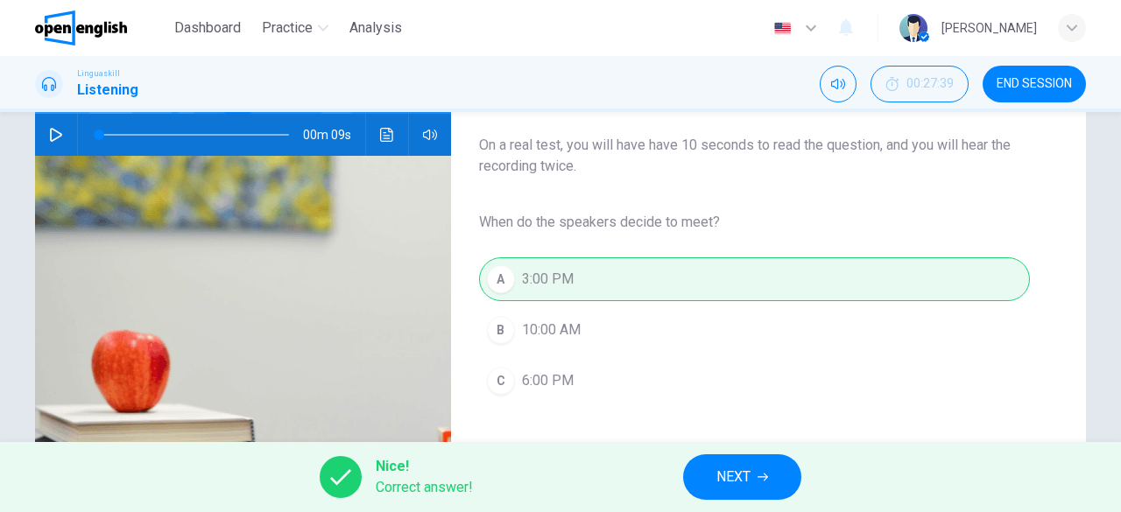
click at [739, 481] on span "NEXT" at bounding box center [733, 477] width 34 height 25
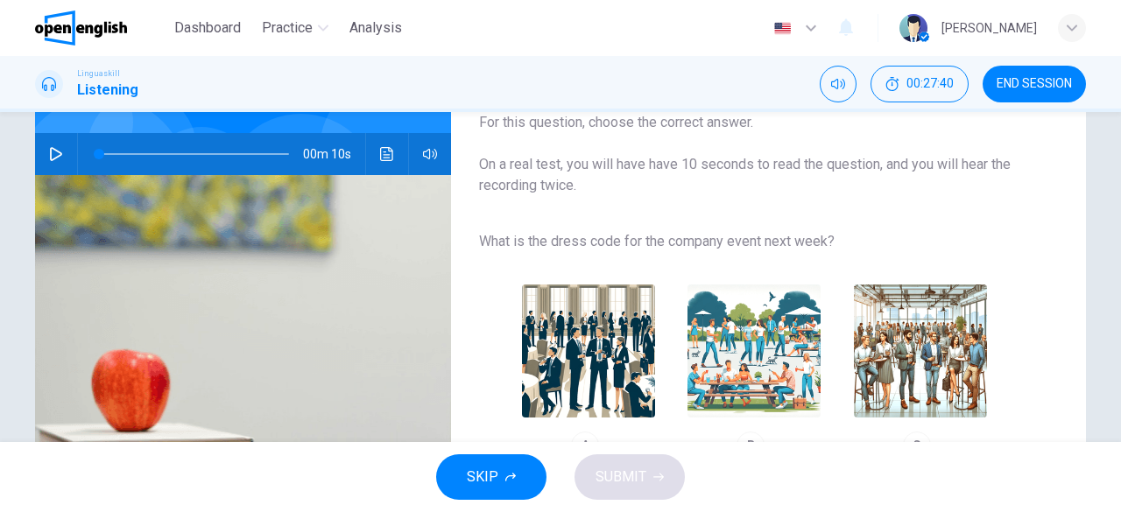
scroll to position [175, 0]
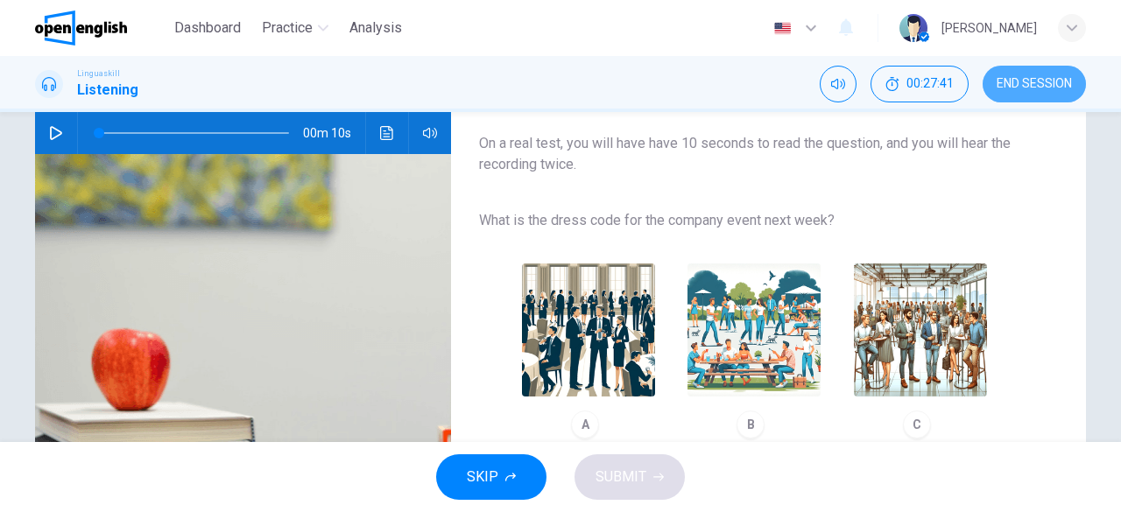
click at [1046, 97] on button "END SESSION" at bounding box center [1034, 84] width 103 height 37
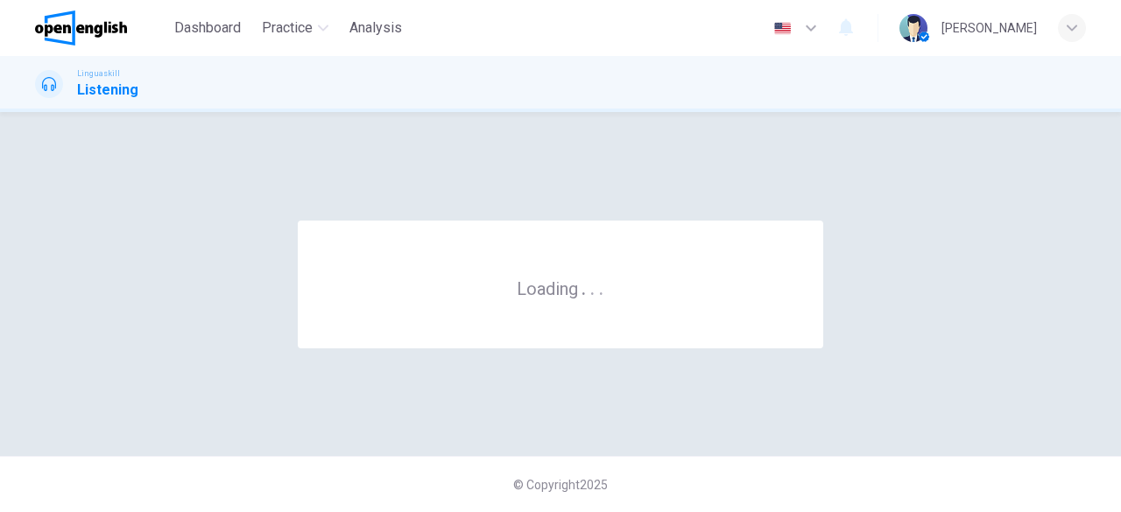
scroll to position [0, 0]
